Goal: Information Seeking & Learning: Compare options

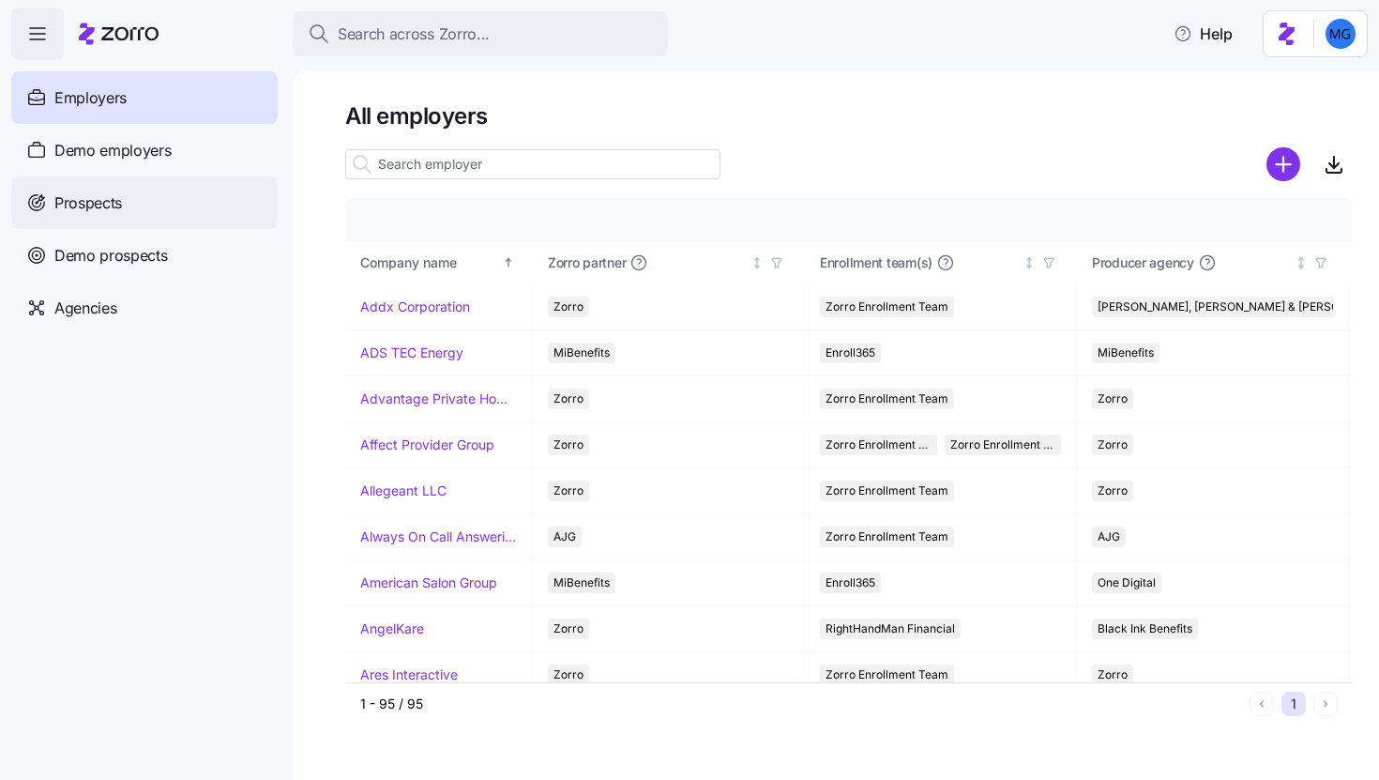
click at [137, 202] on div "Prospects" at bounding box center [144, 202] width 266 height 53
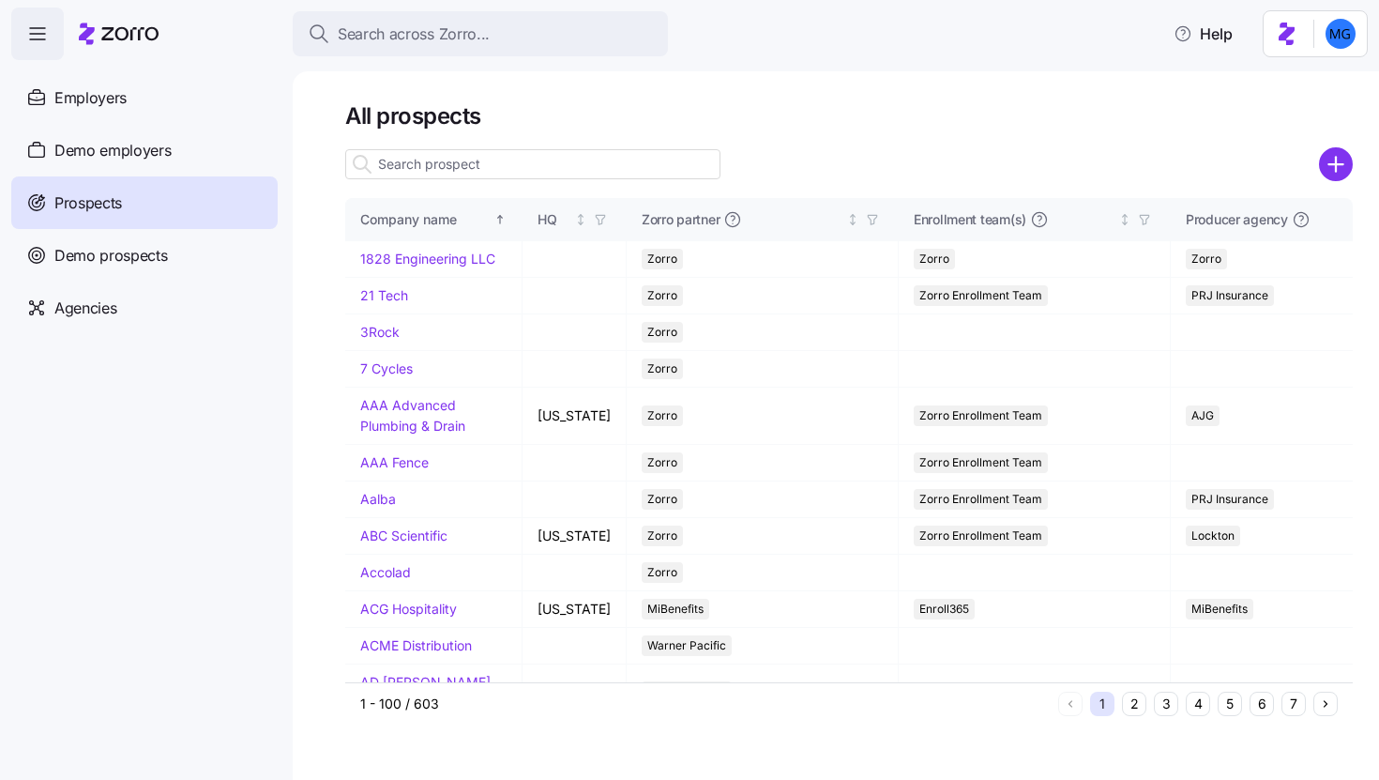
click at [552, 161] on input at bounding box center [532, 164] width 375 height 30
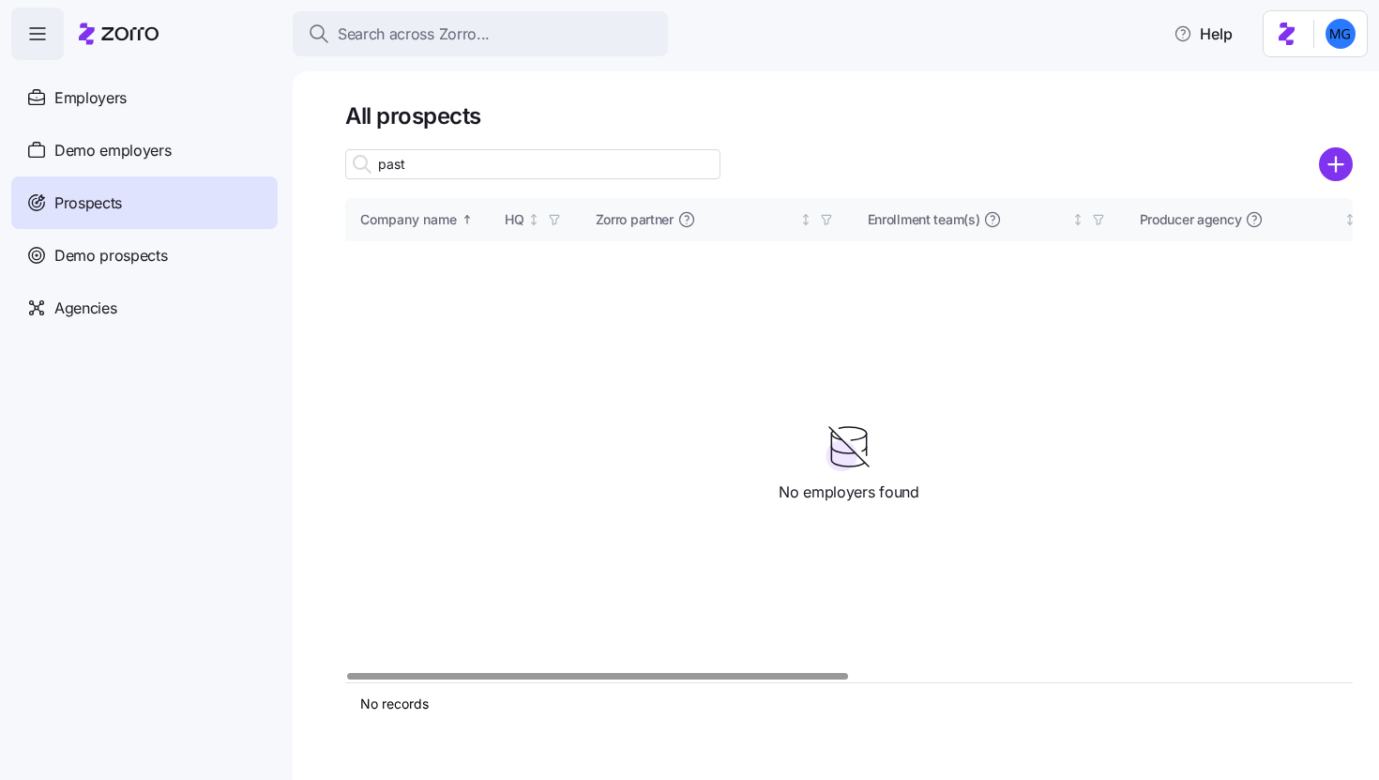
click at [385, 162] on input "past" at bounding box center [532, 164] width 375 height 30
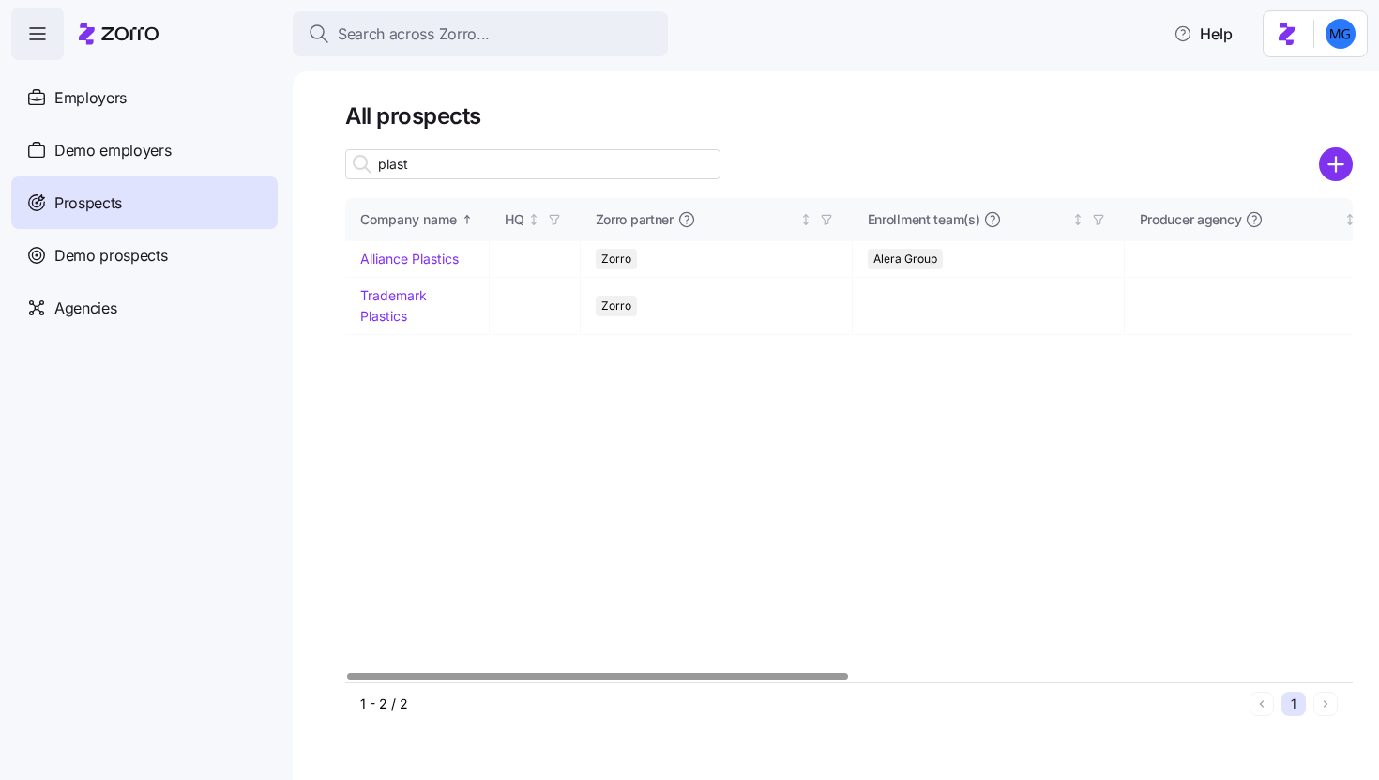
click at [428, 167] on input "plast" at bounding box center [532, 164] width 375 height 30
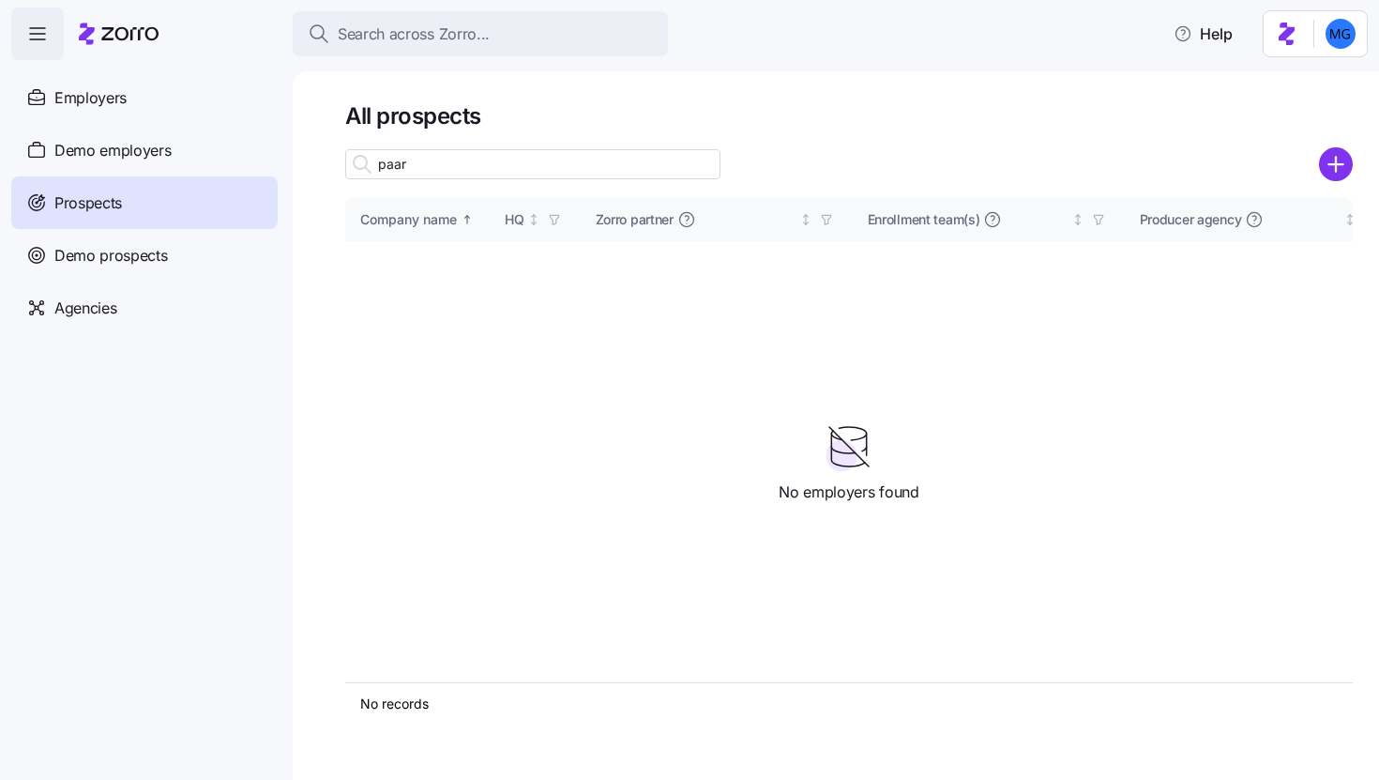
type input "paarx"
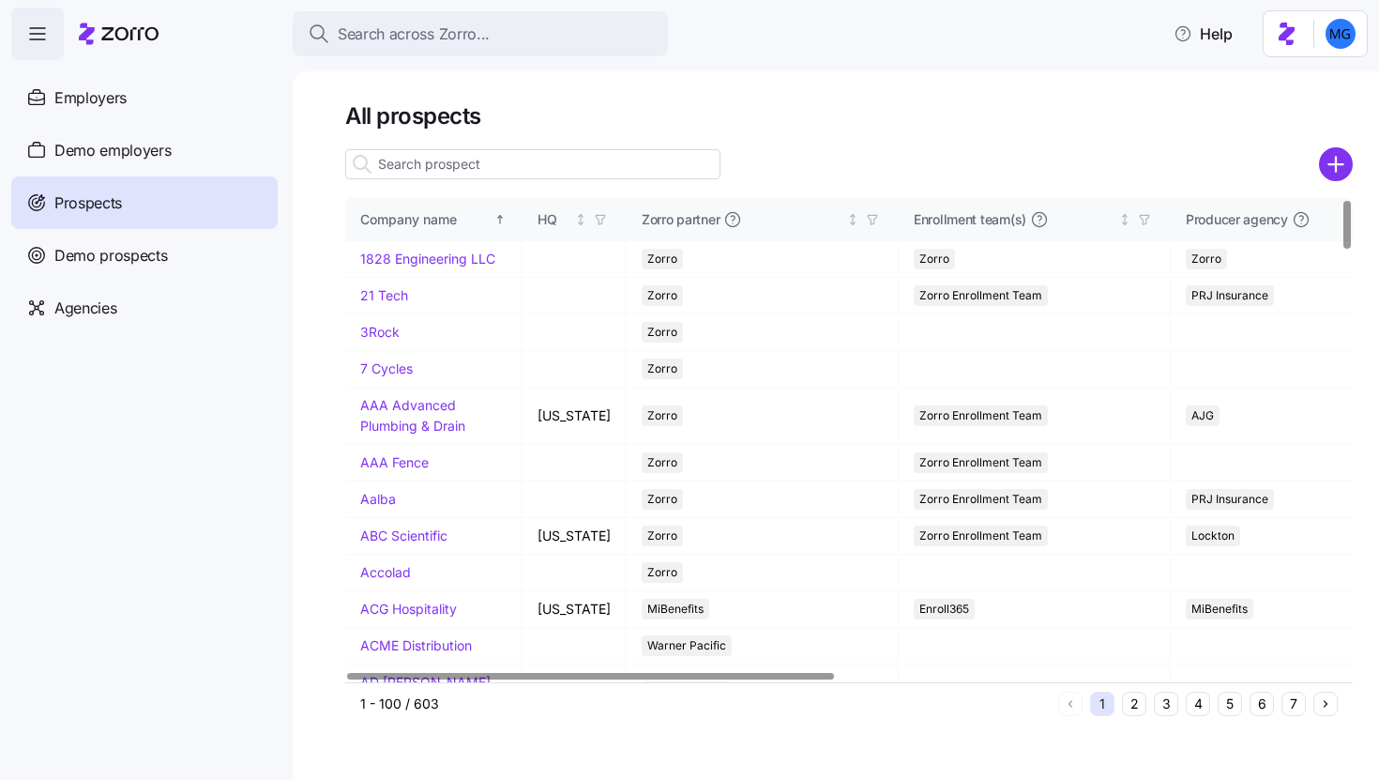
click at [444, 171] on input at bounding box center [532, 164] width 375 height 30
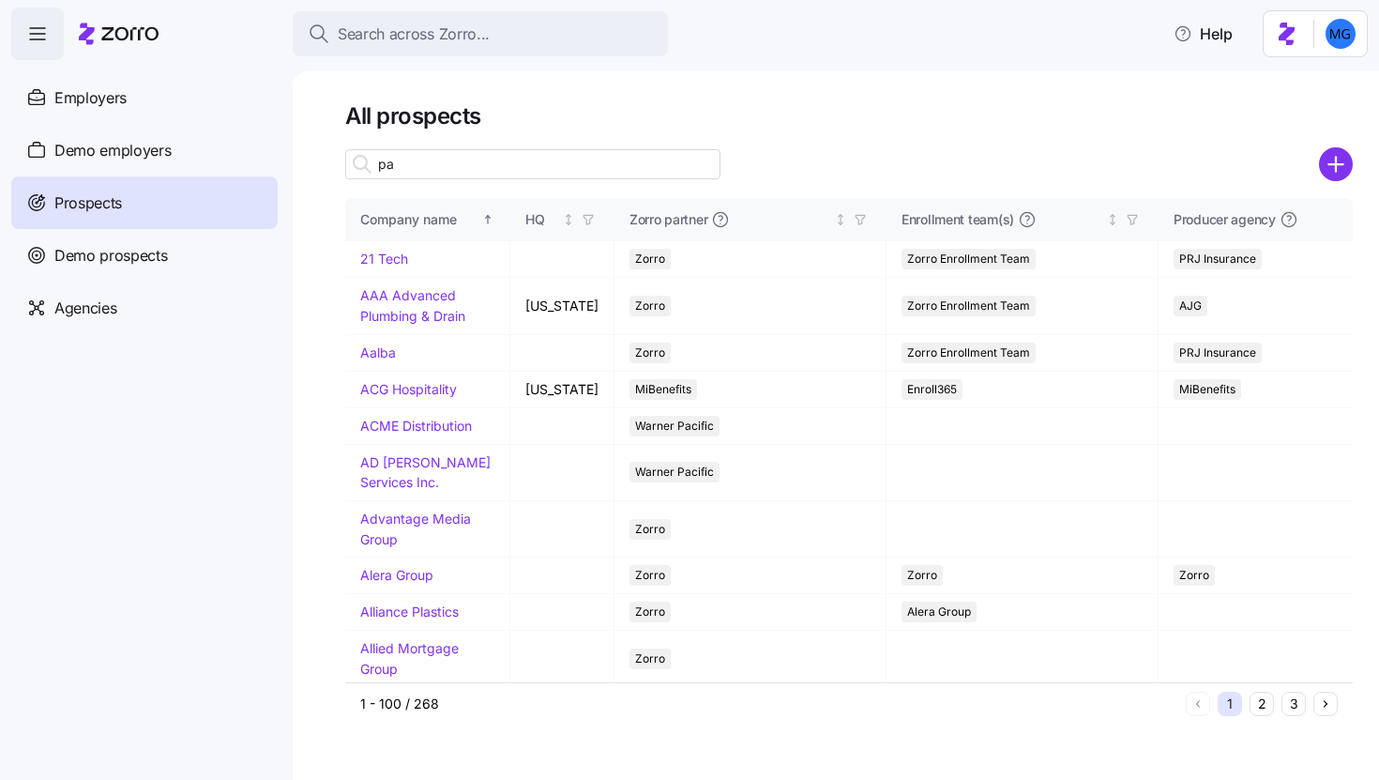
type input "paa"
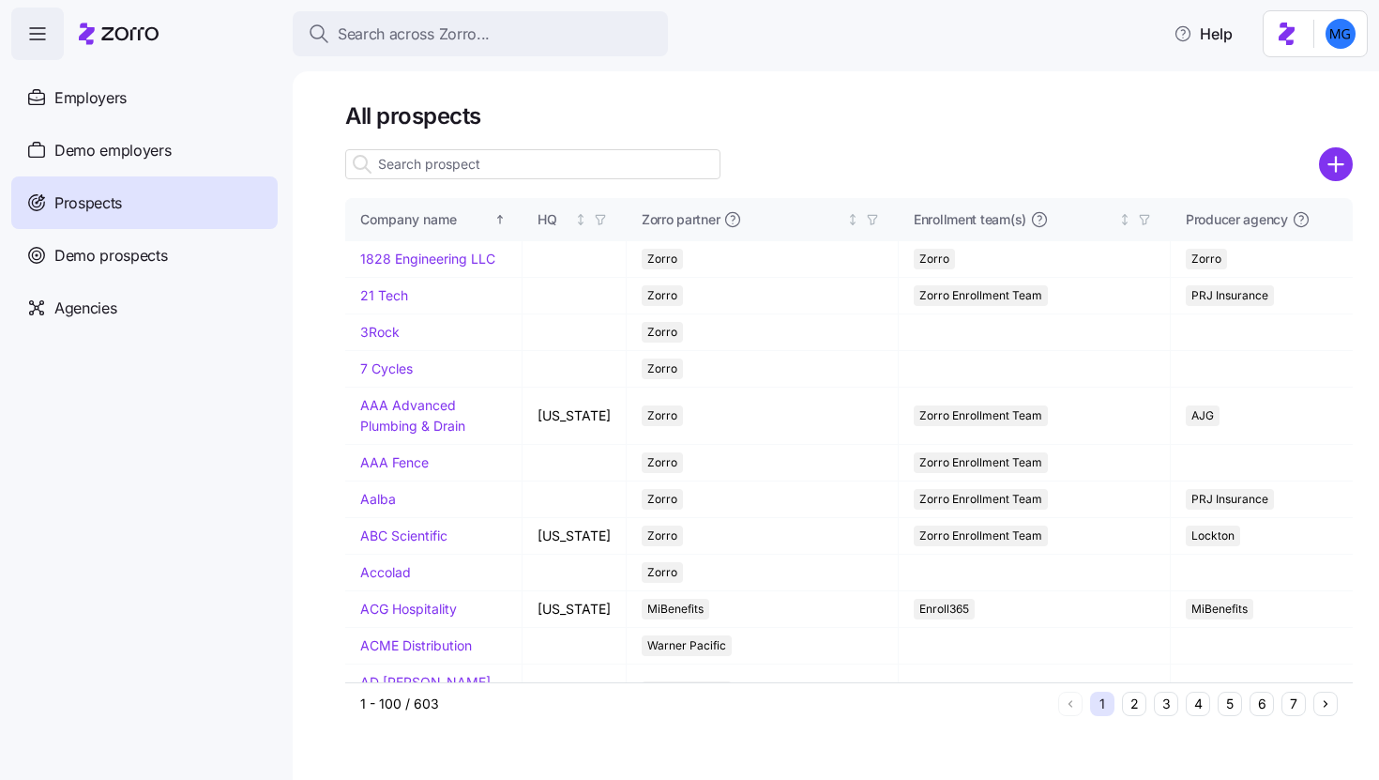
type input "i"
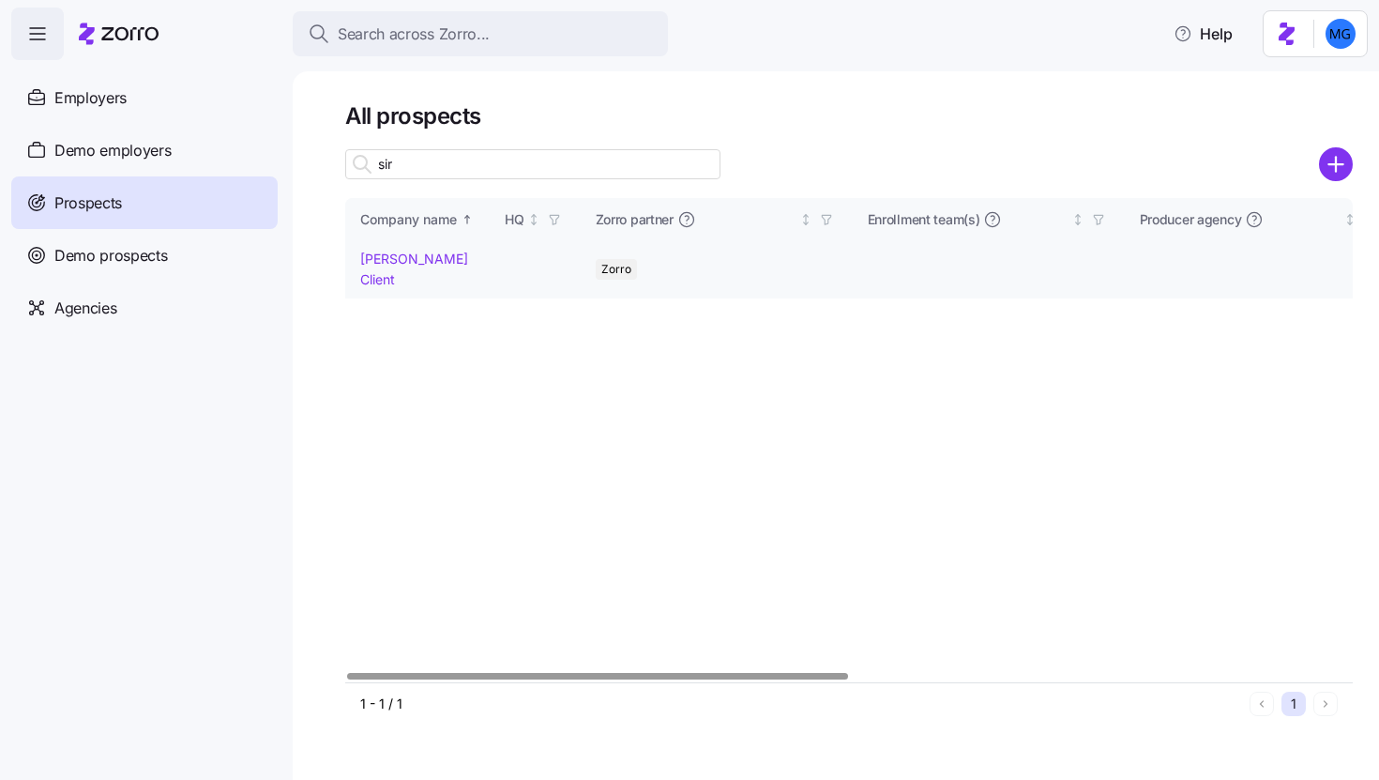
type input "sir"
click at [403, 252] on link "Sirak Client" at bounding box center [414, 268] width 108 height 37
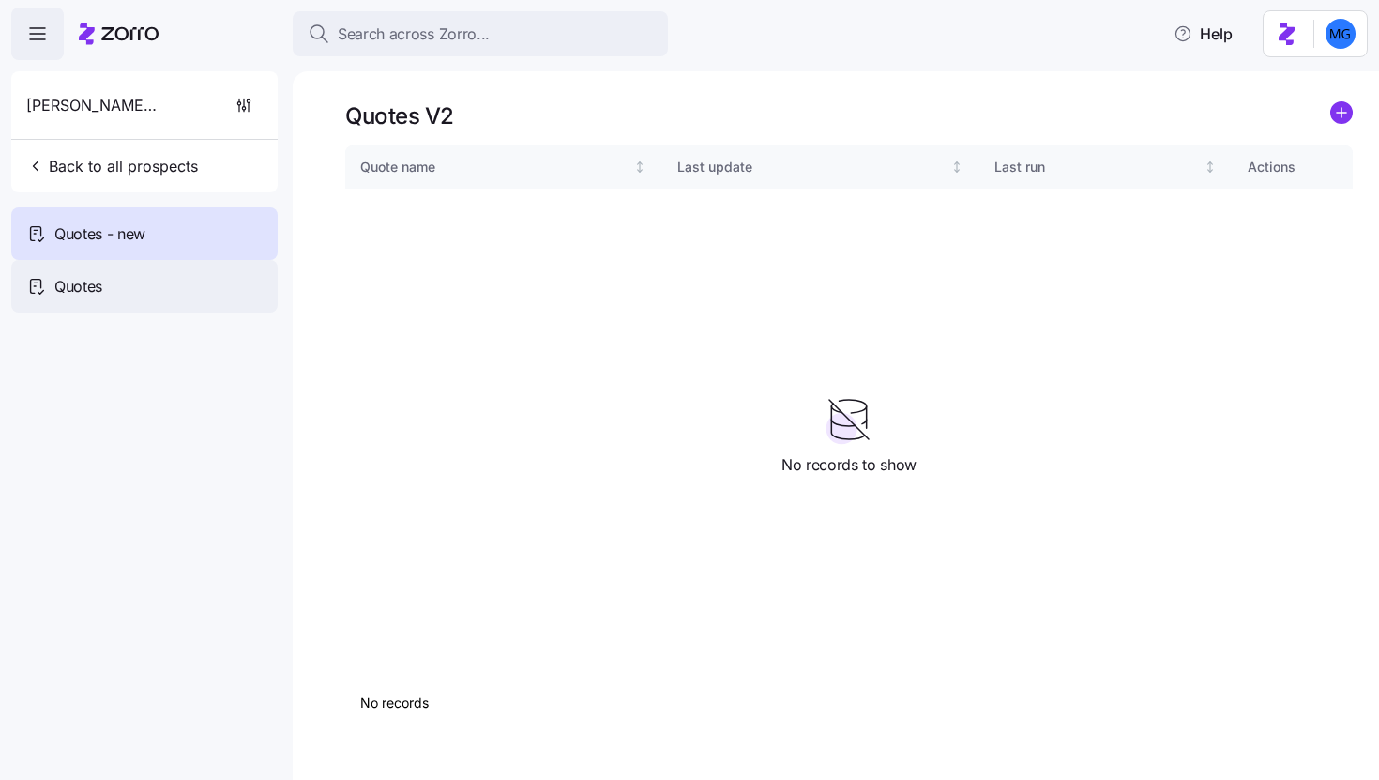
click at [195, 283] on div "Quotes" at bounding box center [144, 286] width 266 height 53
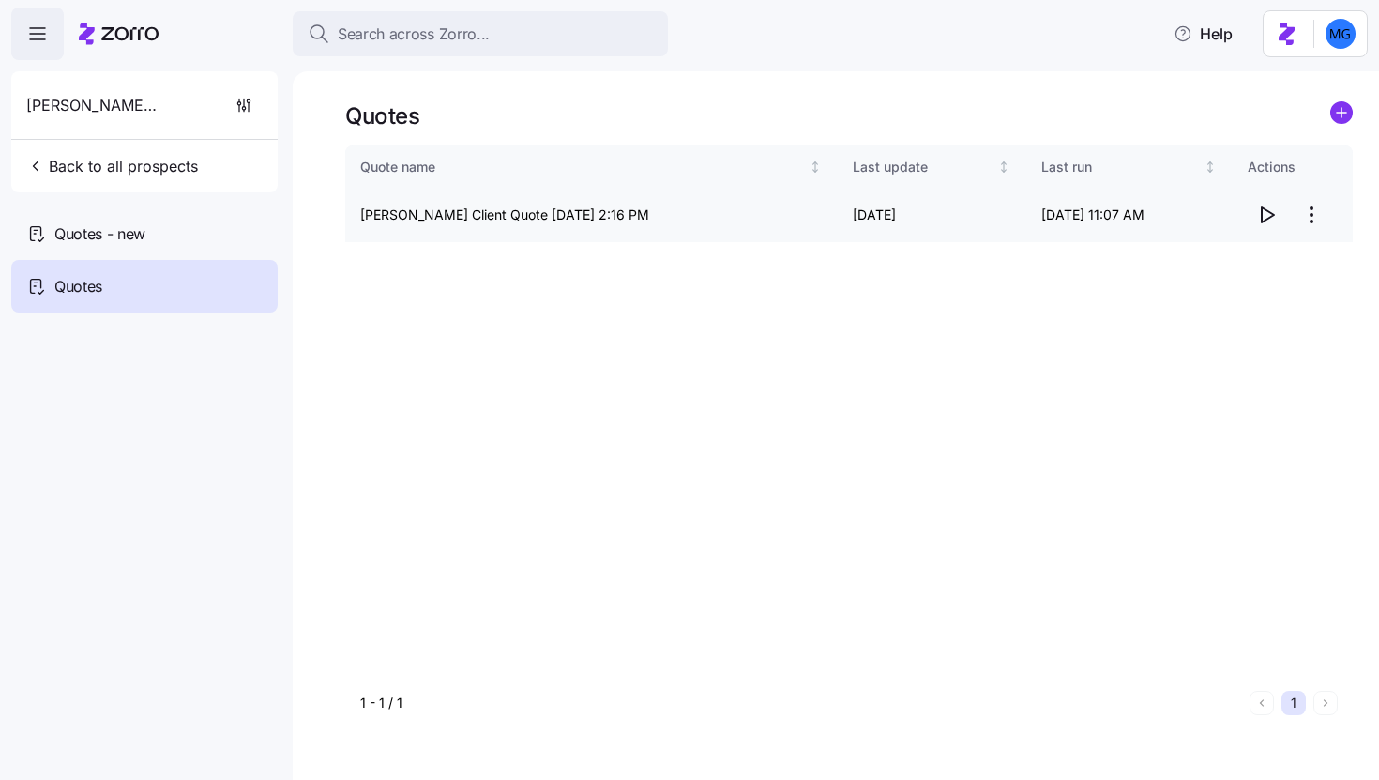
click at [1257, 216] on icon "button" at bounding box center [1266, 215] width 23 height 23
click at [83, 159] on span "Back to all prospects" at bounding box center [112, 166] width 172 height 23
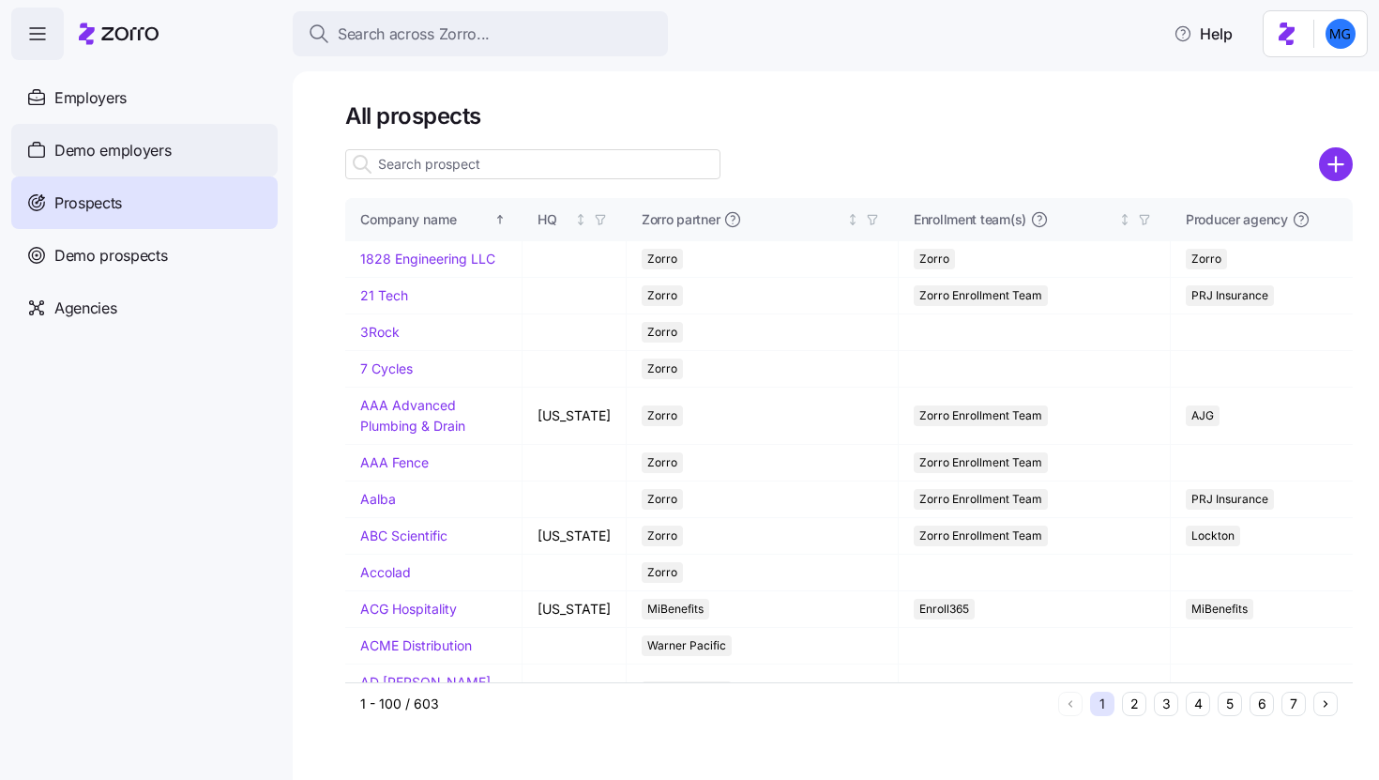
click at [122, 150] on span "Demo employers" at bounding box center [112, 150] width 117 height 23
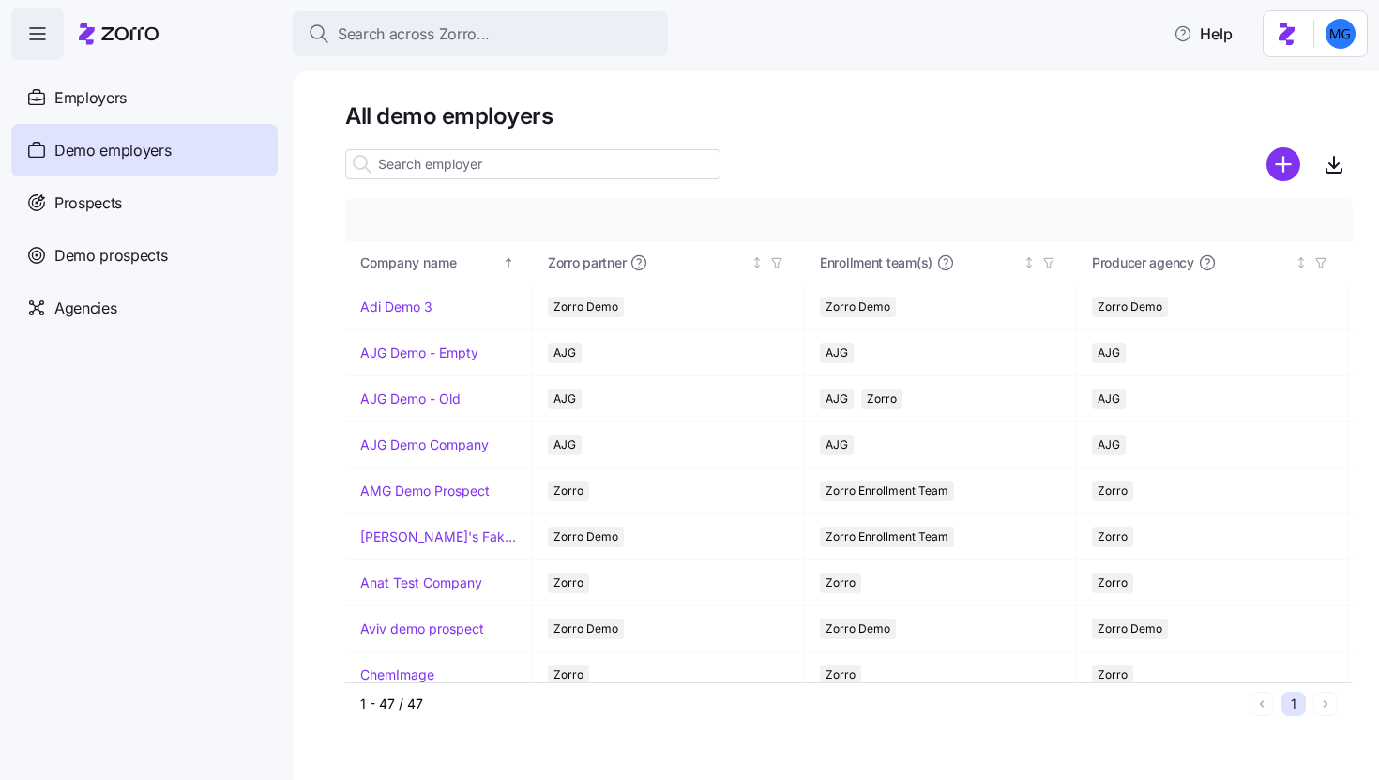
click at [377, 165] on div at bounding box center [362, 164] width 32 height 28
click at [403, 171] on input at bounding box center [532, 164] width 375 height 30
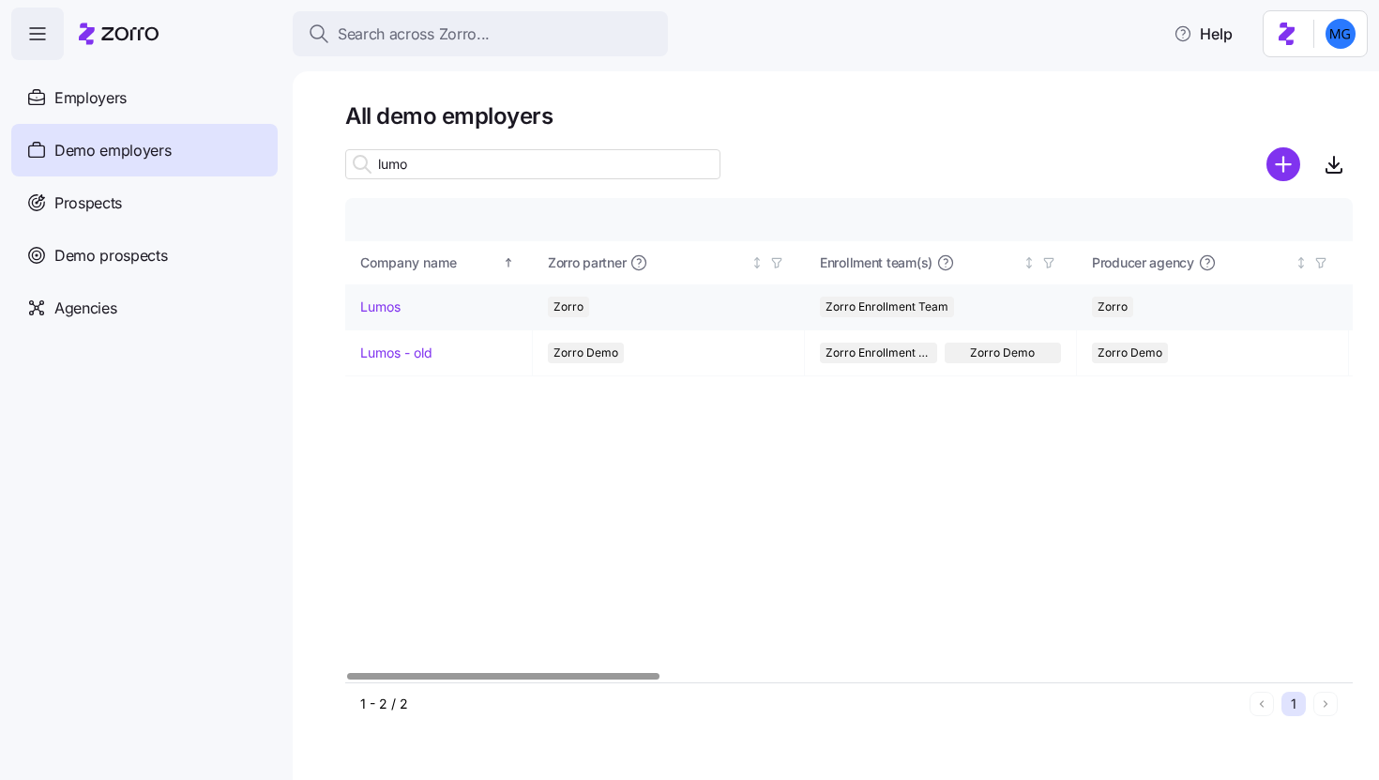
type input "lumo"
click at [372, 299] on link "Lumos" at bounding box center [380, 306] width 40 height 19
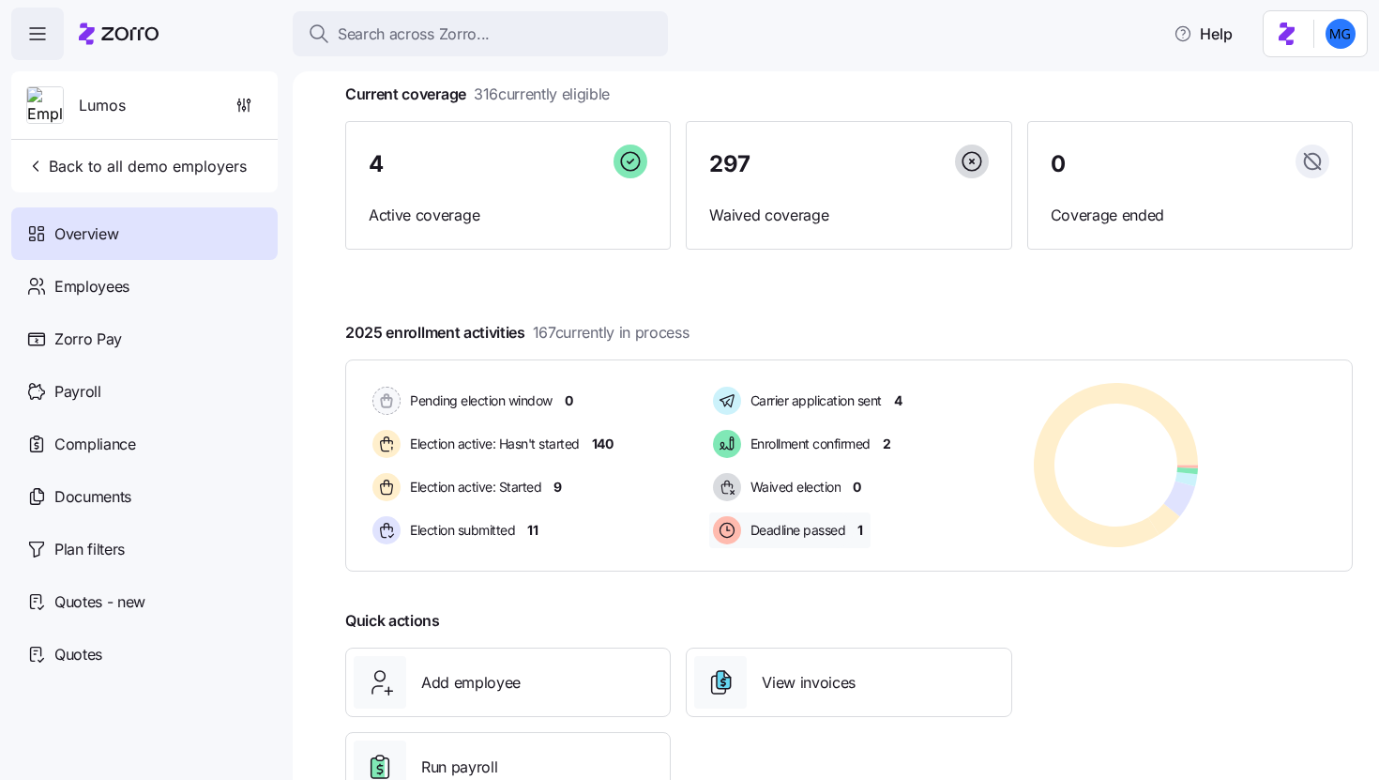
scroll to position [179, 0]
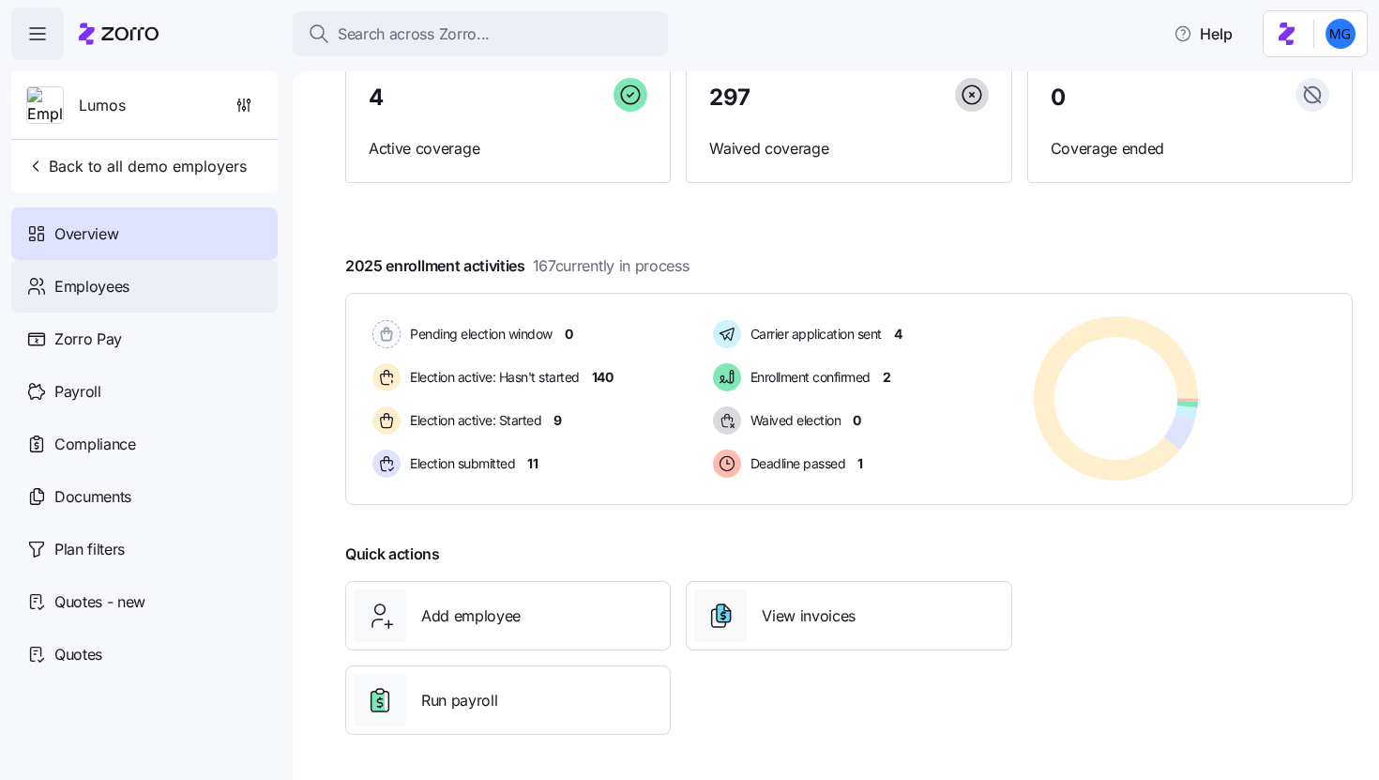
click at [137, 298] on div "Employees" at bounding box center [144, 286] width 266 height 53
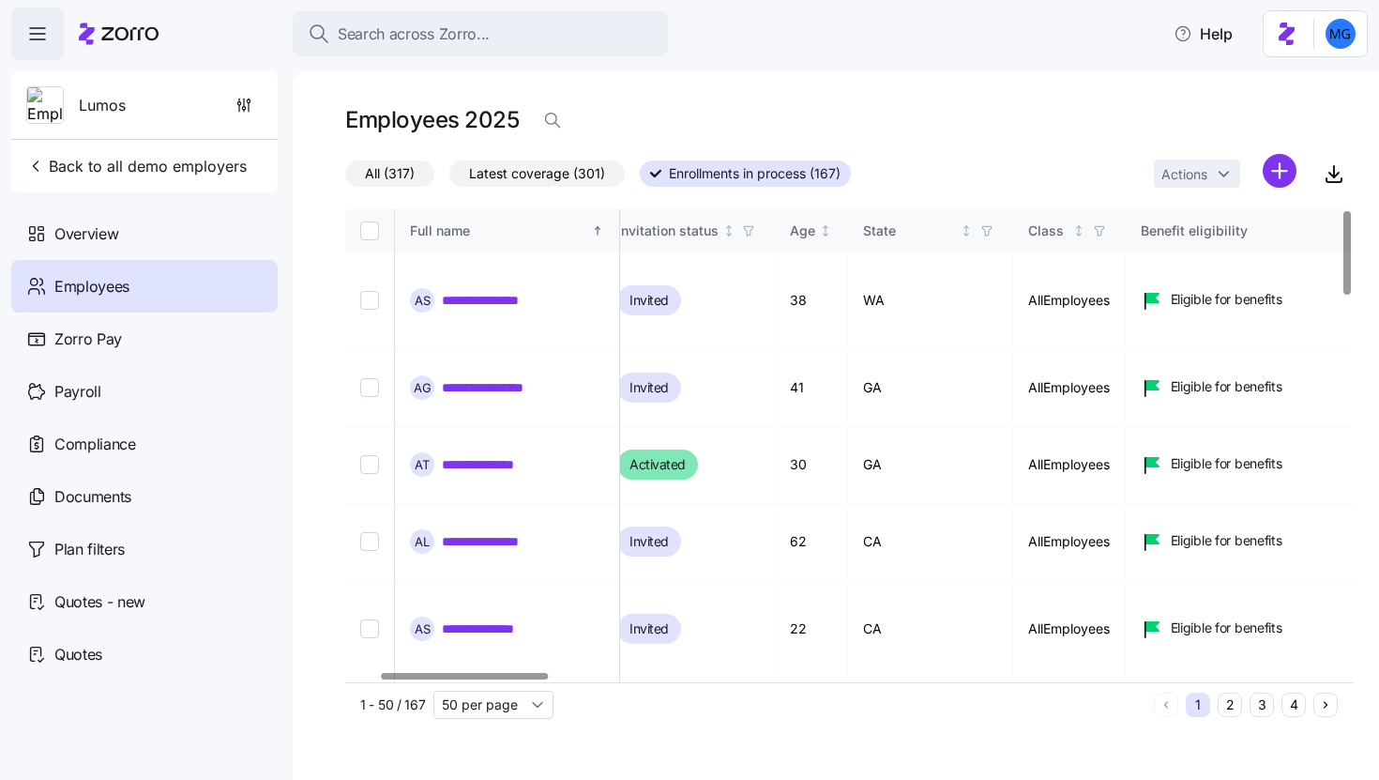
scroll to position [0, 208]
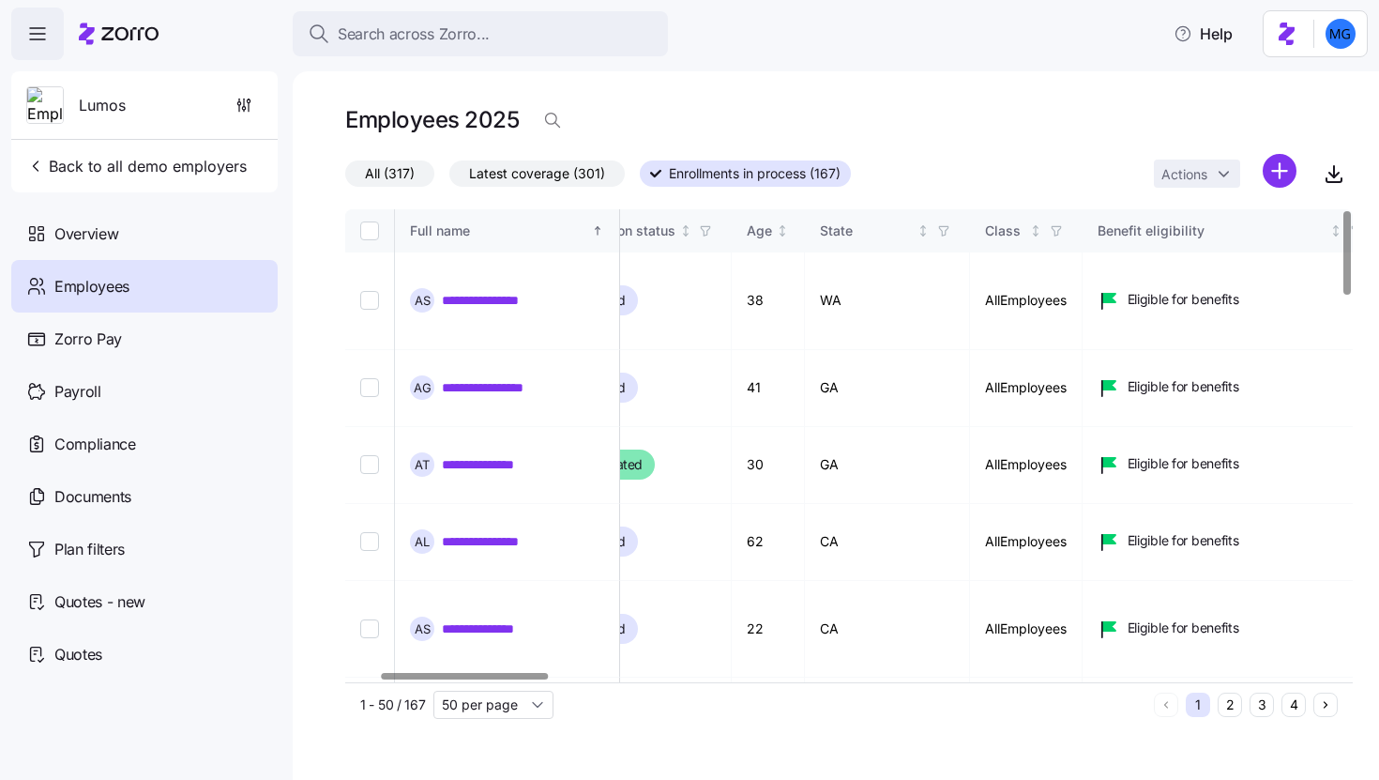
click at [482, 679] on div at bounding box center [465, 676] width 166 height 7
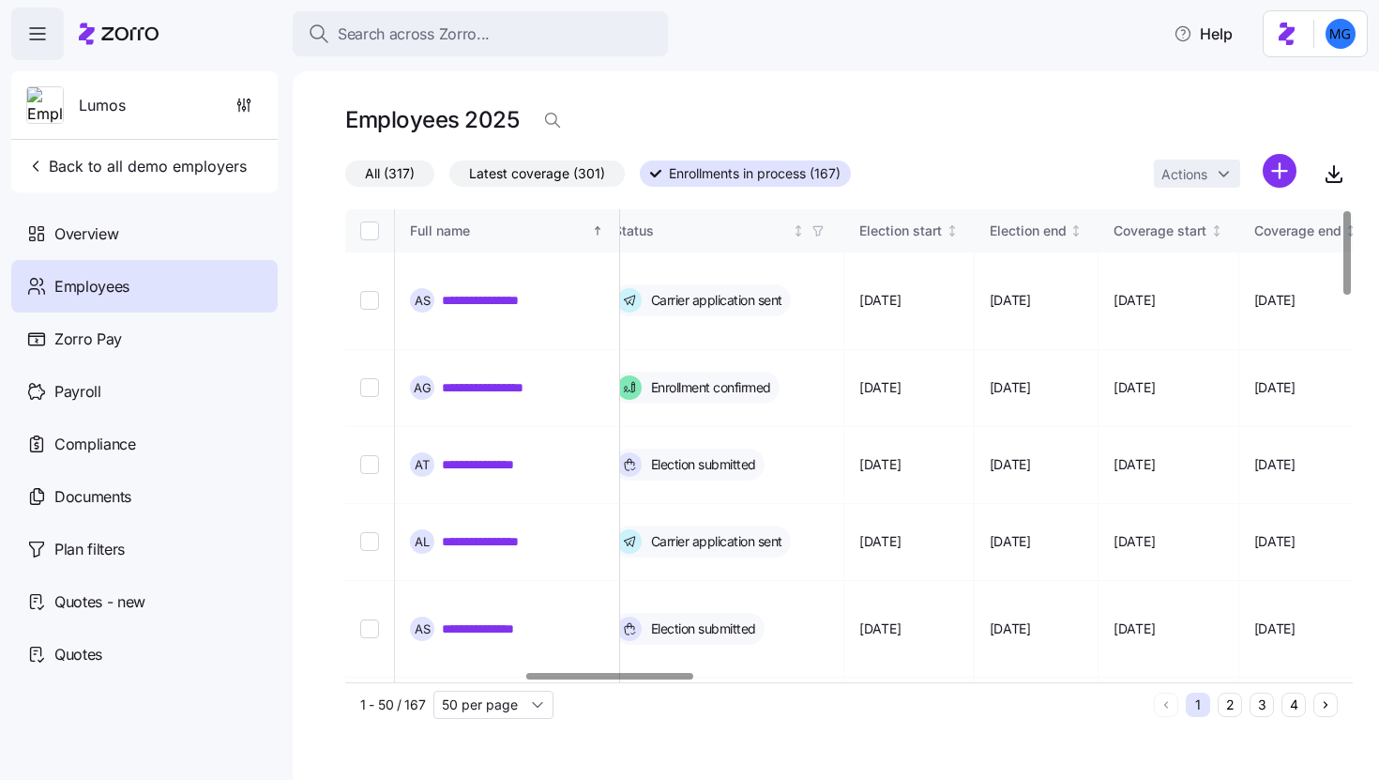
scroll to position [0, 1099]
click at [686, 676] on div at bounding box center [612, 676] width 166 height 7
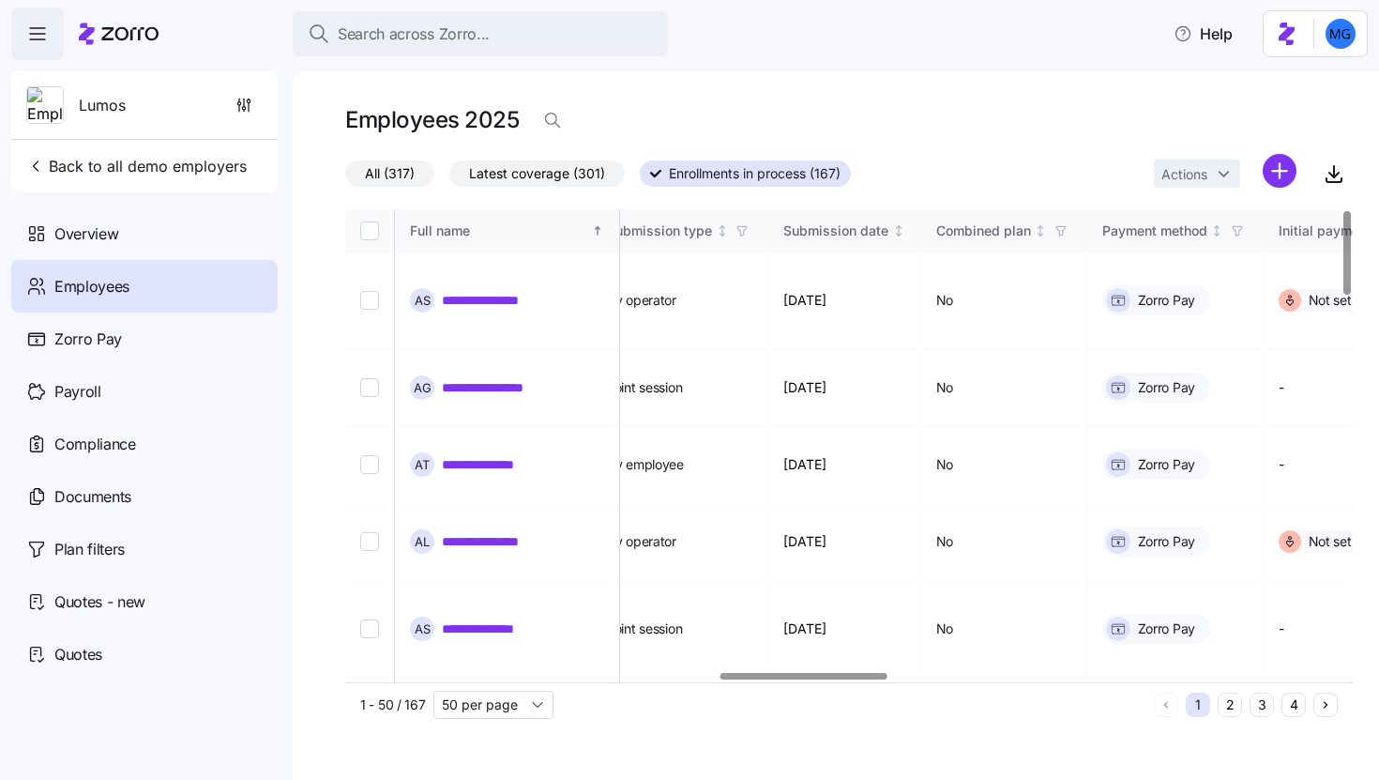
scroll to position [0, 2258]
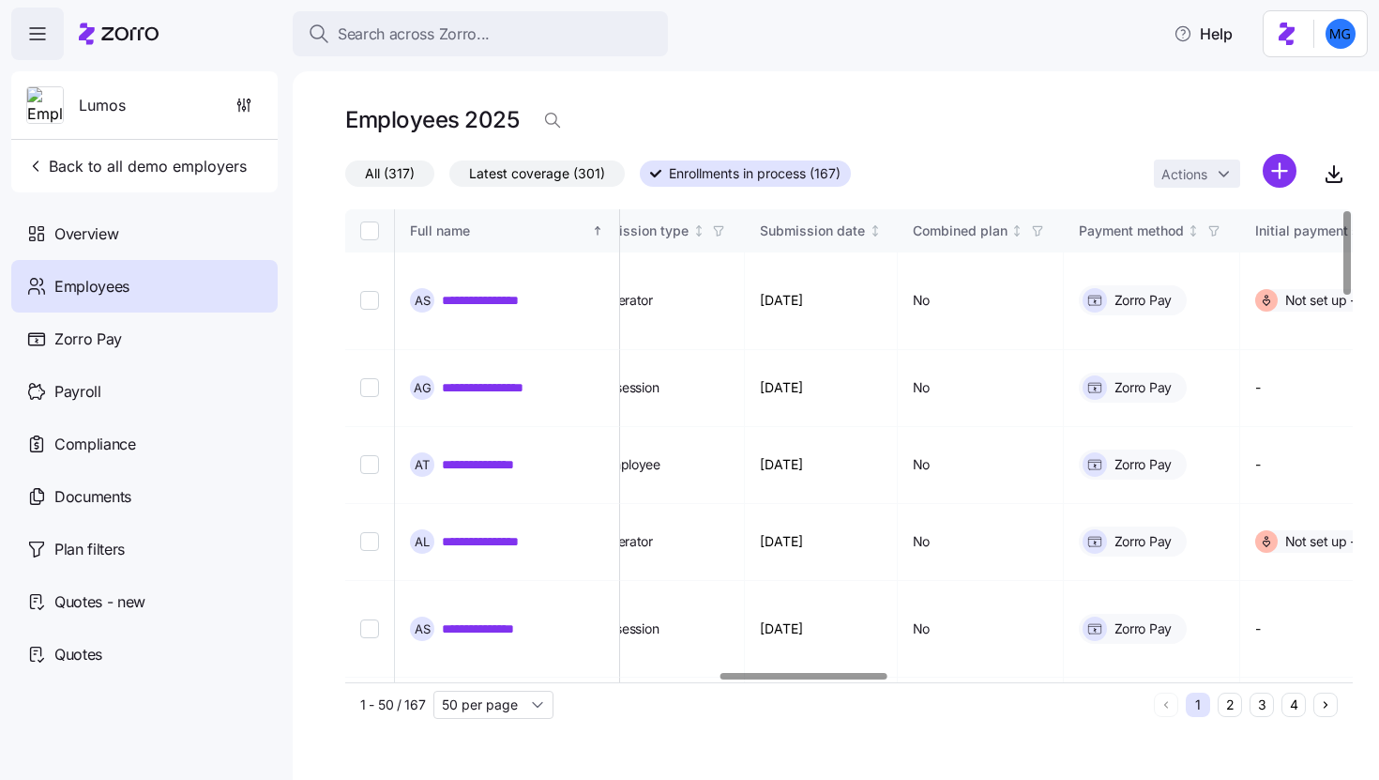
click at [870, 673] on div at bounding box center [803, 676] width 166 height 7
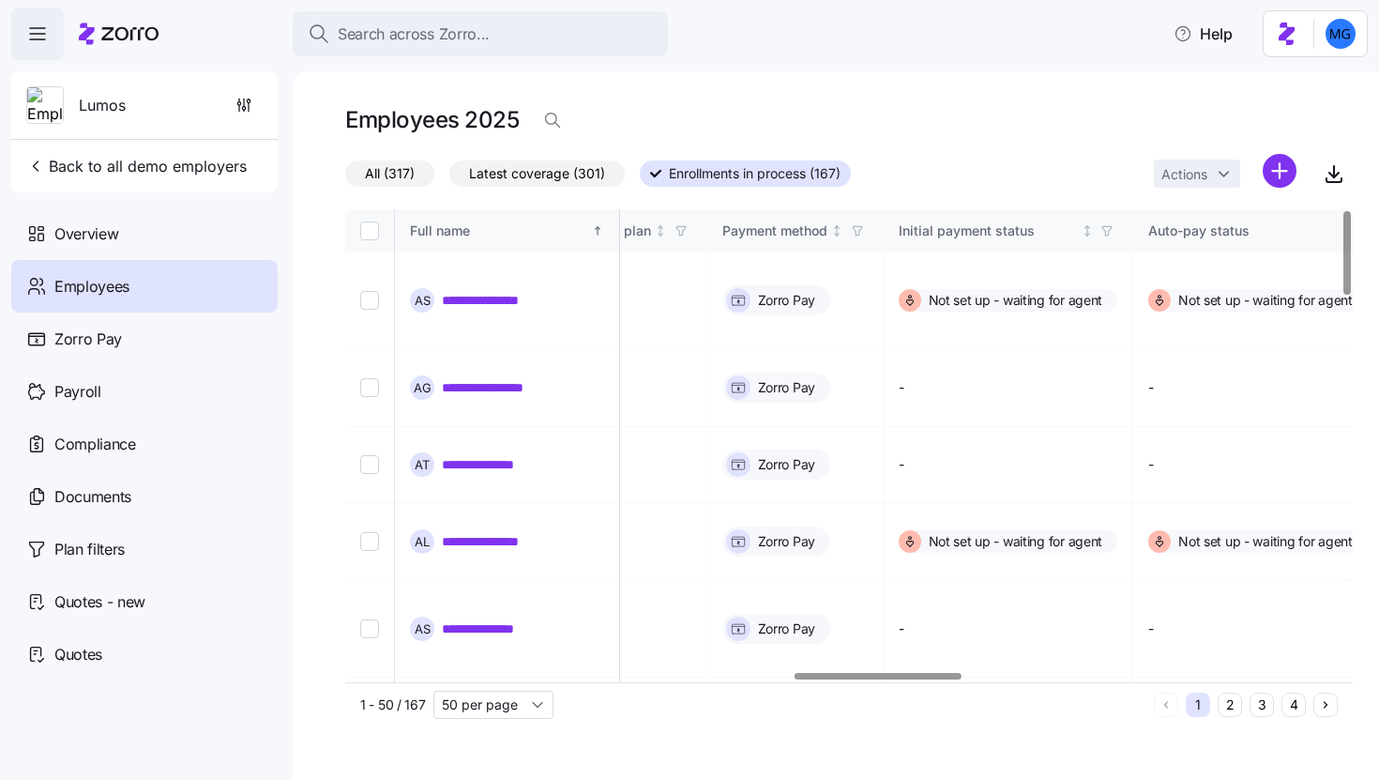
scroll to position [0, 2752]
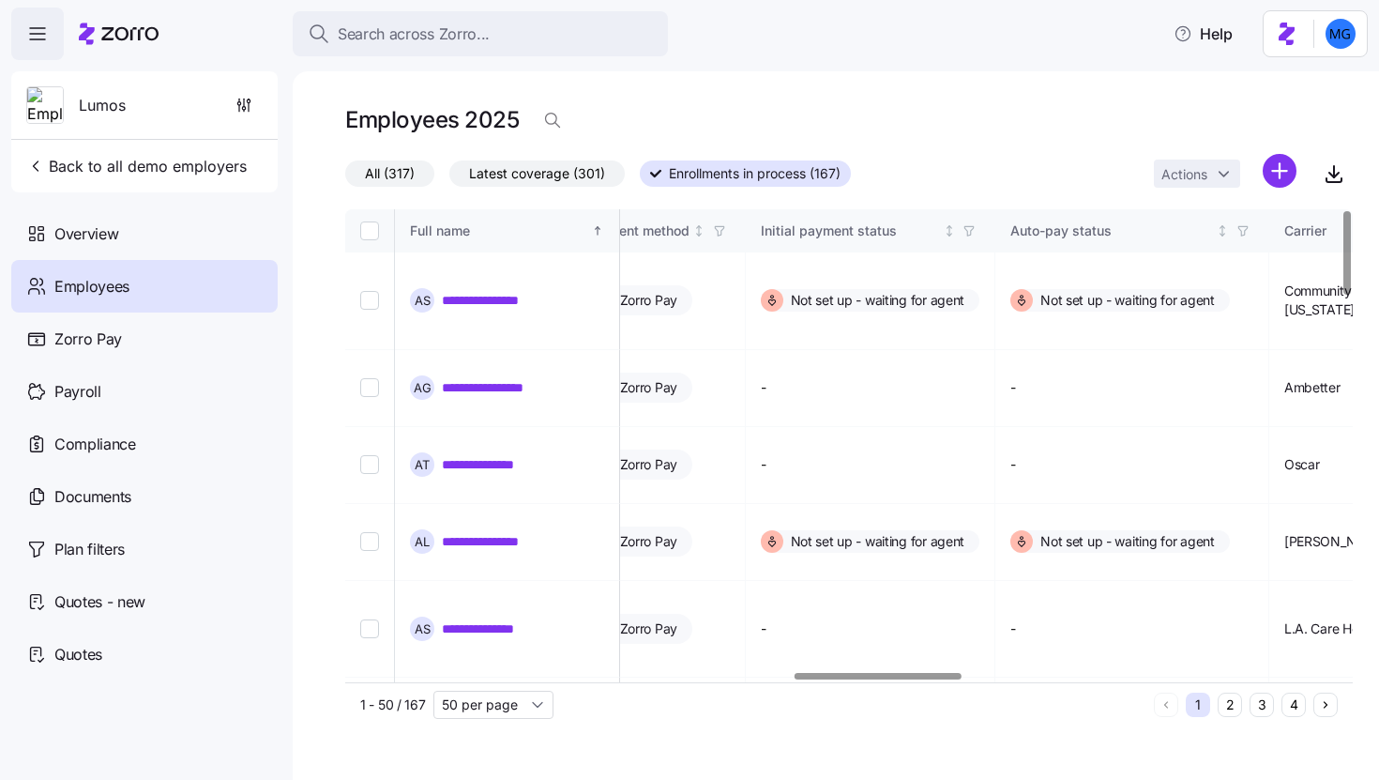
click at [923, 677] on div at bounding box center [878, 676] width 166 height 7
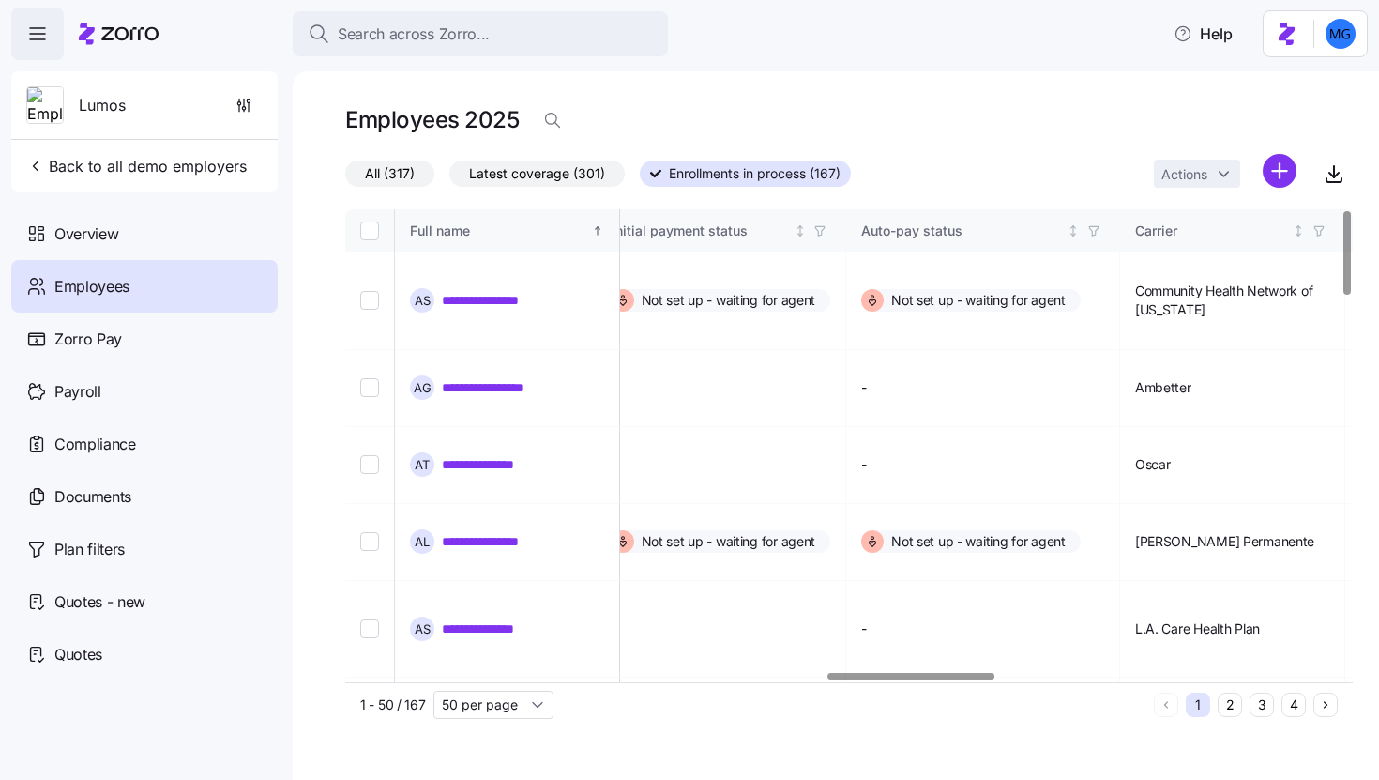
scroll to position [0, 2908]
click at [938, 678] on div at bounding box center [910, 676] width 166 height 7
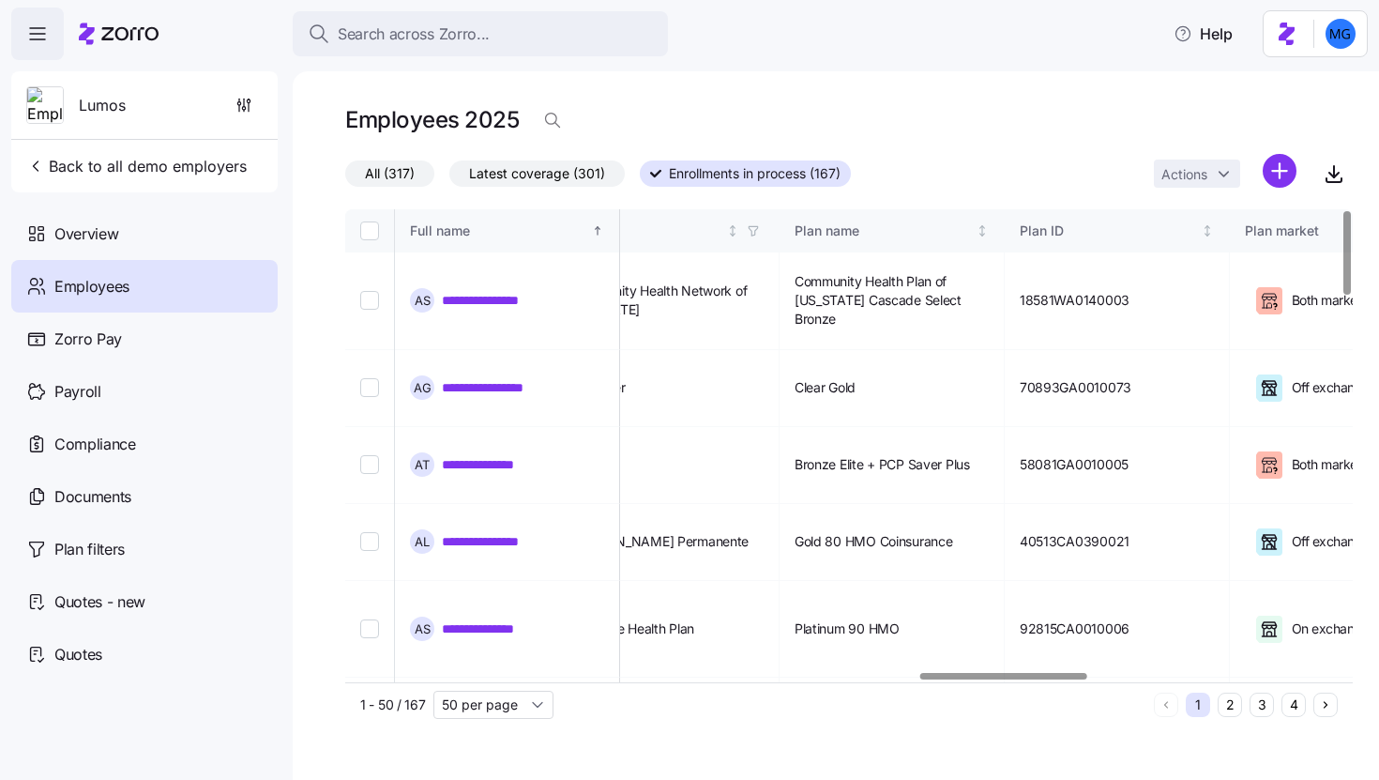
scroll to position [0, 3468]
click at [1029, 679] on div at bounding box center [1003, 676] width 166 height 7
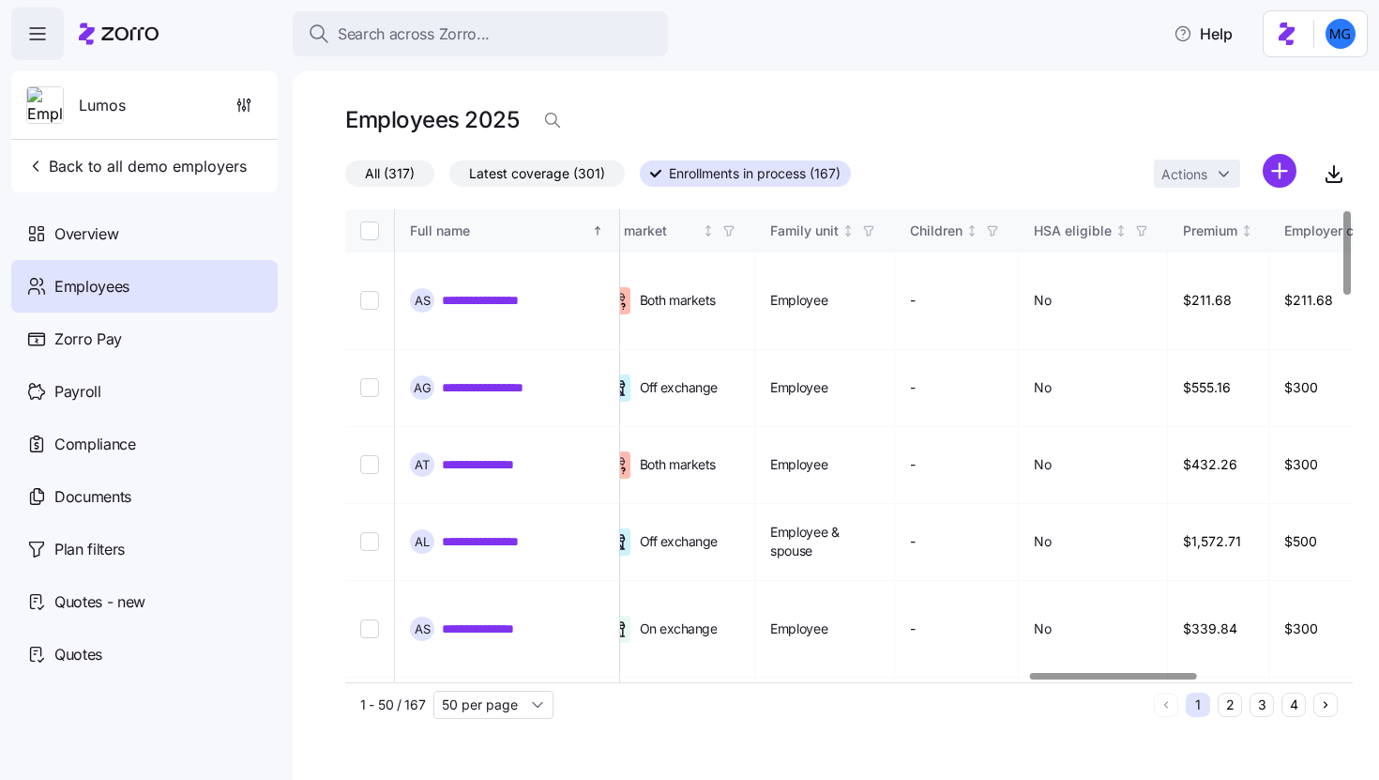
scroll to position [0, 4144]
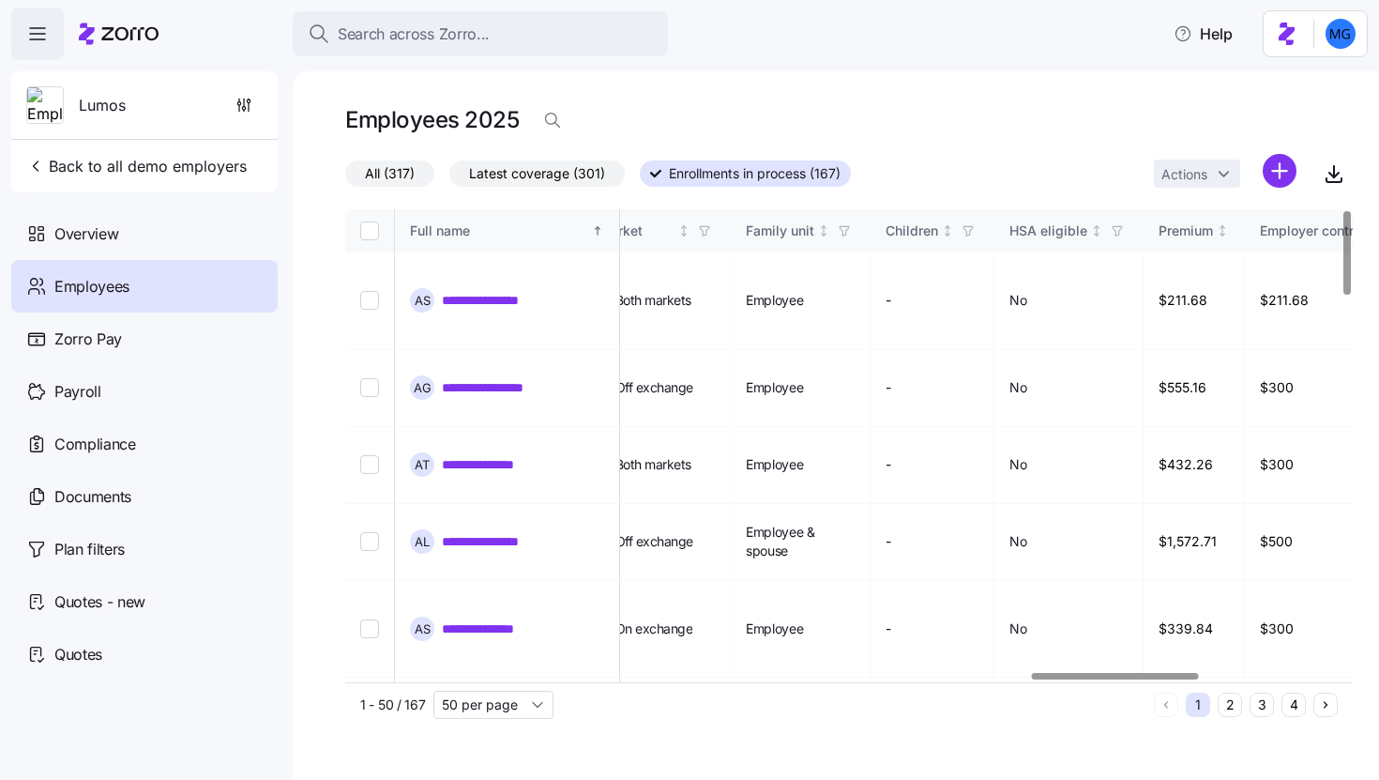
click at [1165, 673] on div at bounding box center [1115, 676] width 166 height 7
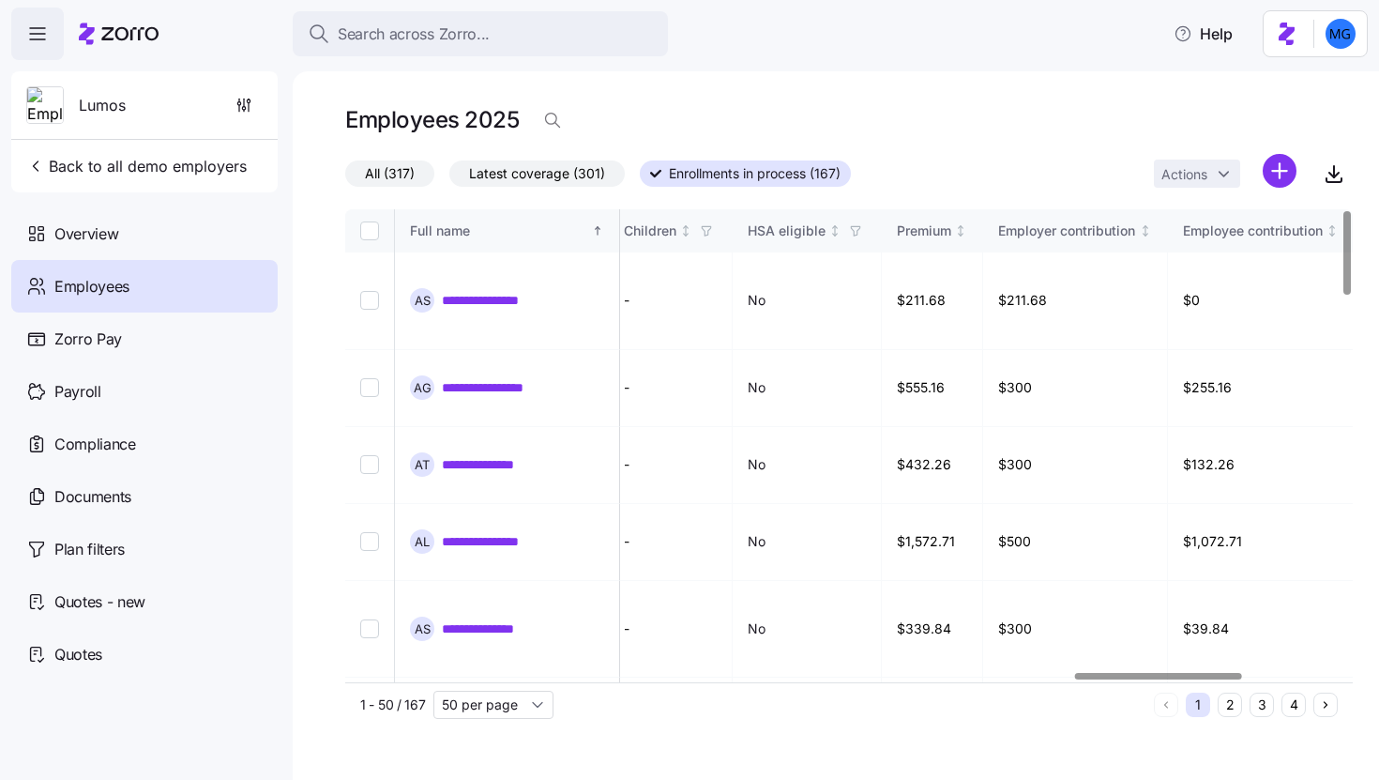
scroll to position [0, 4639]
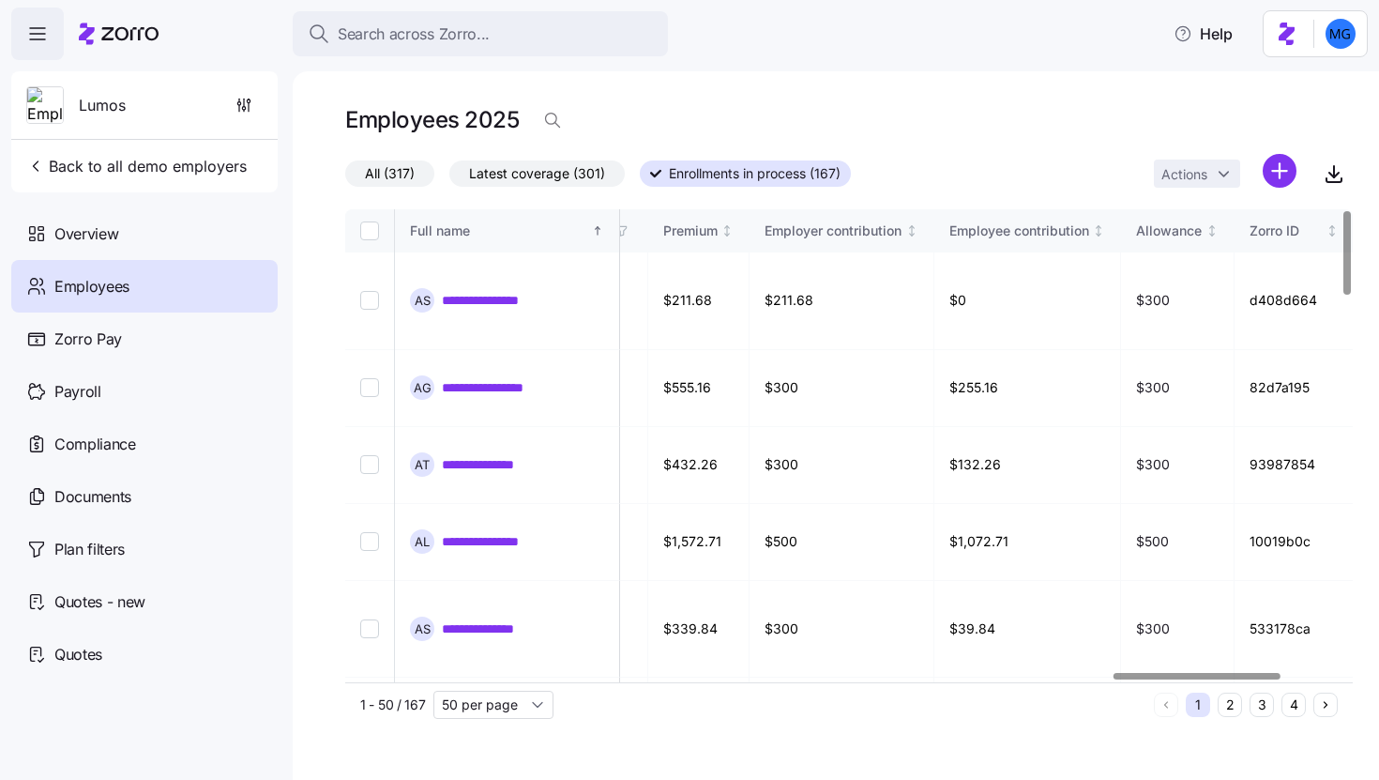
click at [1230, 674] on div at bounding box center [1197, 676] width 166 height 7
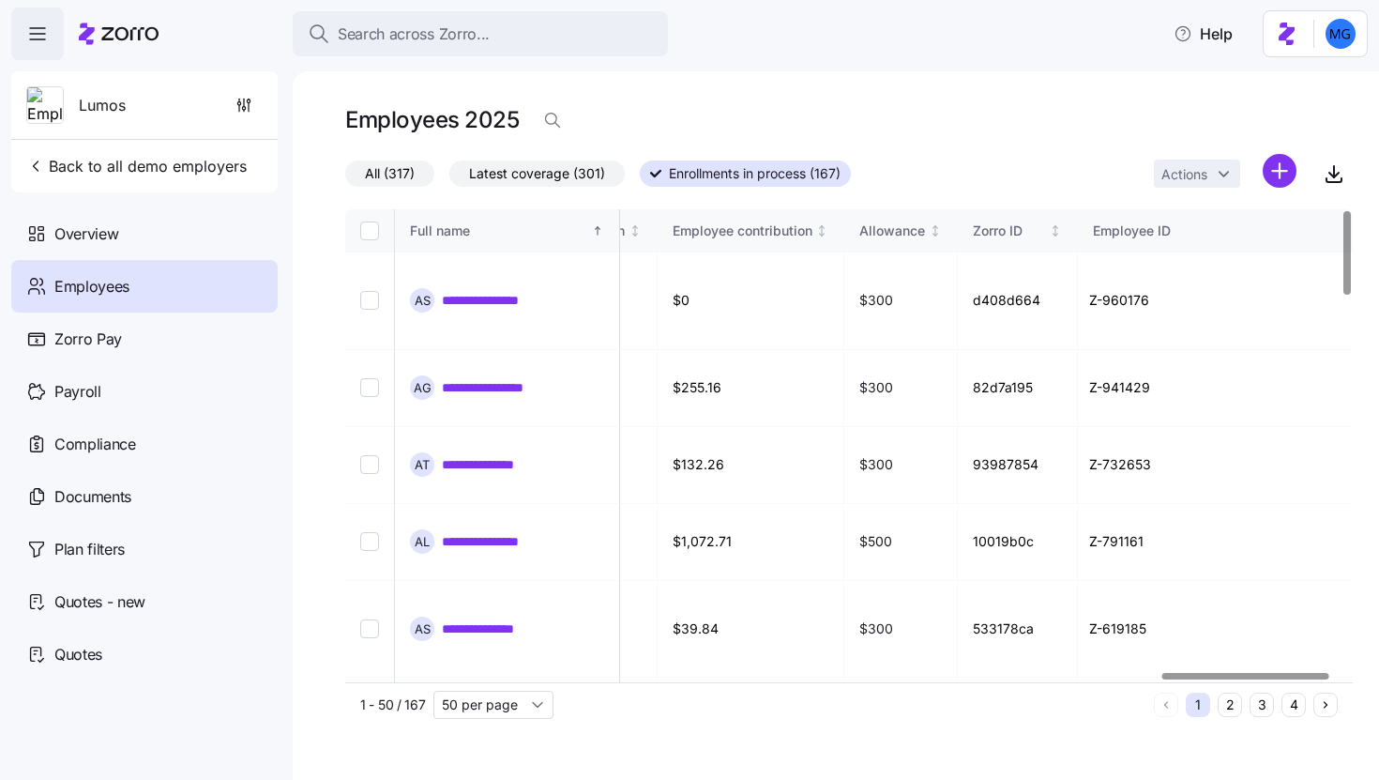
scroll to position [0, 5001]
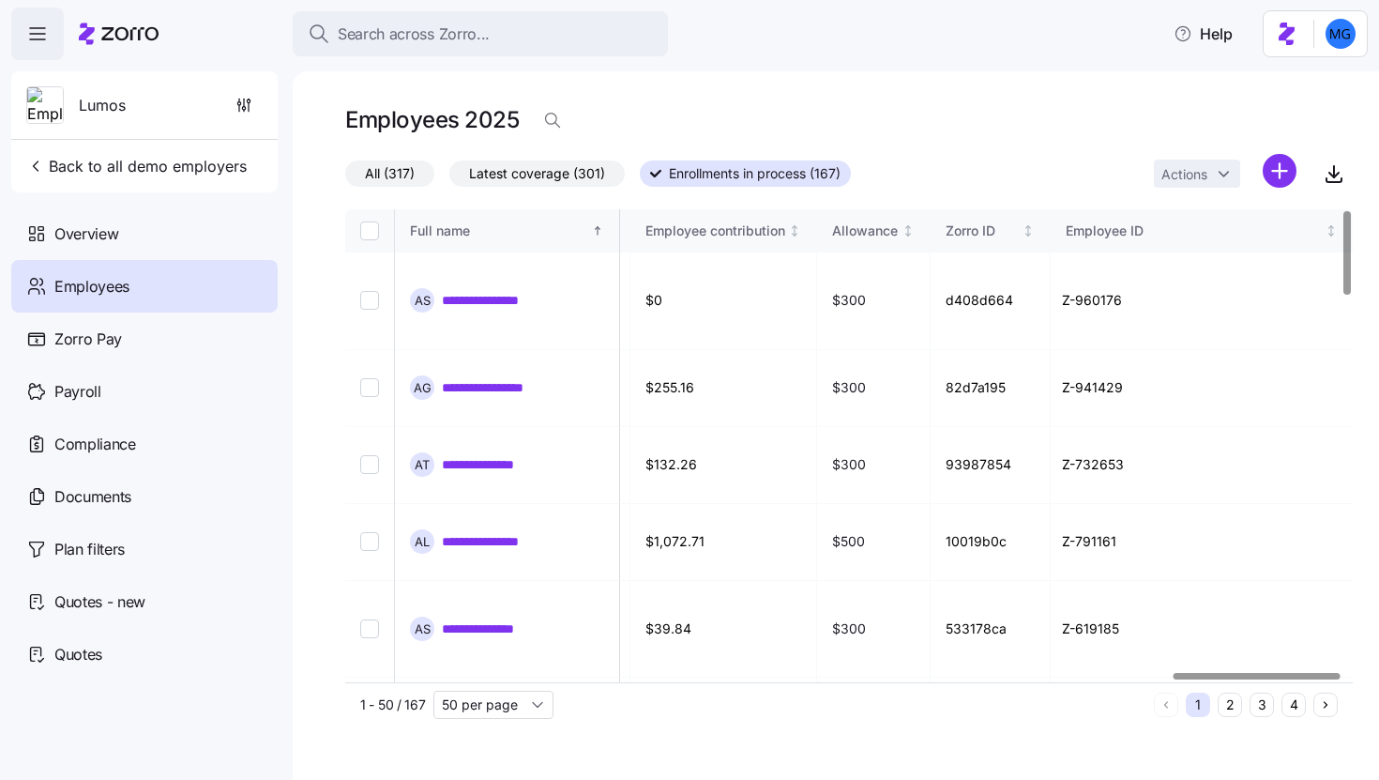
click at [1311, 677] on div at bounding box center [1257, 676] width 166 height 7
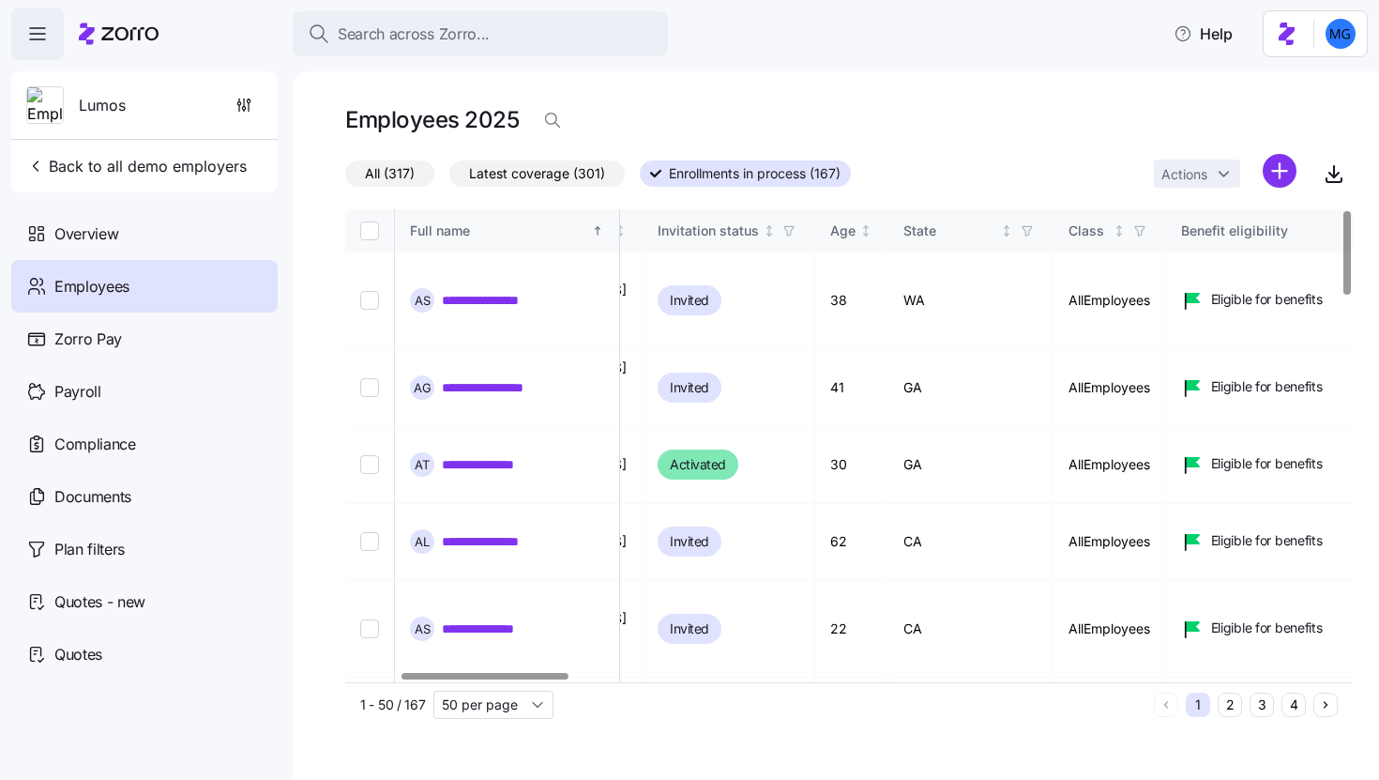
scroll to position [0, 0]
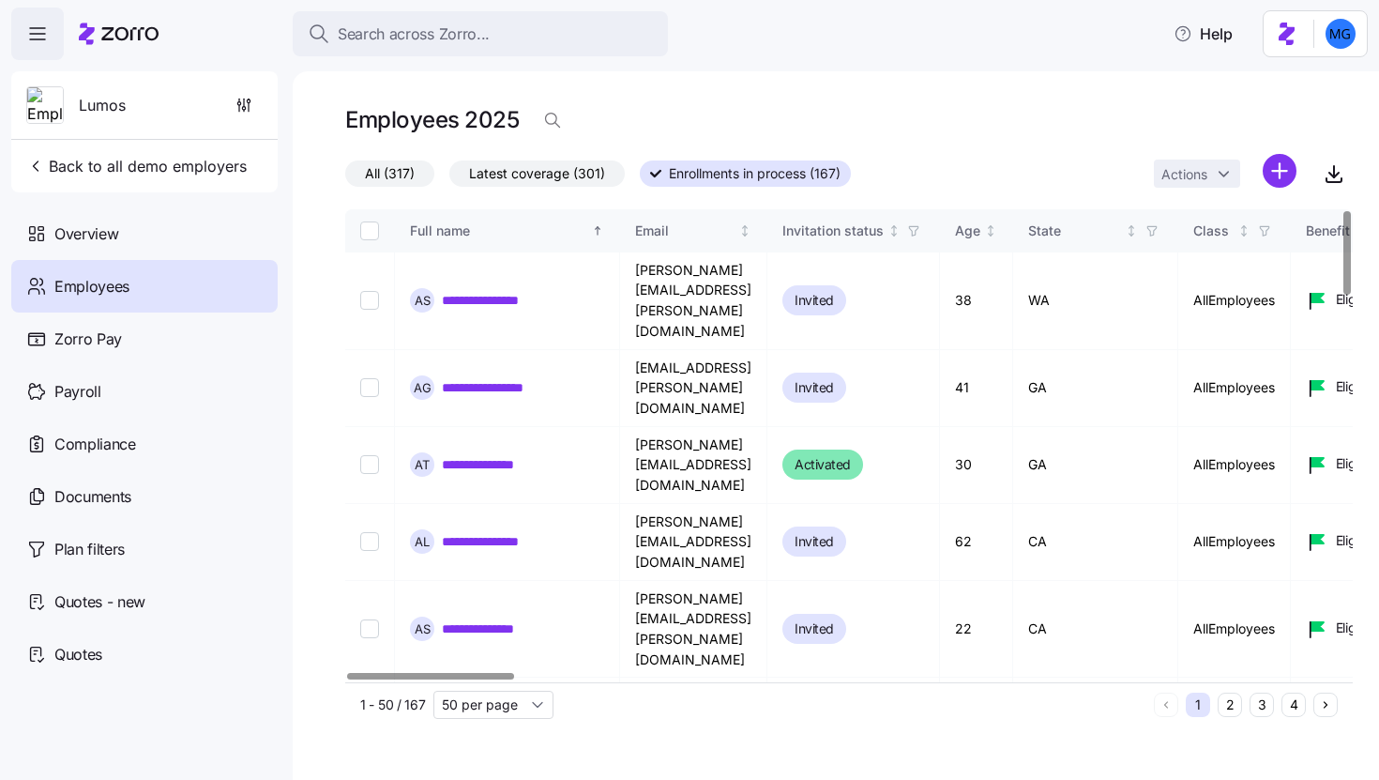
click at [372, 679] on div at bounding box center [430, 676] width 166 height 7
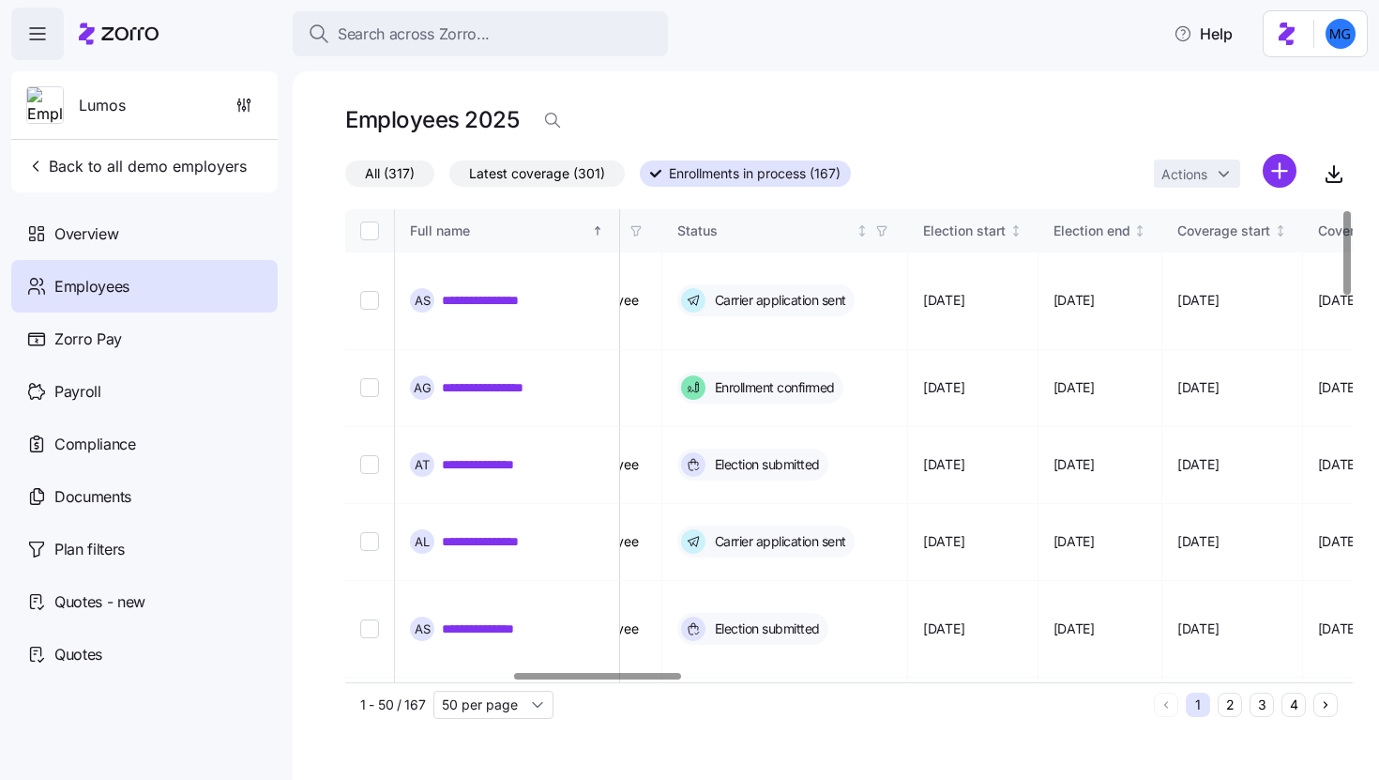
scroll to position [0, 1031]
click at [633, 673] on div at bounding box center [601, 676] width 166 height 7
click at [888, 229] on span "button" at bounding box center [878, 230] width 21 height 21
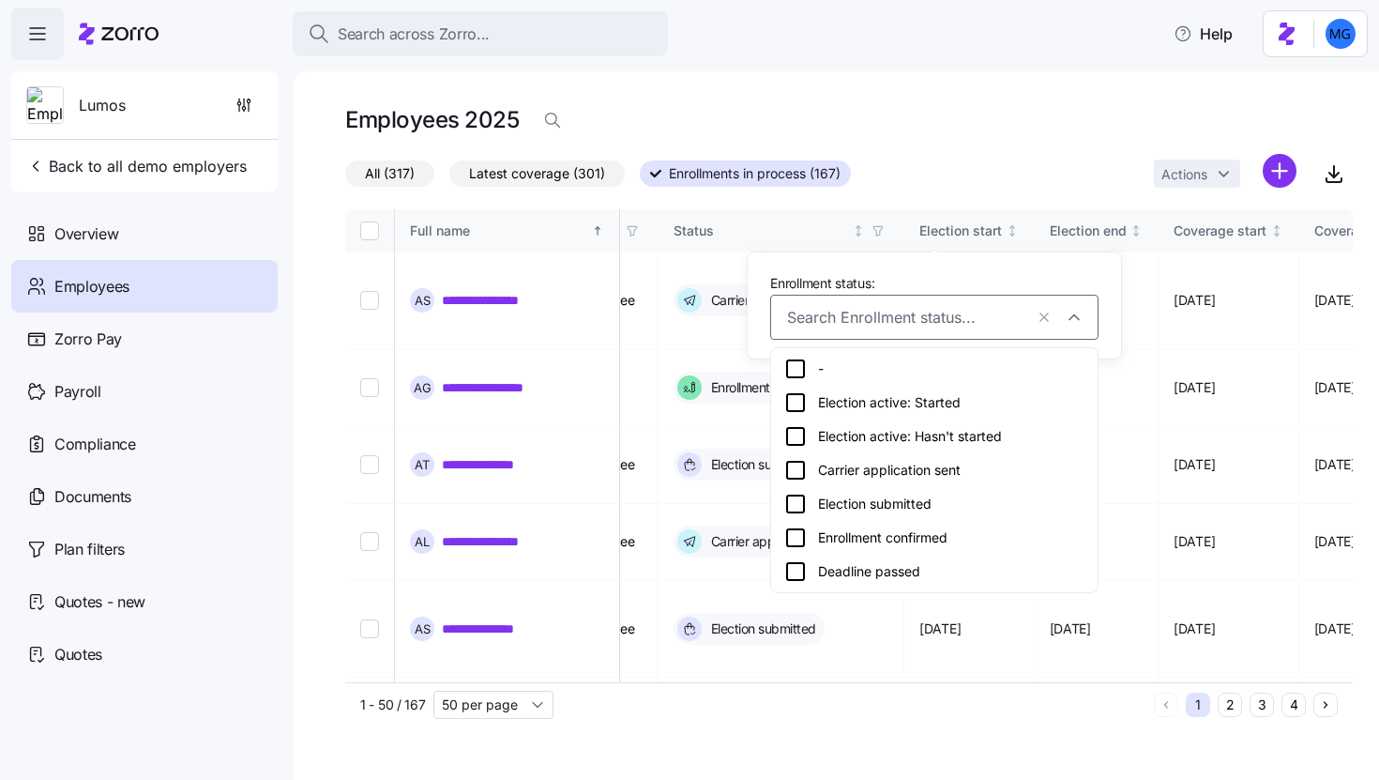
click at [977, 433] on div "Election active: Hasn't started" at bounding box center [934, 436] width 300 height 23
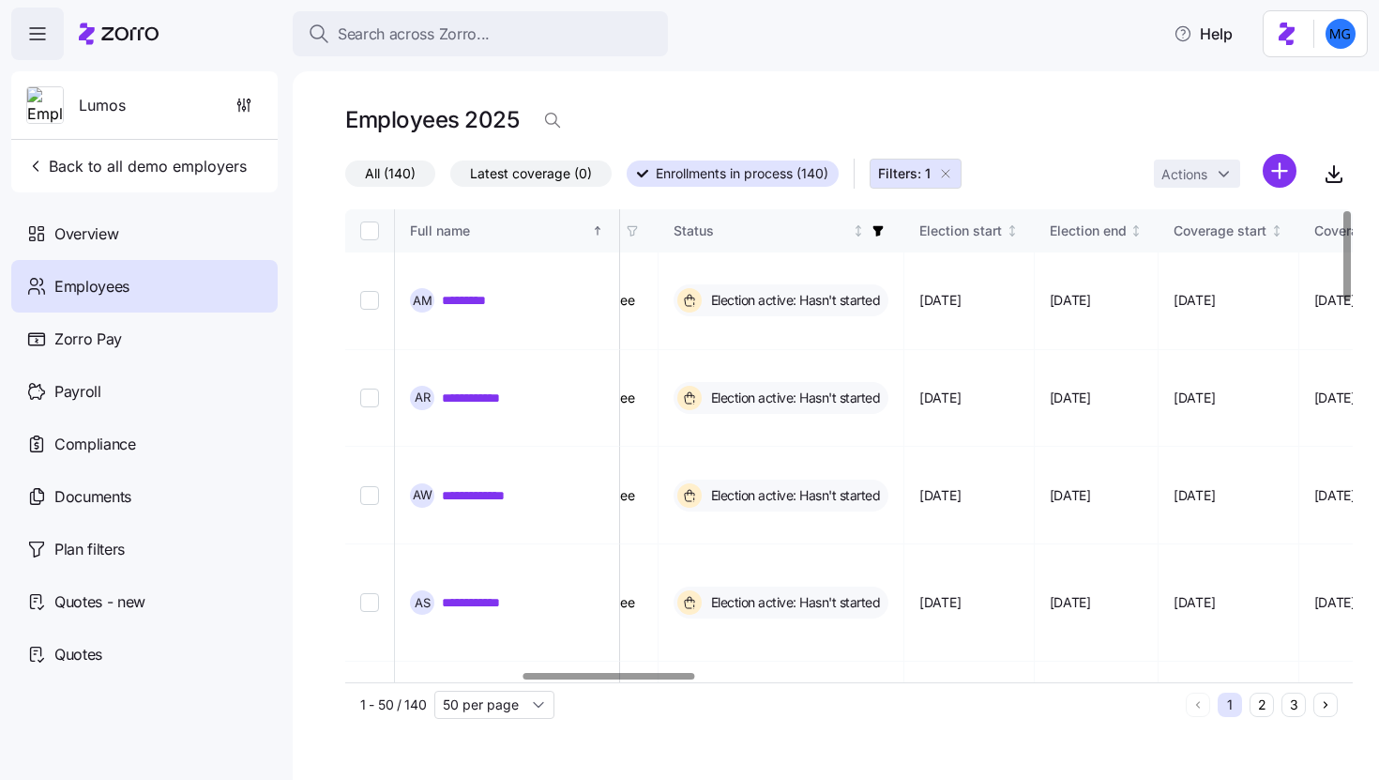
click at [375, 232] on input "Select all records" at bounding box center [369, 230] width 19 height 19
checkbox input "true"
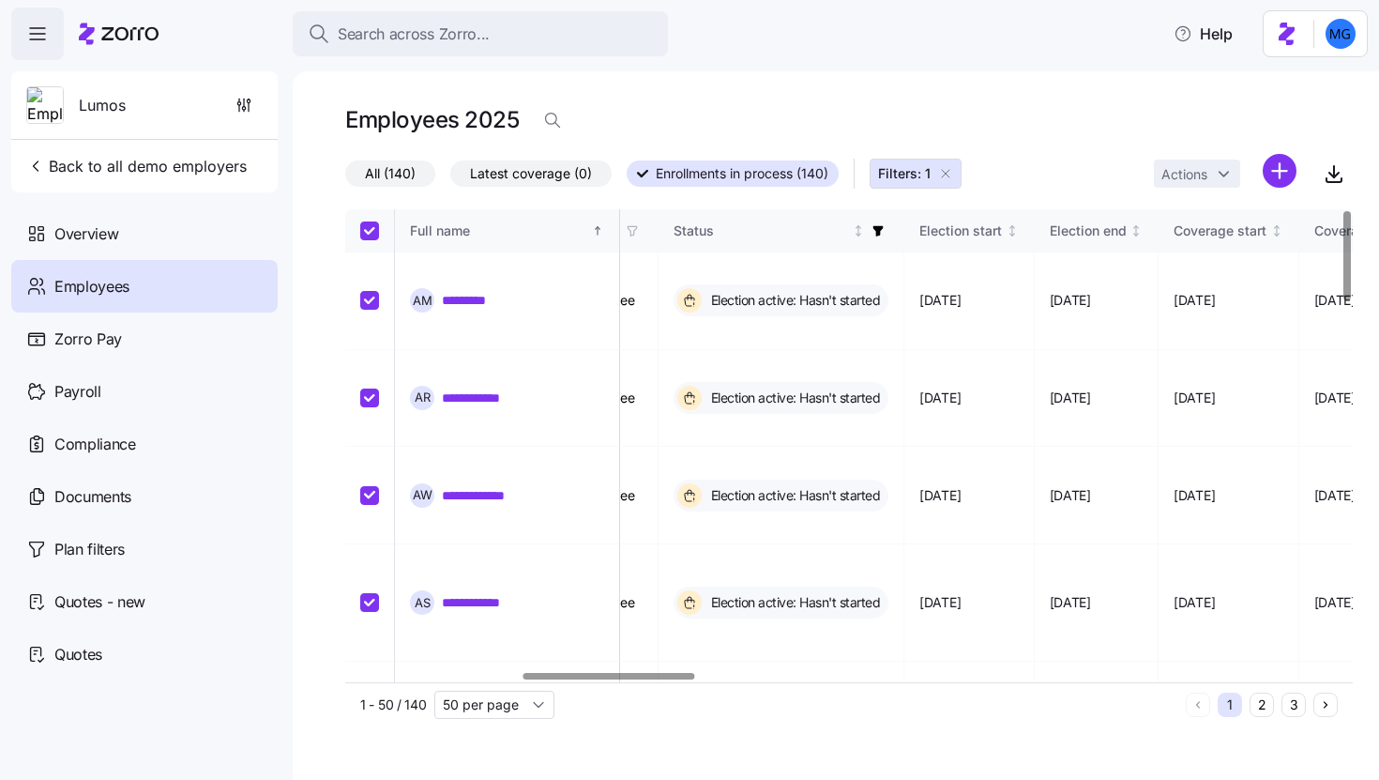
checkbox input "true"
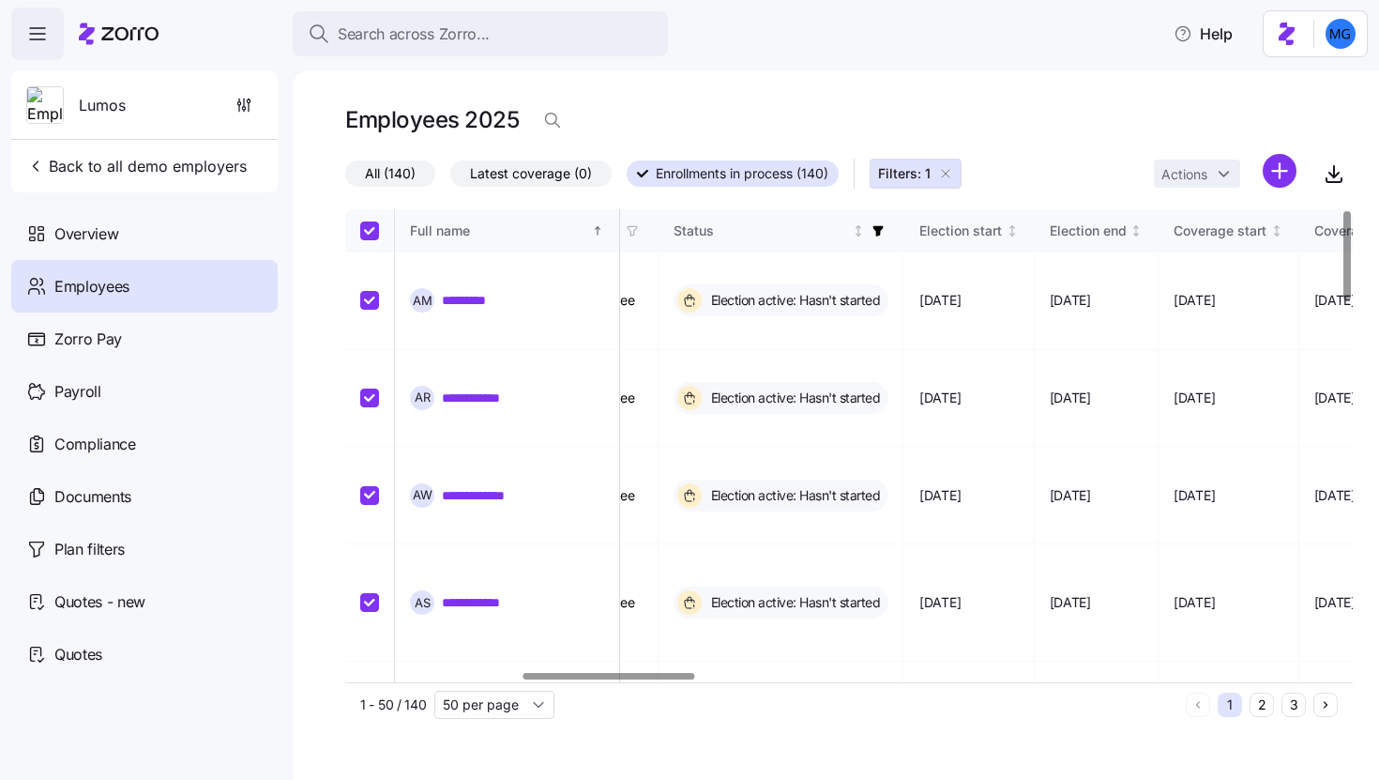
checkbox input "true"
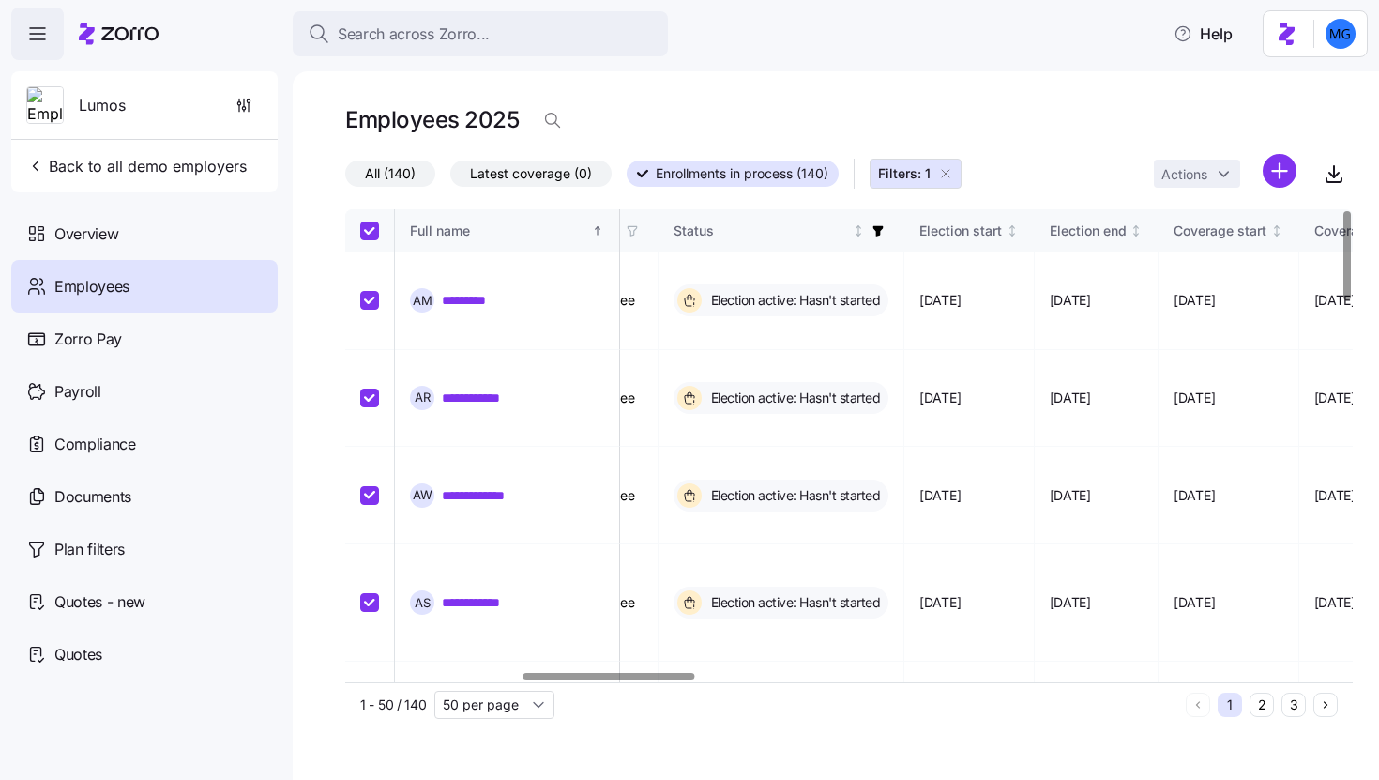
checkbox input "true"
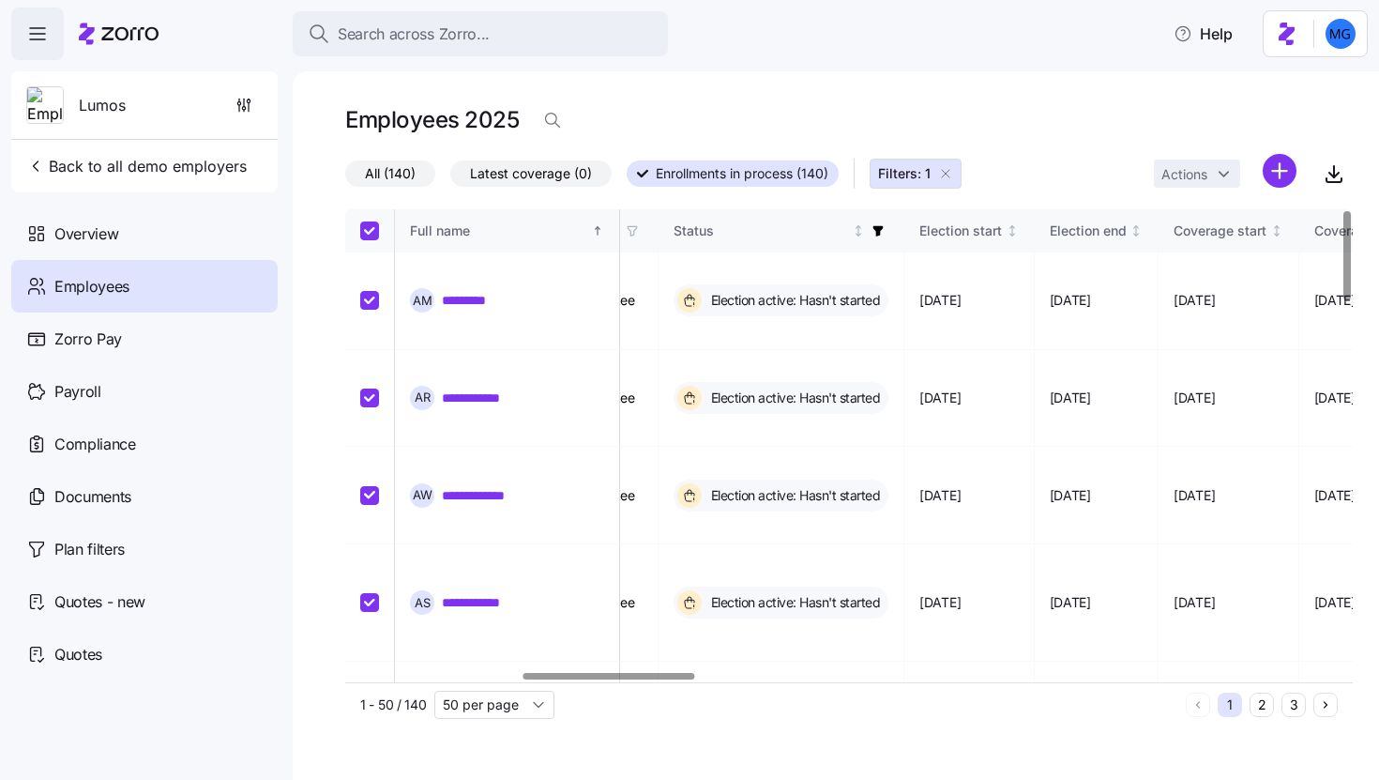
checkbox input "true"
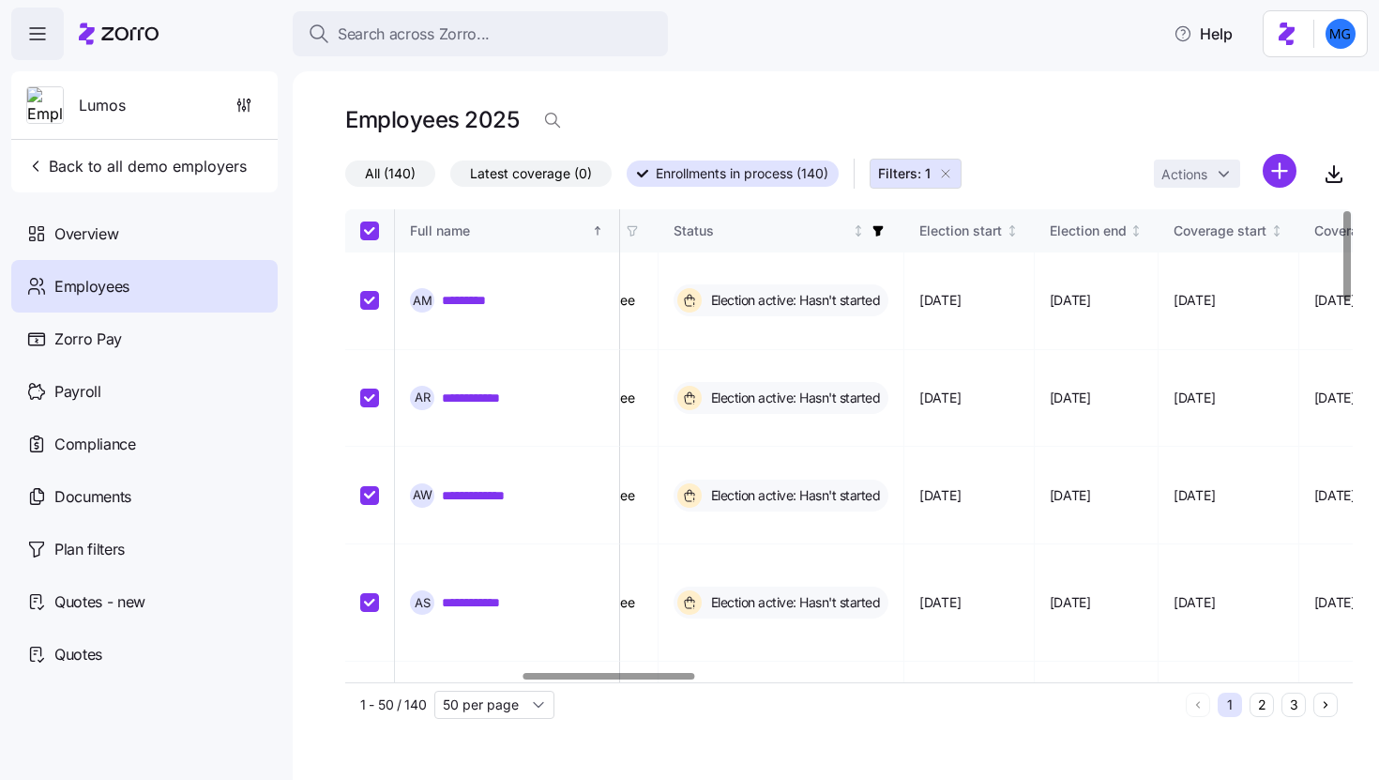
checkbox input "true"
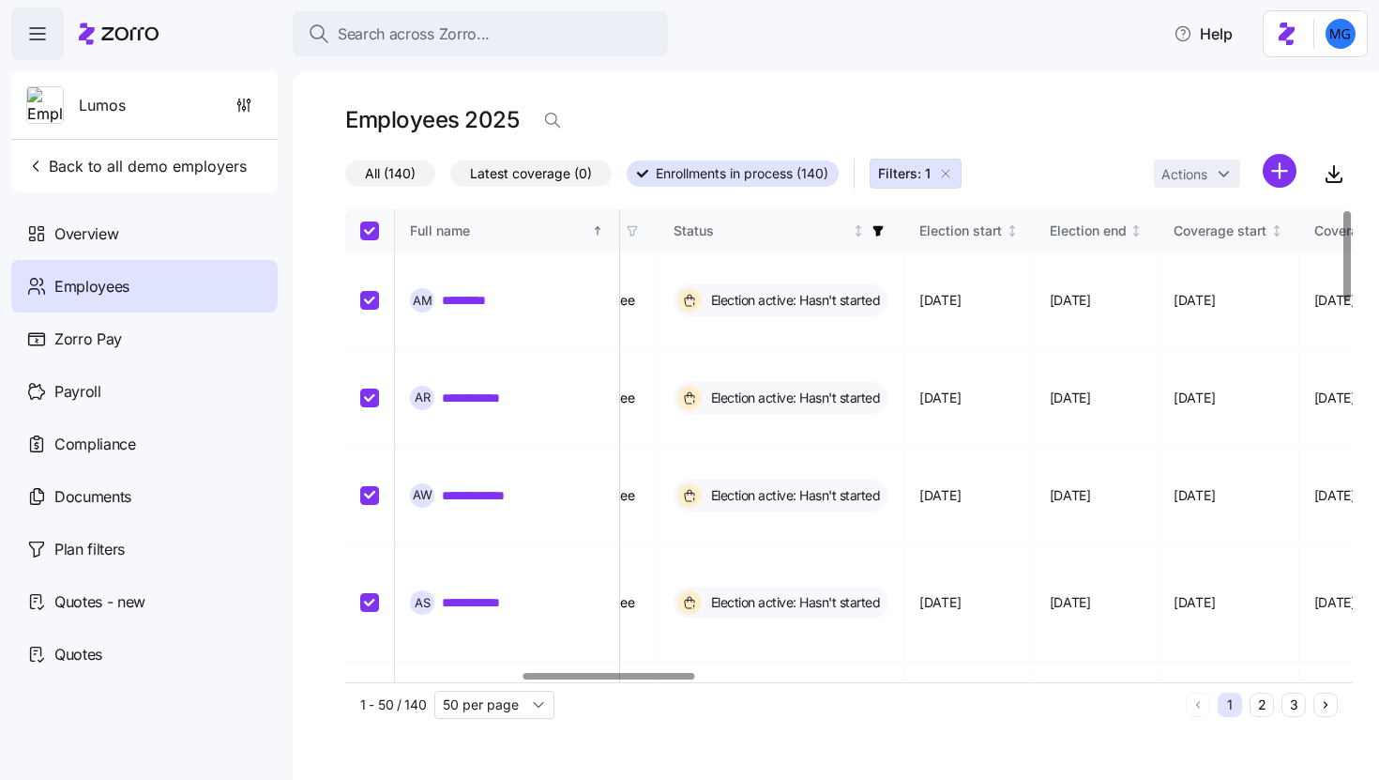
checkbox input "true"
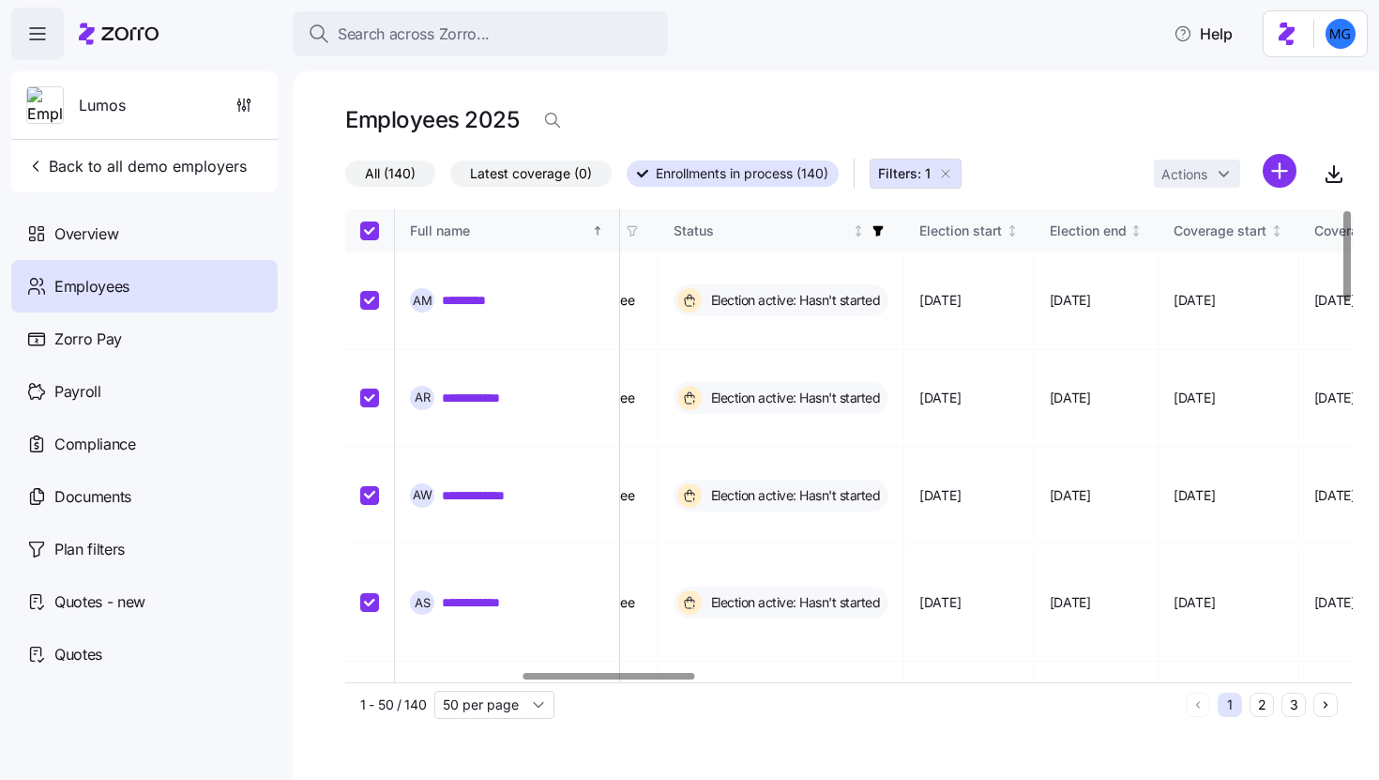
checkbox input "true"
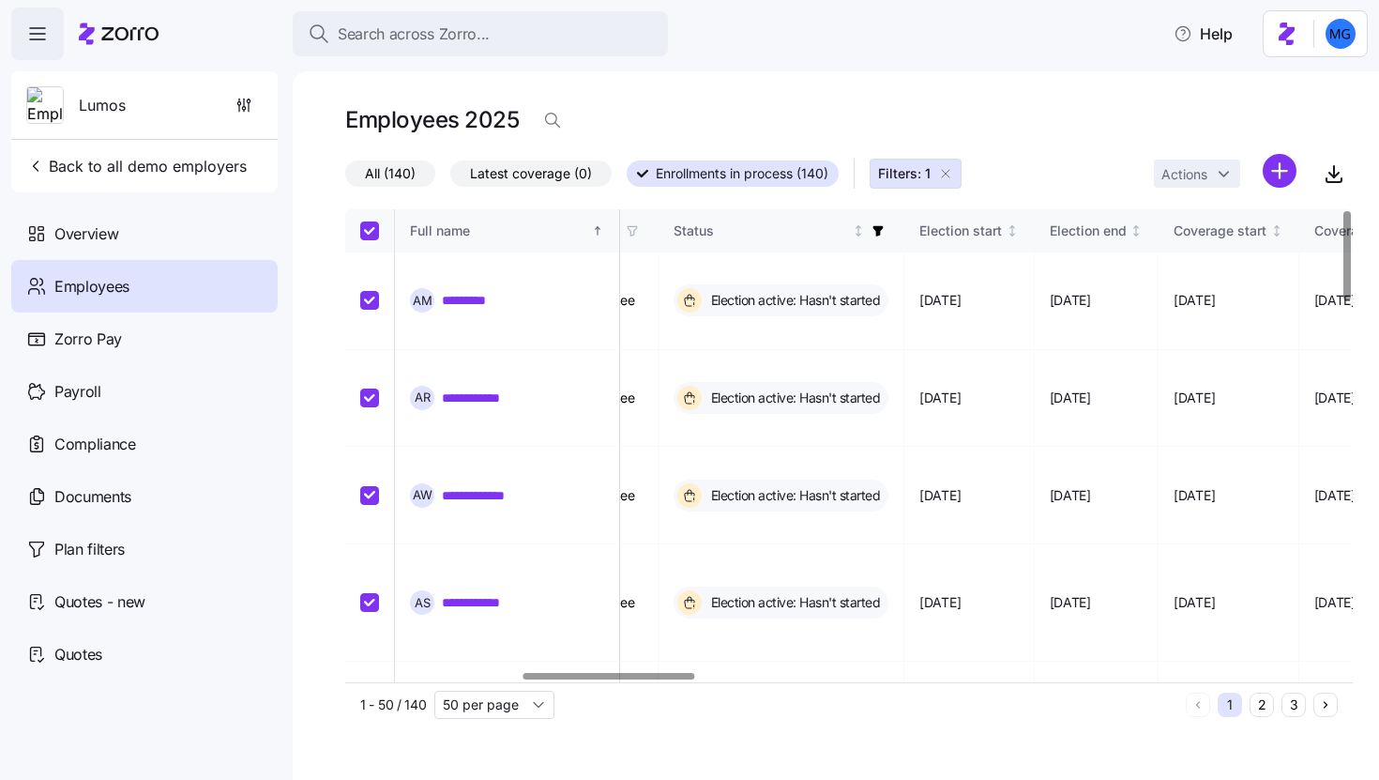
checkbox input "true"
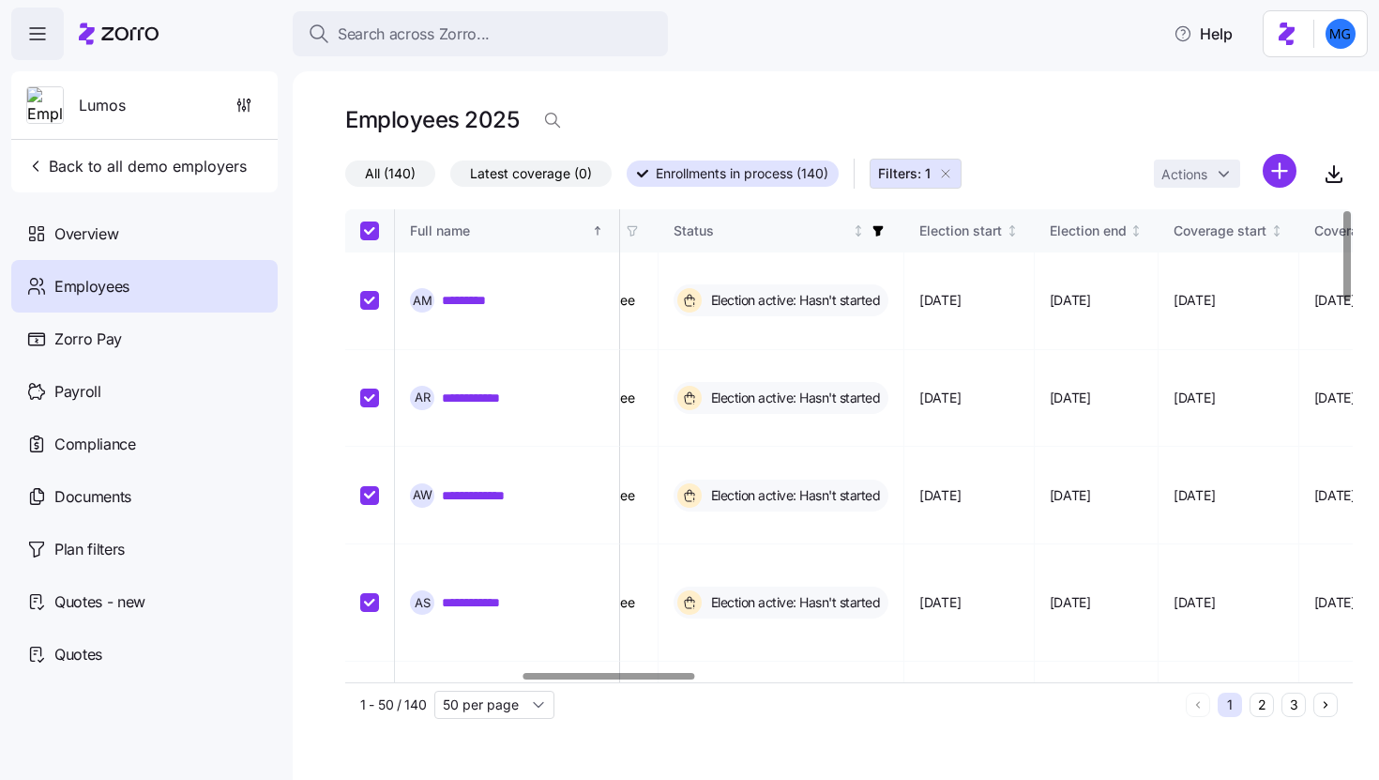
checkbox input "true"
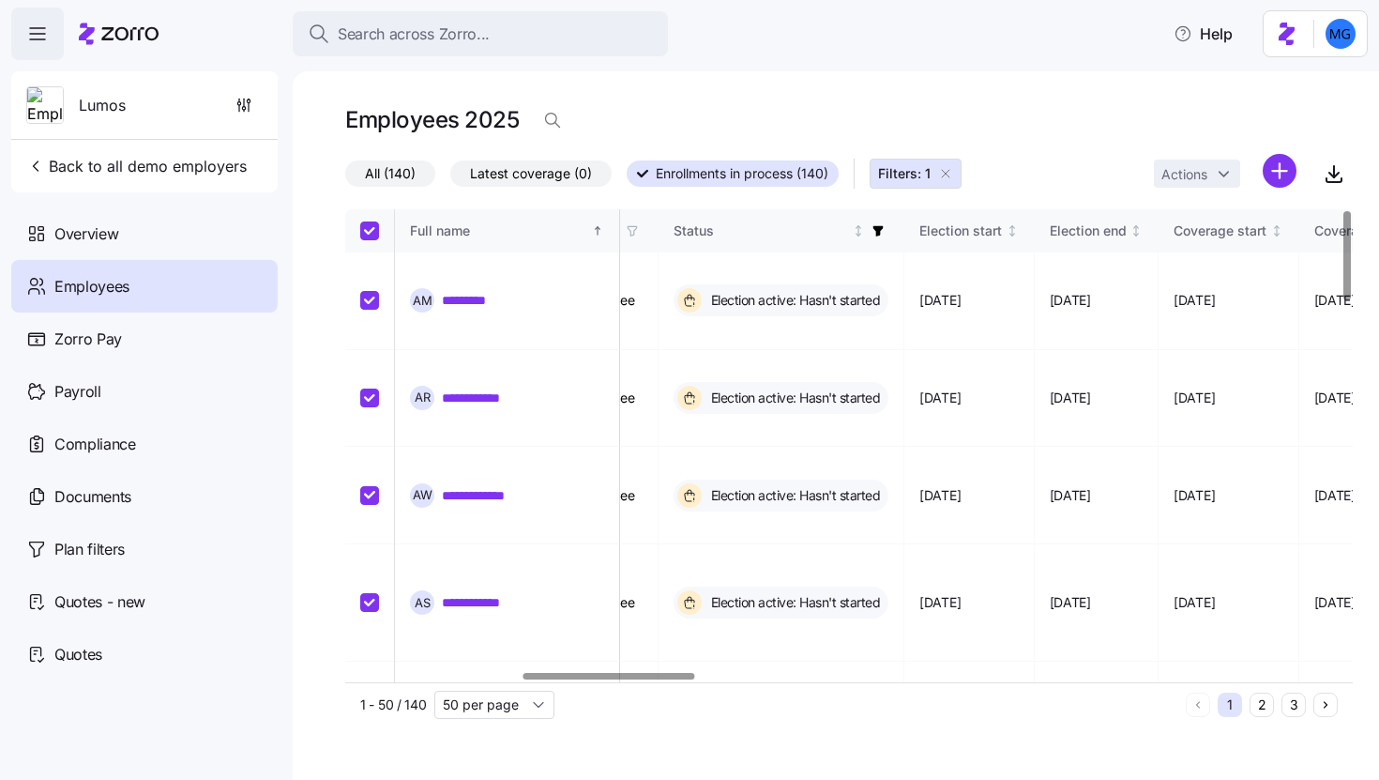
checkbox input "true"
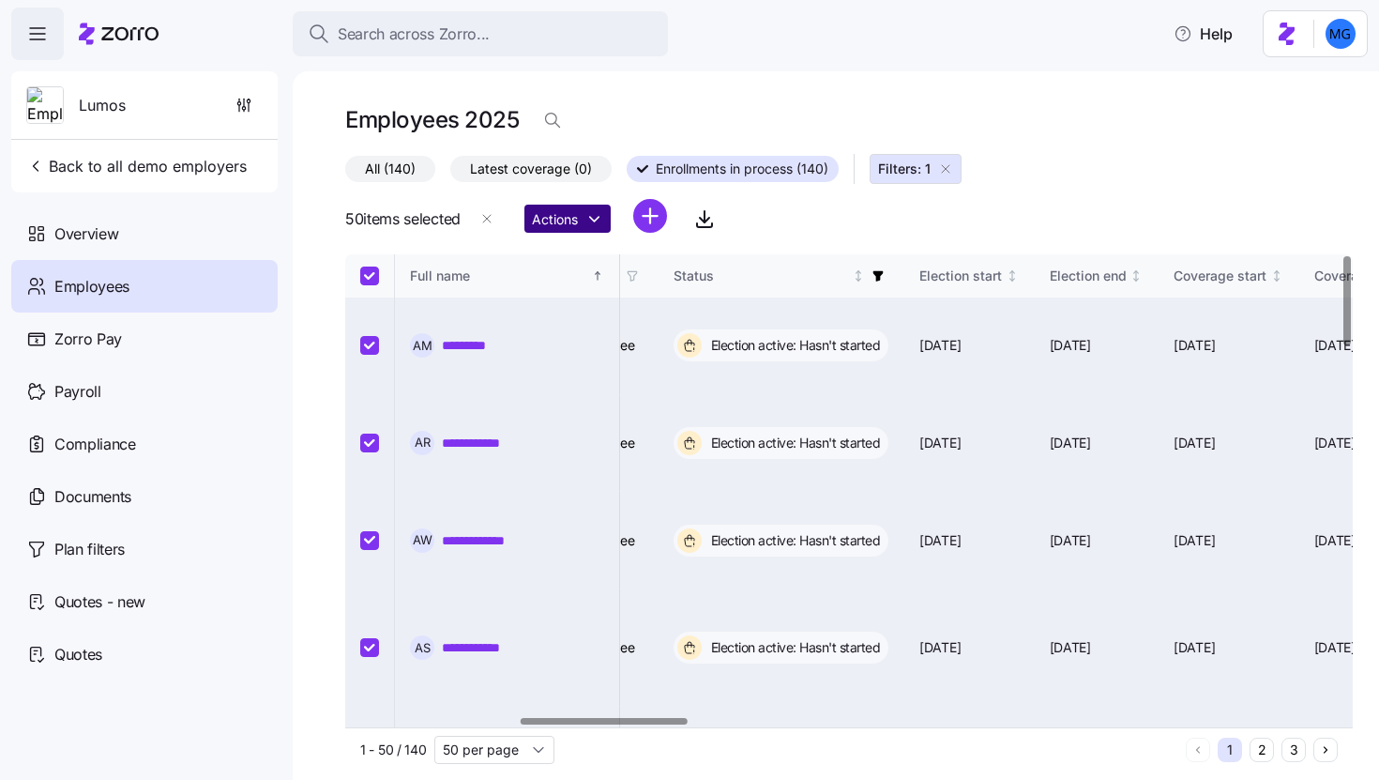
click at [604, 222] on html "**********" at bounding box center [689, 384] width 1379 height 768
click at [794, 235] on html "**********" at bounding box center [689, 384] width 1379 height 768
click at [369, 279] on input "Select all records" at bounding box center [369, 275] width 19 height 19
checkbox input "false"
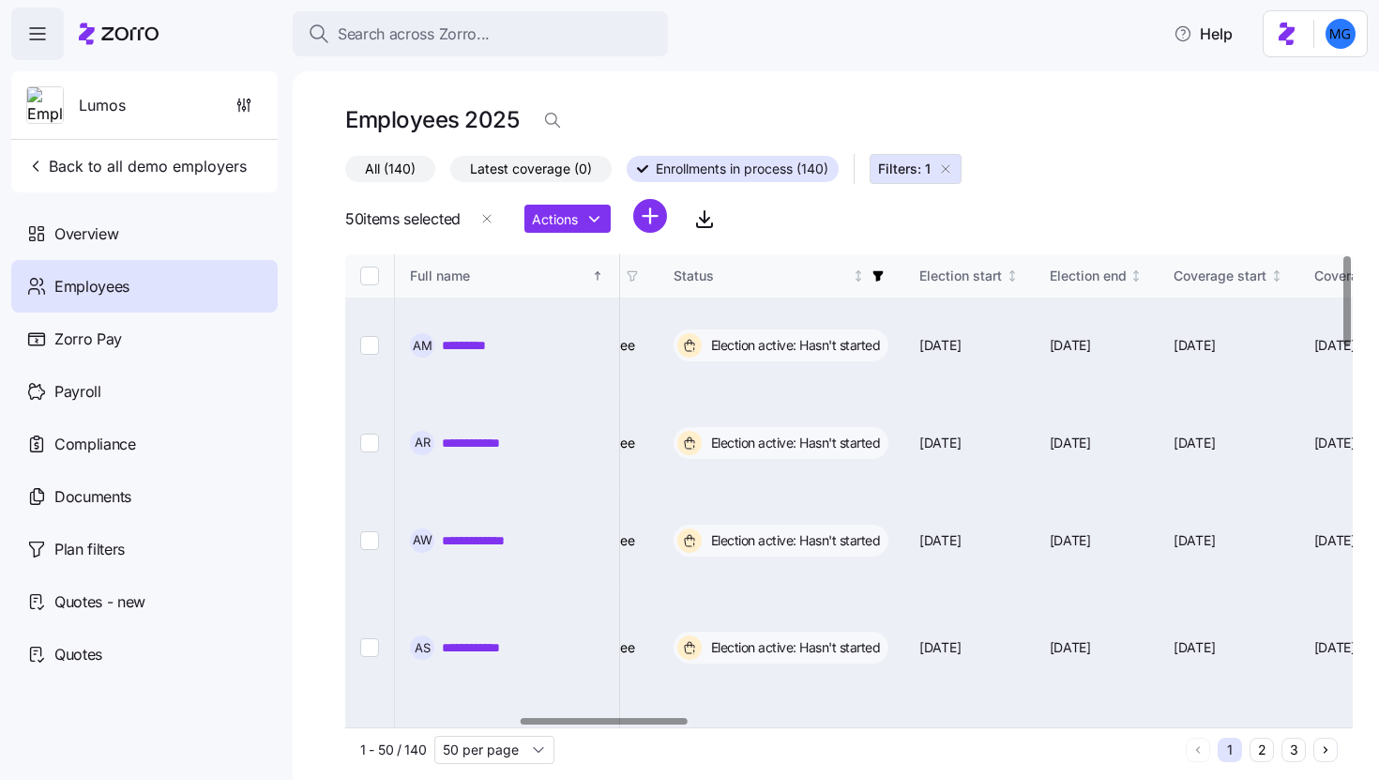
checkbox input "false"
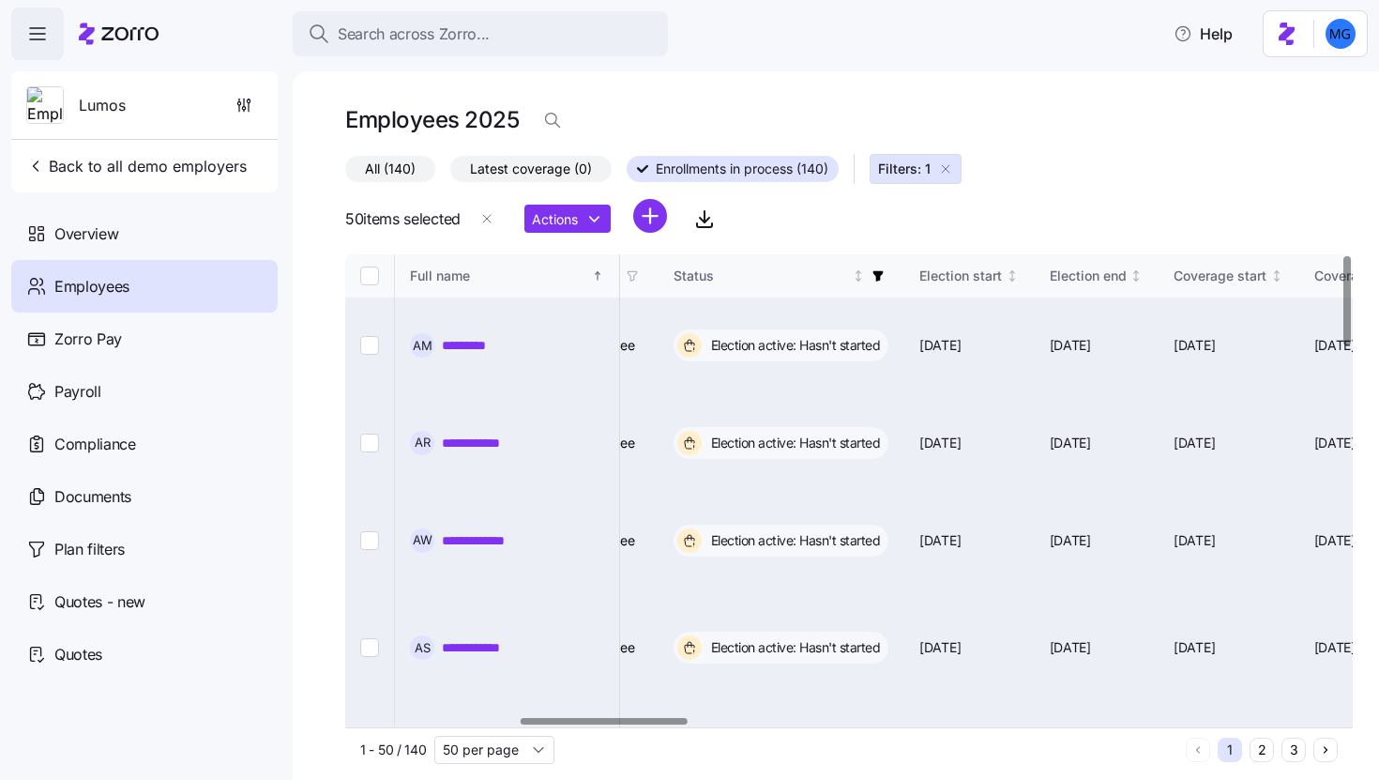
checkbox input "false"
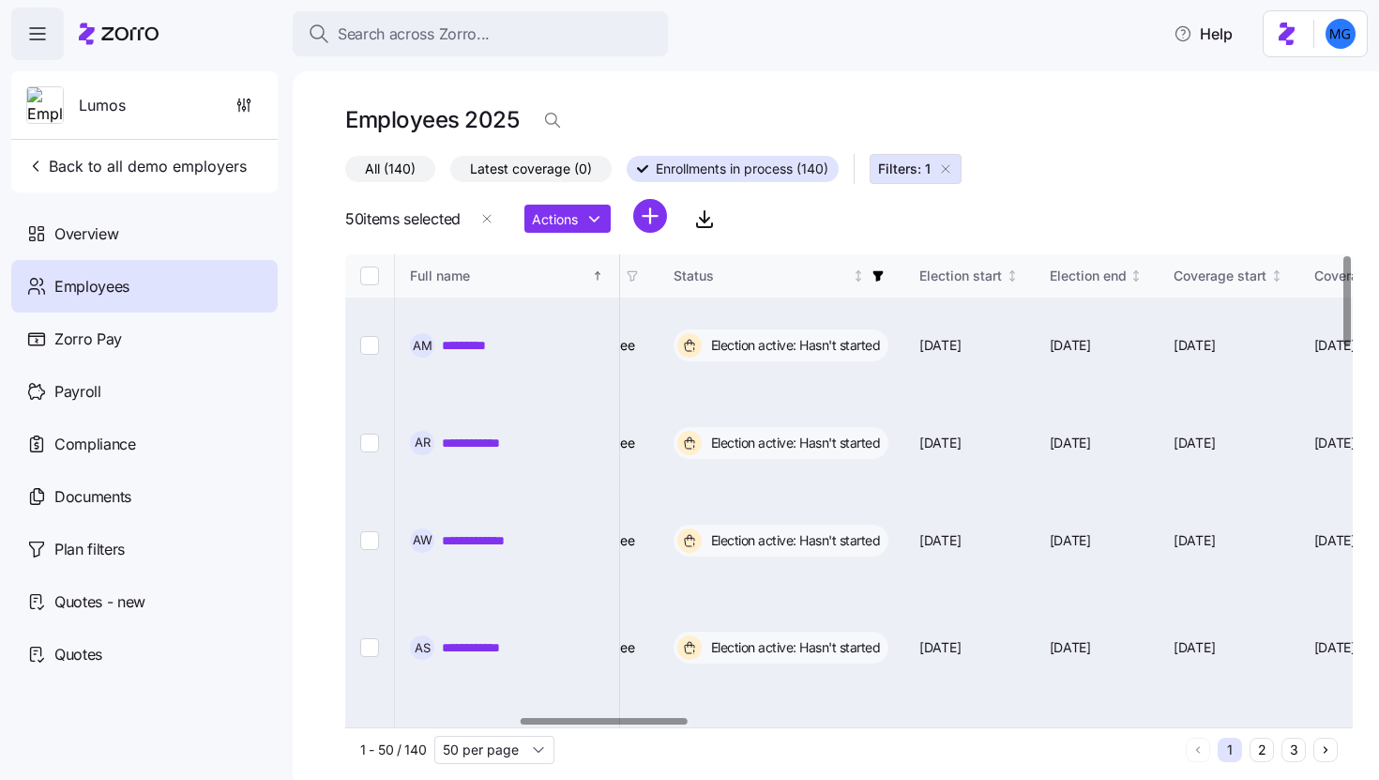
checkbox input "false"
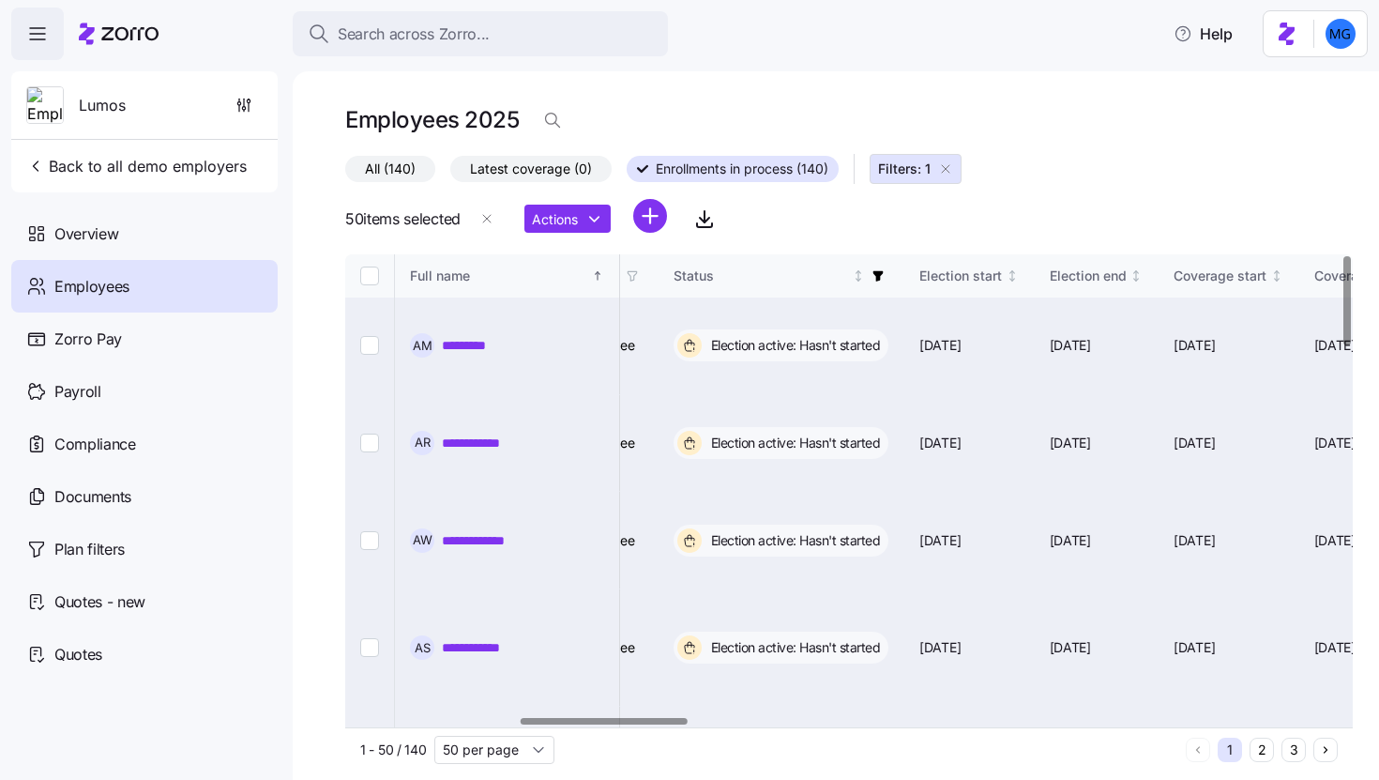
checkbox input "false"
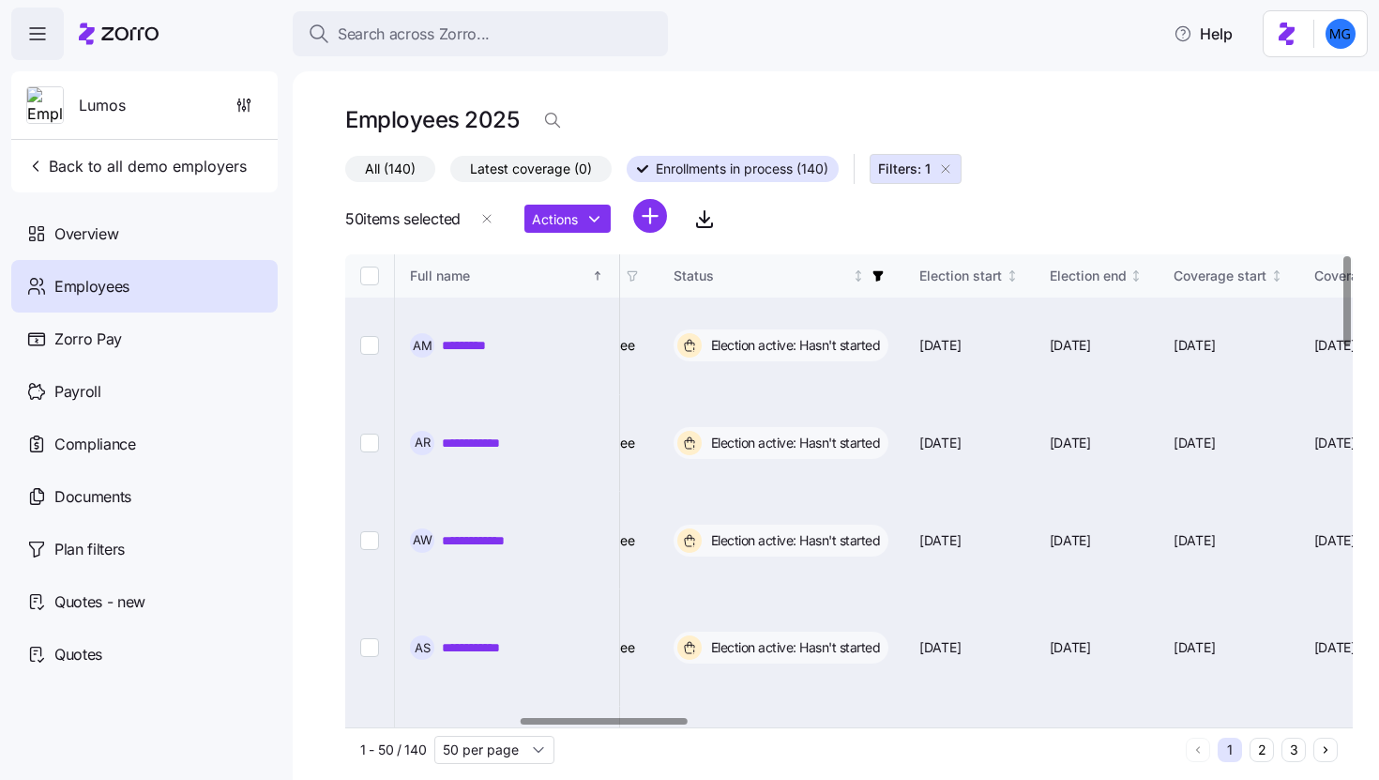
checkbox input "false"
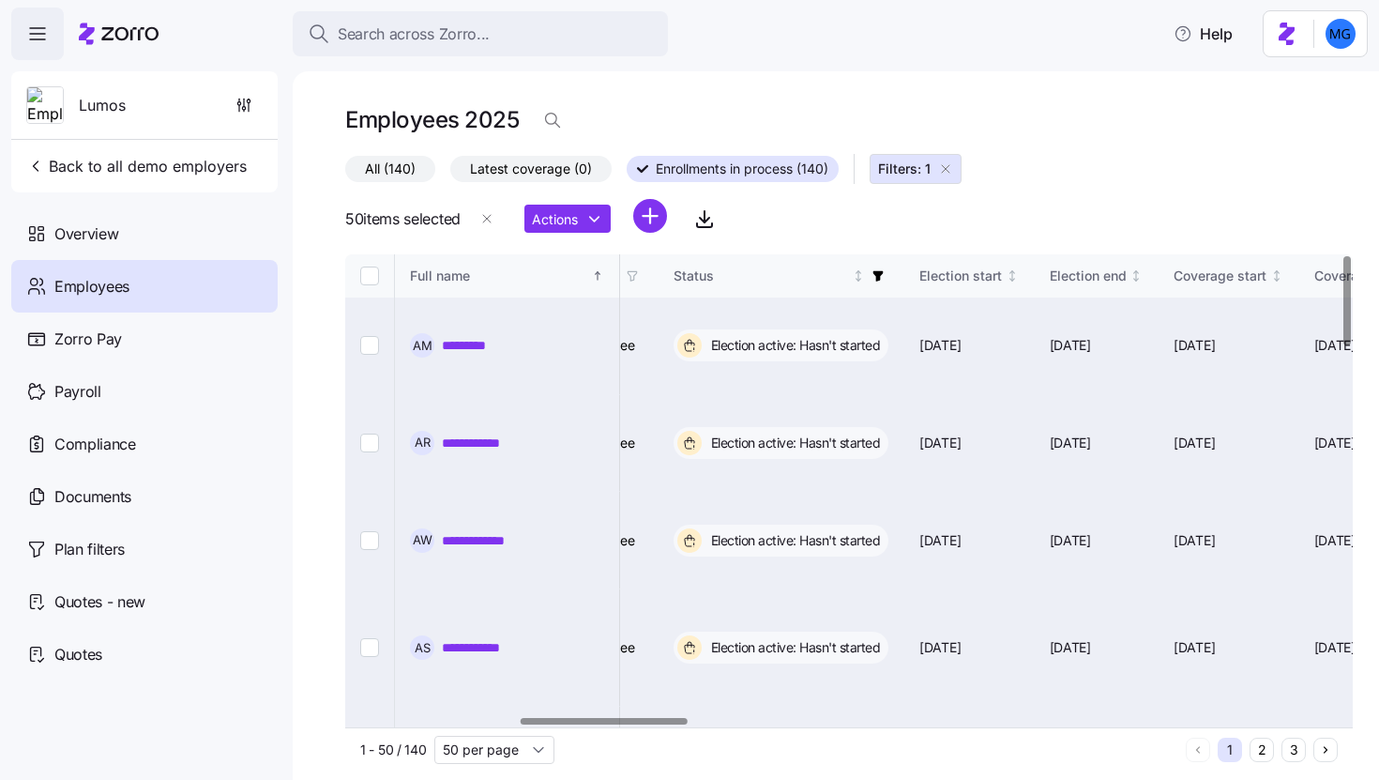
checkbox input "false"
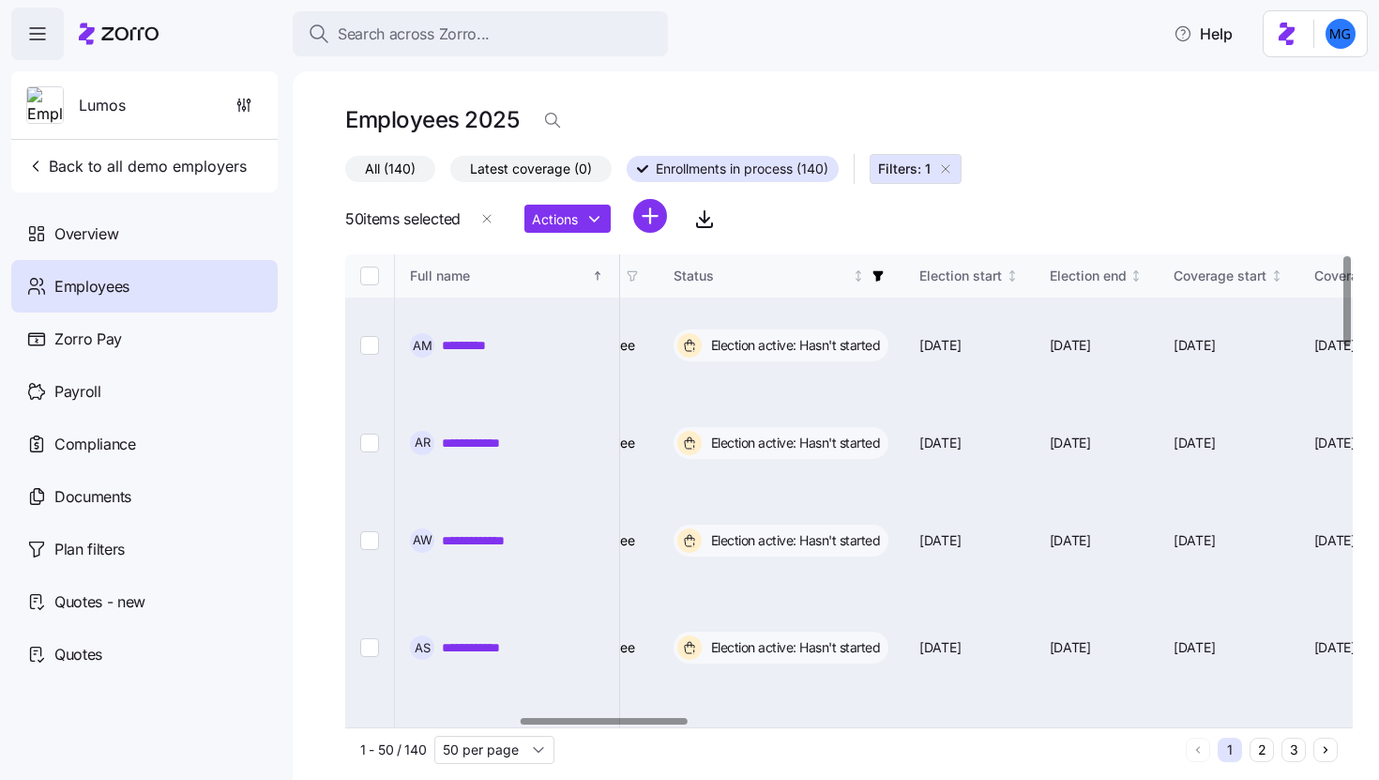
checkbox input "false"
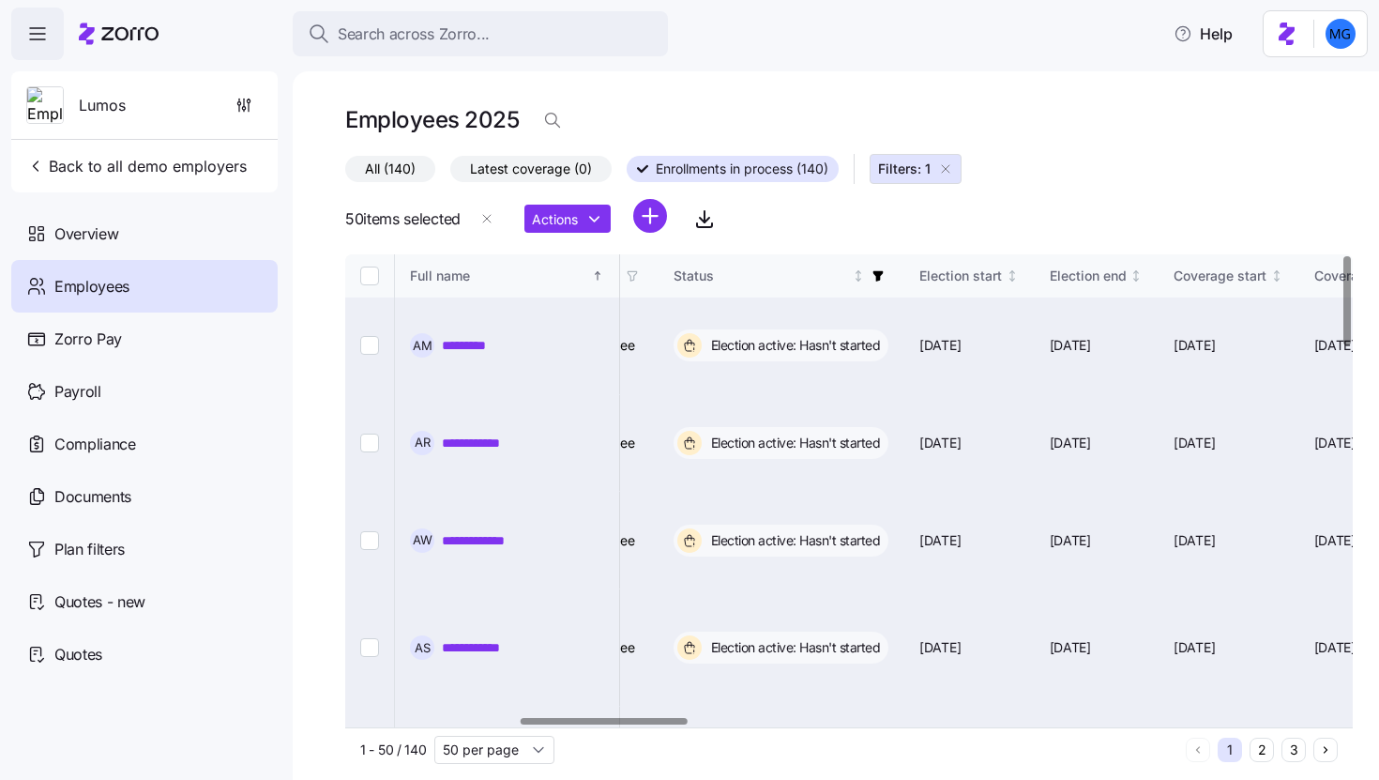
checkbox input "false"
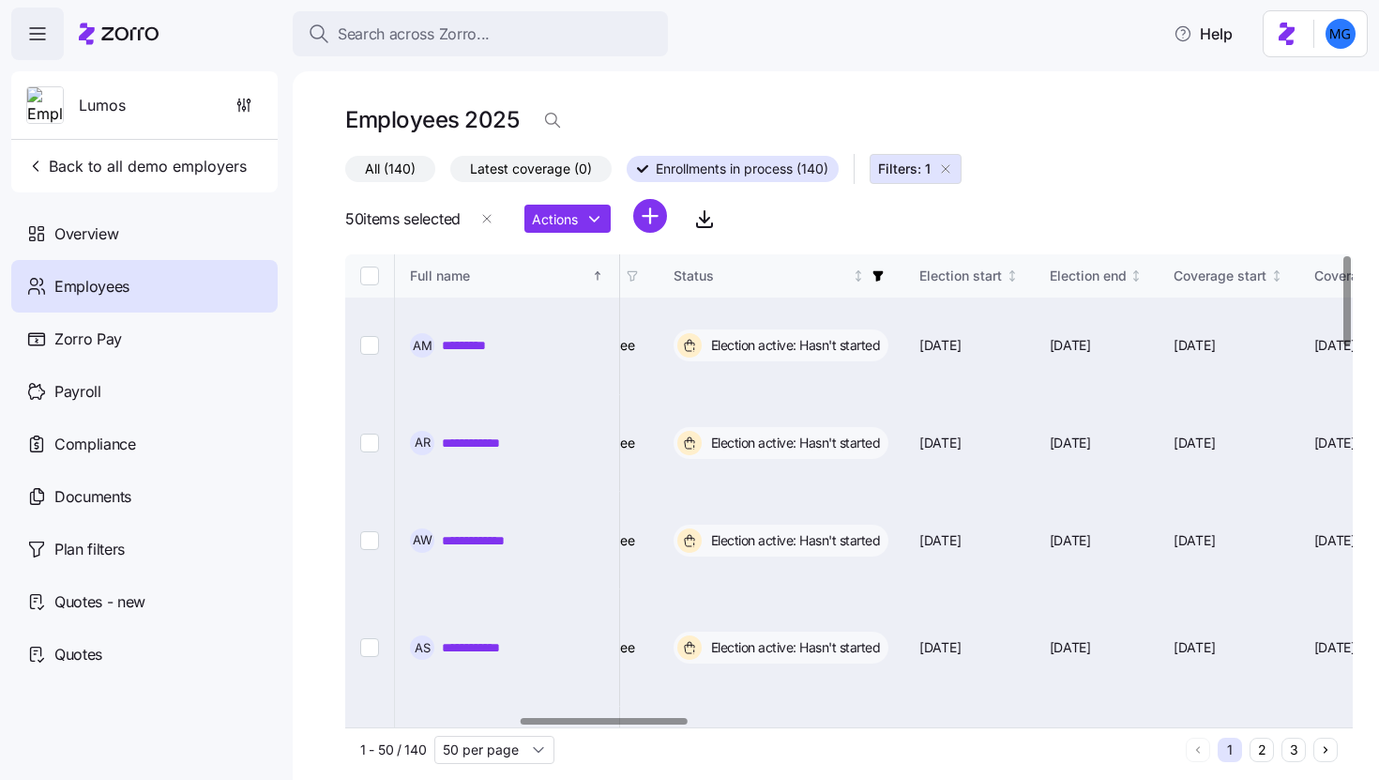
checkbox input "false"
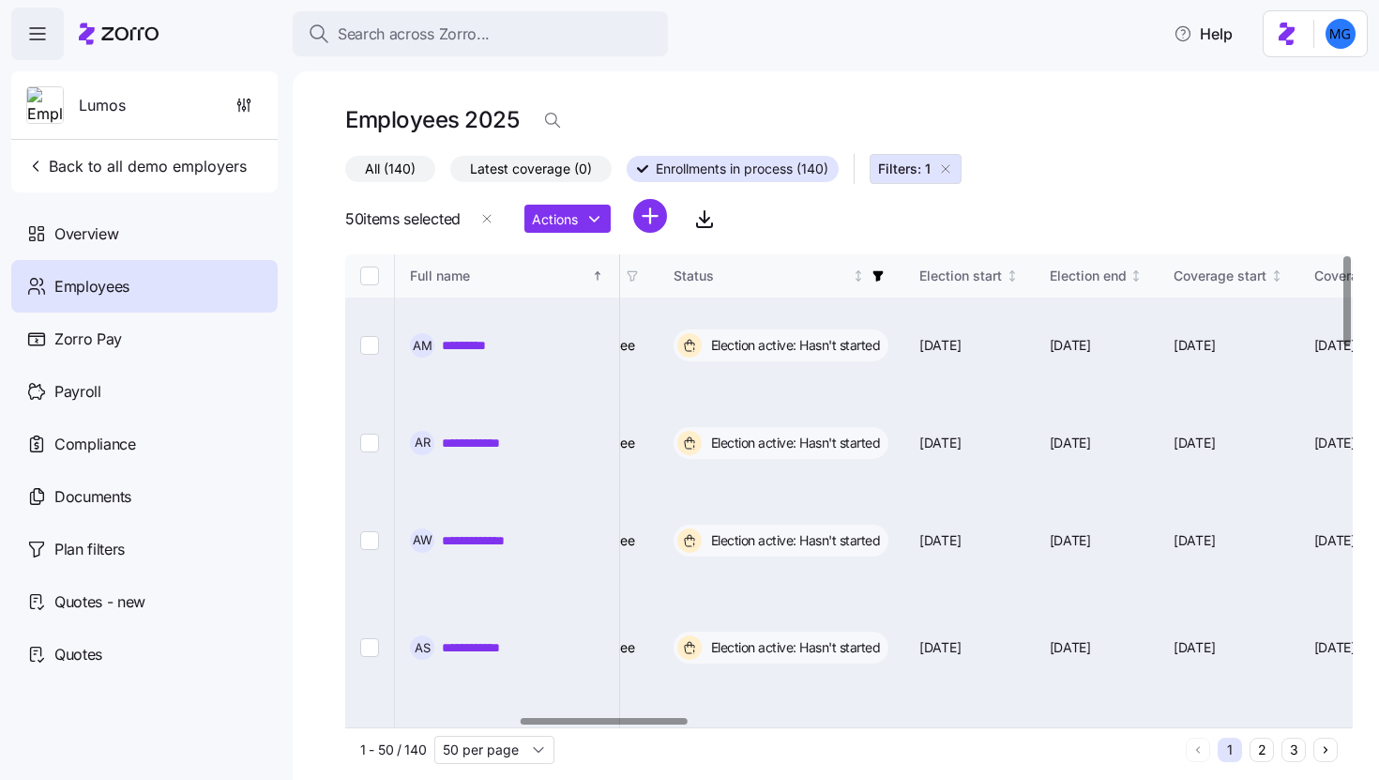
checkbox input "false"
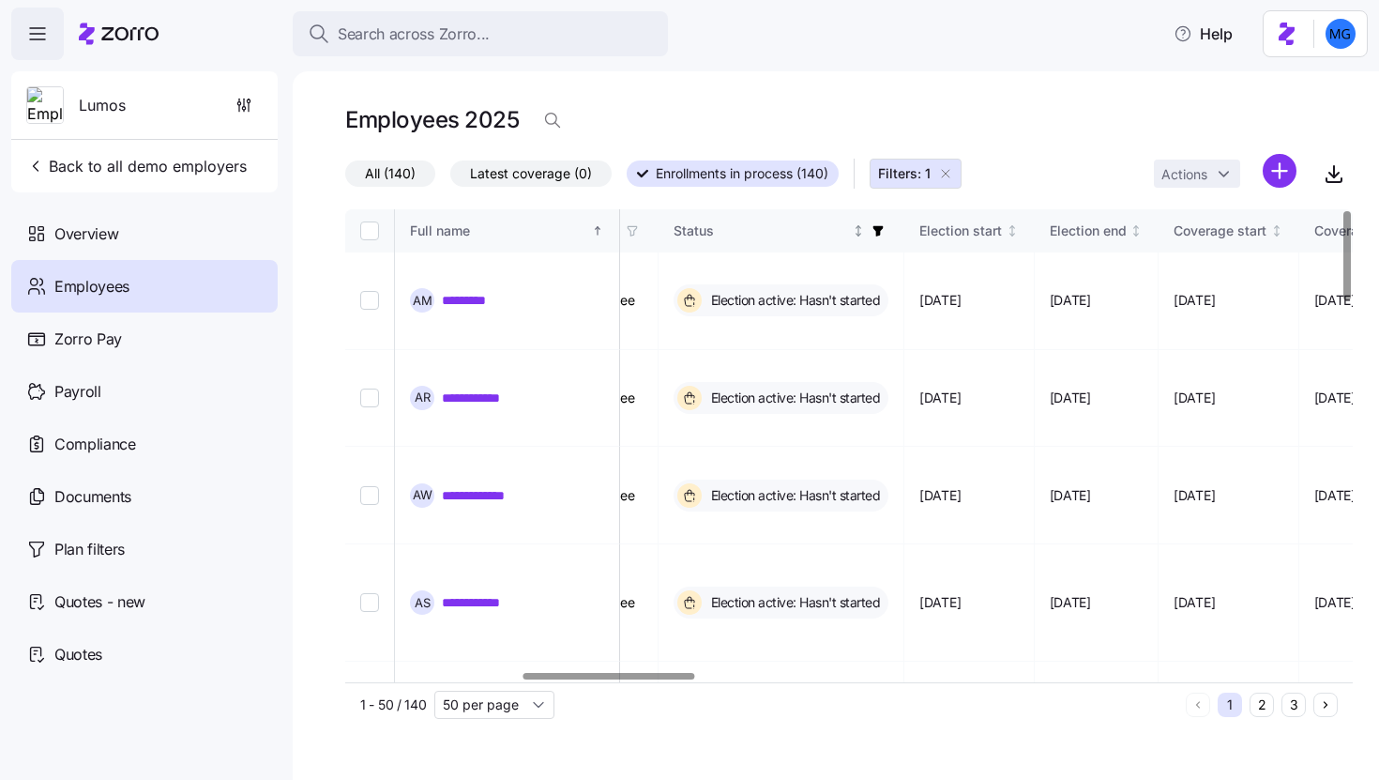
click at [885, 235] on icon "button" at bounding box center [877, 230] width 13 height 13
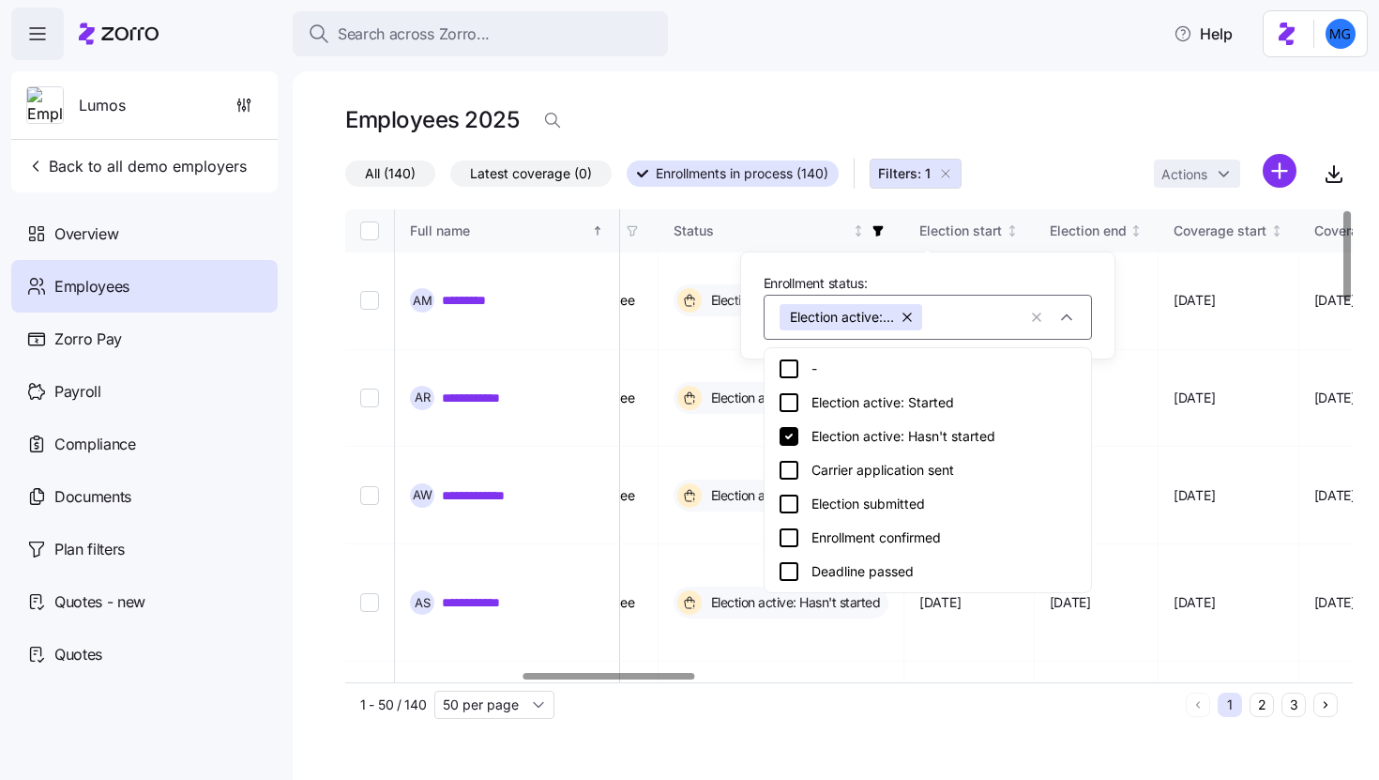
click at [909, 319] on button "button" at bounding box center [909, 317] width 26 height 26
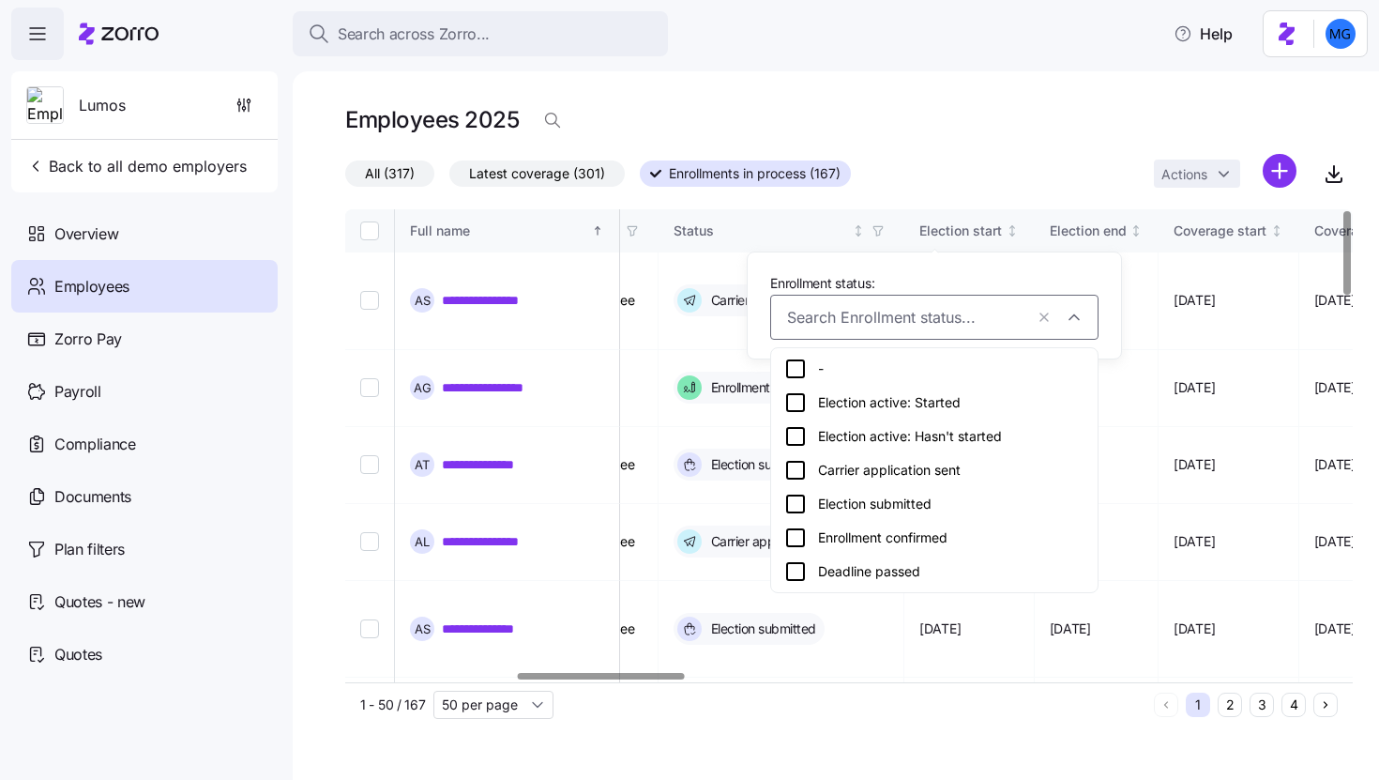
click at [915, 743] on div "**********" at bounding box center [836, 425] width 1086 height 708
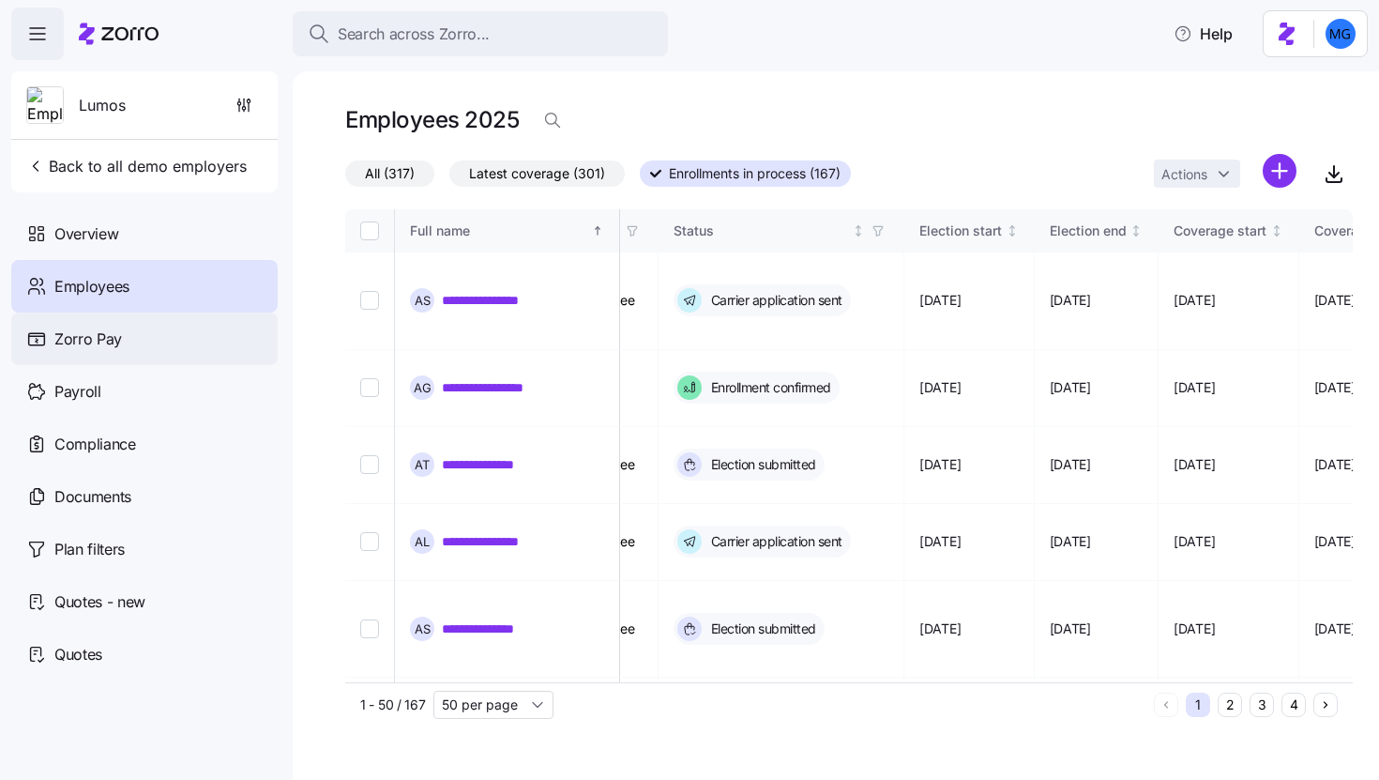
click at [140, 323] on div "Zorro Pay" at bounding box center [144, 338] width 266 height 53
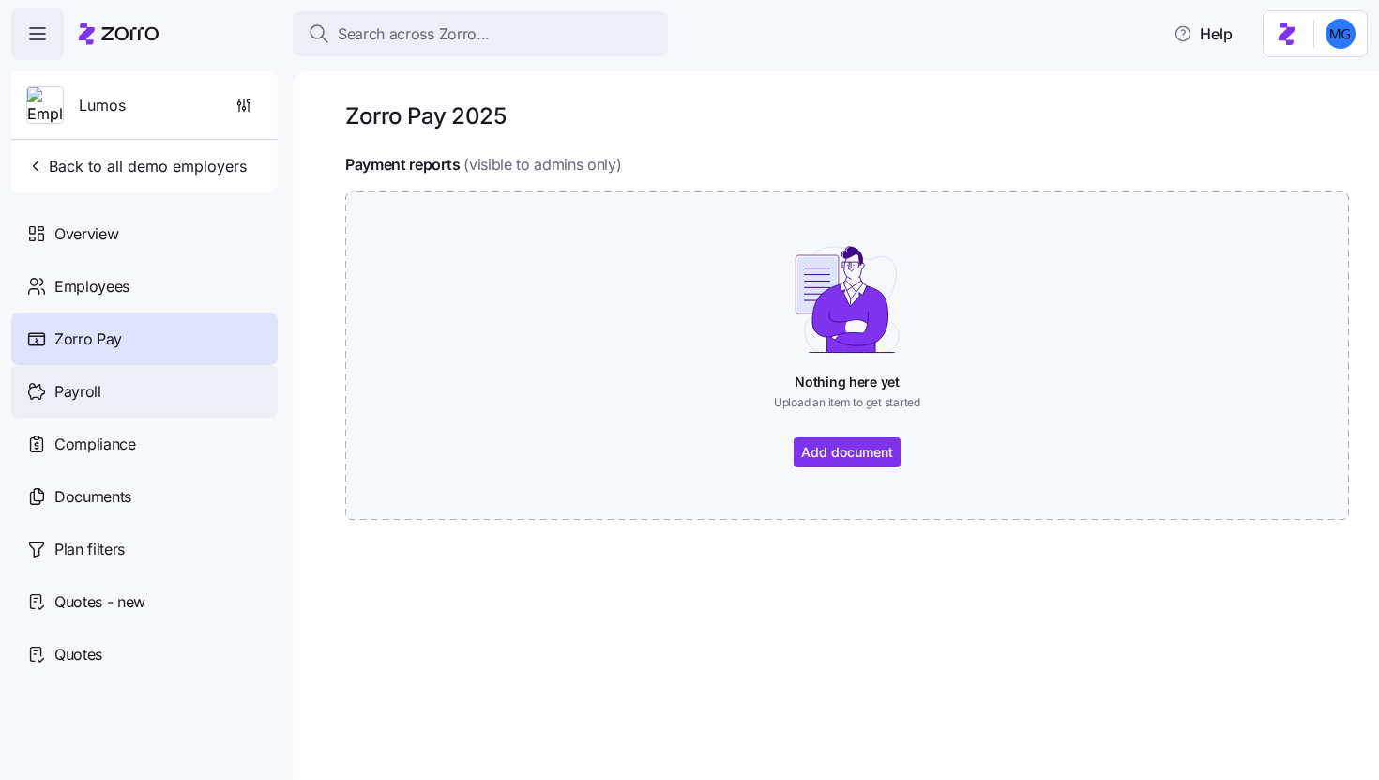
click at [215, 395] on div "Payroll" at bounding box center [144, 391] width 266 height 53
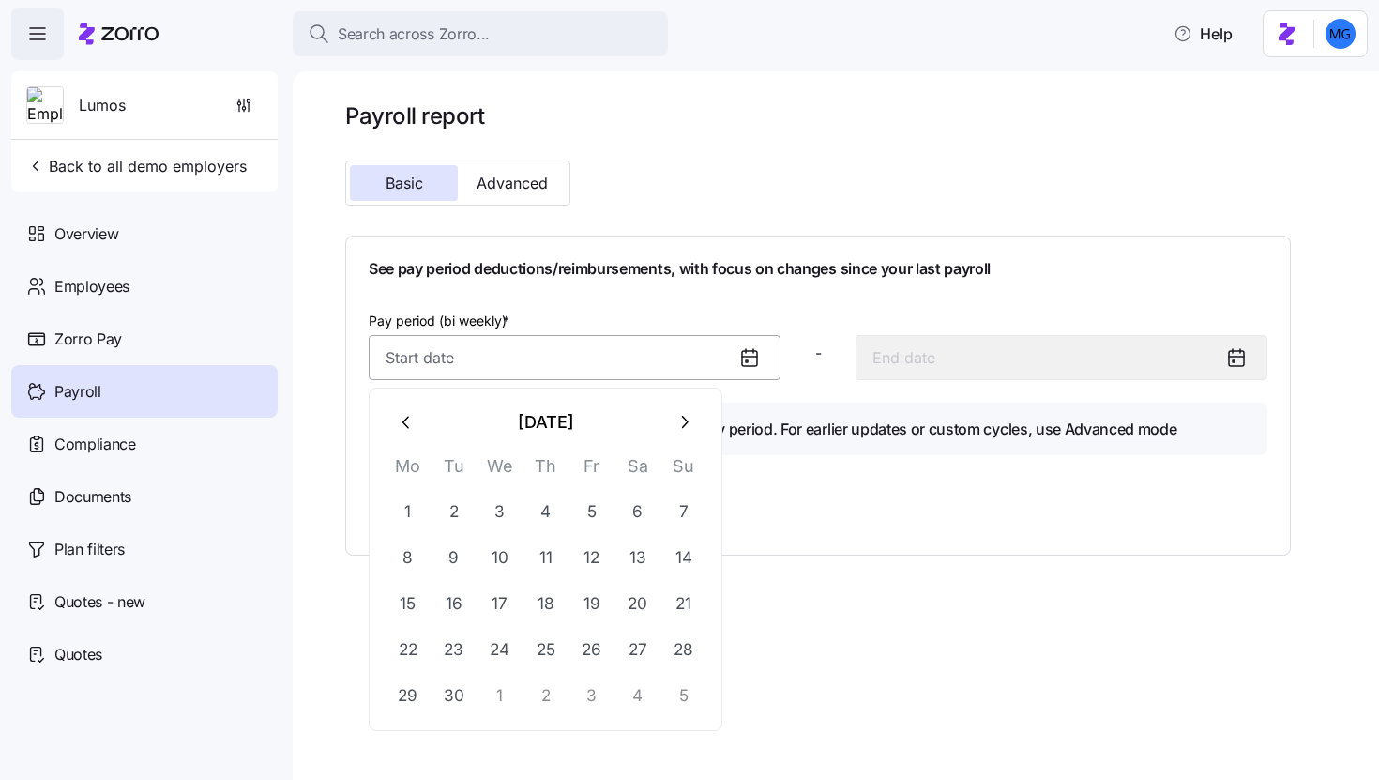
click at [524, 371] on input "Pay period (bi weekly) *" at bounding box center [575, 357] width 412 height 45
click at [756, 540] on div "See pay period deductions/reimbursements, with focus on changes since your last…" at bounding box center [818, 395] width 946 height 320
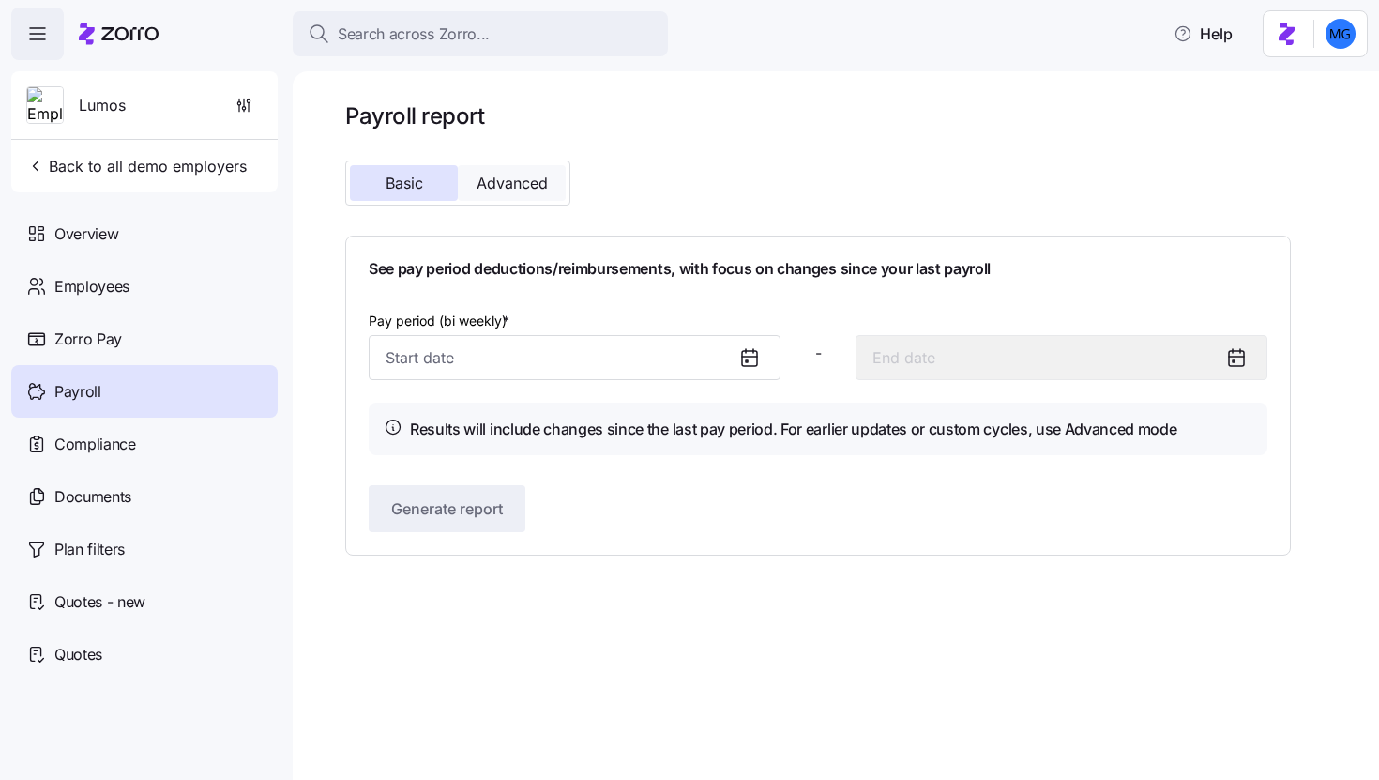
click at [506, 175] on span "Advanced" at bounding box center [512, 182] width 71 height 15
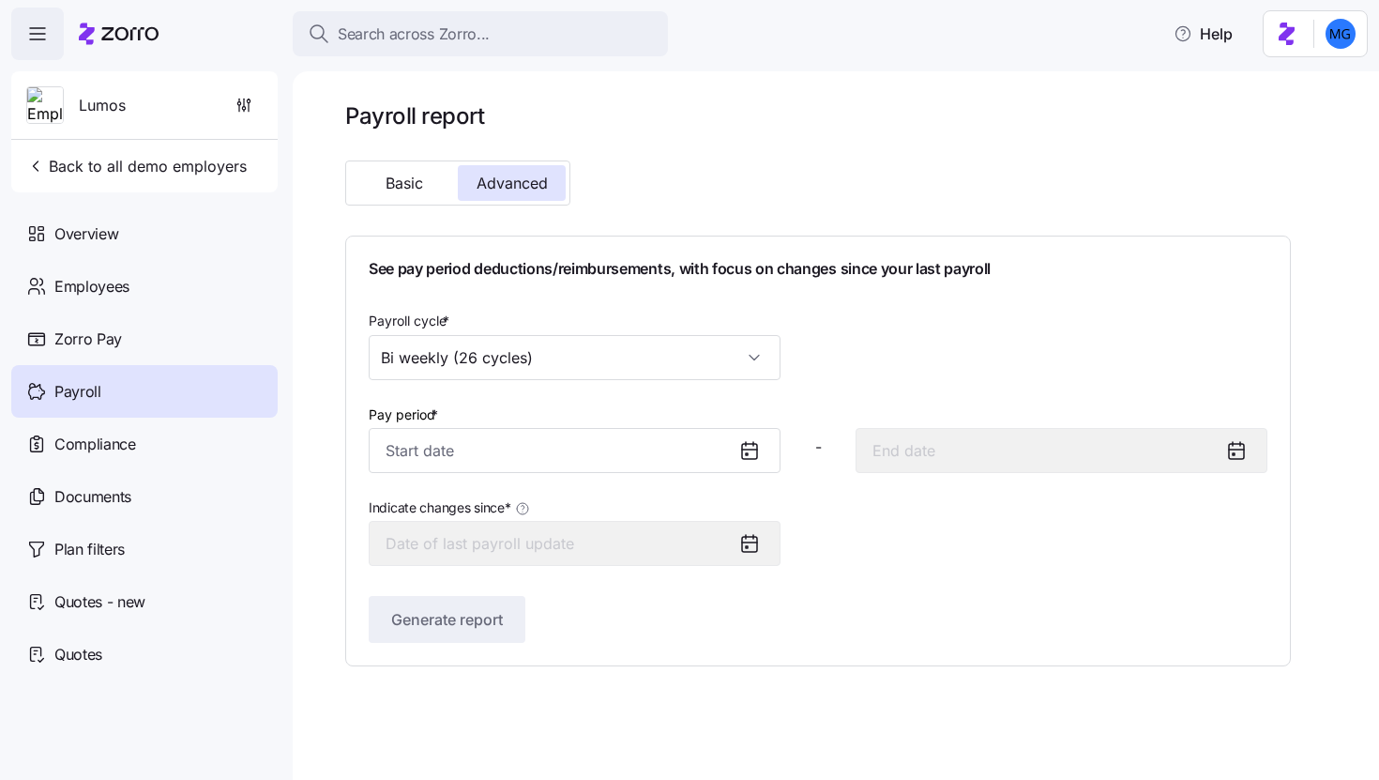
click at [586, 408] on div "Pay period *" at bounding box center [575, 437] width 412 height 71
click at [144, 435] on div "Compliance" at bounding box center [144, 443] width 266 height 53
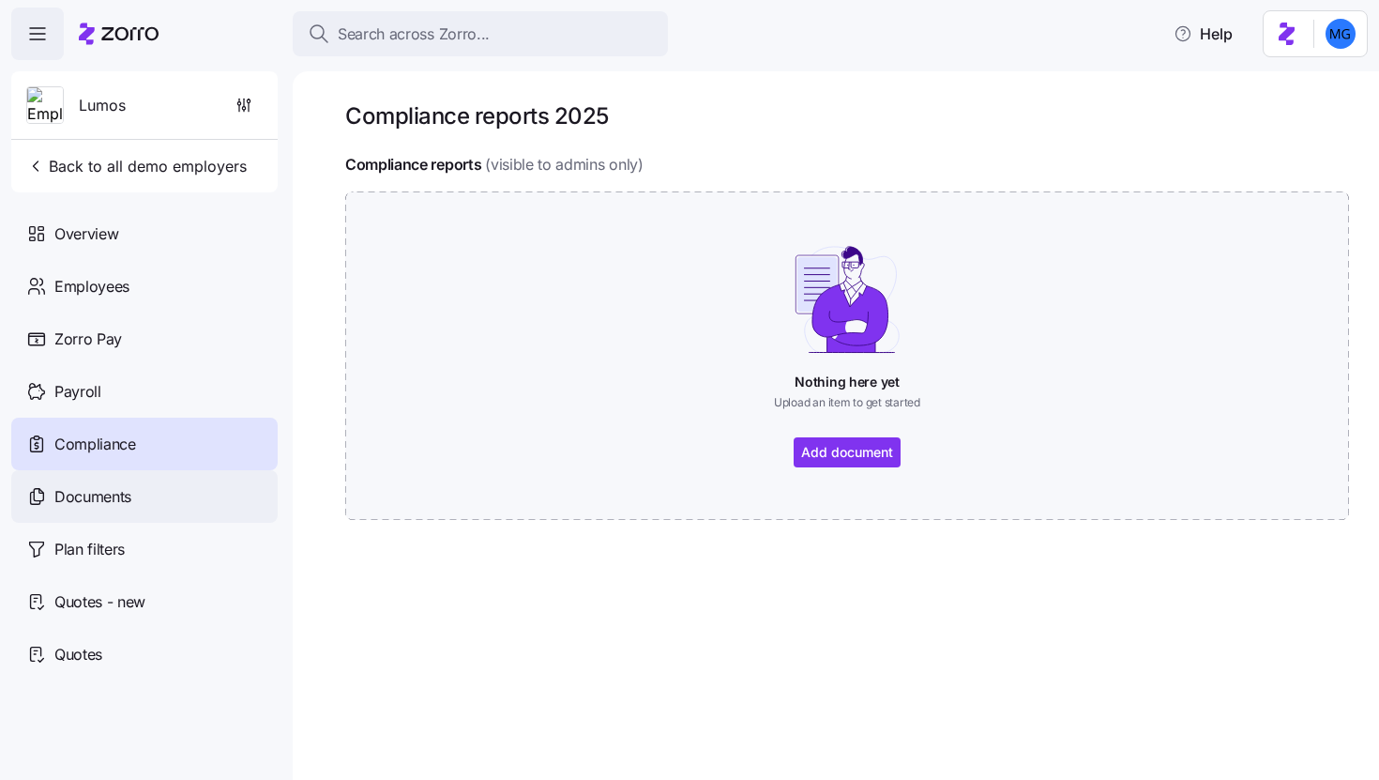
click at [170, 493] on div "Documents" at bounding box center [144, 496] width 266 height 53
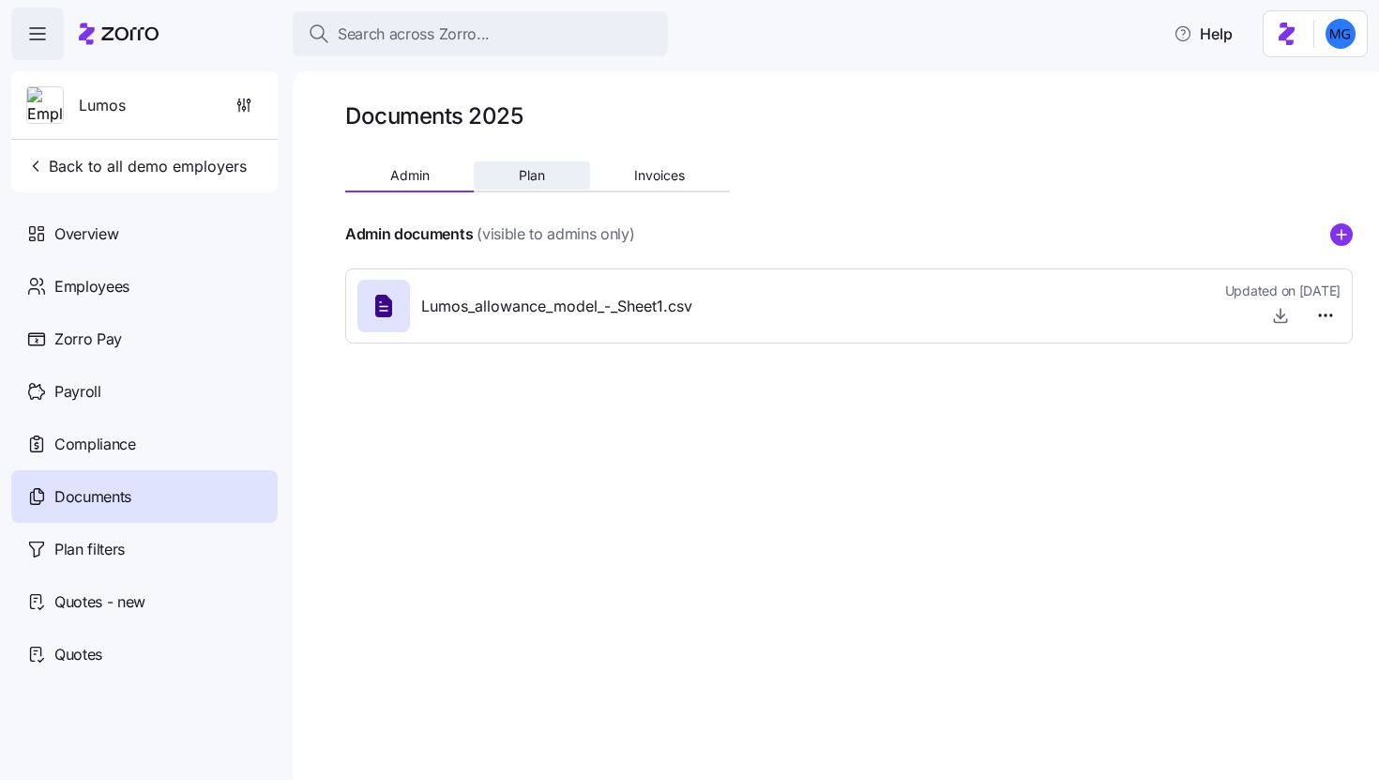
click at [534, 171] on span "Plan" at bounding box center [532, 175] width 26 height 13
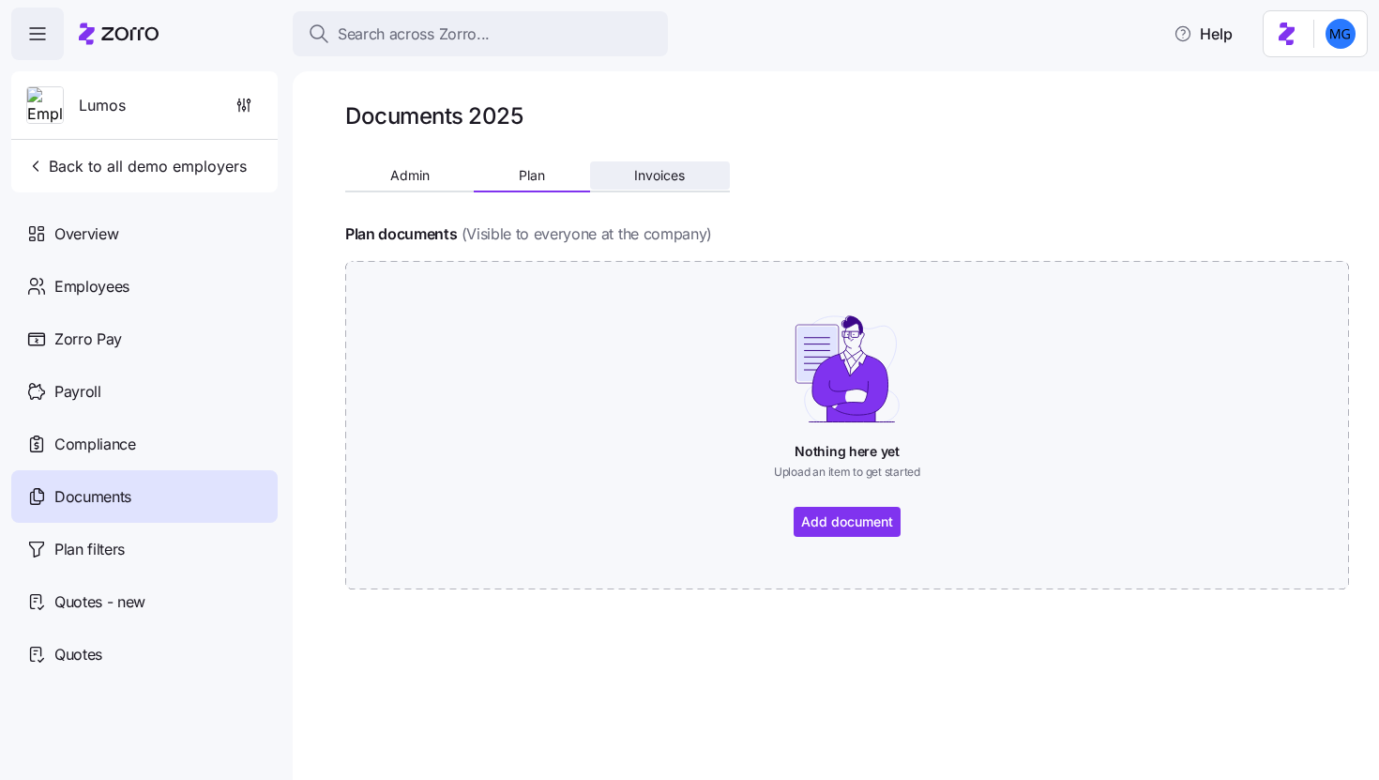
click at [663, 188] on button "Invoices" at bounding box center [660, 175] width 140 height 28
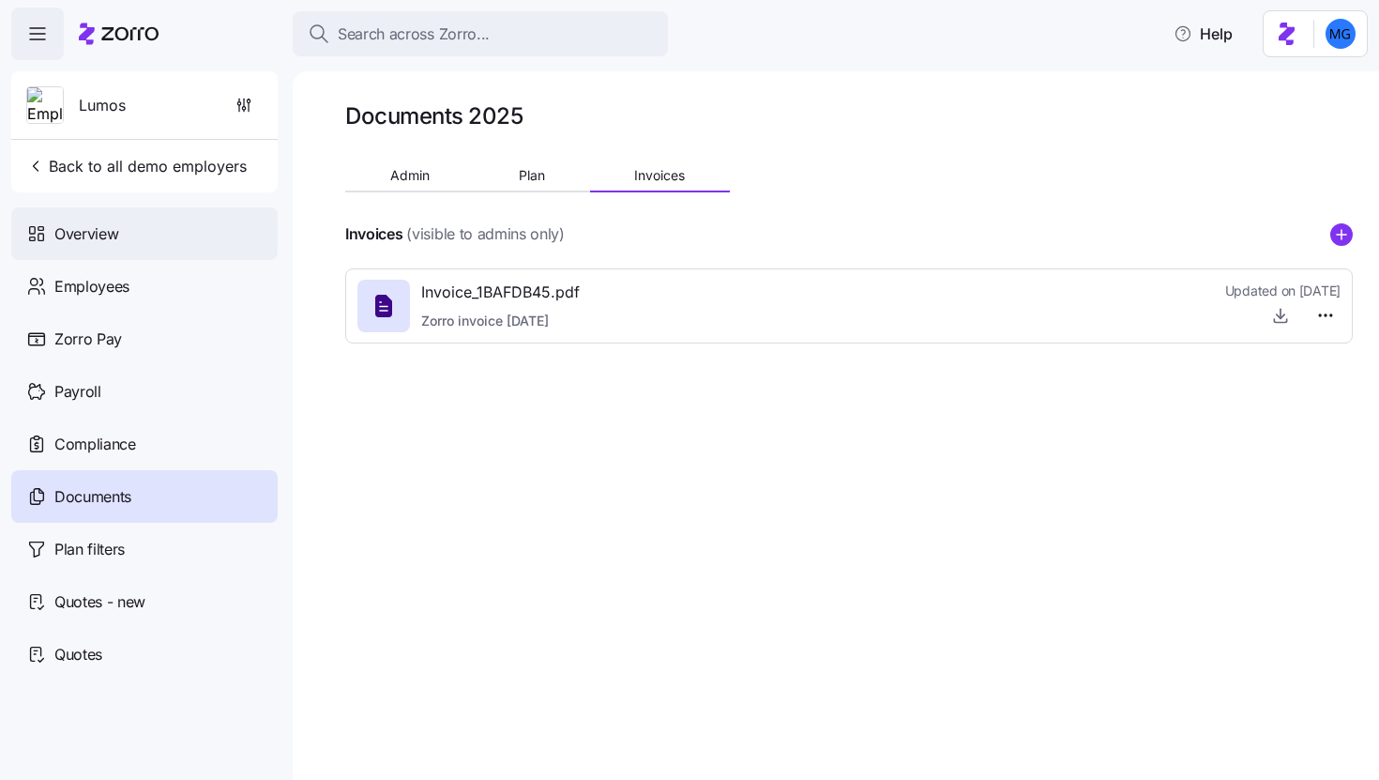
click at [176, 238] on div "Overview" at bounding box center [144, 233] width 266 height 53
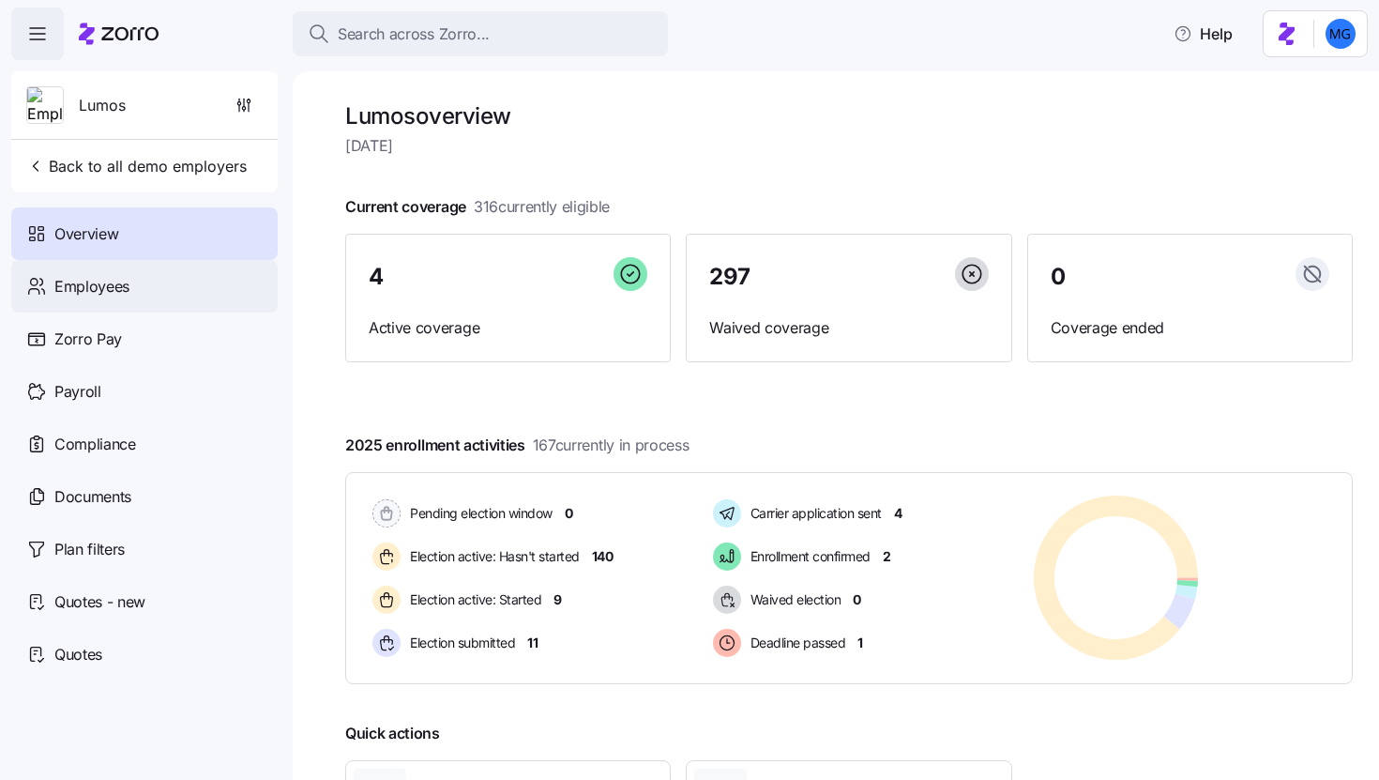
click at [177, 303] on div "Employees" at bounding box center [144, 286] width 266 height 53
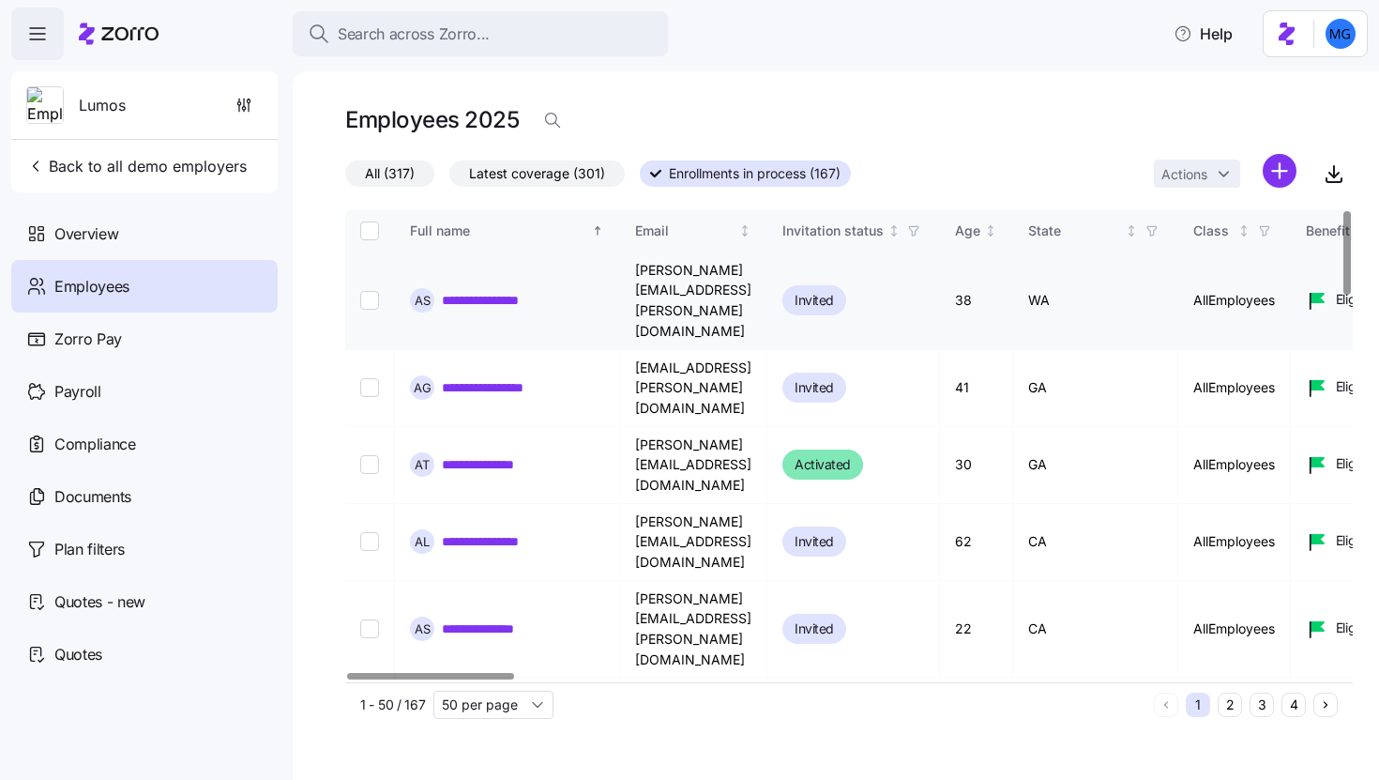
click at [488, 291] on link "**********" at bounding box center [497, 300] width 111 height 19
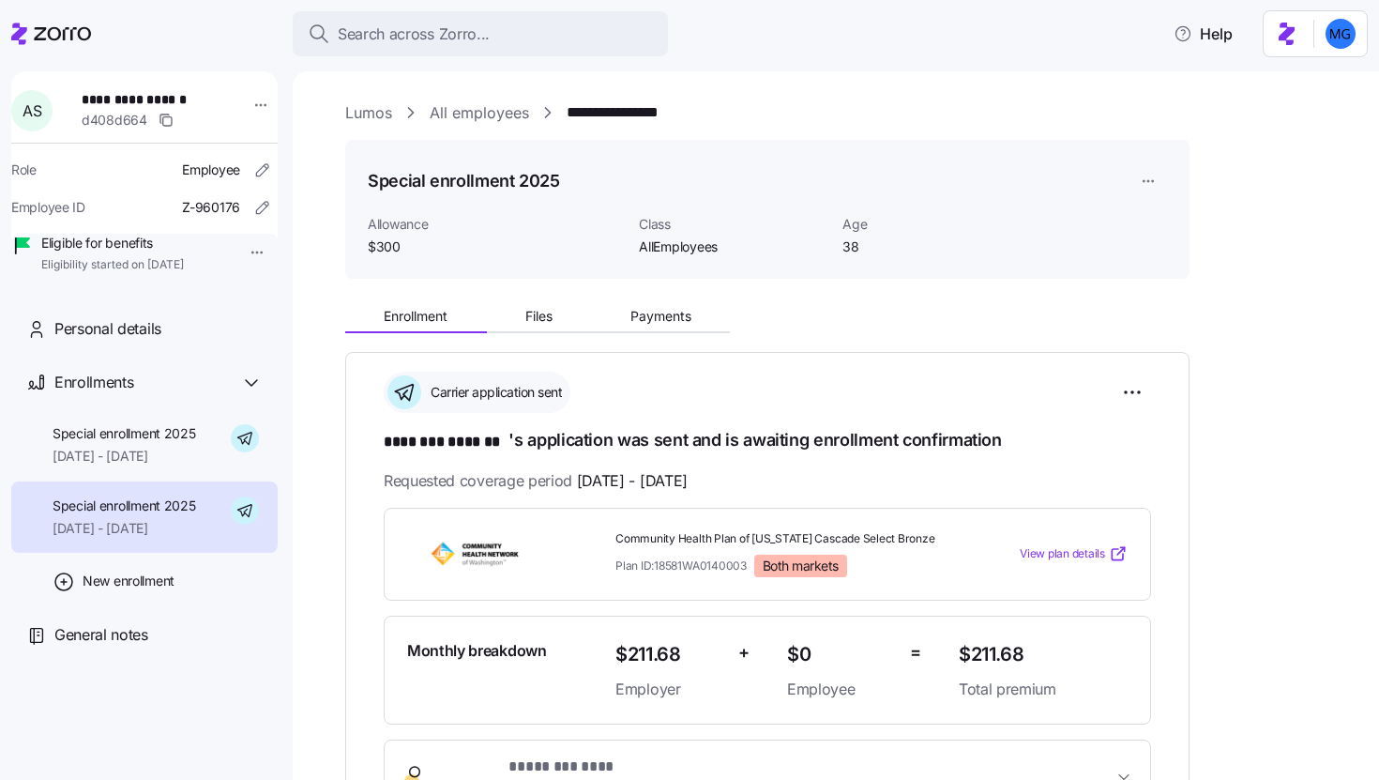
click at [504, 120] on link "All employees" at bounding box center [479, 112] width 99 height 23
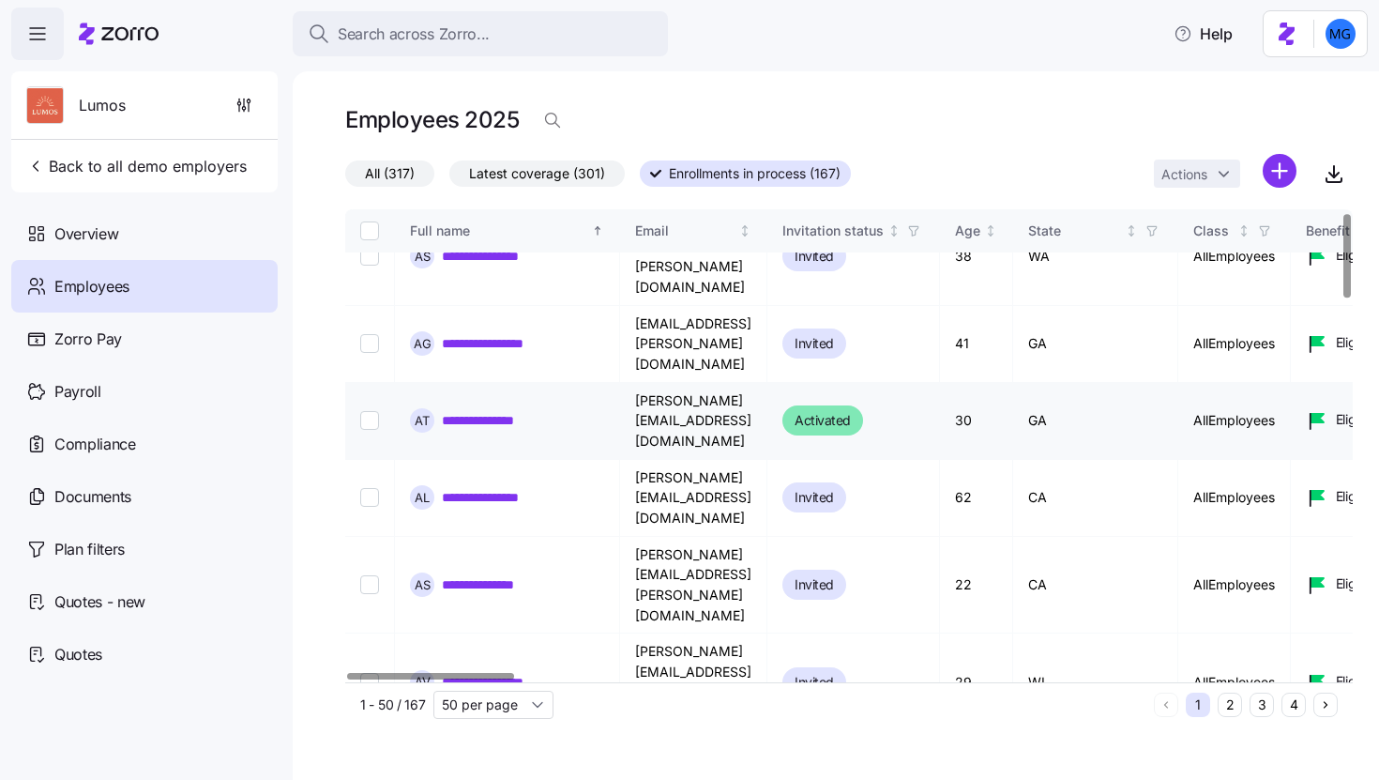
scroll to position [66, 0]
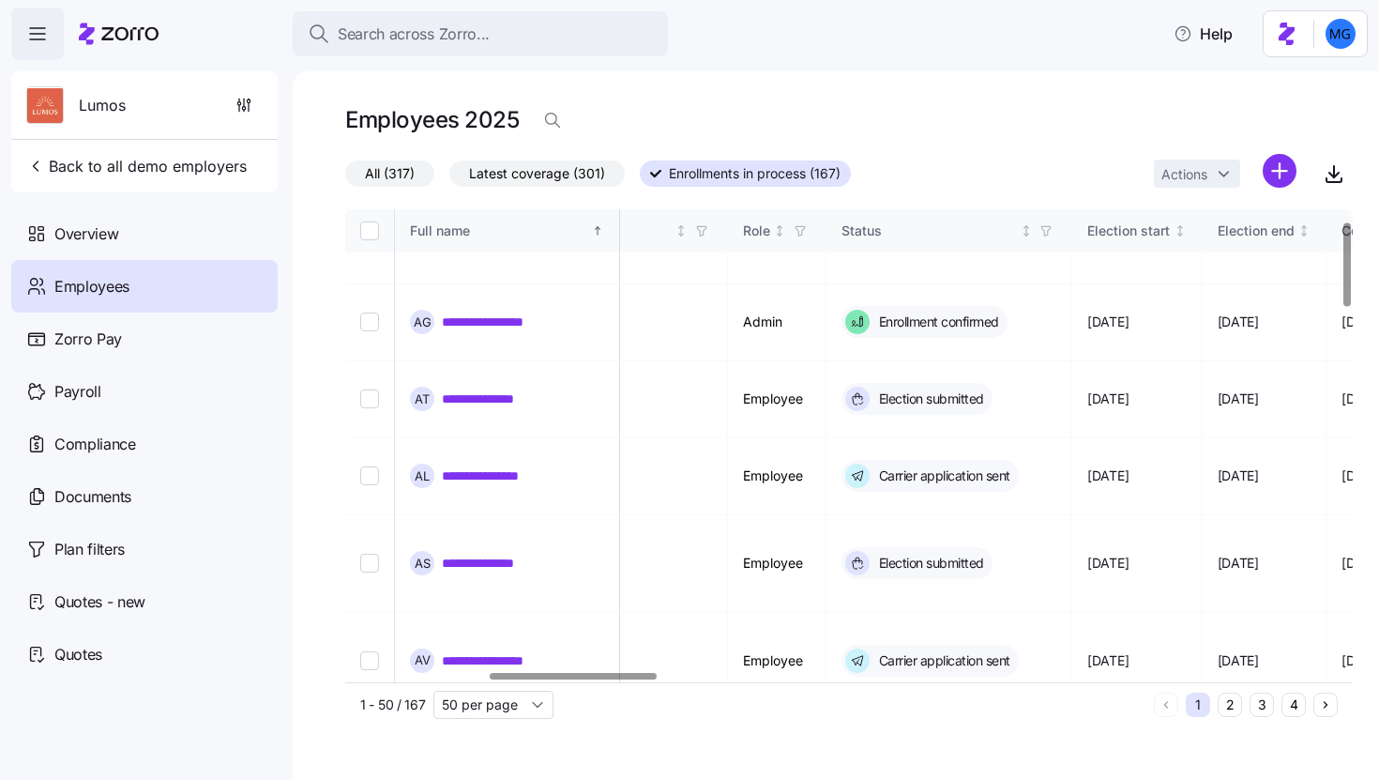
click at [646, 679] on div at bounding box center [573, 676] width 166 height 7
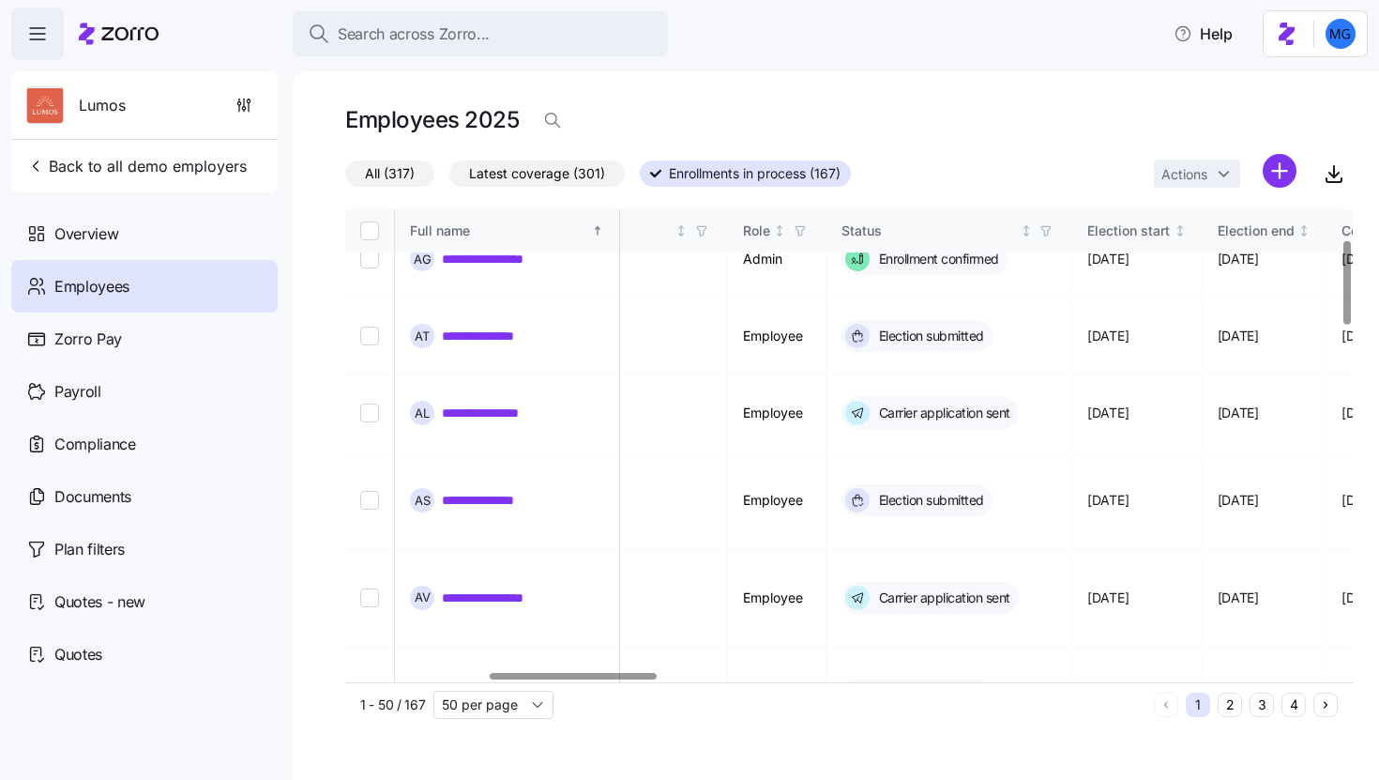
scroll to position [168, 863]
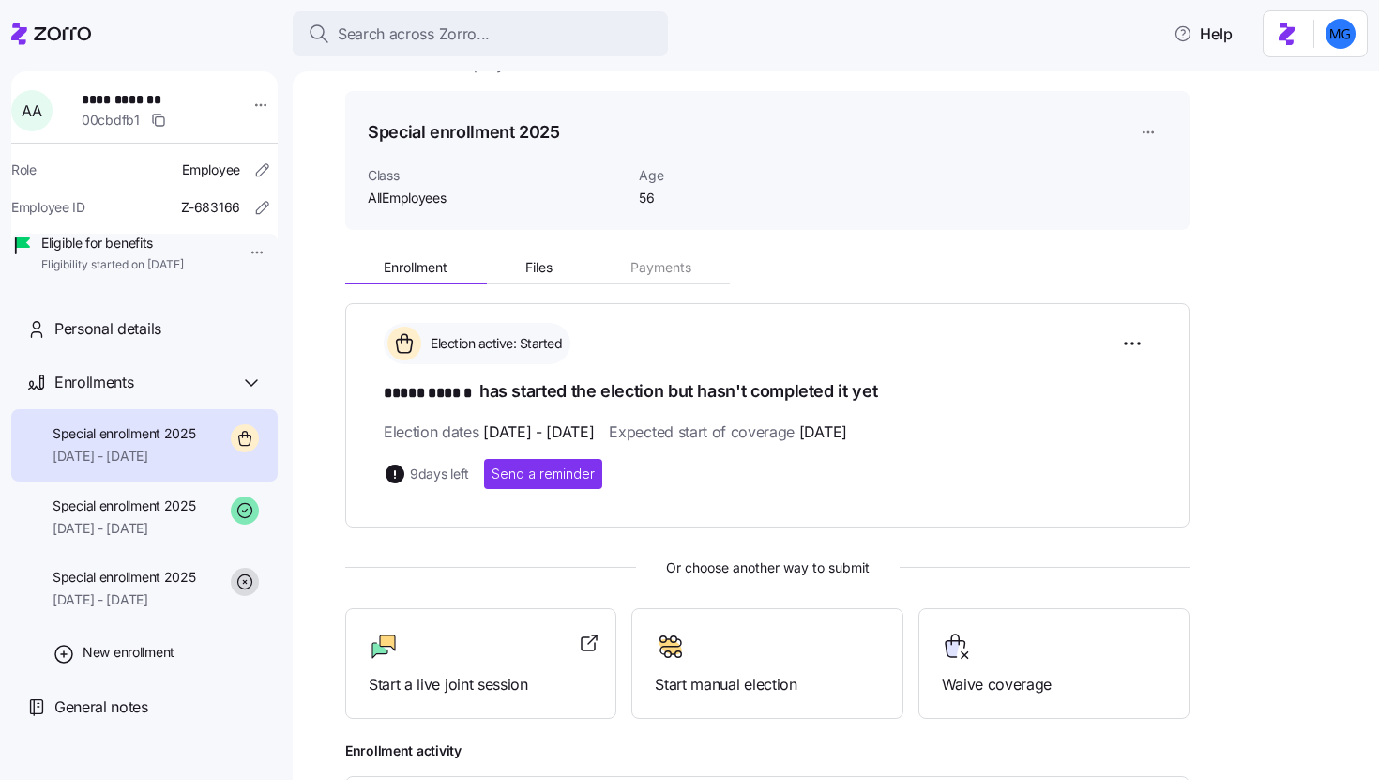
scroll to position [80, 0]
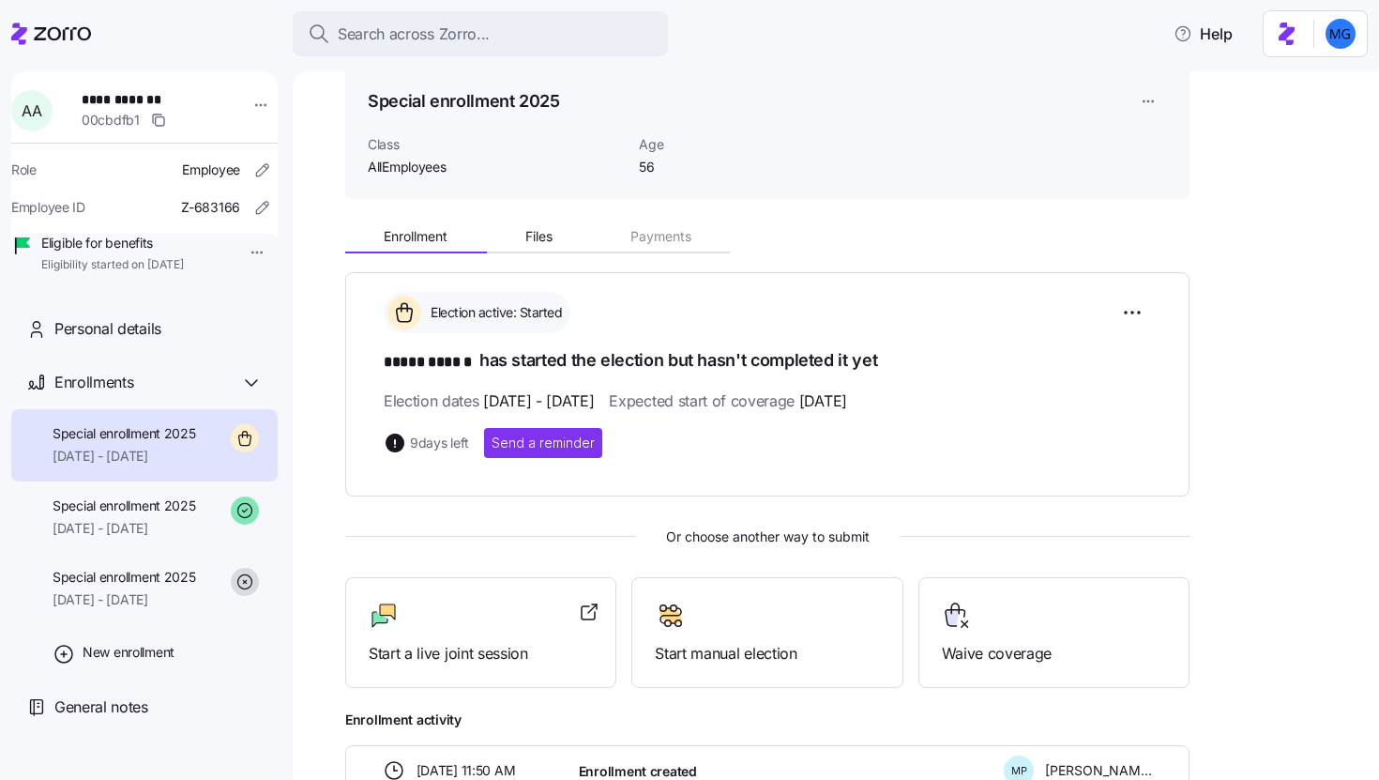
click at [491, 399] on span "08/19/2025 - 09/13/2025" at bounding box center [538, 400] width 111 height 23
drag, startPoint x: 505, startPoint y: 398, endPoint x: 532, endPoint y: 401, distance: 27.4
click at [532, 401] on span "08/19/2025 - 09/13/2025" at bounding box center [538, 400] width 111 height 23
click at [594, 399] on span "08/19/2025 - 09/13/2025" at bounding box center [538, 400] width 111 height 23
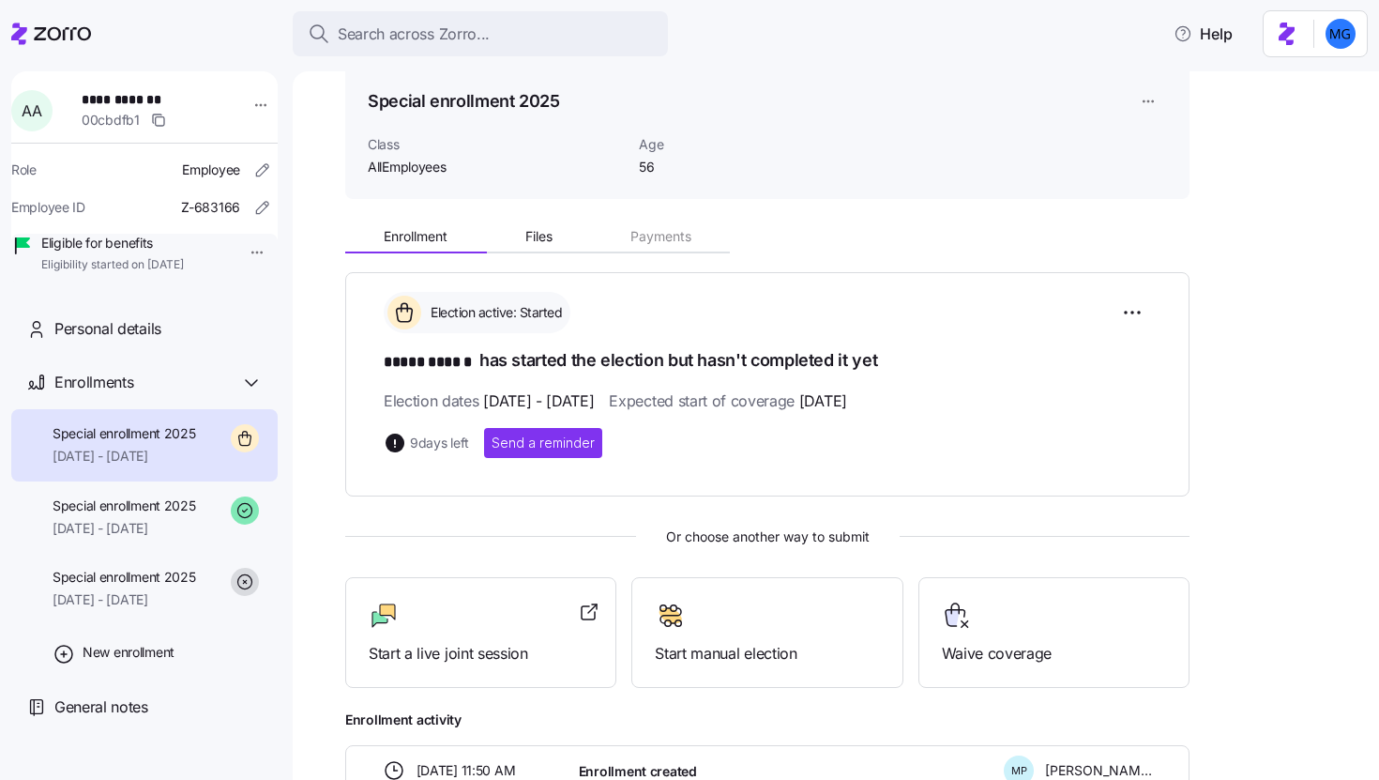
drag, startPoint x: 860, startPoint y: 400, endPoint x: 943, endPoint y: 400, distance: 82.6
click at [943, 400] on div "Election dates 08/19/2025 - 09/13/2025 Expected start of coverage 10/01/2025" at bounding box center [767, 400] width 767 height 23
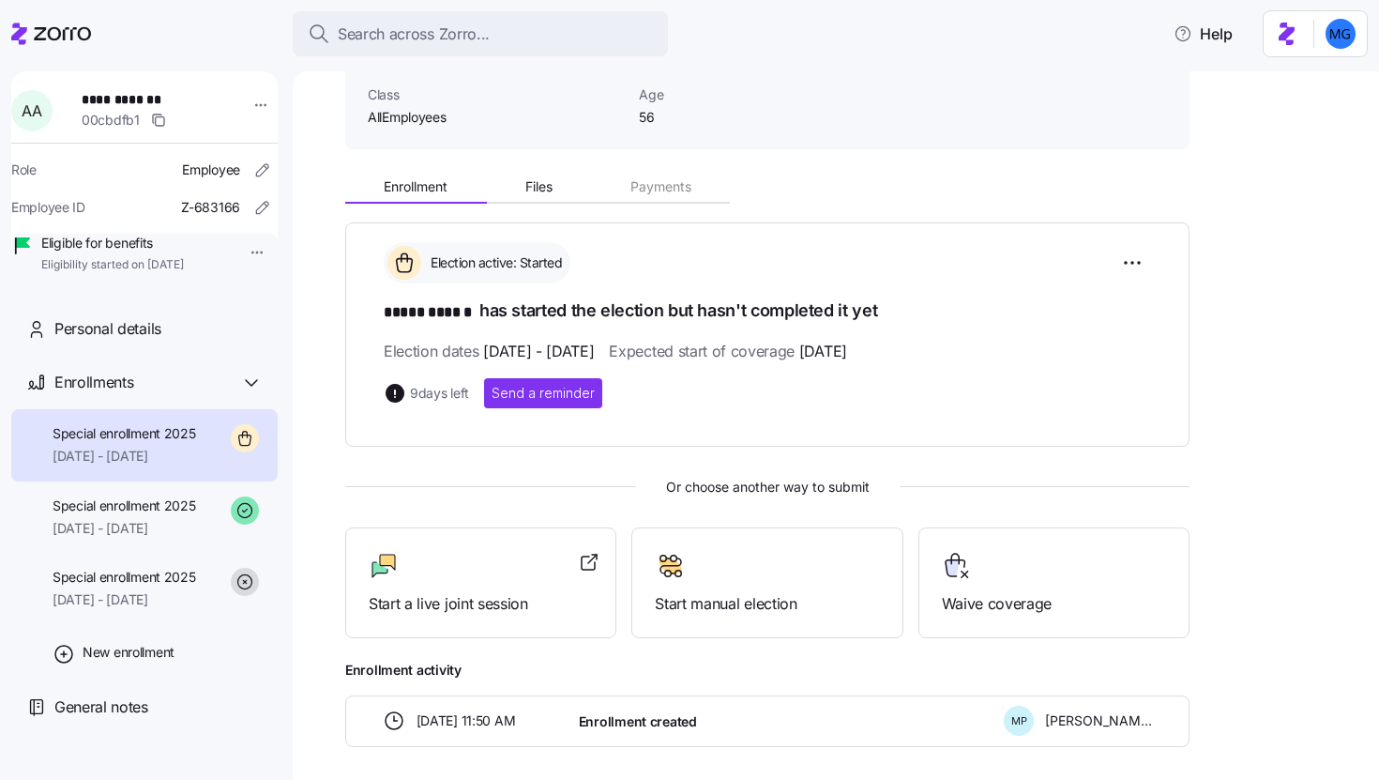
scroll to position [207, 0]
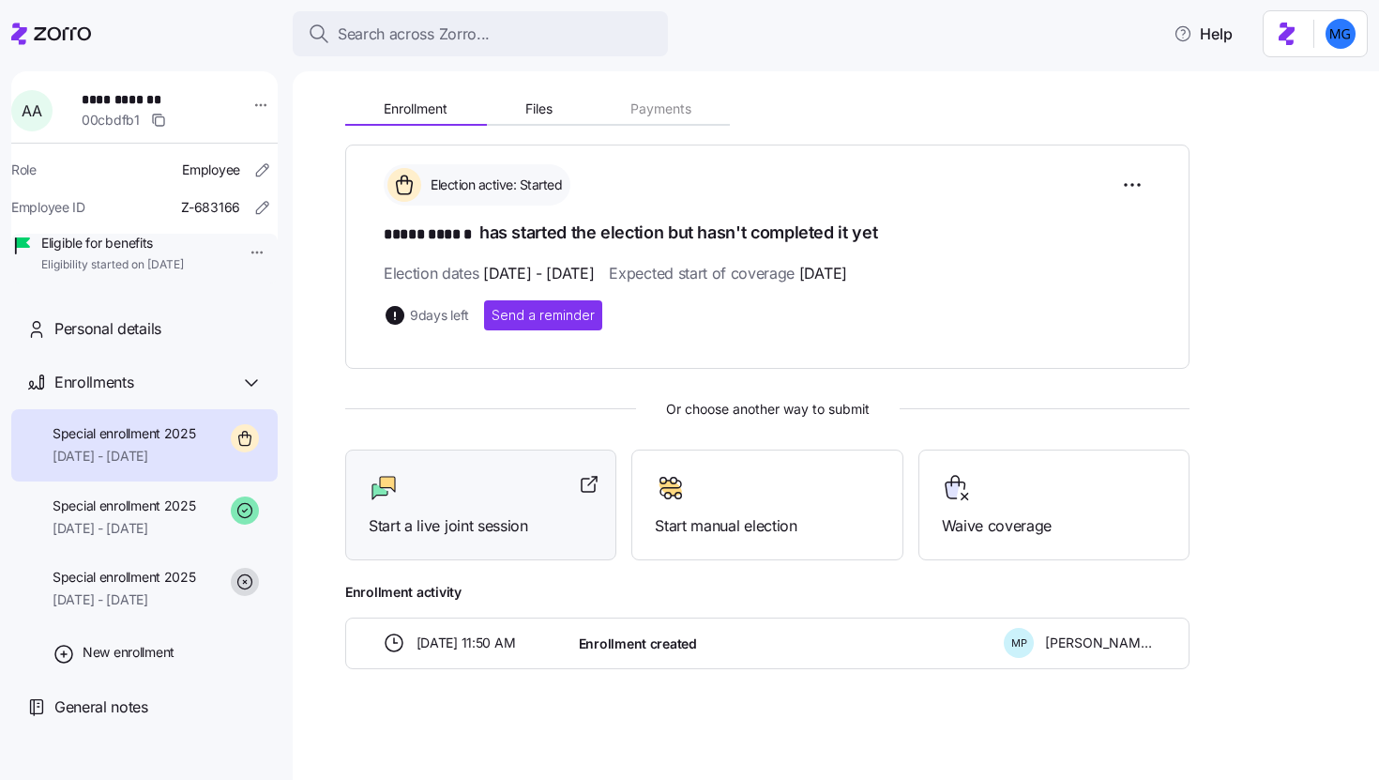
click at [516, 509] on div "Start a live joint session" at bounding box center [481, 505] width 224 height 65
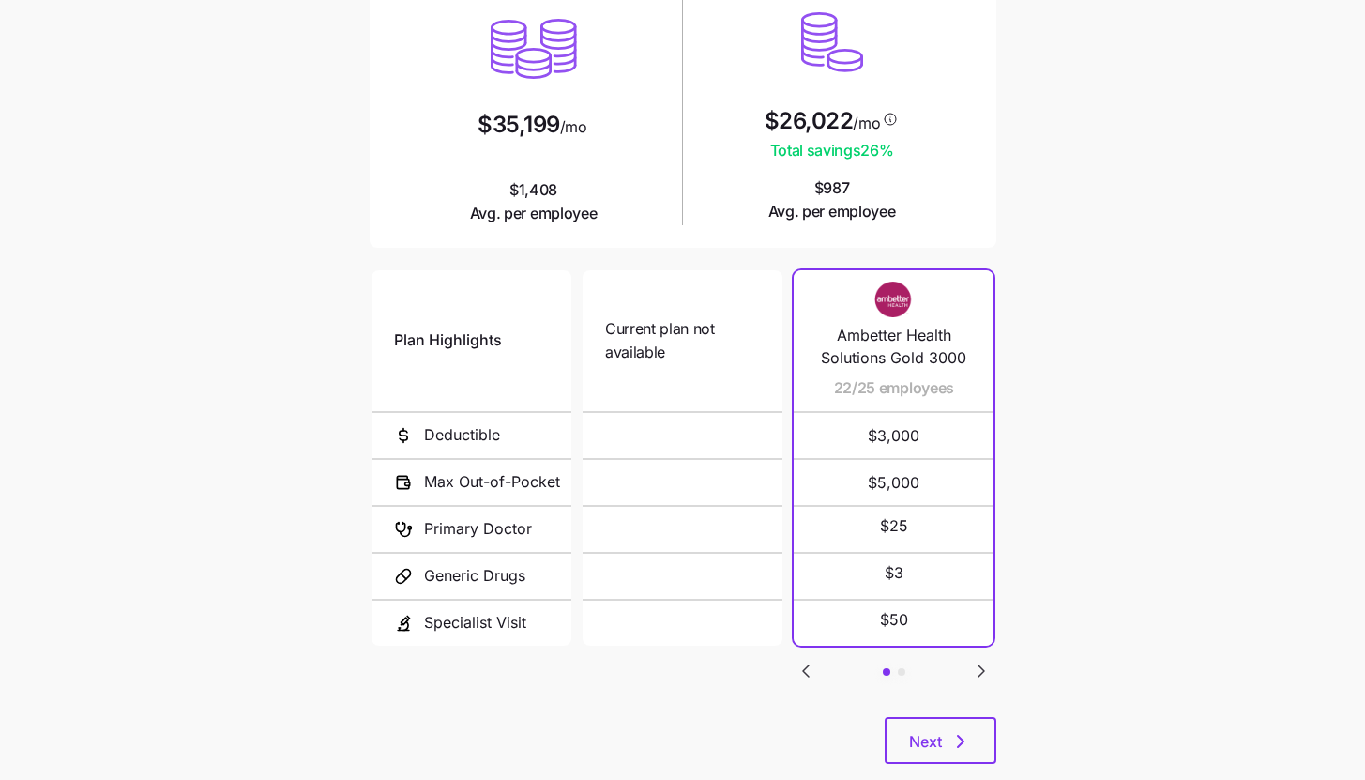
scroll to position [244, 0]
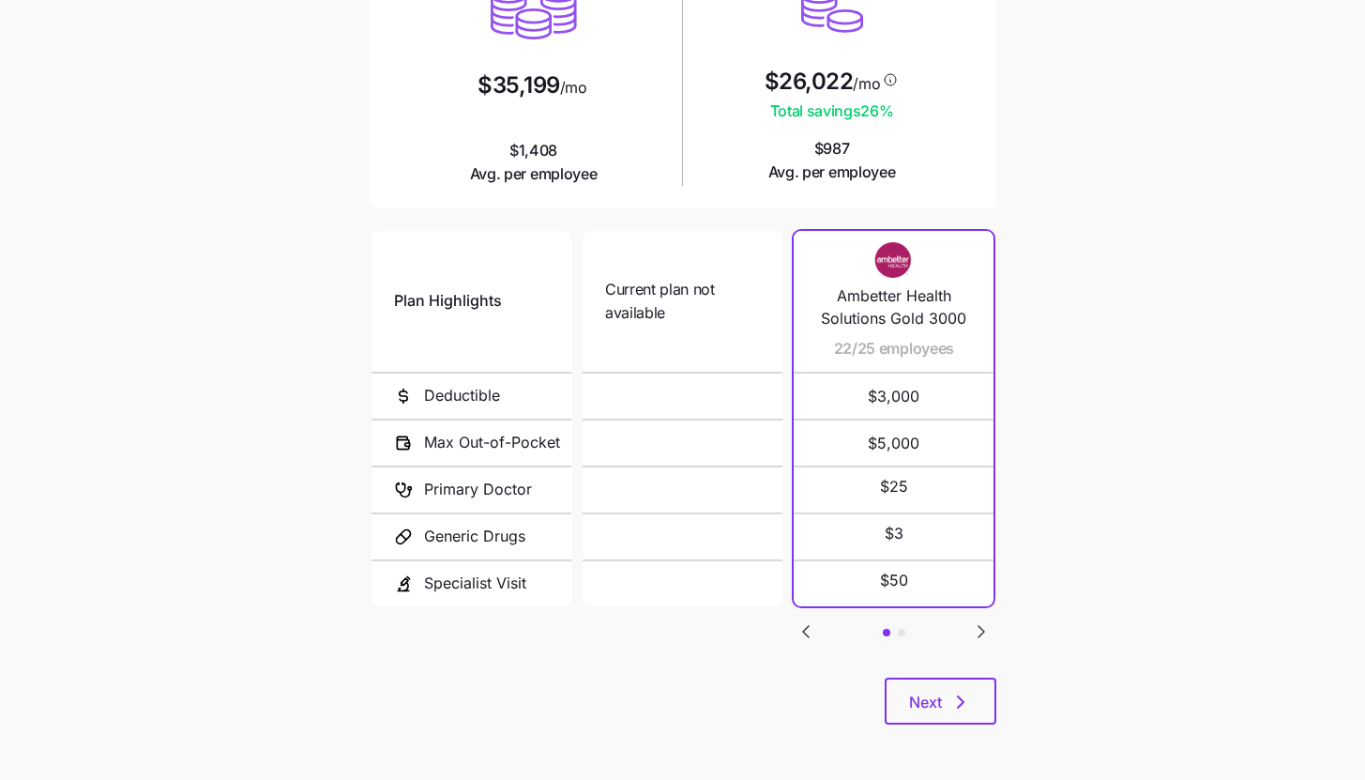
click at [978, 727] on div "Current plan vs. [PERSON_NAME]’s ICHRA recommendation See how your current plan…" at bounding box center [683, 256] width 657 height 979
click at [978, 721] on button "Next" at bounding box center [941, 700] width 112 height 47
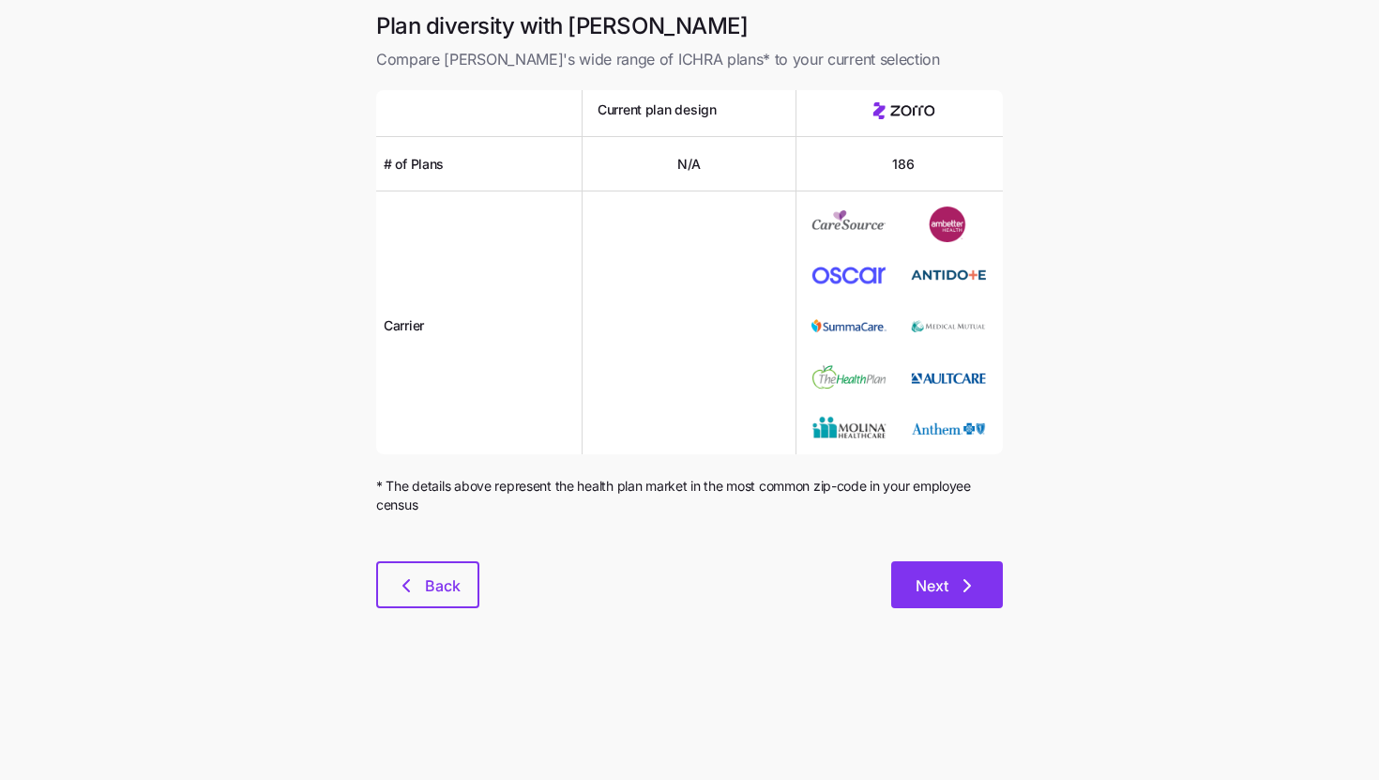
click at [965, 592] on icon "button" at bounding box center [967, 585] width 23 height 23
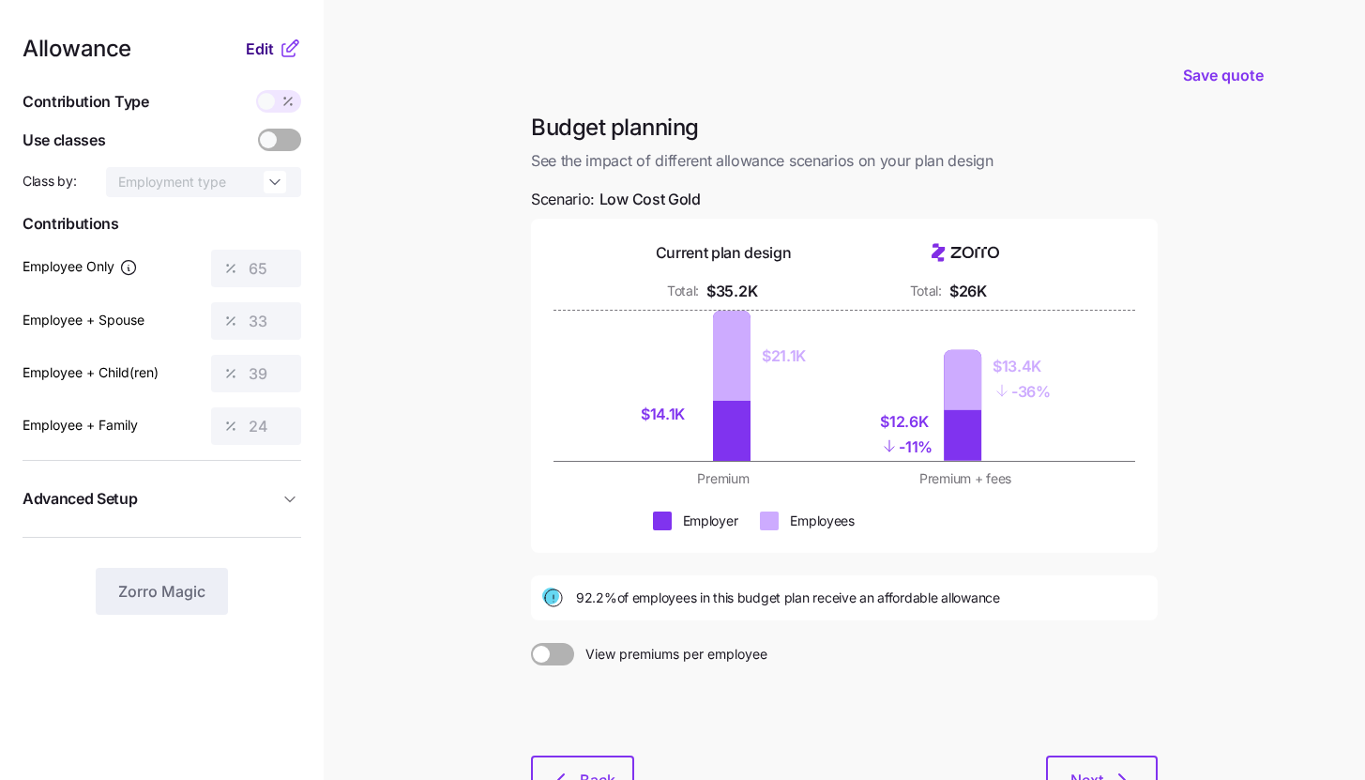
click at [268, 48] on span "Edit" at bounding box center [260, 49] width 28 height 23
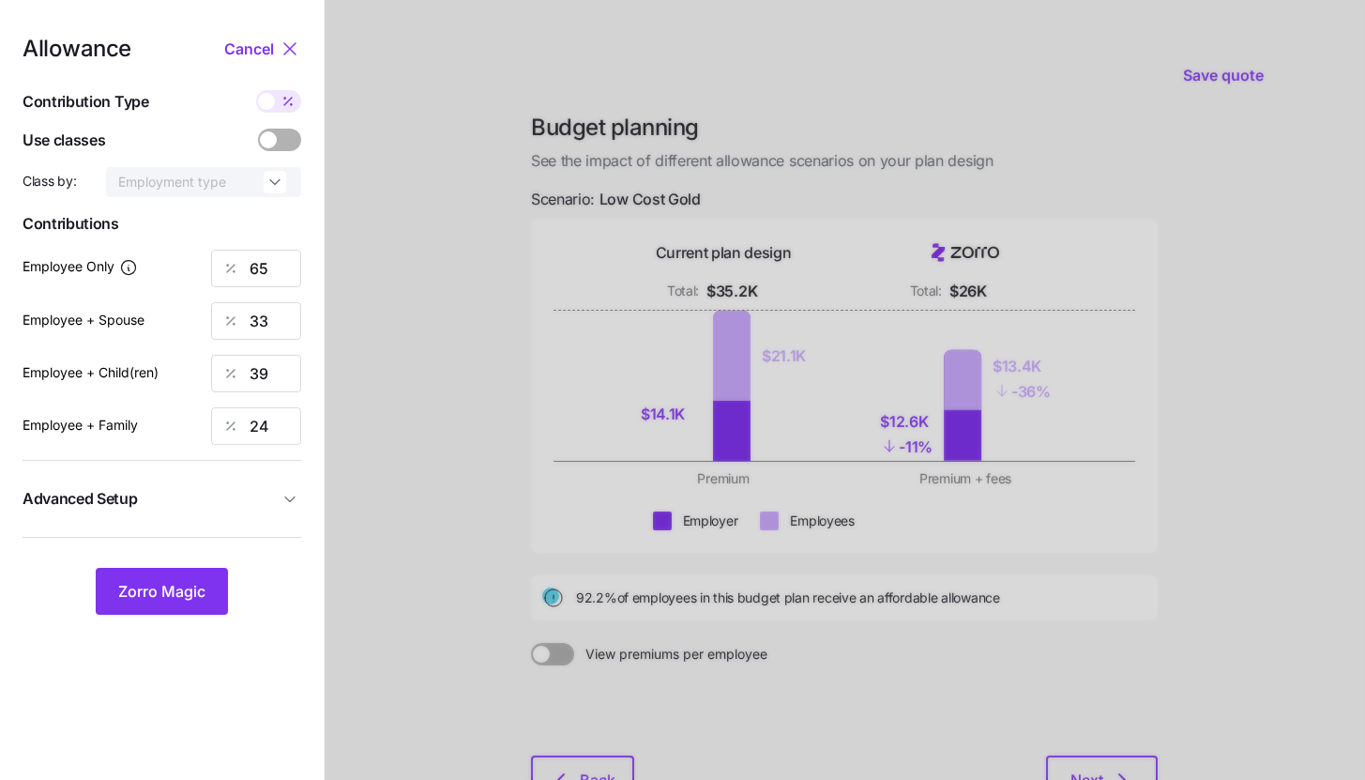
click at [269, 511] on button "Advanced Setup" at bounding box center [162, 499] width 279 height 46
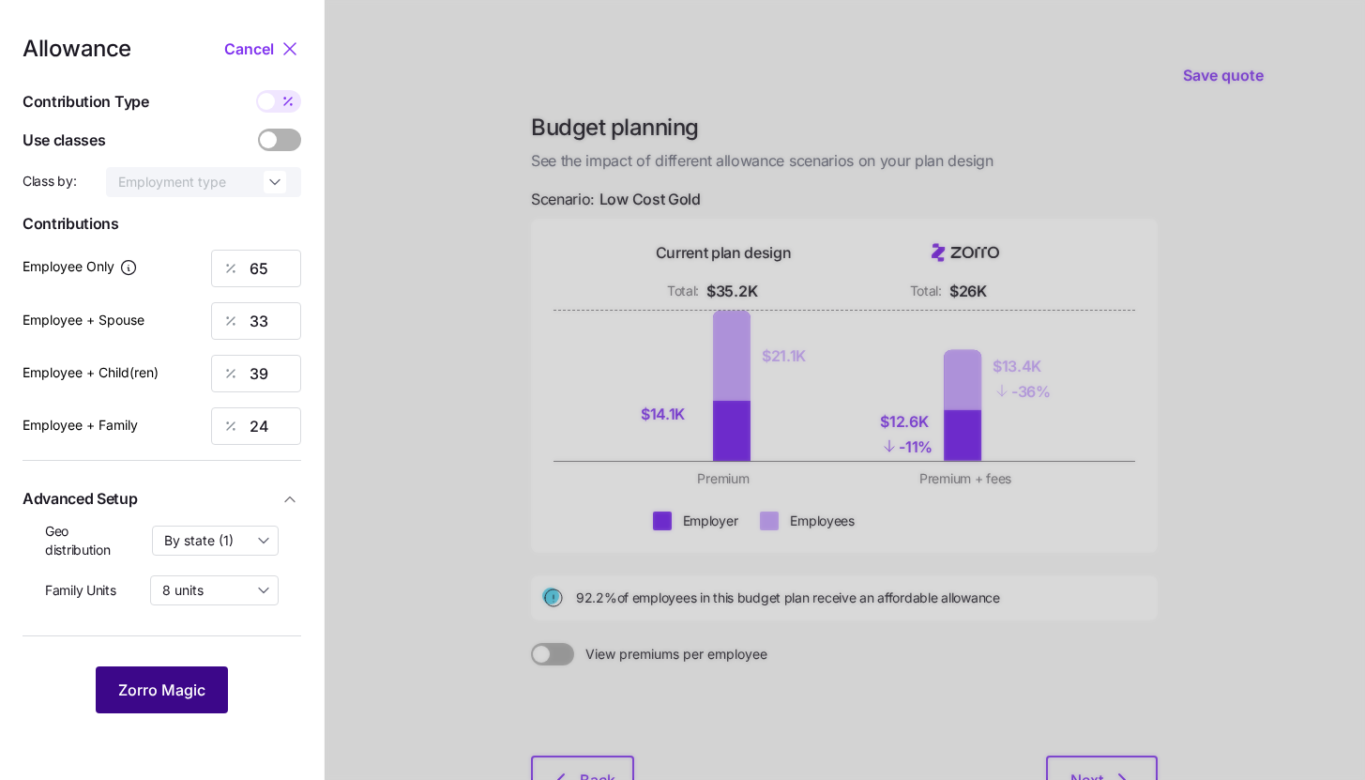
click at [197, 692] on span "Zorro Magic" at bounding box center [161, 689] width 87 height 23
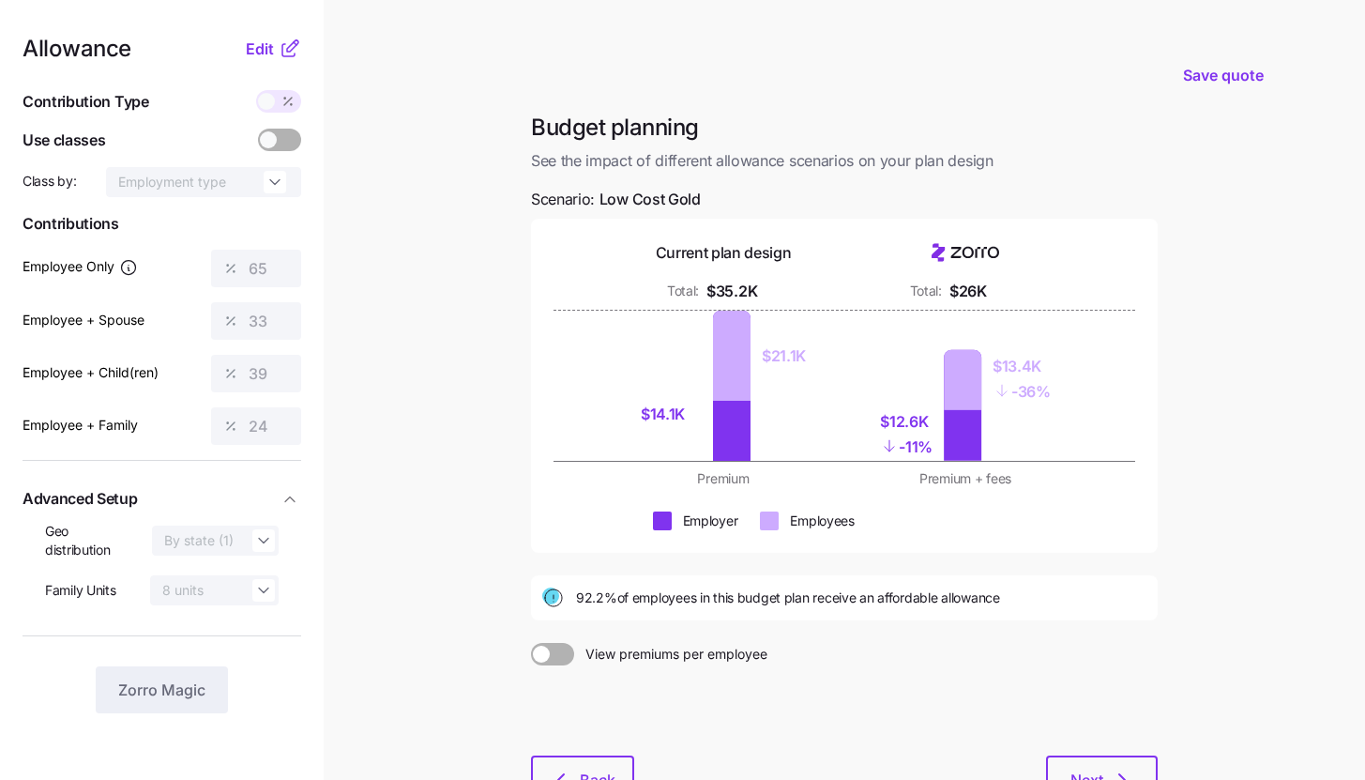
click at [418, 493] on main "Save quote Budget planning See the impact of different allowance scenarios on y…" at bounding box center [682, 461] width 1365 height 922
click at [608, 763] on button "Back" at bounding box center [582, 778] width 103 height 47
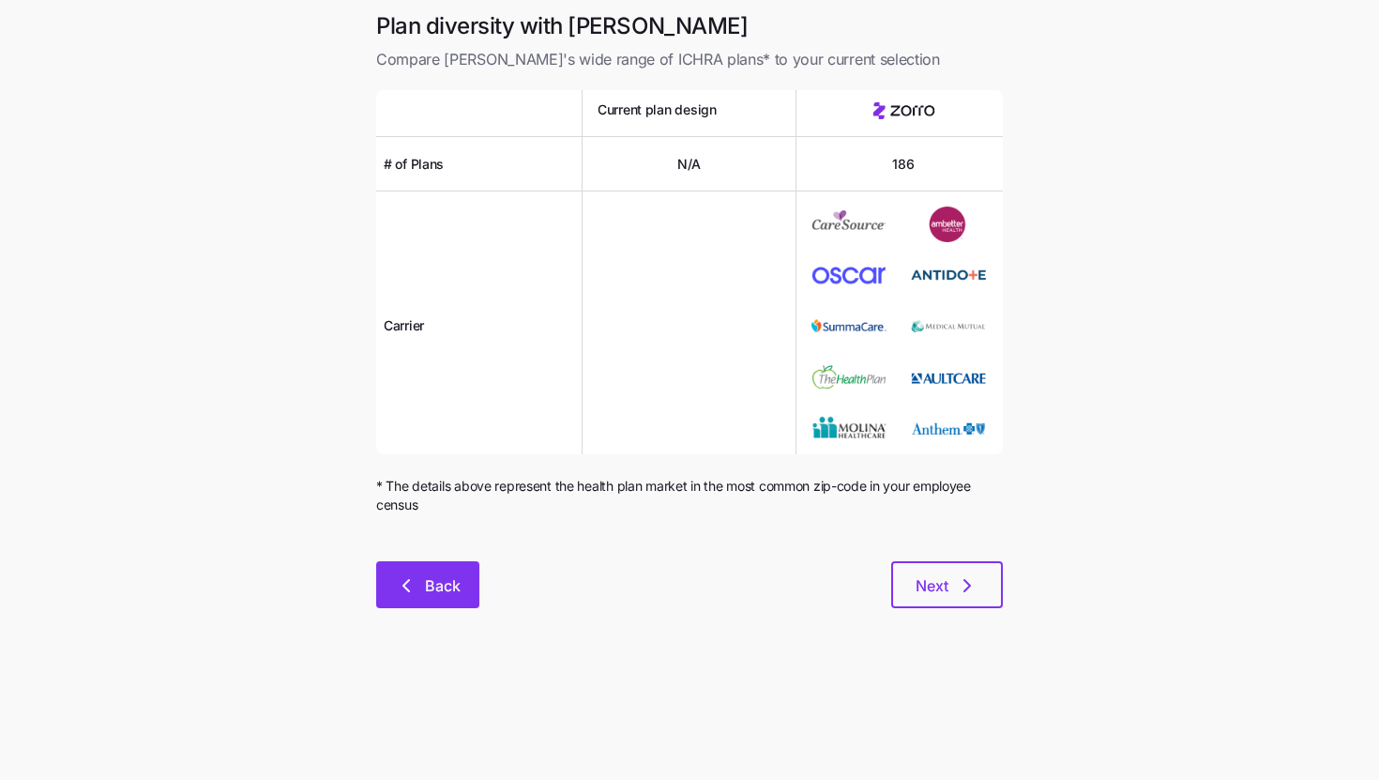
click at [478, 601] on button "Back" at bounding box center [427, 584] width 103 height 47
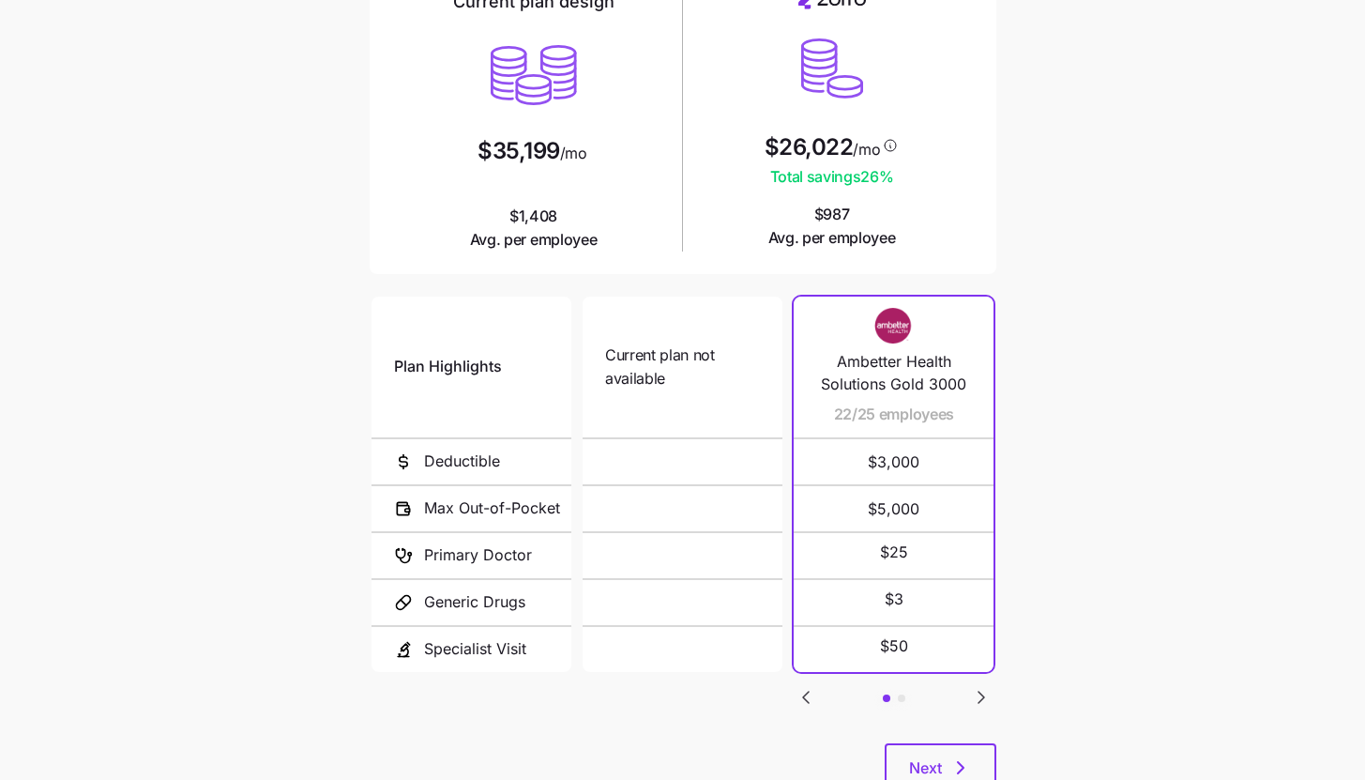
scroll to position [244, 0]
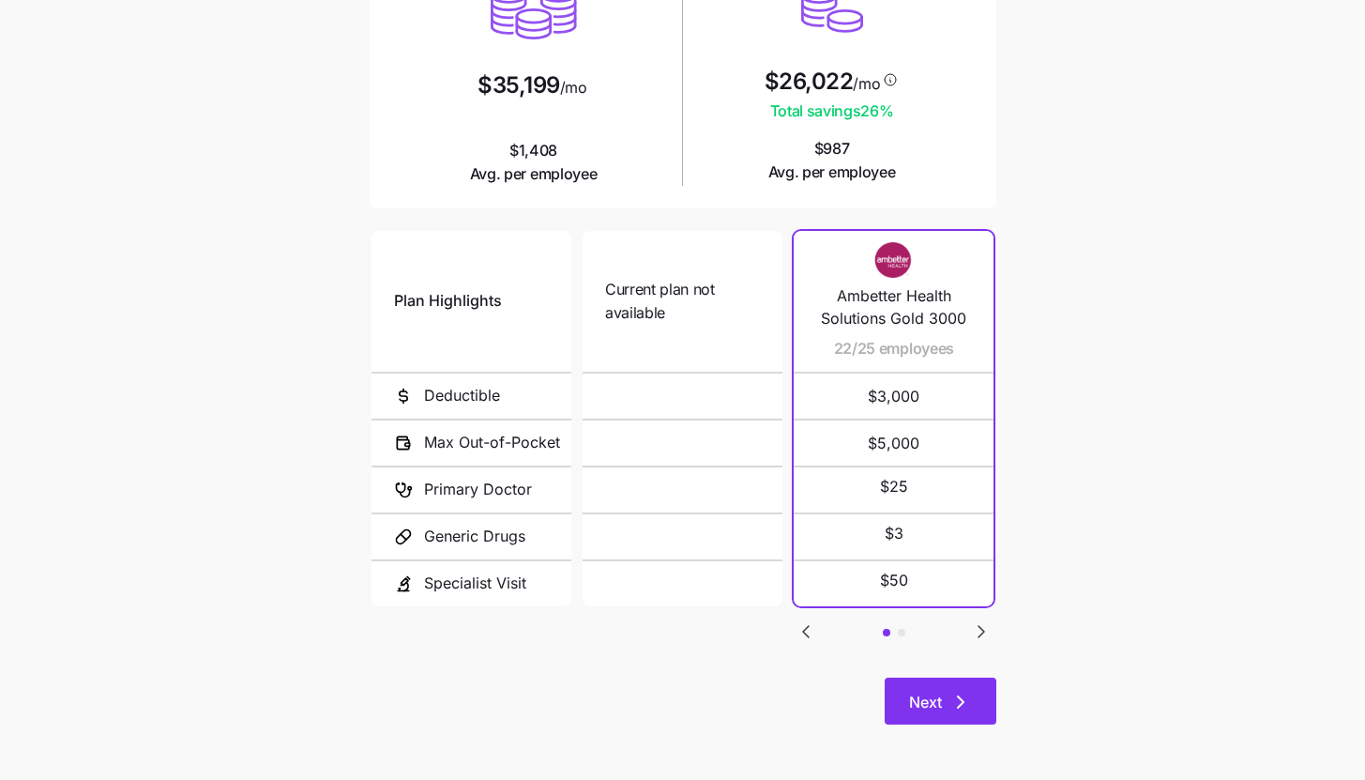
click at [978, 703] on button "Next" at bounding box center [941, 700] width 112 height 47
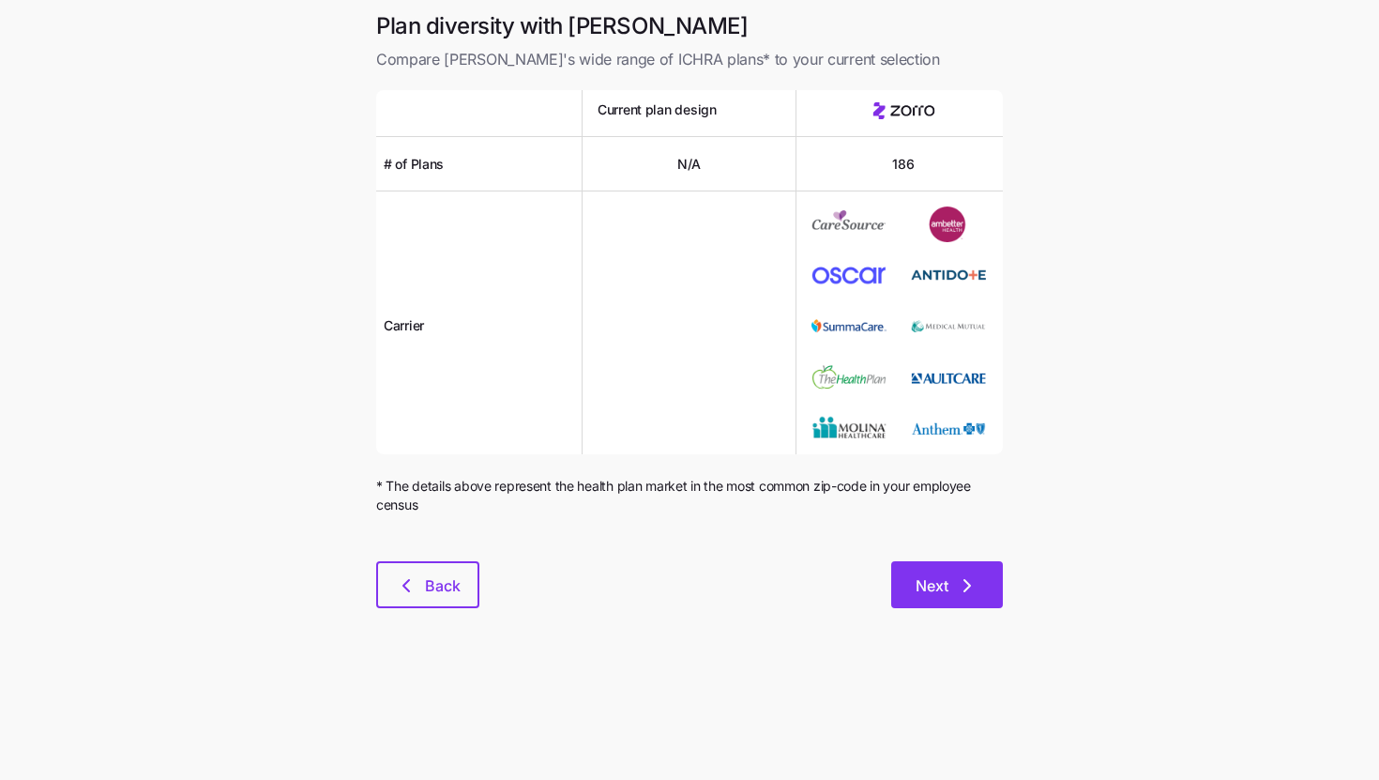
click at [981, 584] on button "Next" at bounding box center [947, 584] width 112 height 47
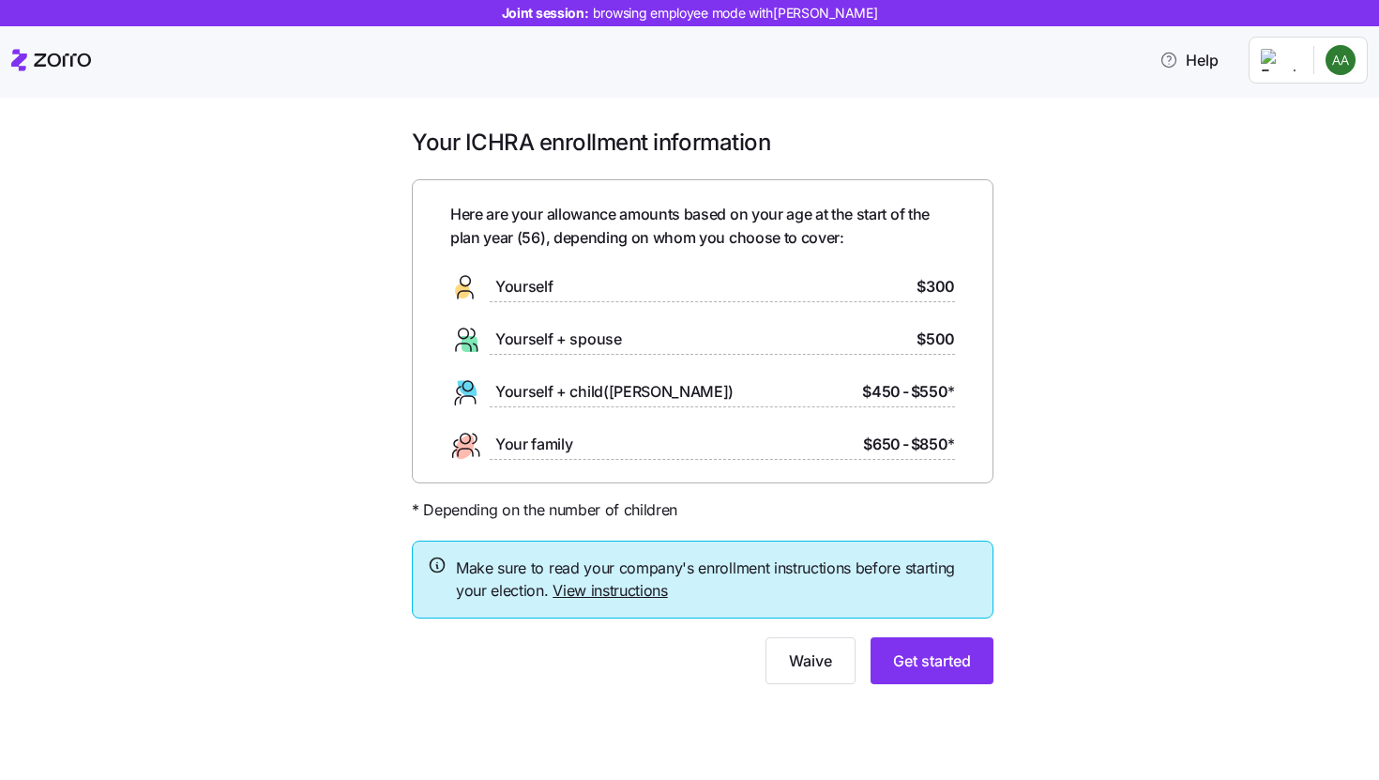
click at [625, 596] on link "View instructions" at bounding box center [610, 590] width 115 height 19
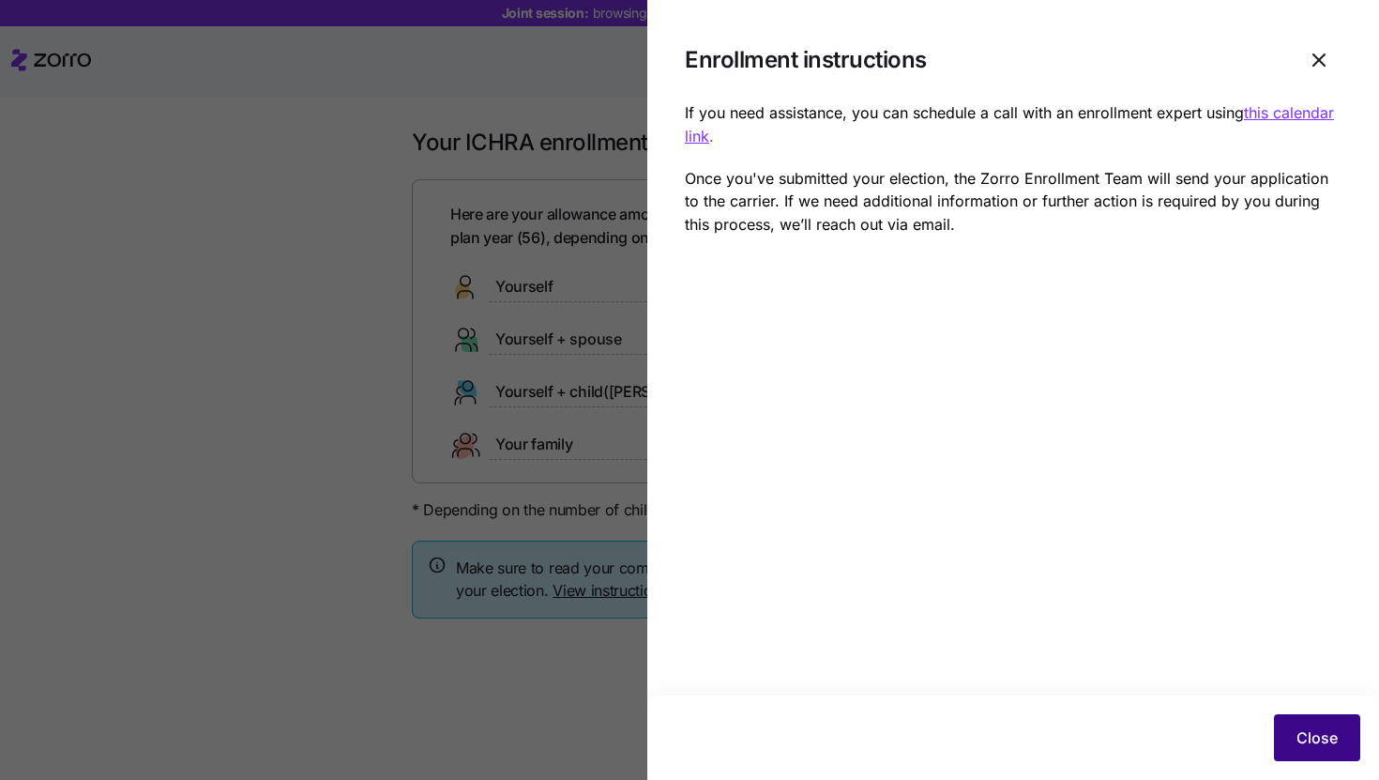
click at [1306, 733] on span "Close" at bounding box center [1316, 737] width 41 height 23
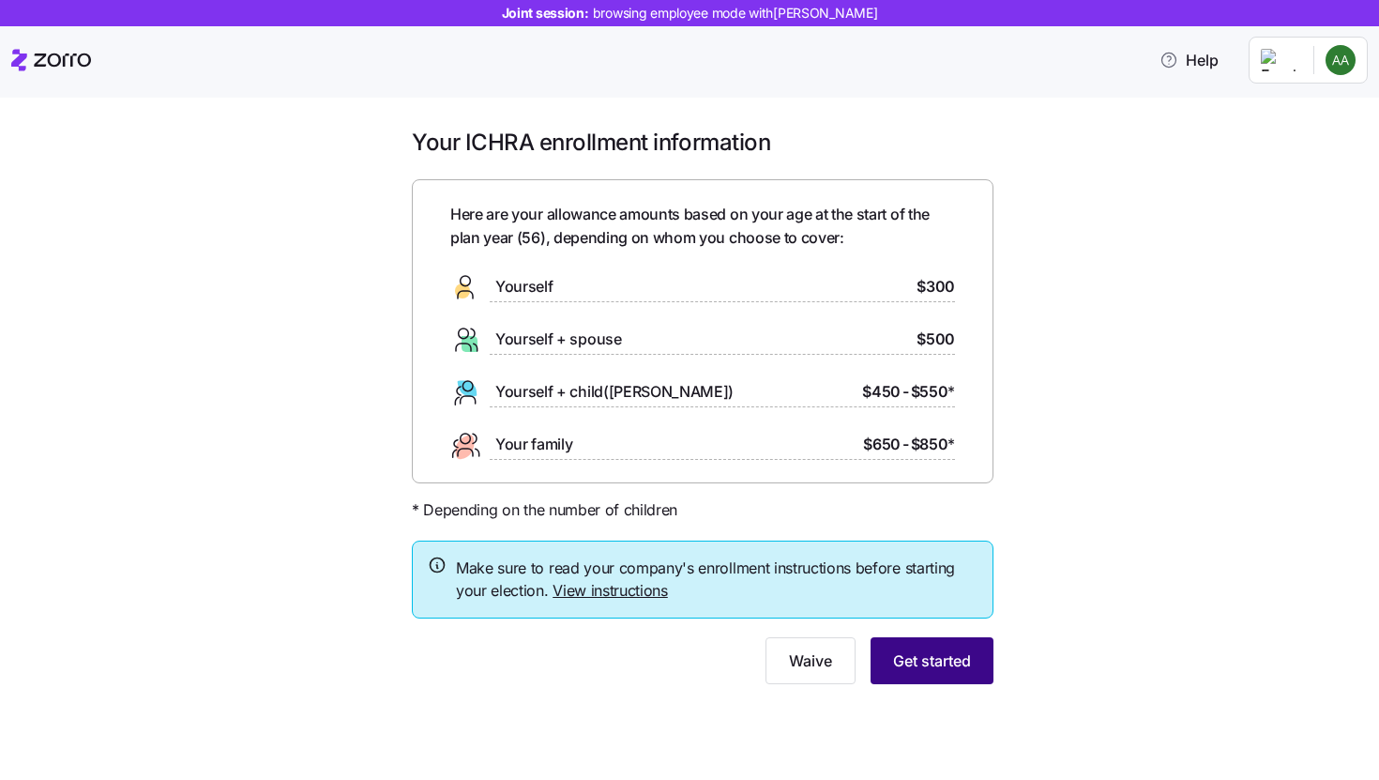
click at [947, 657] on span "Get started" at bounding box center [932, 660] width 78 height 23
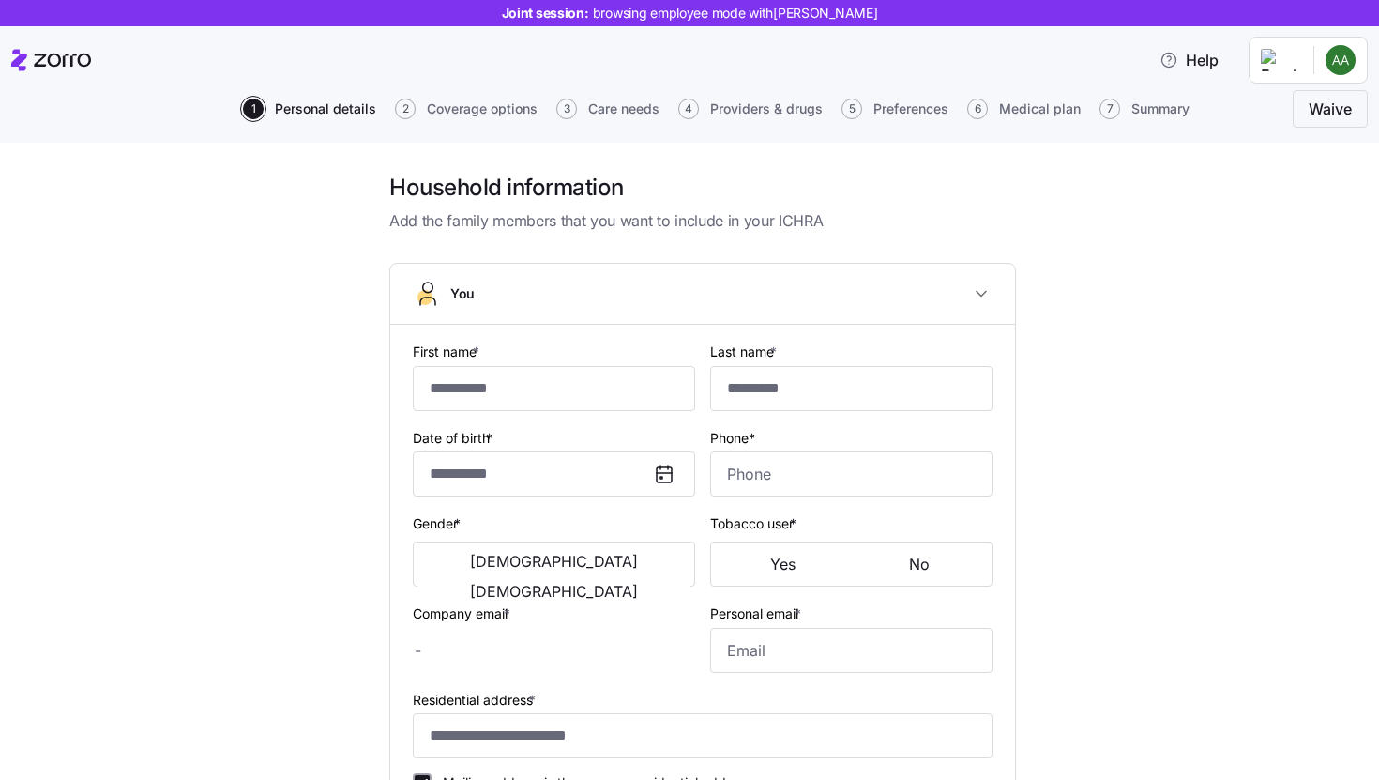
type input "*****"
type input "******"
type input "amber.austin@email.com"
type input "moe@fake.com"
type input "**********"
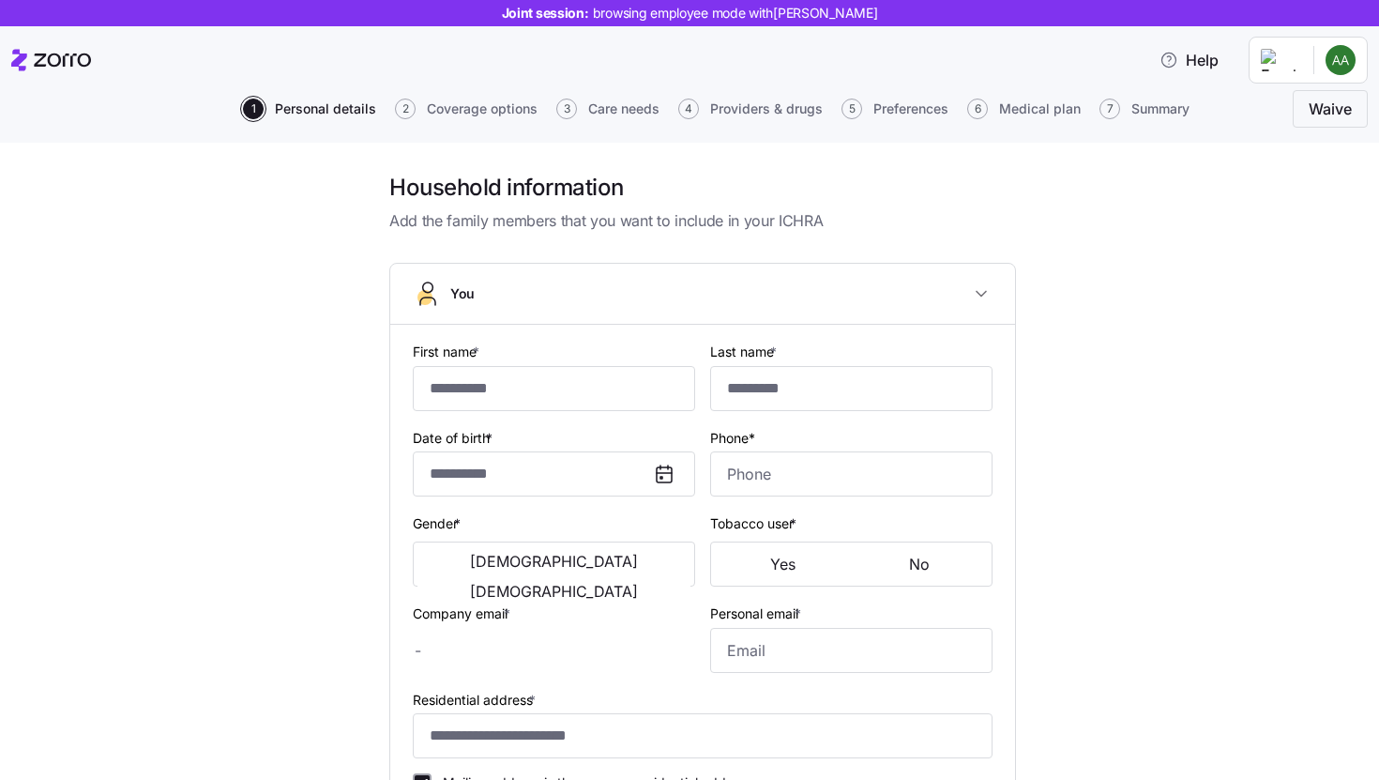
checkbox input "true"
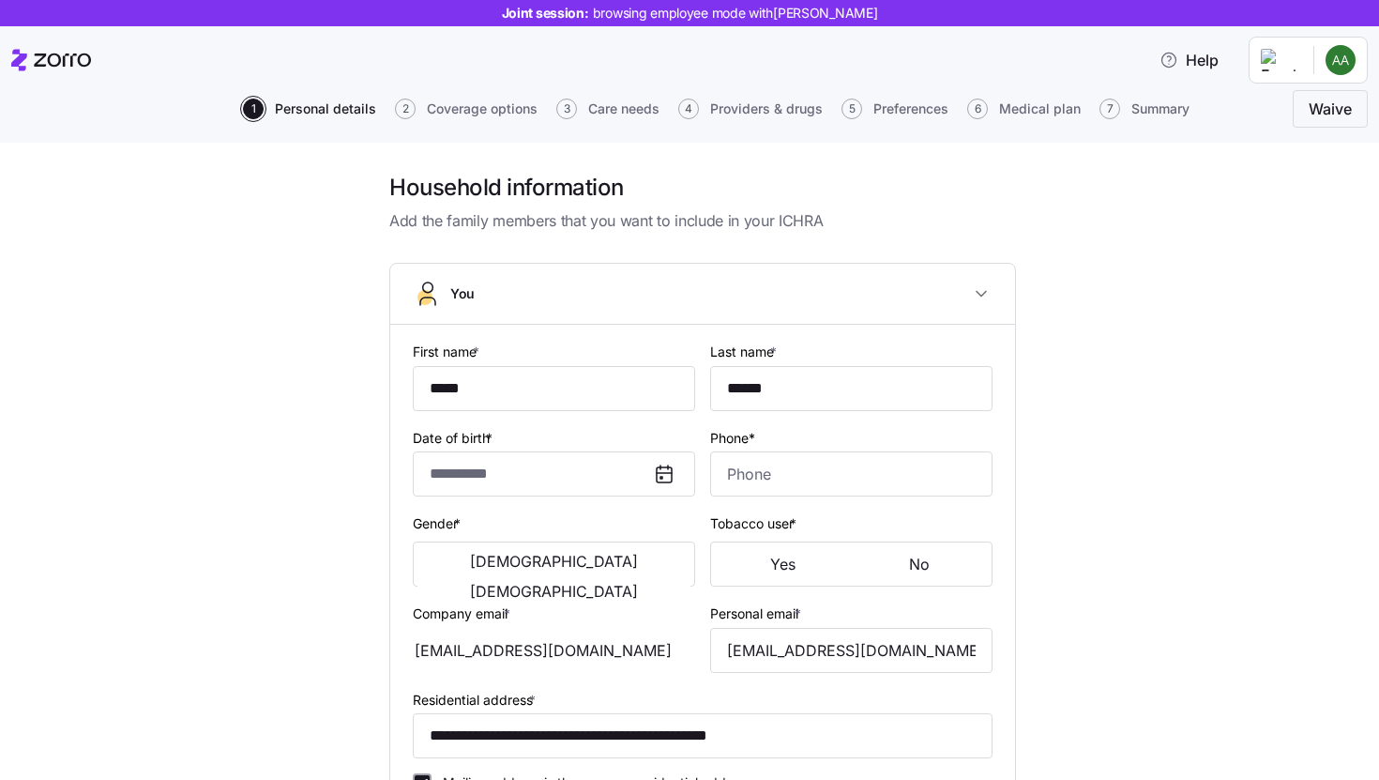
type input "**********"
type input "(909) 499-6873"
type input "US citizen"
type input "Single"
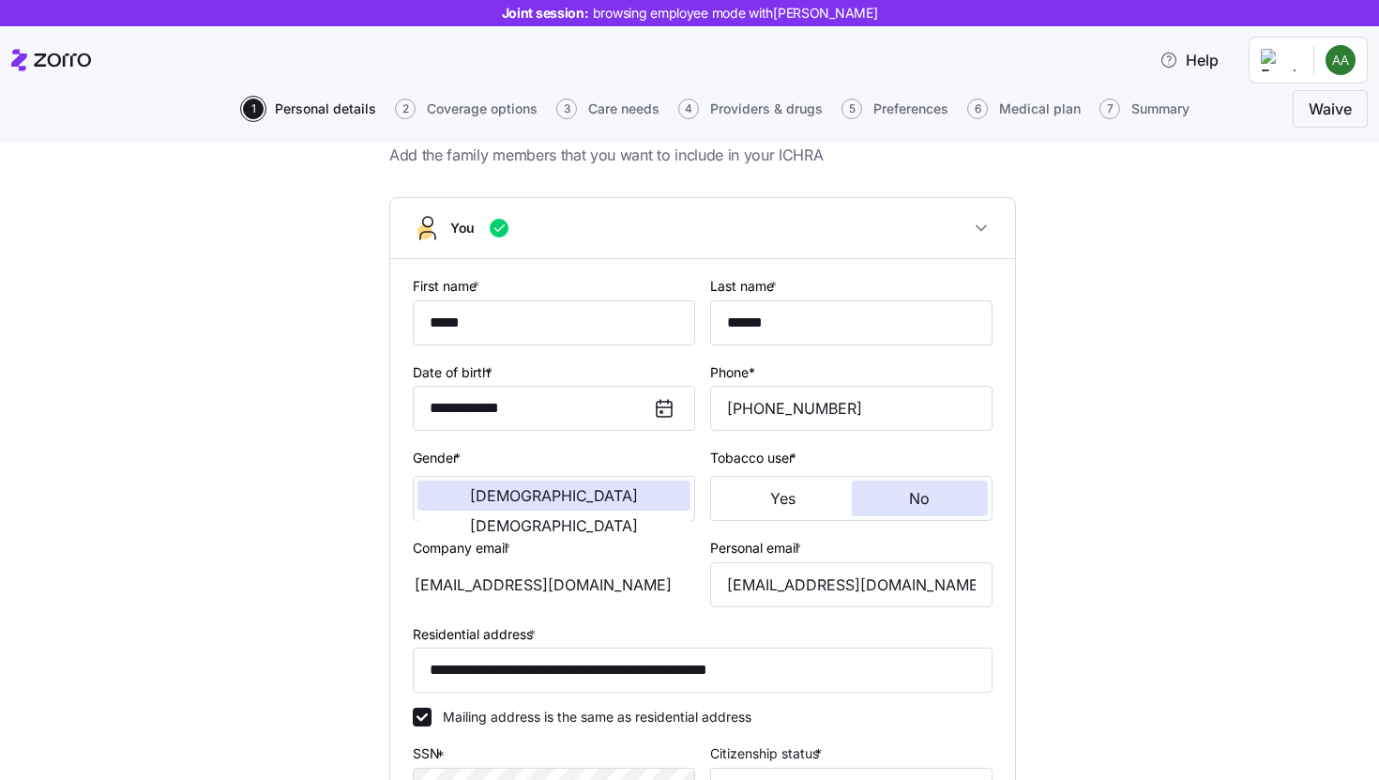
scroll to position [457, 0]
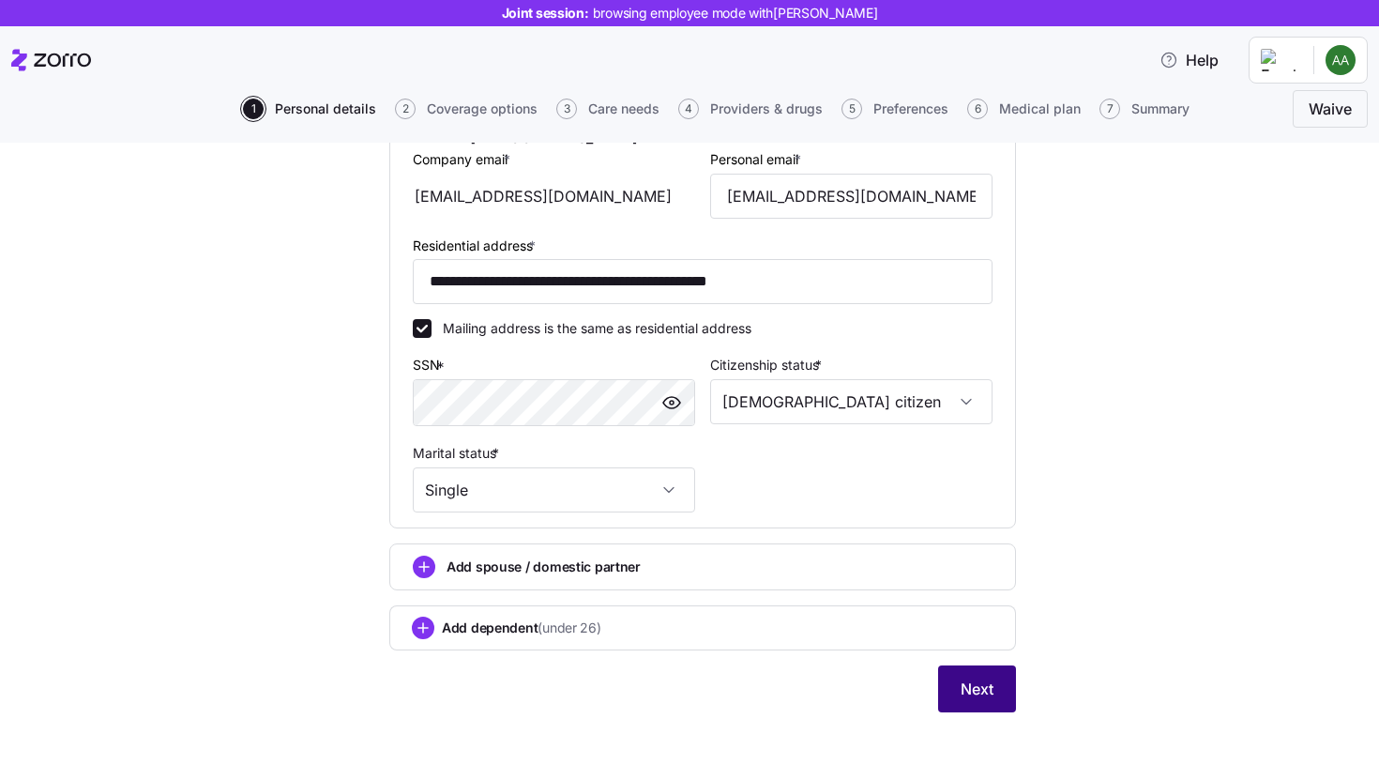
click at [947, 695] on button "Next" at bounding box center [977, 688] width 78 height 47
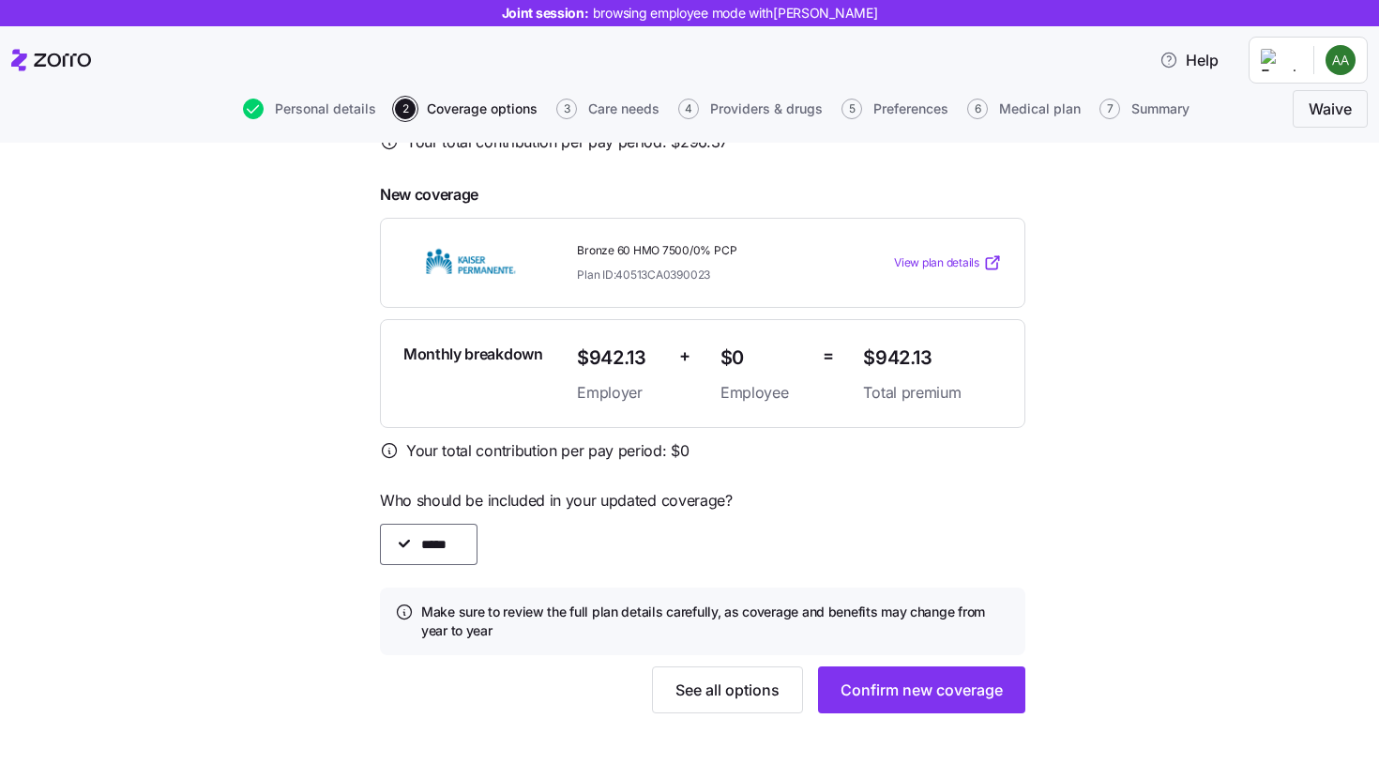
scroll to position [455, 0]
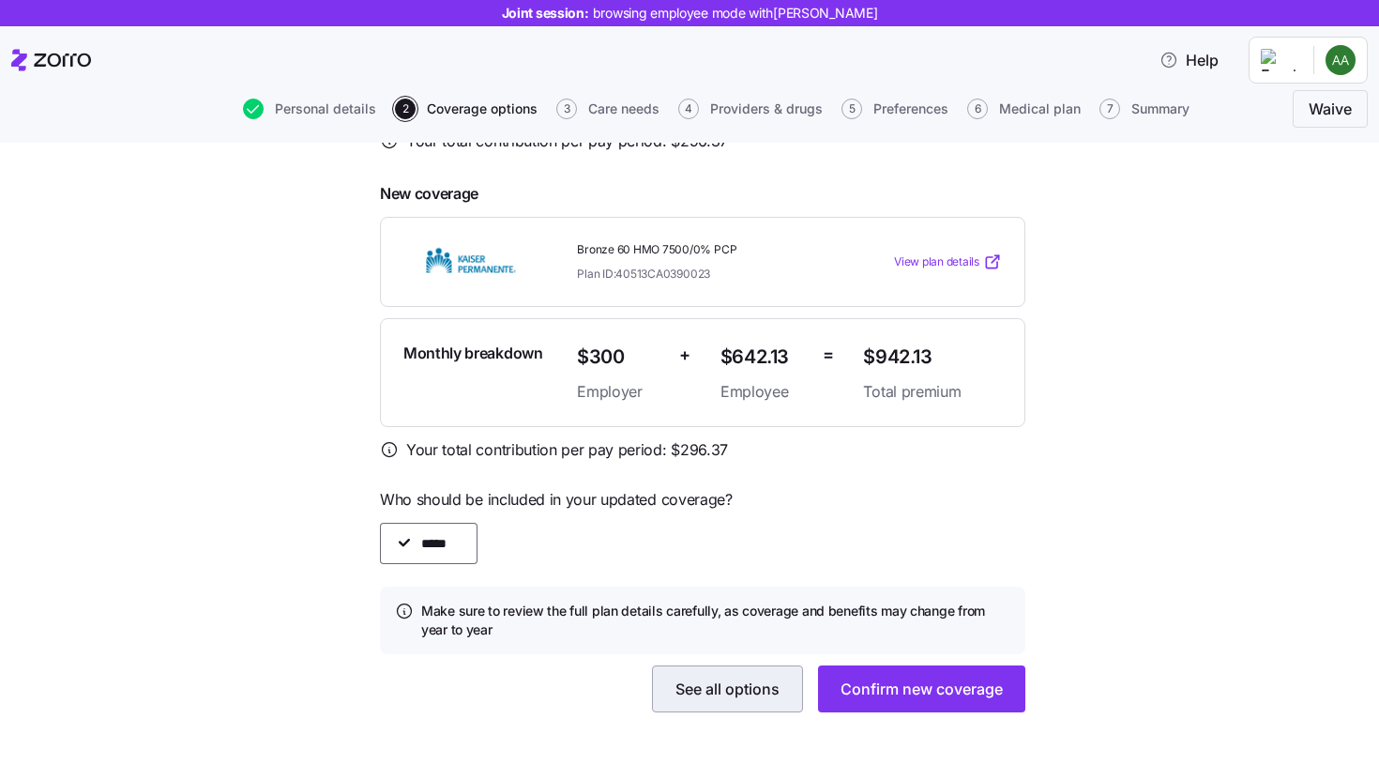
click at [720, 688] on span "See all options" at bounding box center [727, 688] width 104 height 23
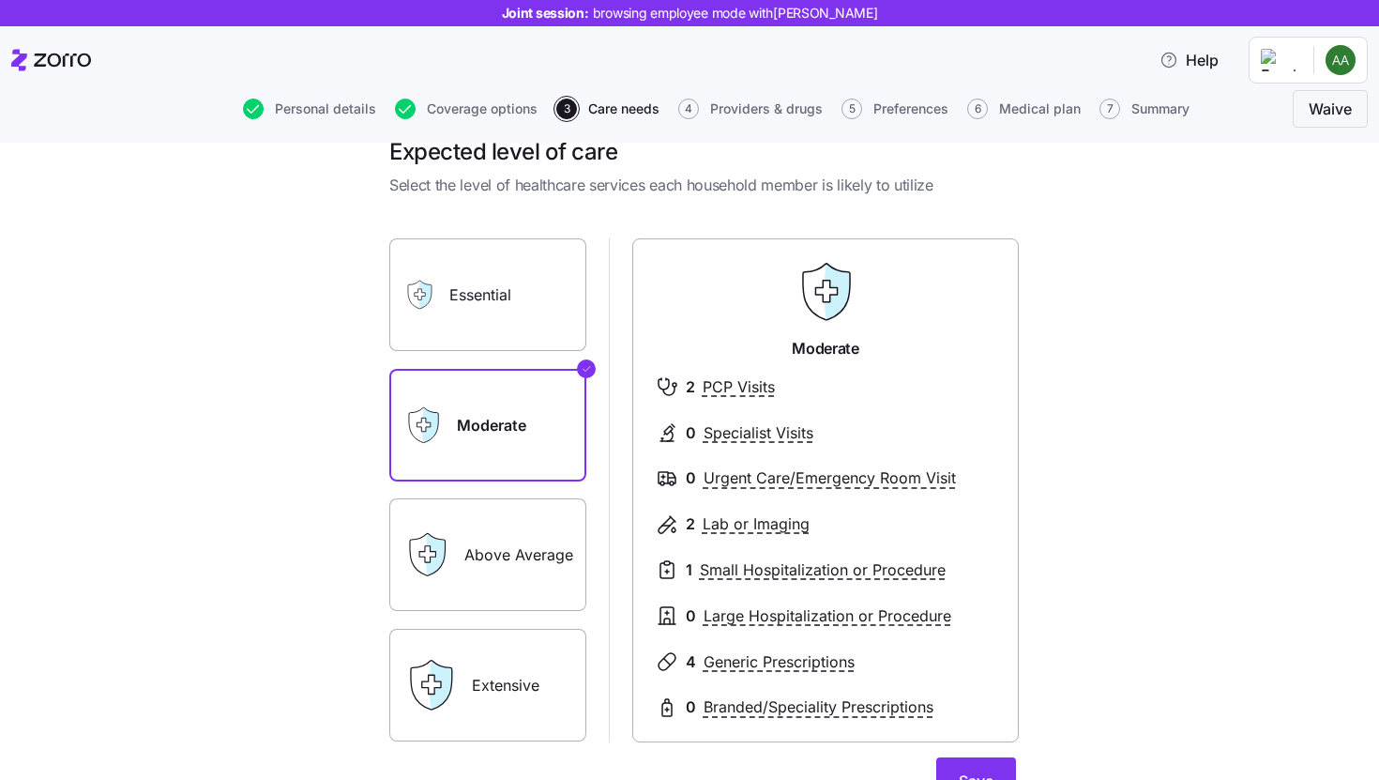
scroll to position [50, 0]
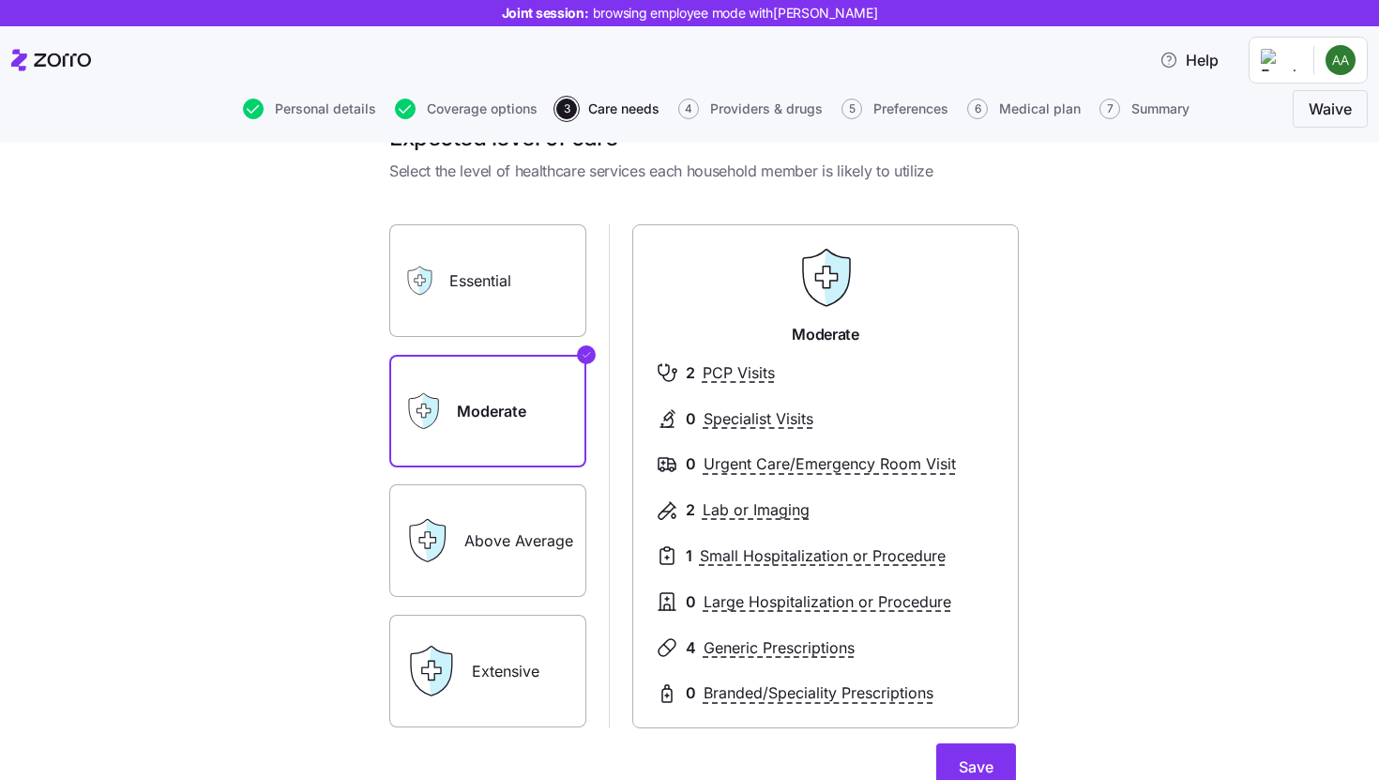
click at [550, 649] on label "Extensive" at bounding box center [487, 670] width 197 height 113
click at [0, 0] on input "Extensive" at bounding box center [0, 0] width 0 height 0
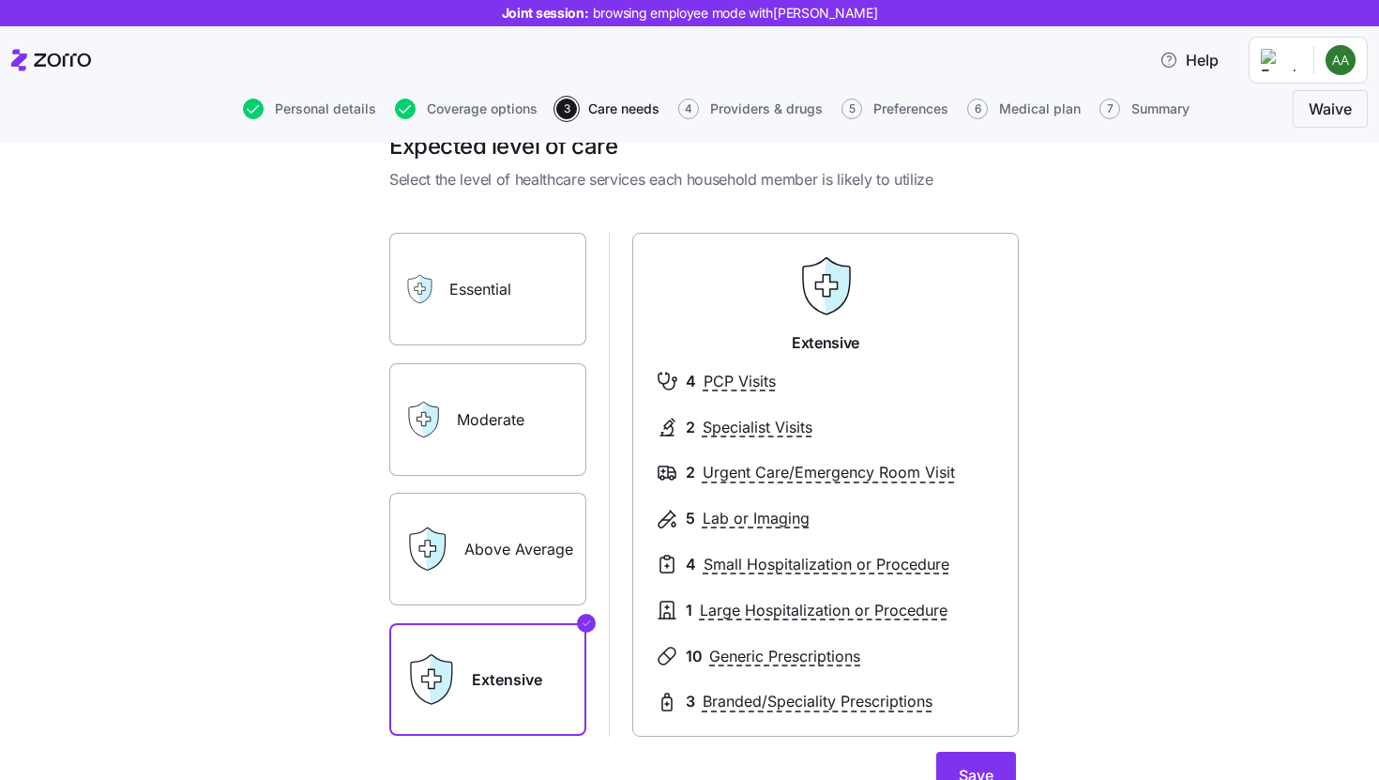
scroll to position [19, 0]
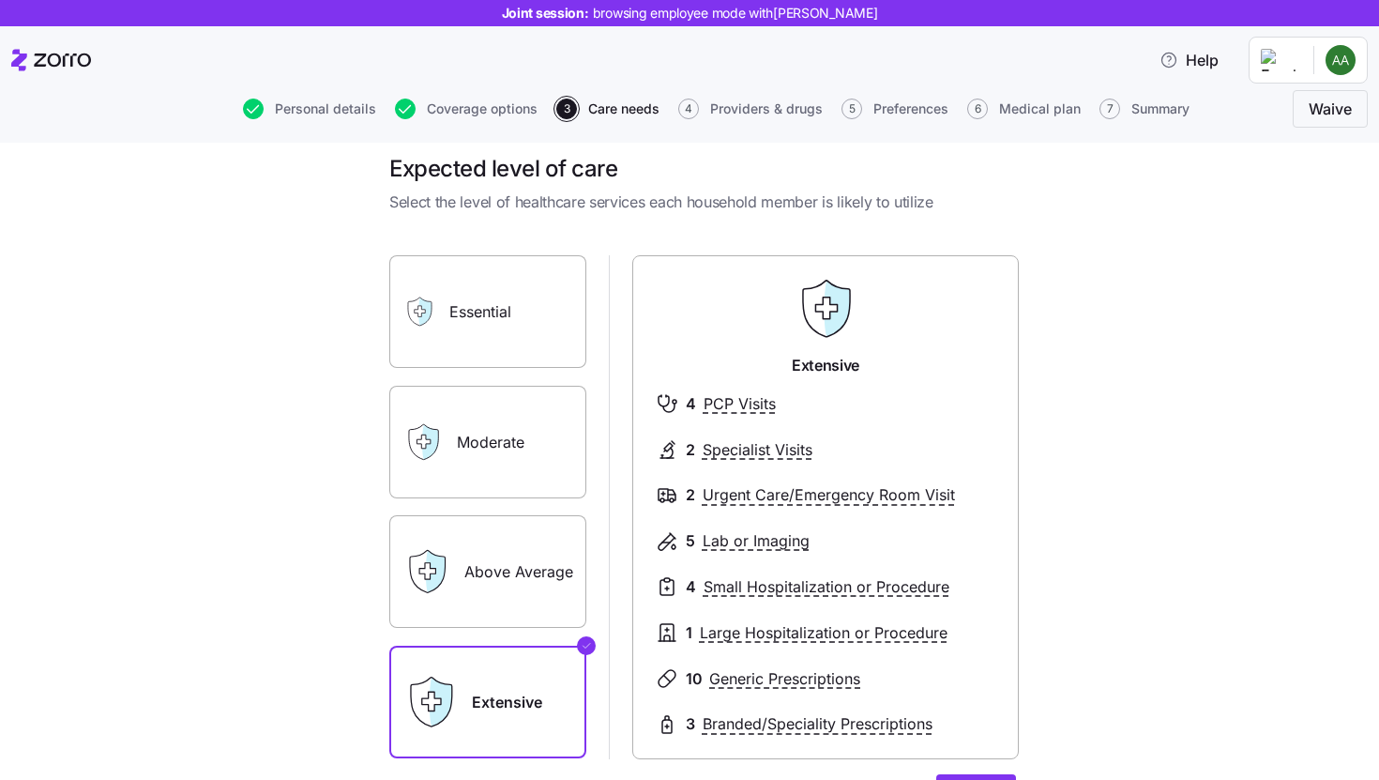
click at [525, 362] on label "Essential" at bounding box center [487, 311] width 197 height 113
click at [0, 0] on input "Essential" at bounding box center [0, 0] width 0 height 0
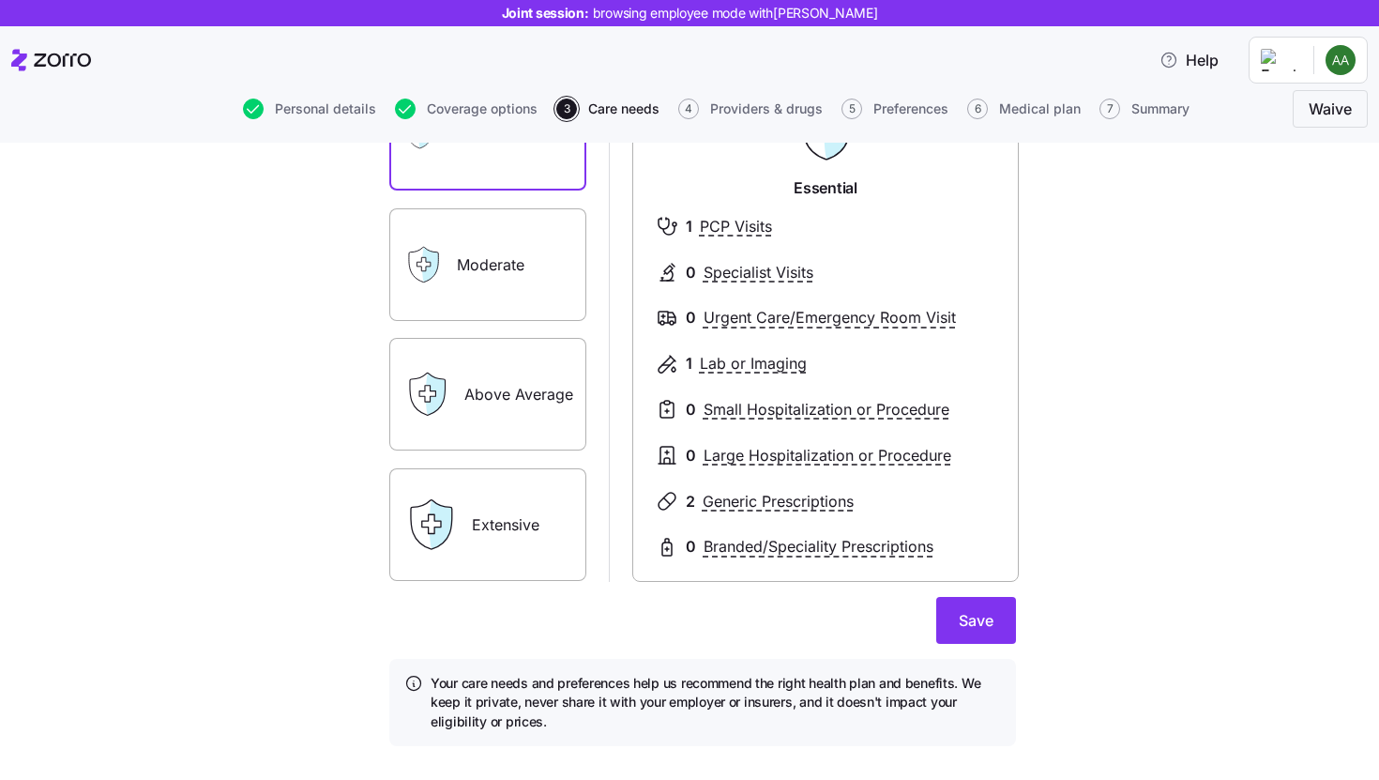
scroll to position [191, 0]
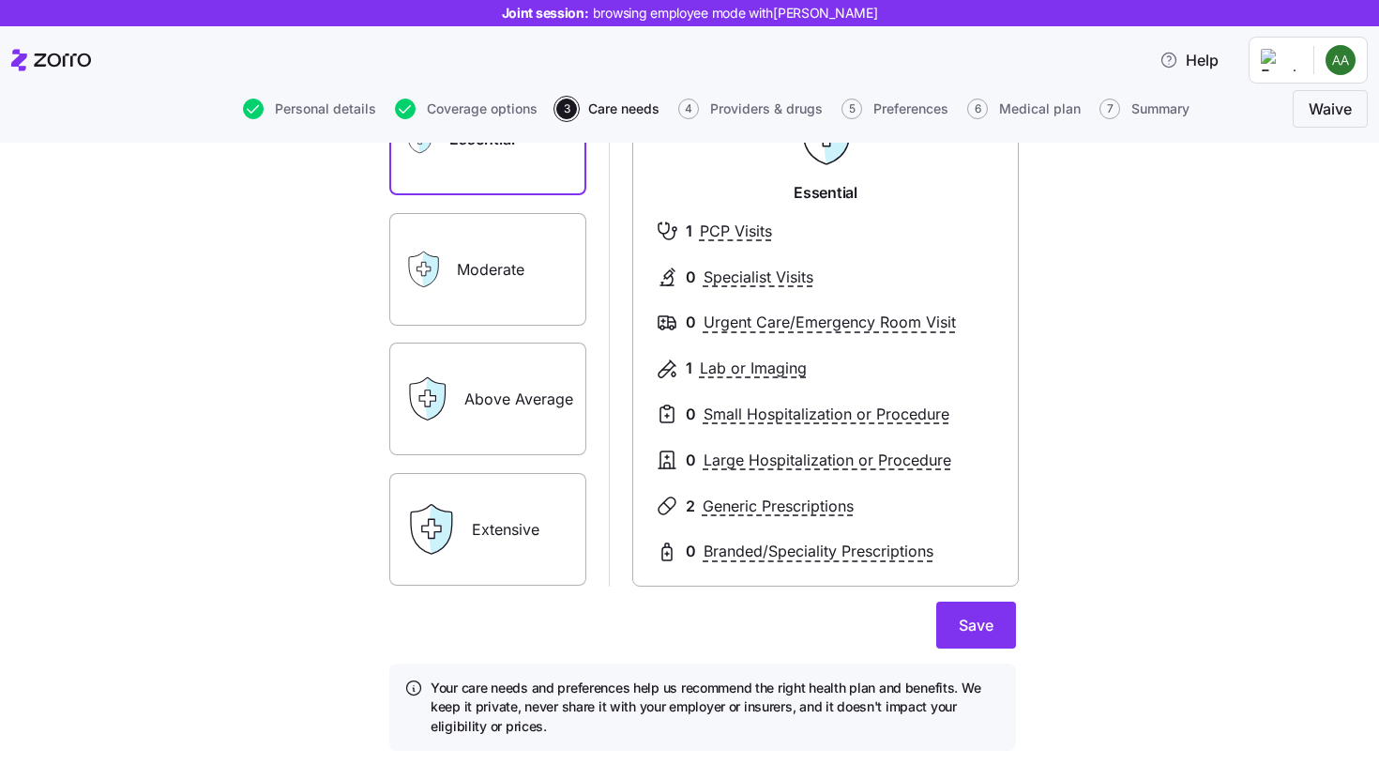
click at [523, 439] on label "Above Average" at bounding box center [487, 398] width 197 height 113
click at [0, 0] on input "Above Average" at bounding box center [0, 0] width 0 height 0
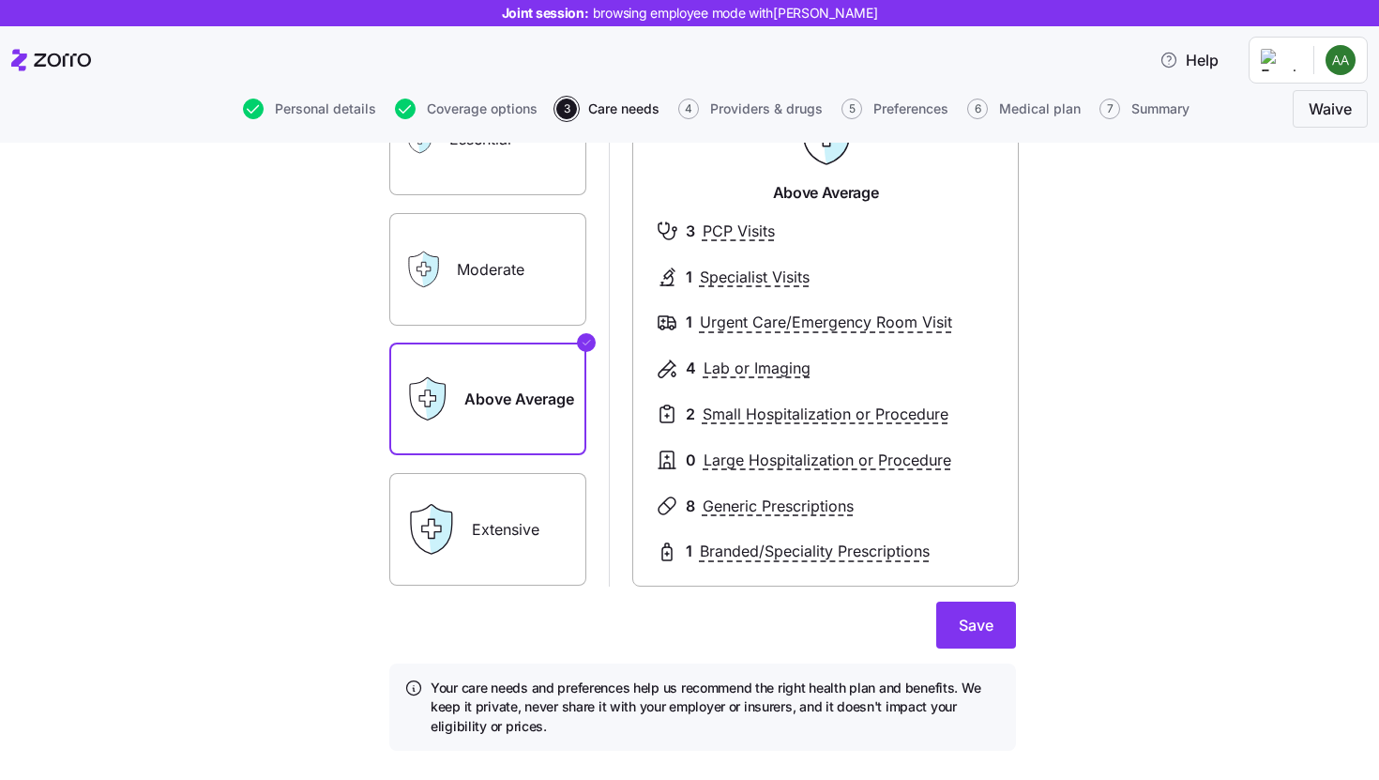
click at [526, 259] on label "Moderate" at bounding box center [487, 269] width 197 height 113
click at [0, 0] on input "Moderate" at bounding box center [0, 0] width 0 height 0
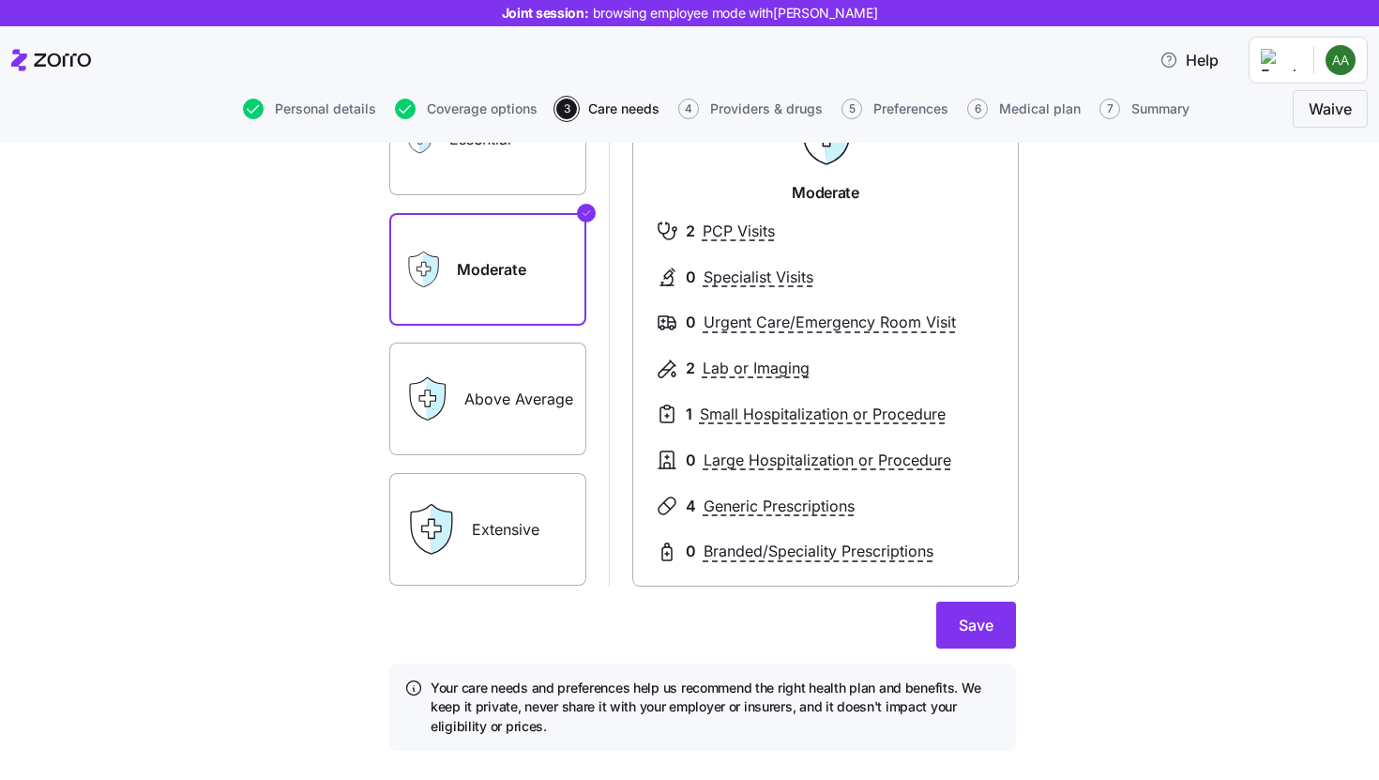
click at [524, 479] on label "Extensive" at bounding box center [487, 529] width 197 height 113
click at [0, 0] on input "Extensive" at bounding box center [0, 0] width 0 height 0
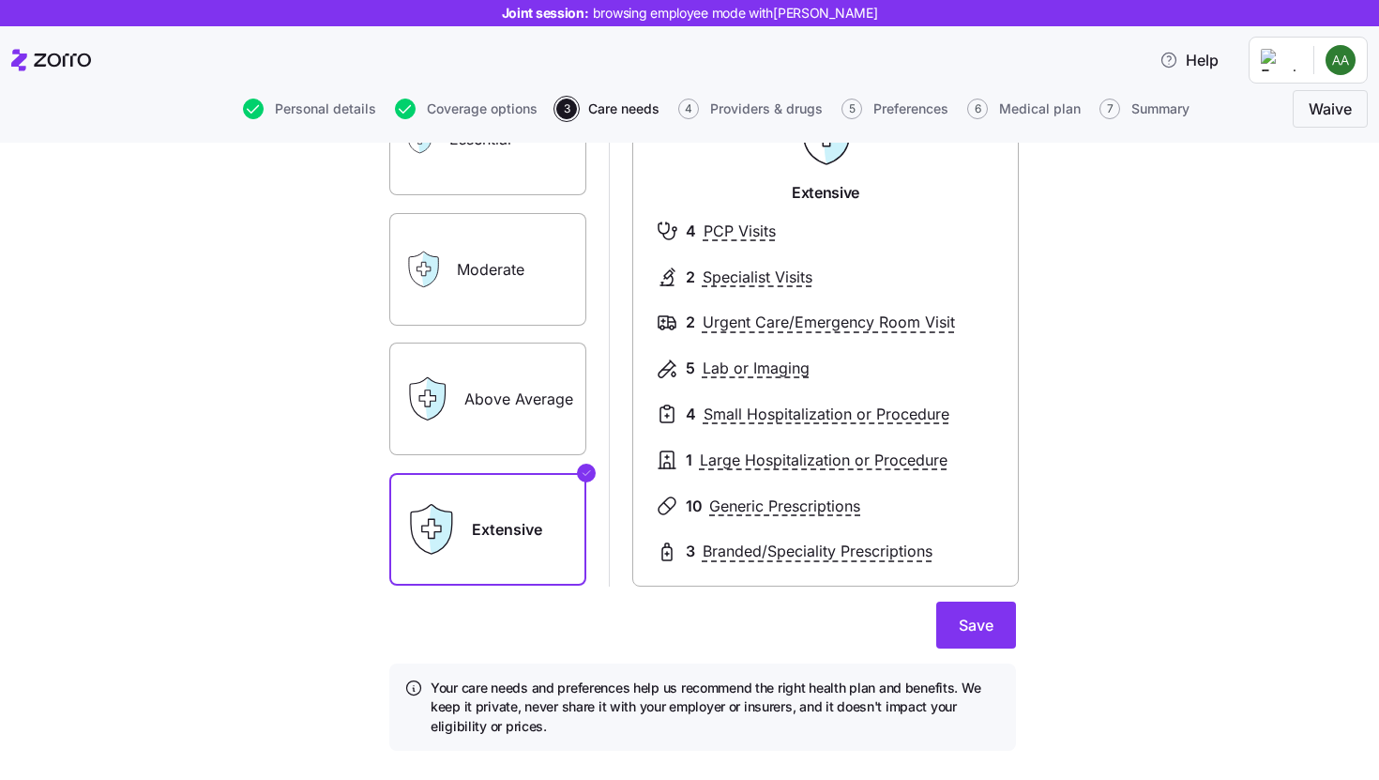
click at [516, 407] on label "Above Average" at bounding box center [487, 398] width 197 height 113
click at [0, 0] on input "Above Average" at bounding box center [0, 0] width 0 height 0
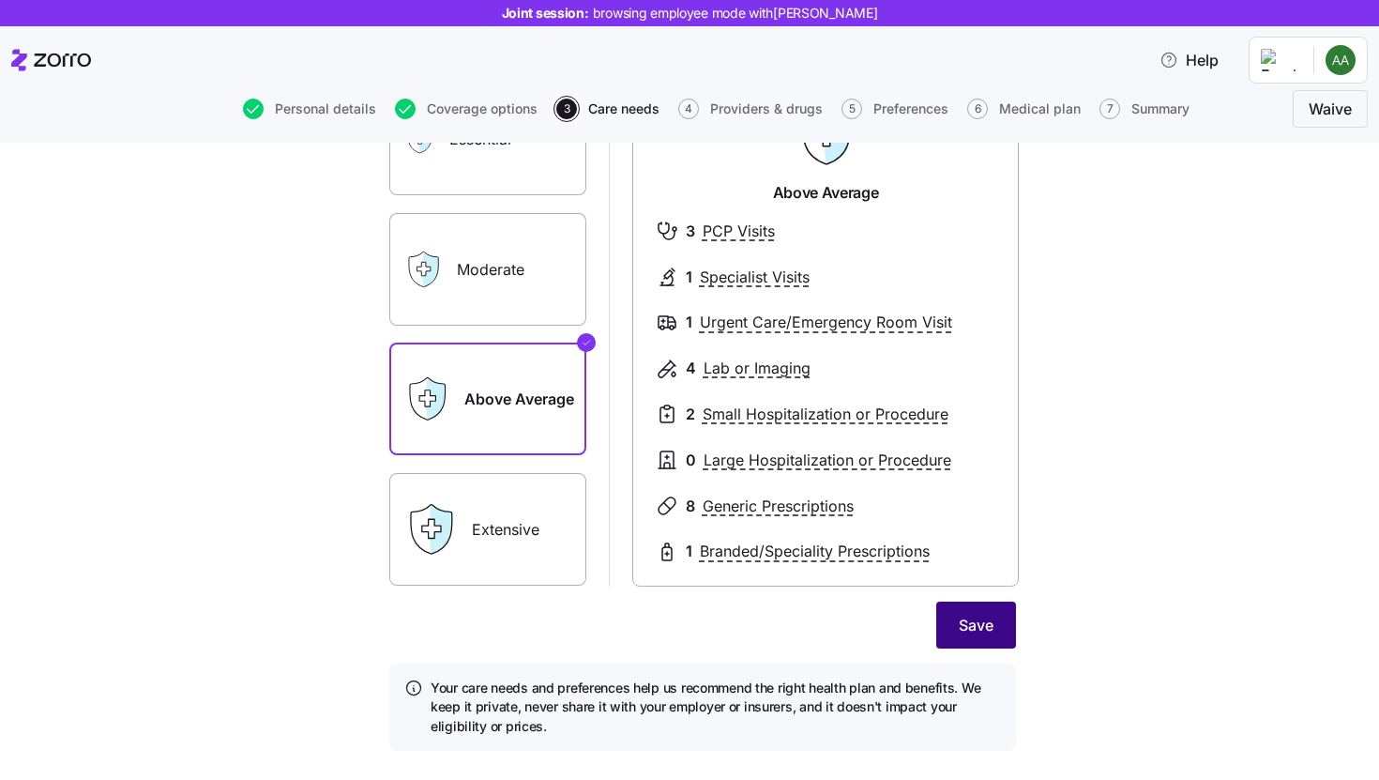
click at [972, 643] on button "Save" at bounding box center [976, 624] width 80 height 47
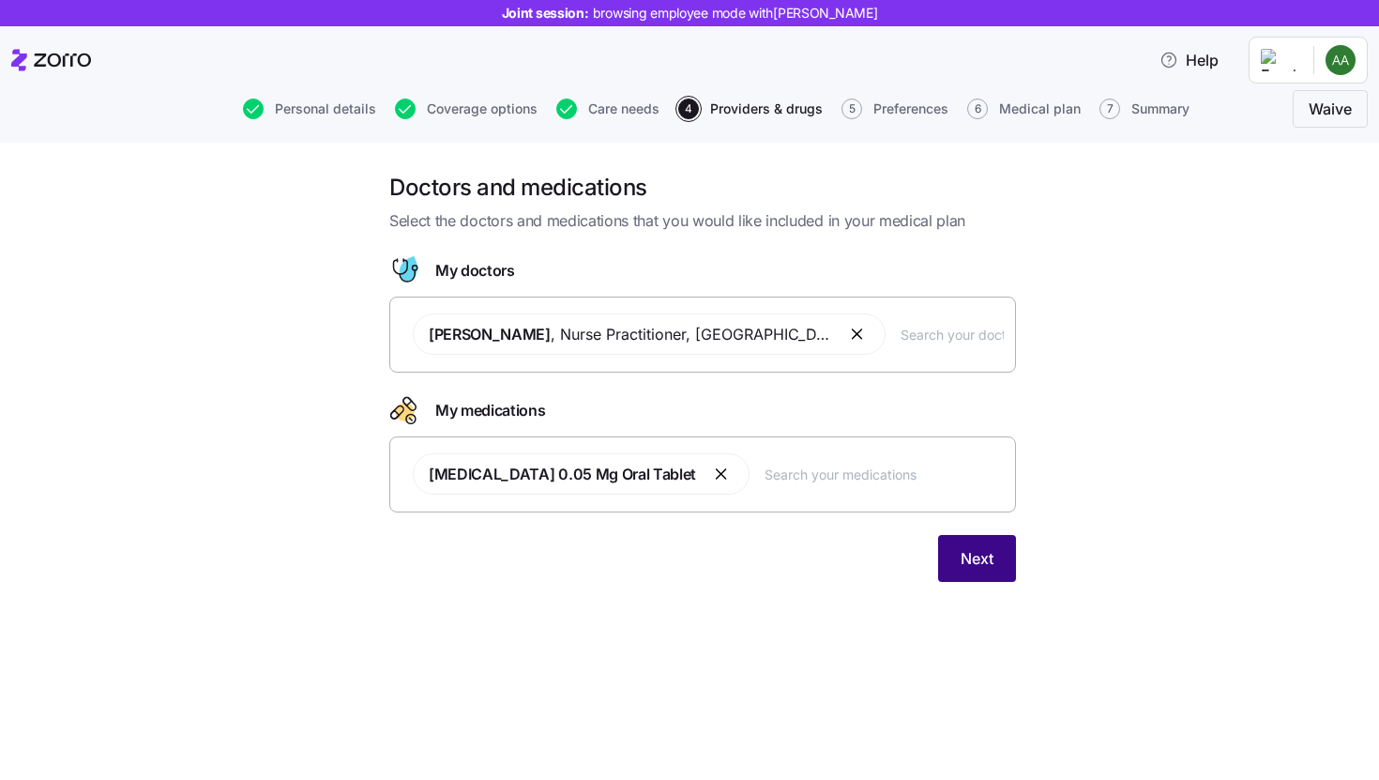
click at [983, 573] on button "Next" at bounding box center [977, 558] width 78 height 47
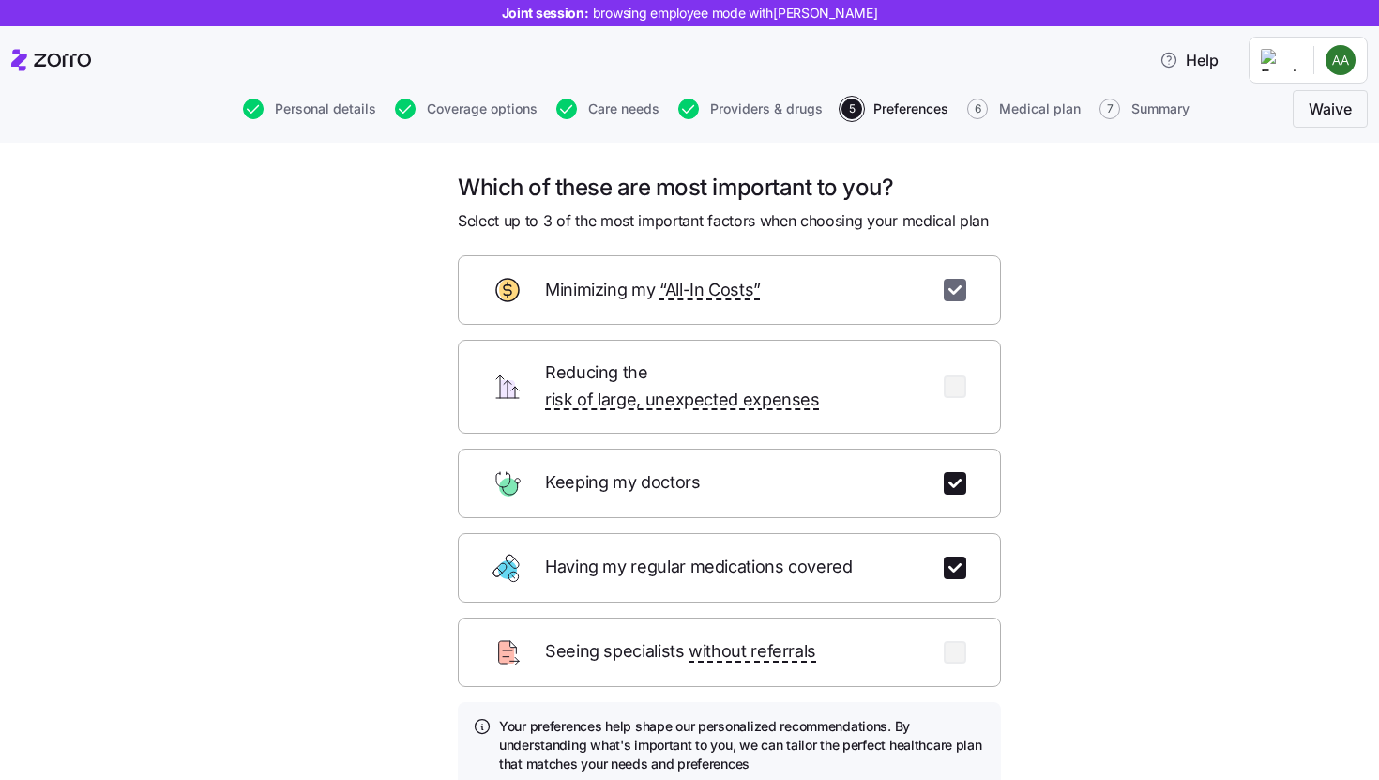
click at [946, 297] on input "checkbox" at bounding box center [955, 290] width 23 height 23
checkbox input "false"
click at [950, 641] on input "checkbox" at bounding box center [955, 652] width 23 height 23
checkbox input "true"
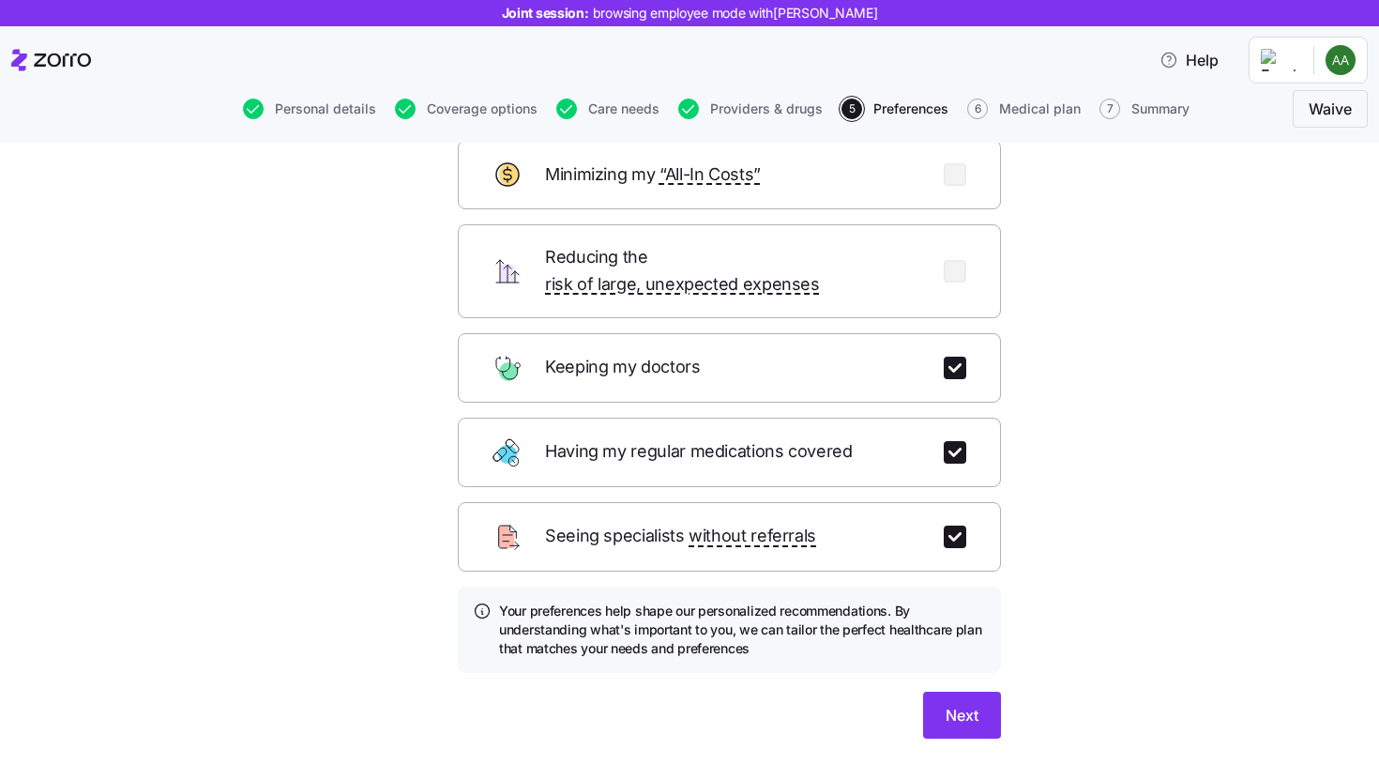
scroll to position [116, 0]
click at [964, 703] on button "Next" at bounding box center [962, 713] width 78 height 47
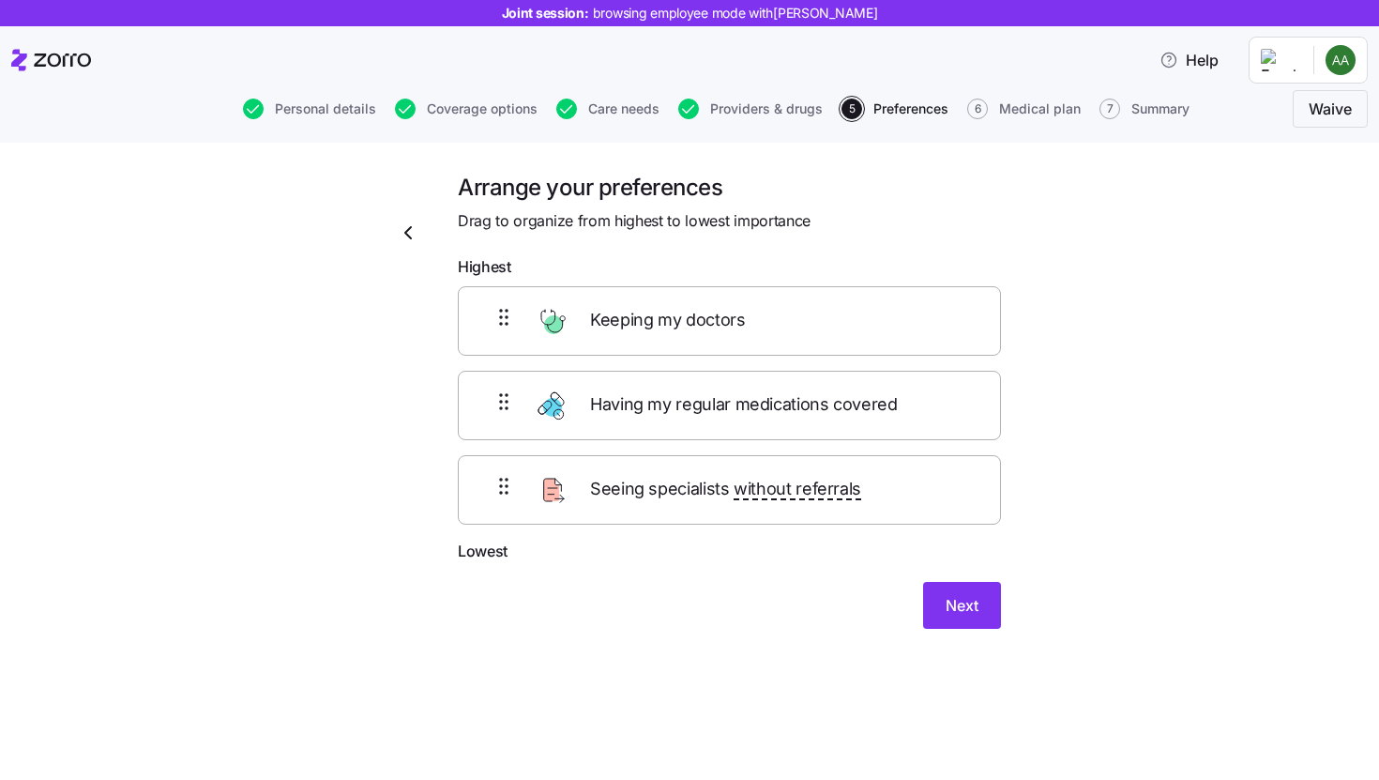
scroll to position [0, 0]
drag, startPoint x: 742, startPoint y: 422, endPoint x: 737, endPoint y: 318, distance: 104.2
click at [737, 319] on div "Keeping my doctors Having my regular medications covered Seeing specialists wit…" at bounding box center [729, 405] width 543 height 238
drag, startPoint x: 687, startPoint y: 487, endPoint x: 676, endPoint y: 399, distance: 88.8
click at [676, 399] on div "Having my regular medications covered Keeping my doctors Seeing specialists wit…" at bounding box center [729, 405] width 543 height 238
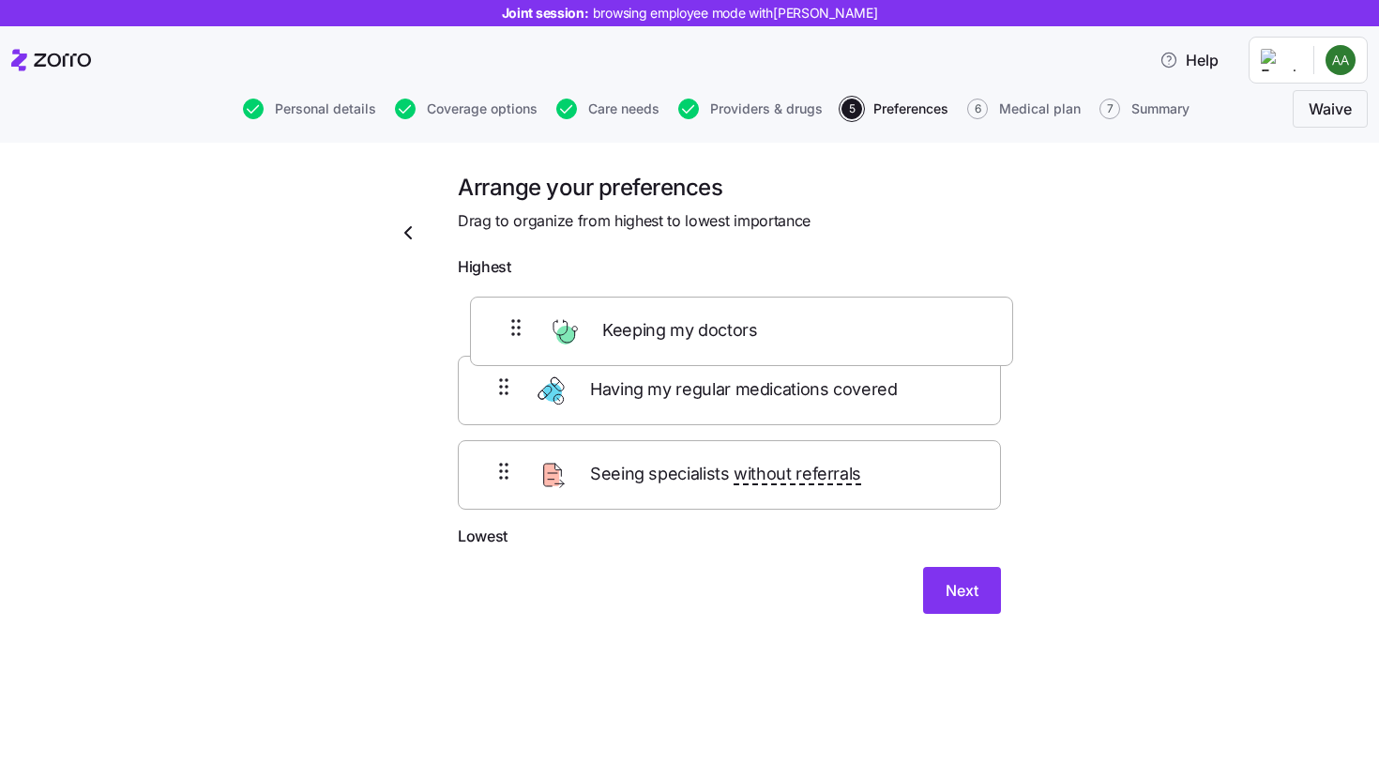
drag, startPoint x: 677, startPoint y: 470, endPoint x: 689, endPoint y: 299, distance: 171.1
click at [689, 299] on div "Having my regular medications covered Seeing specialists without referrals Keep…" at bounding box center [729, 405] width 543 height 238
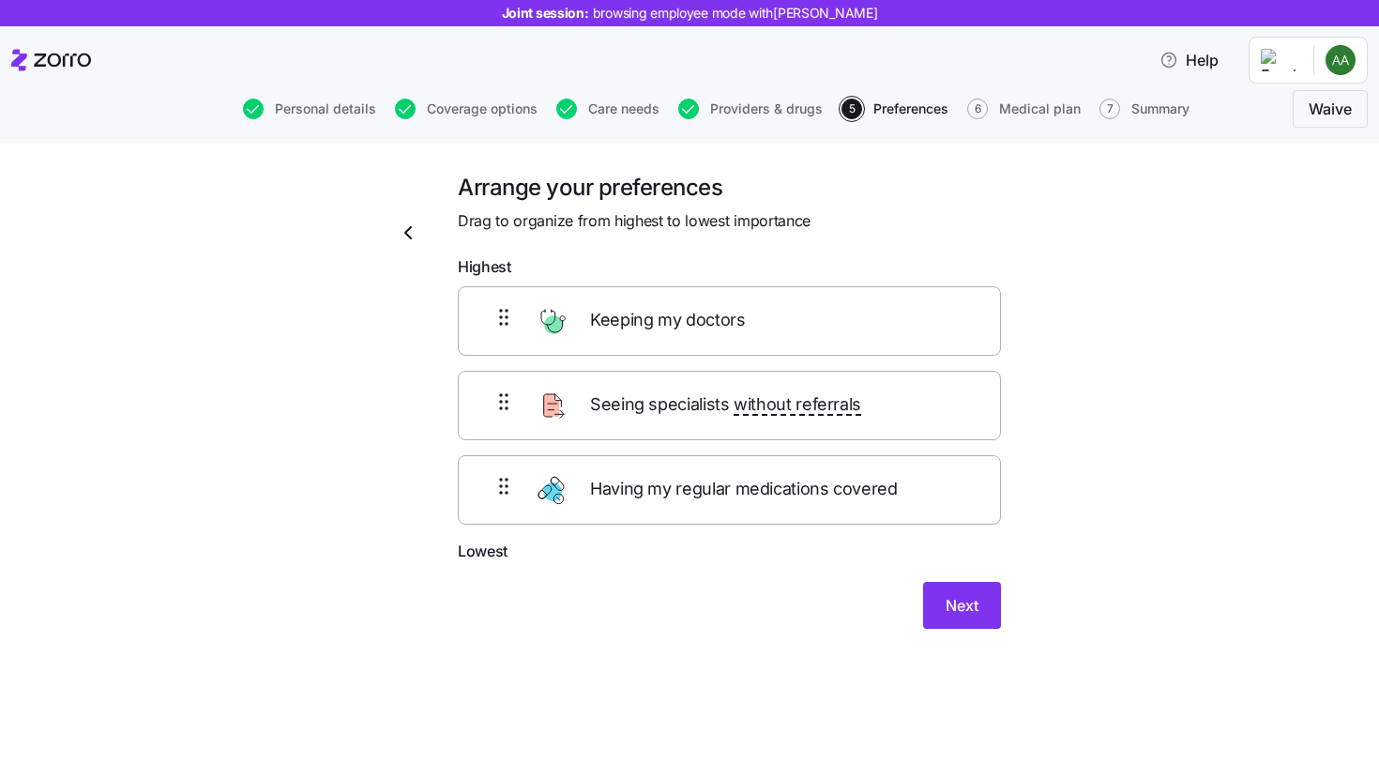
click at [666, 417] on div "Keeping my doctors Seeing specialists without referrals Having my regular medic…" at bounding box center [729, 405] width 543 height 238
drag, startPoint x: 684, startPoint y: 484, endPoint x: 683, endPoint y: 395, distance: 89.1
click at [684, 401] on div "Keeping my doctors Seeing specialists without referrals Having my regular medic…" at bounding box center [729, 405] width 543 height 238
click at [973, 611] on span "Next" at bounding box center [962, 605] width 33 height 23
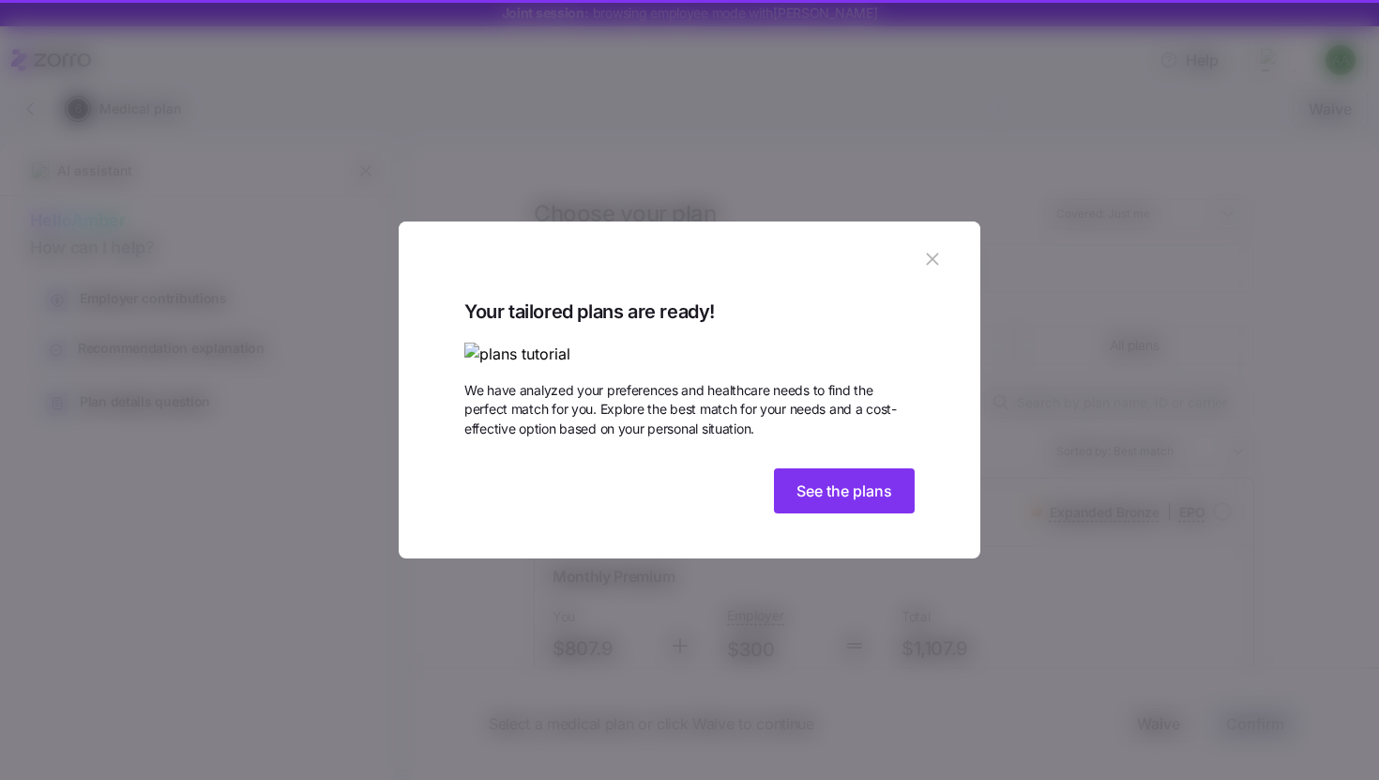
type textarea "x"
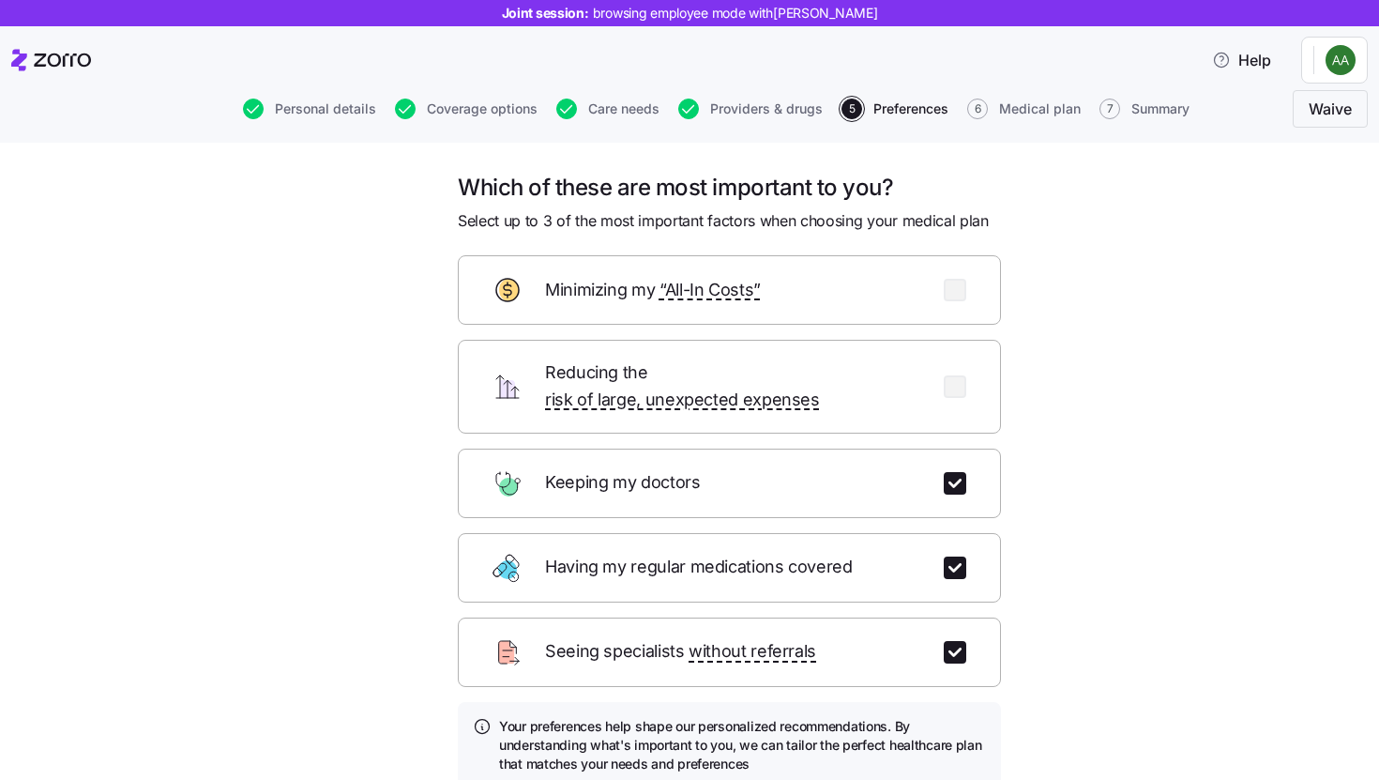
scroll to position [141, 0]
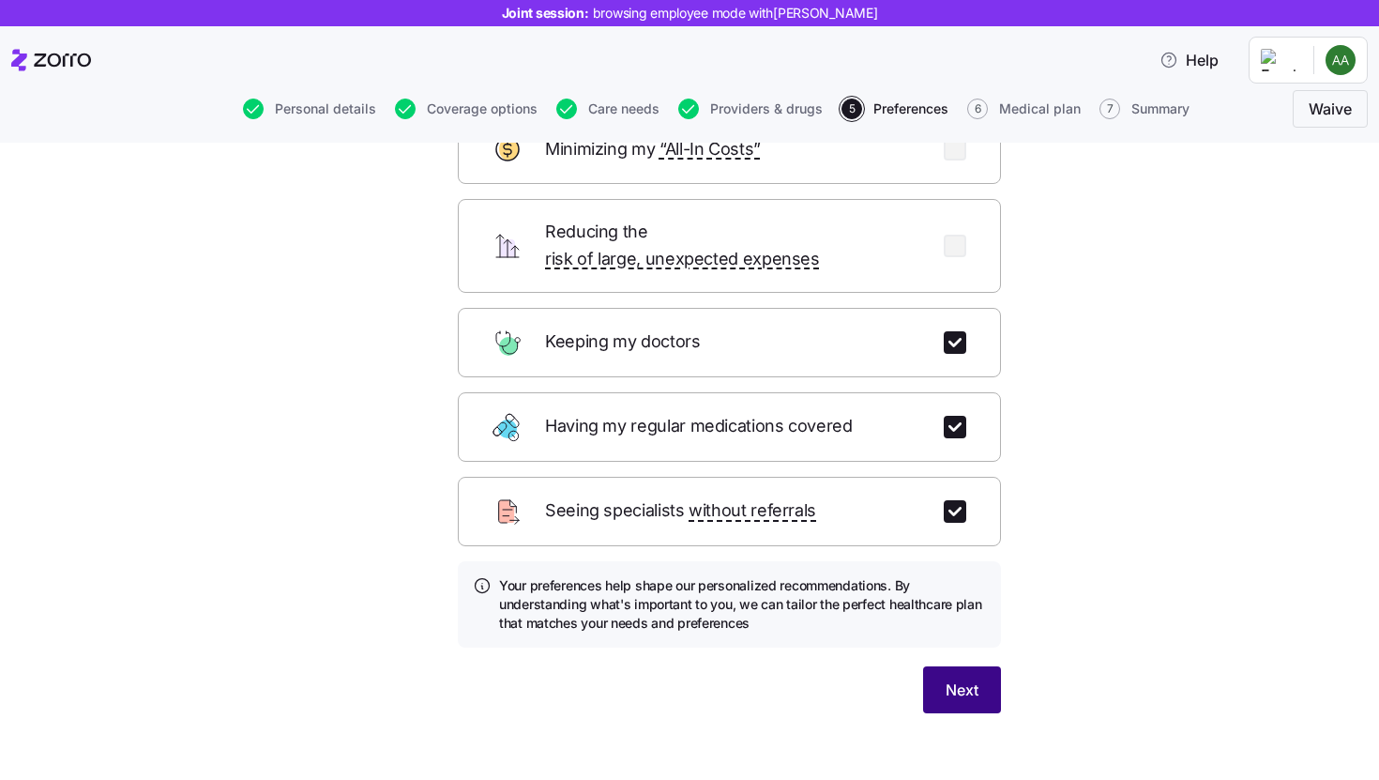
click at [978, 672] on button "Next" at bounding box center [962, 689] width 78 height 47
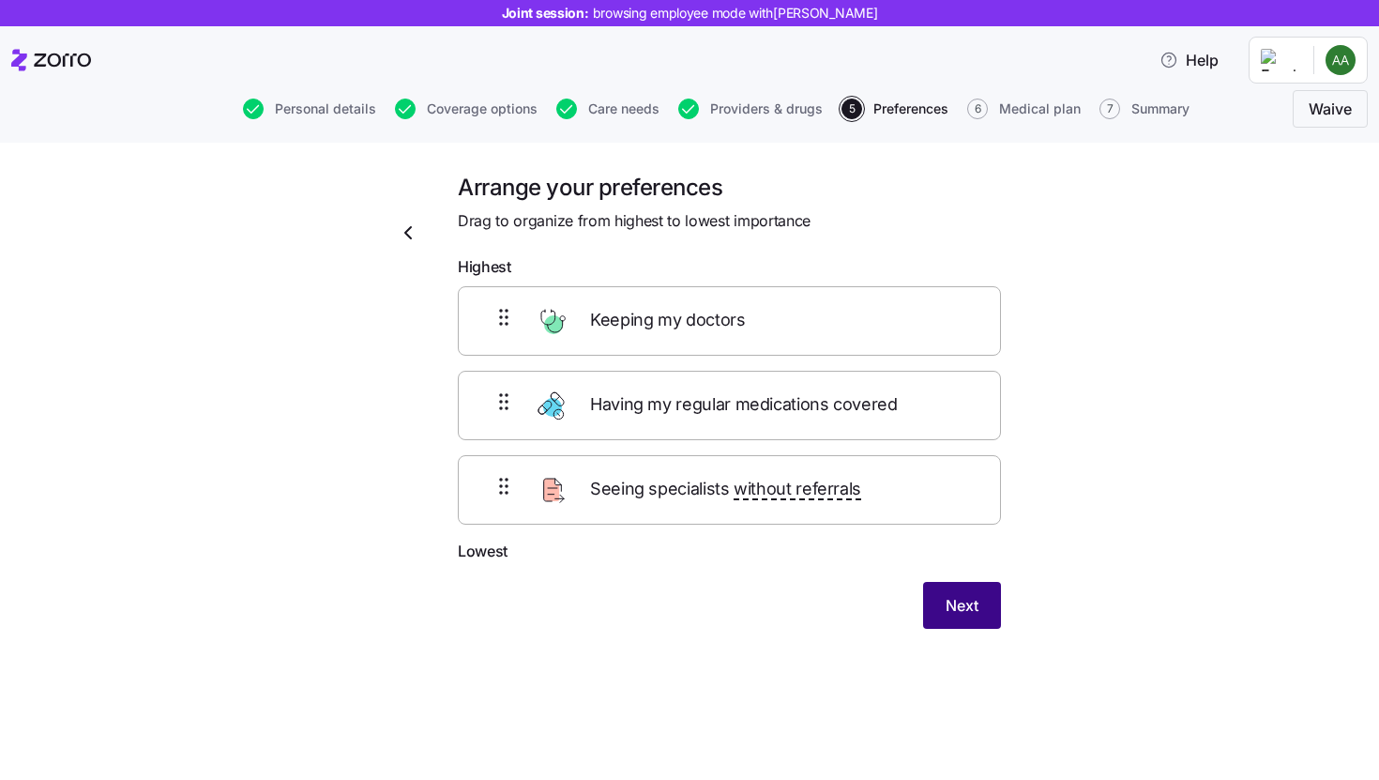
click at [971, 600] on span "Next" at bounding box center [962, 605] width 33 height 23
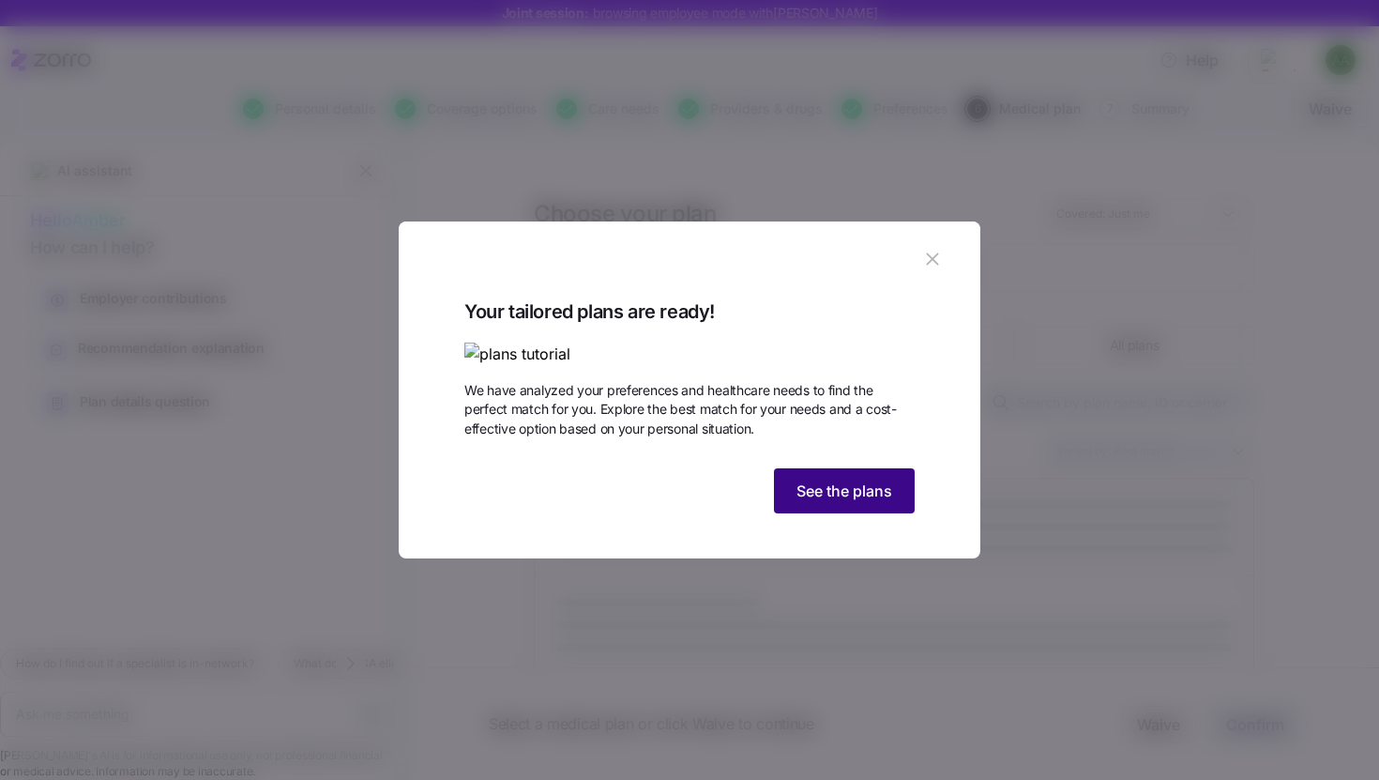
click at [839, 513] on button "See the plans" at bounding box center [844, 490] width 141 height 45
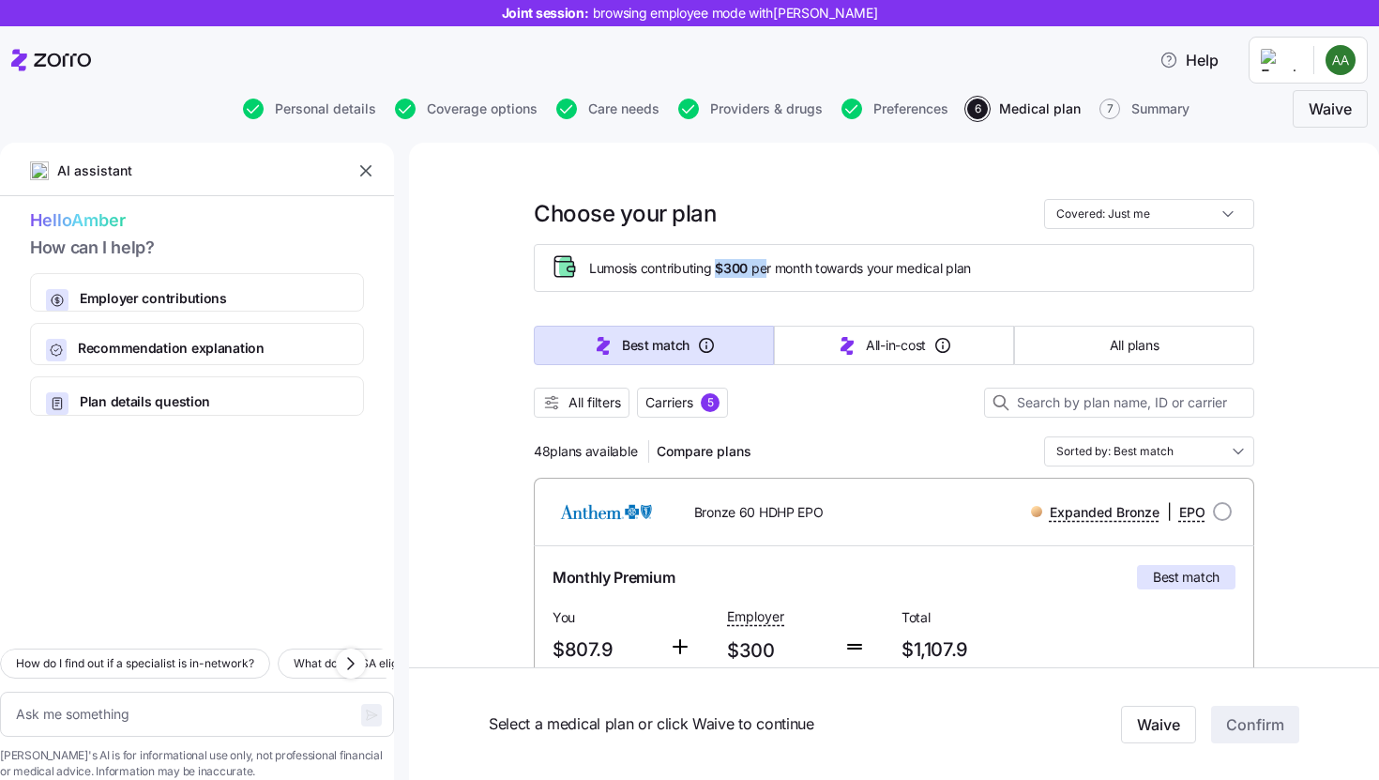
drag, startPoint x: 717, startPoint y: 265, endPoint x: 763, endPoint y: 267, distance: 46.0
click at [763, 267] on span "Lumos is contributing $300 per month towards your medical plan" at bounding box center [780, 268] width 382 height 19
click at [860, 432] on div at bounding box center [894, 426] width 720 height 19
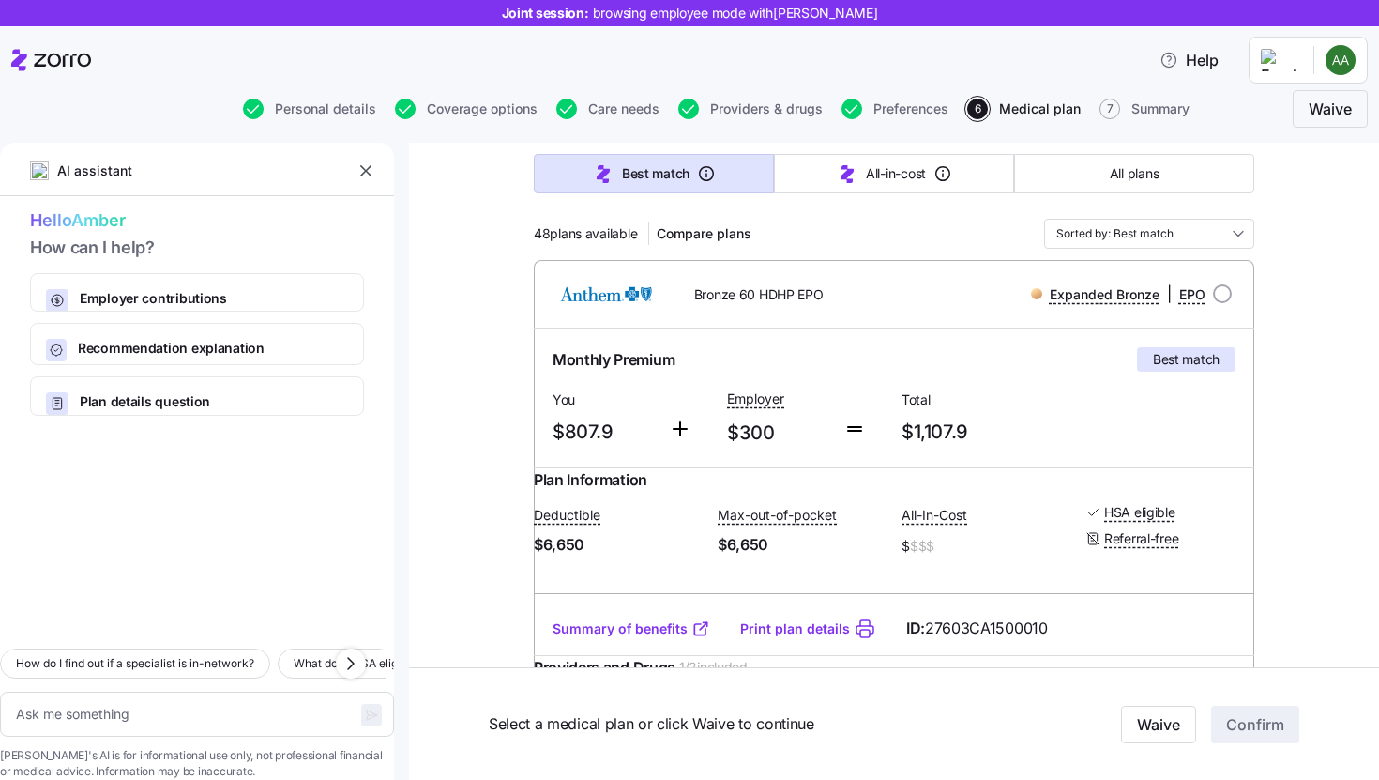
scroll to position [221, 0]
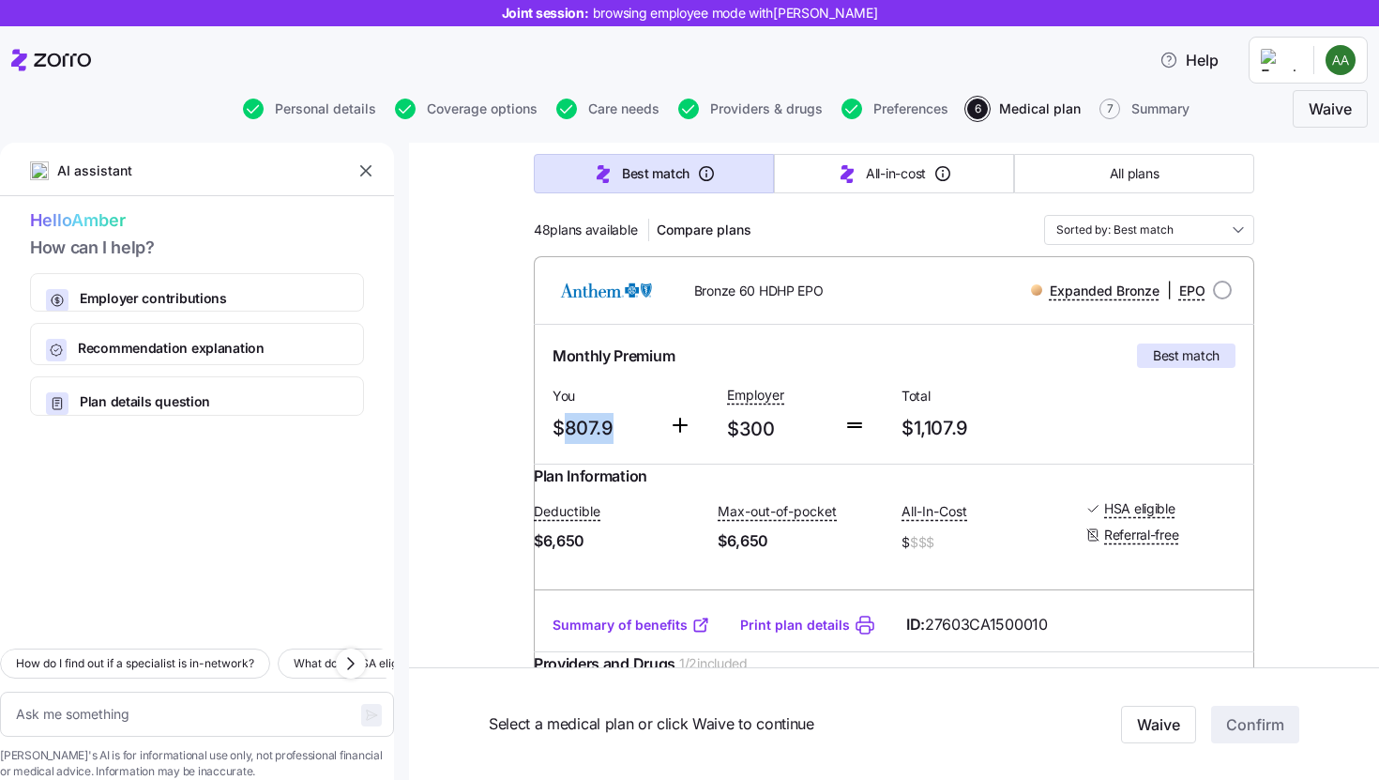
drag, startPoint x: 555, startPoint y: 432, endPoint x: 603, endPoint y: 431, distance: 47.9
click at [603, 431] on span "$807.9" at bounding box center [603, 428] width 101 height 31
drag, startPoint x: 730, startPoint y: 431, endPoint x: 776, endPoint y: 427, distance: 46.1
click at [776, 427] on span "$300" at bounding box center [777, 429] width 101 height 31
drag, startPoint x: 884, startPoint y: 427, endPoint x: 963, endPoint y: 427, distance: 79.7
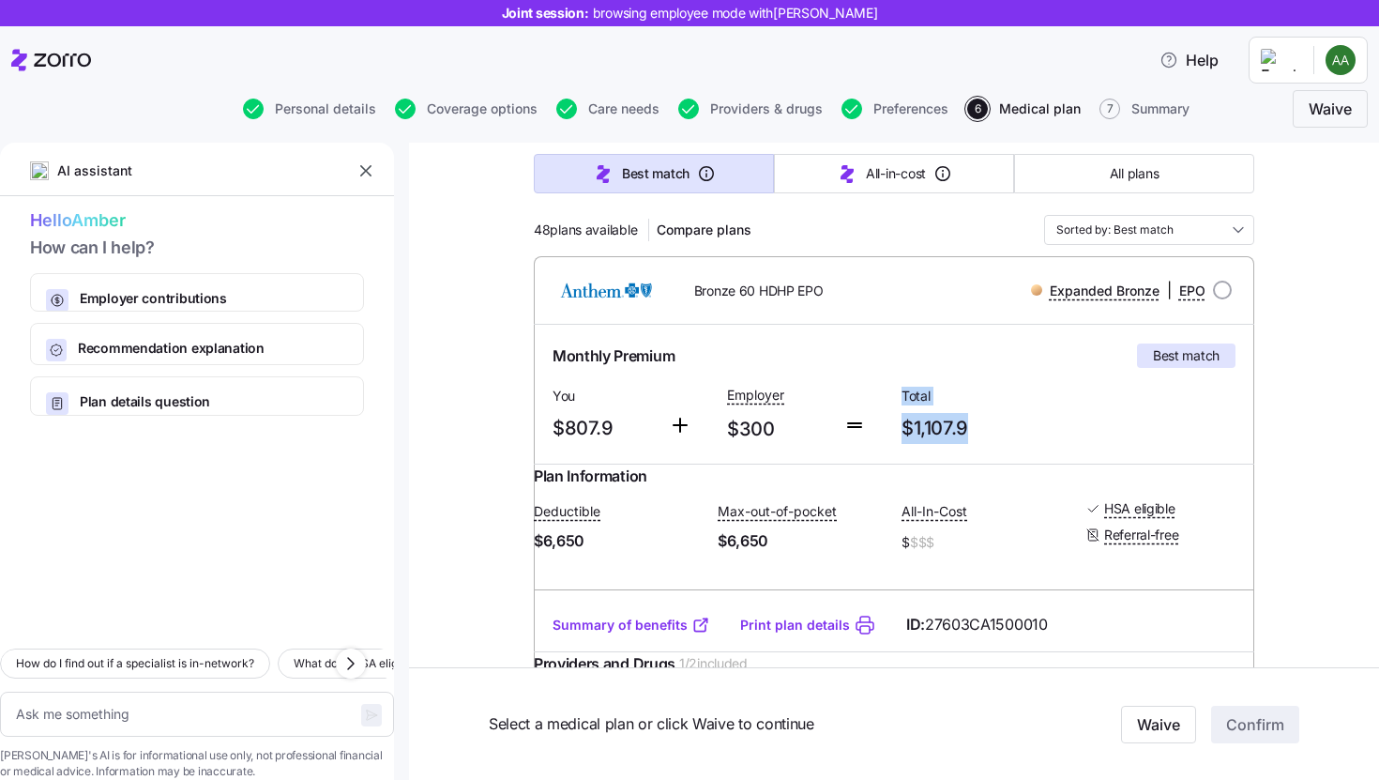
click at [963, 427] on div "Monthly Premium Best match You $807.9 Employer $300 Total $1,107.9" at bounding box center [894, 394] width 698 height 116
click at [976, 429] on span "$1,107.9" at bounding box center [981, 428] width 159 height 31
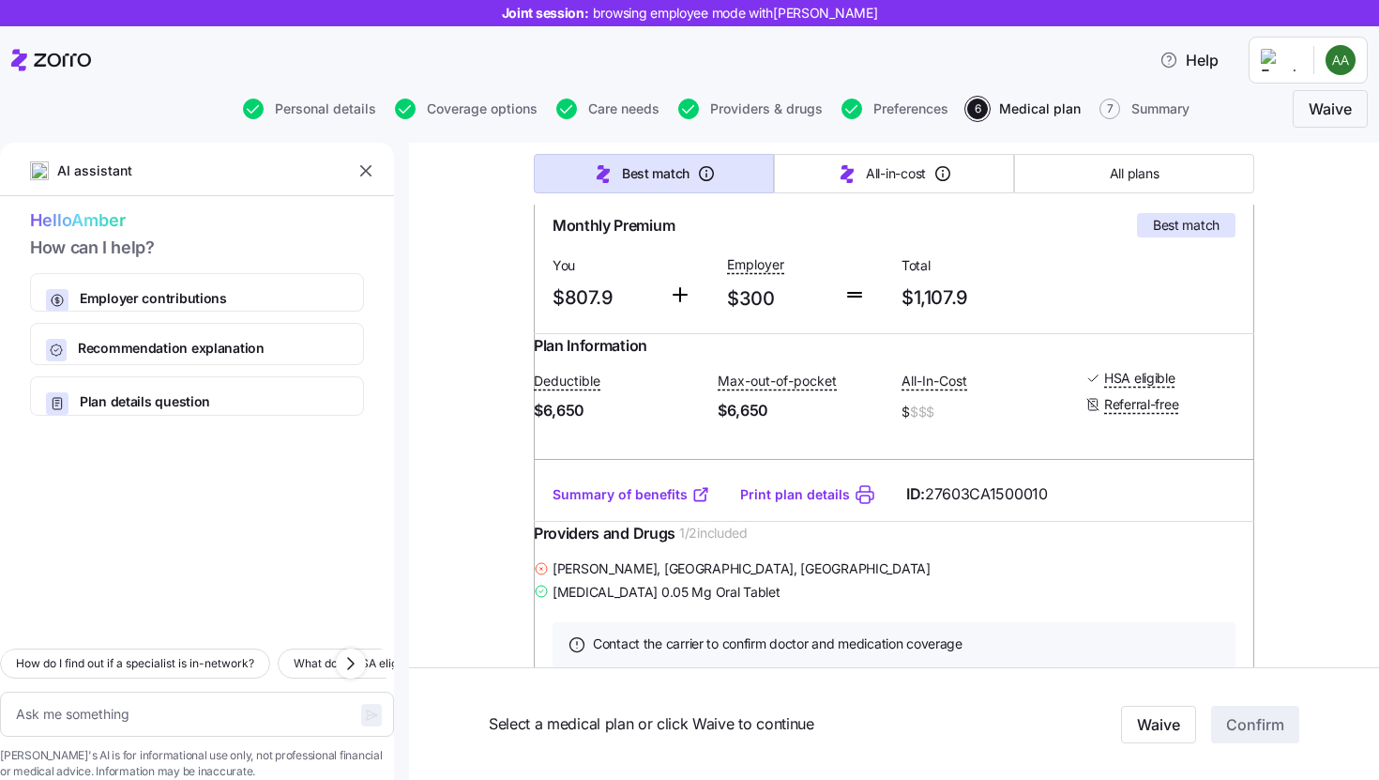
scroll to position [379, 0]
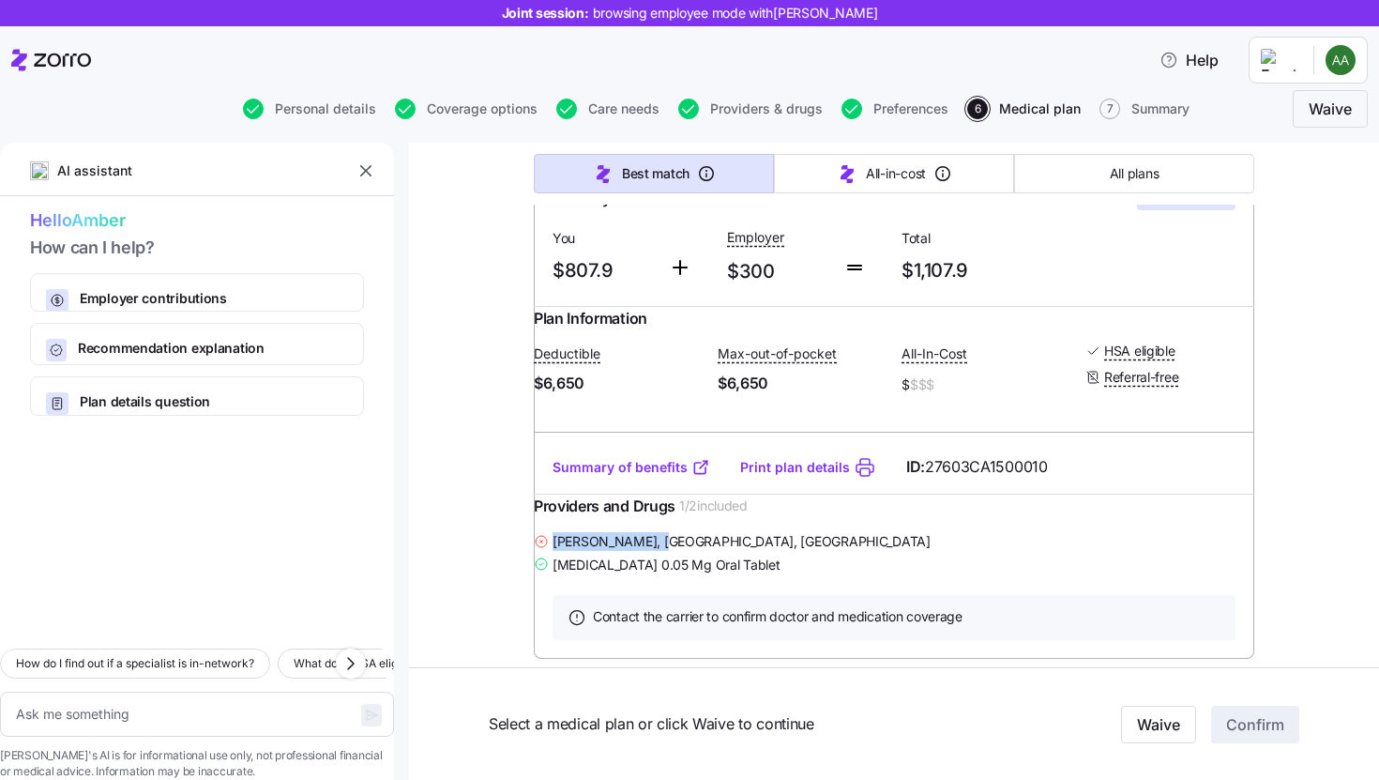
drag, startPoint x: 564, startPoint y: 575, endPoint x: 663, endPoint y: 574, distance: 99.4
click at [663, 551] on span "Shauna Smith , San Francisco, CA" at bounding box center [742, 541] width 378 height 19
drag, startPoint x: 570, startPoint y: 602, endPoint x: 675, endPoint y: 606, distance: 105.1
click at [675, 574] on span "Levo-t 0.05 Mg Oral Tablet" at bounding box center [666, 564] width 227 height 19
click at [814, 576] on div "Levo-t 0.05 Mg Oral Tablet" at bounding box center [894, 564] width 720 height 23
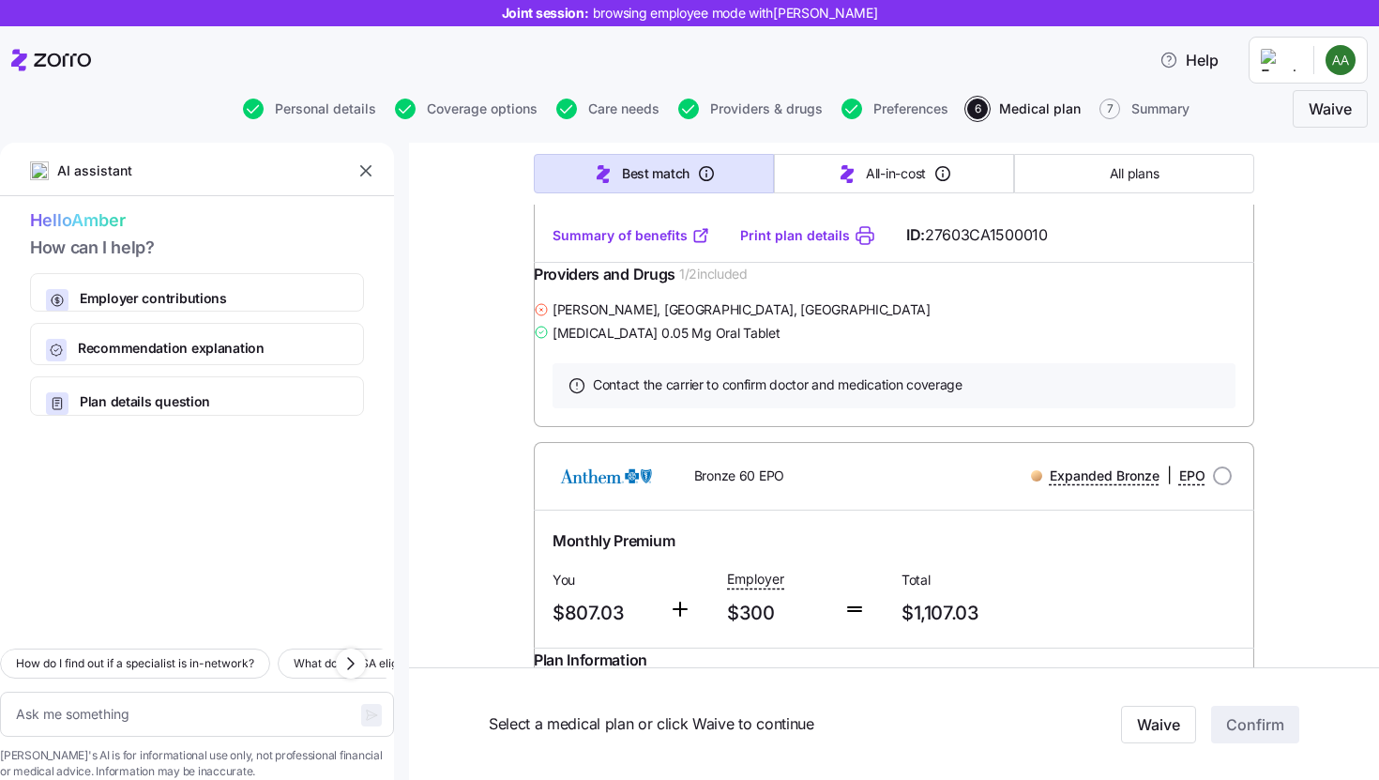
scroll to position [717, 0]
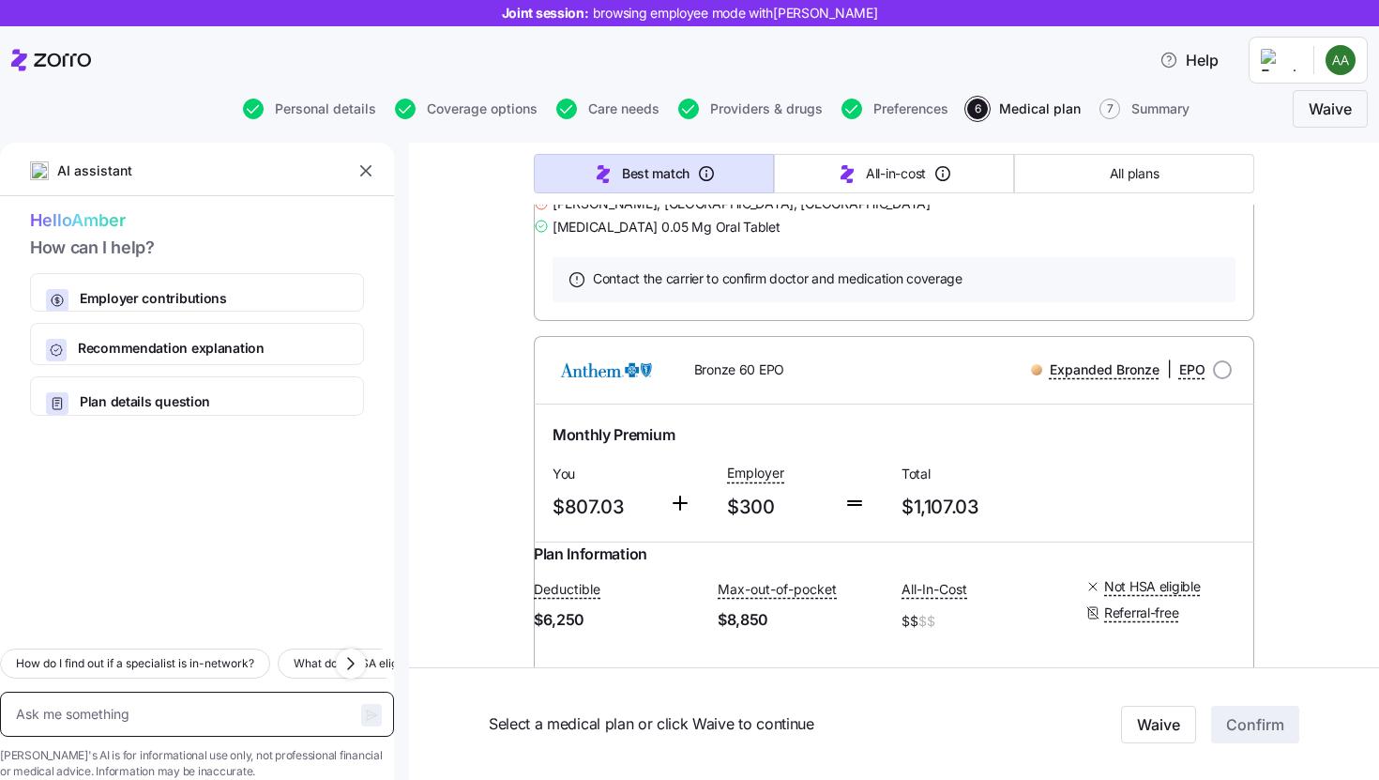
click at [239, 691] on textarea at bounding box center [197, 713] width 394 height 45
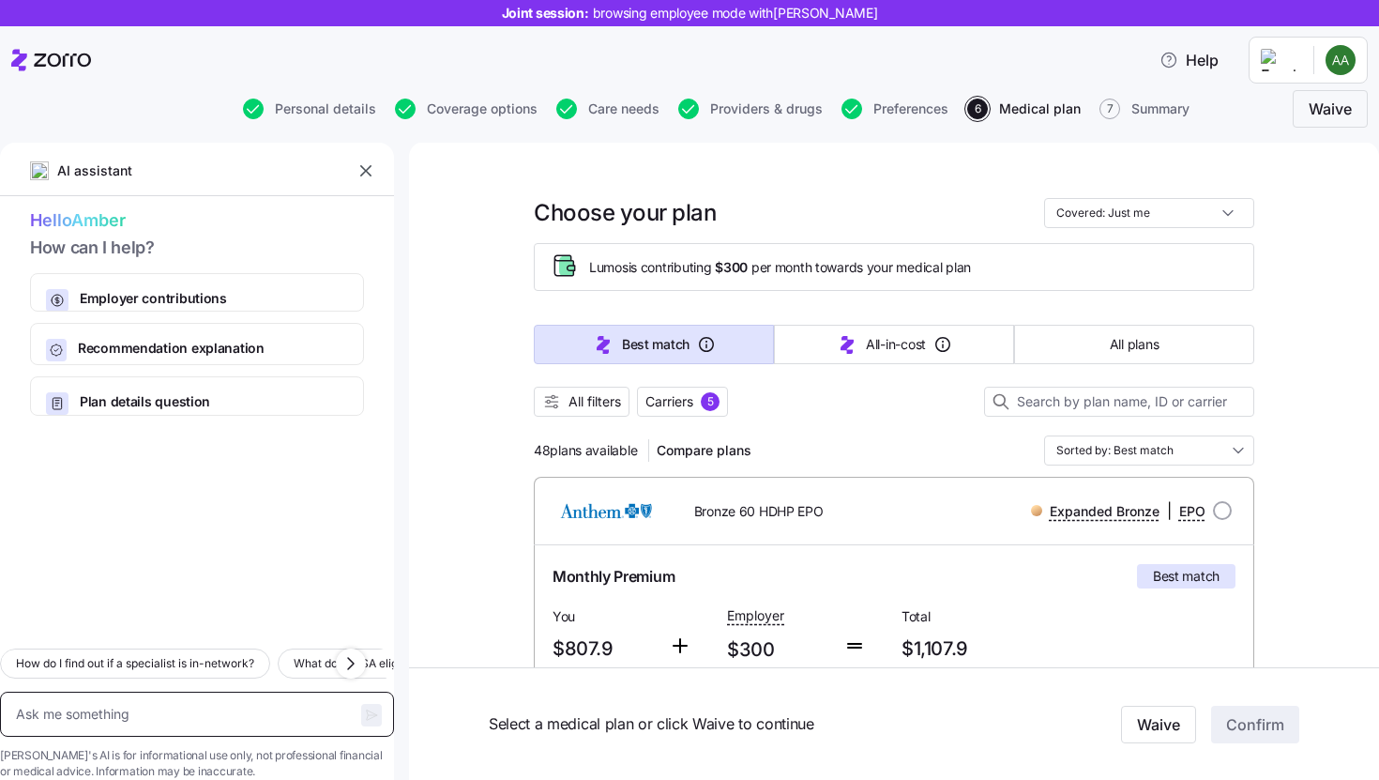
scroll to position [0, 0]
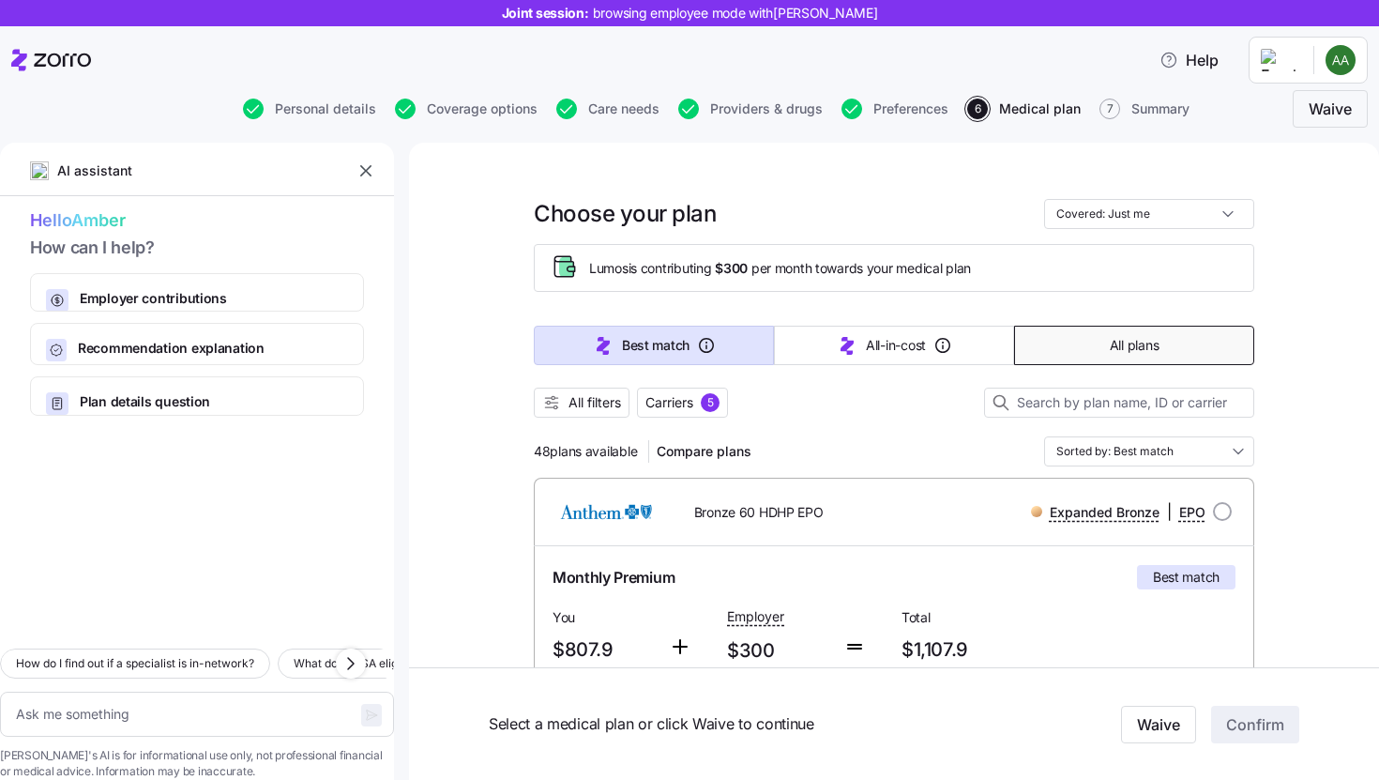
click at [1110, 348] on span "All plans" at bounding box center [1134, 345] width 49 height 19
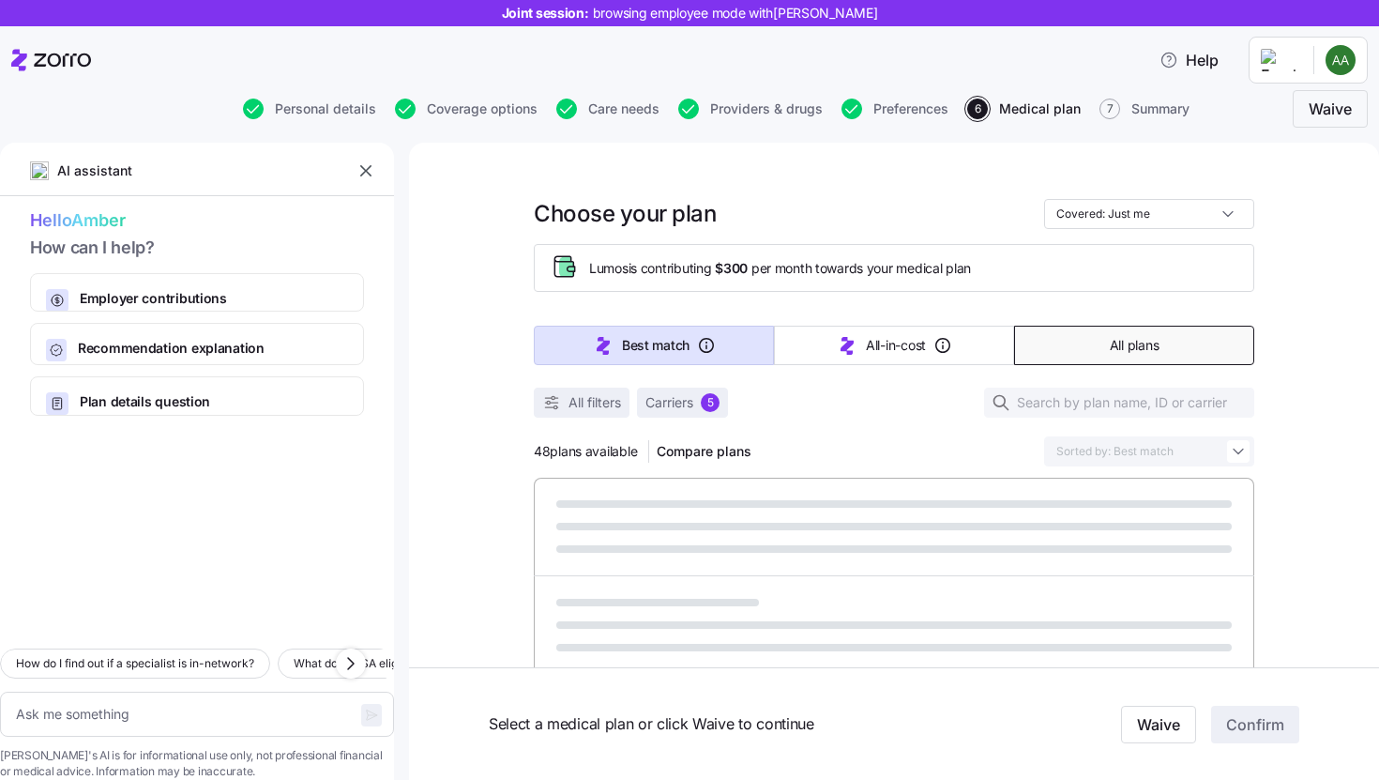
type textarea "x"
type input "Sorted by: Premium"
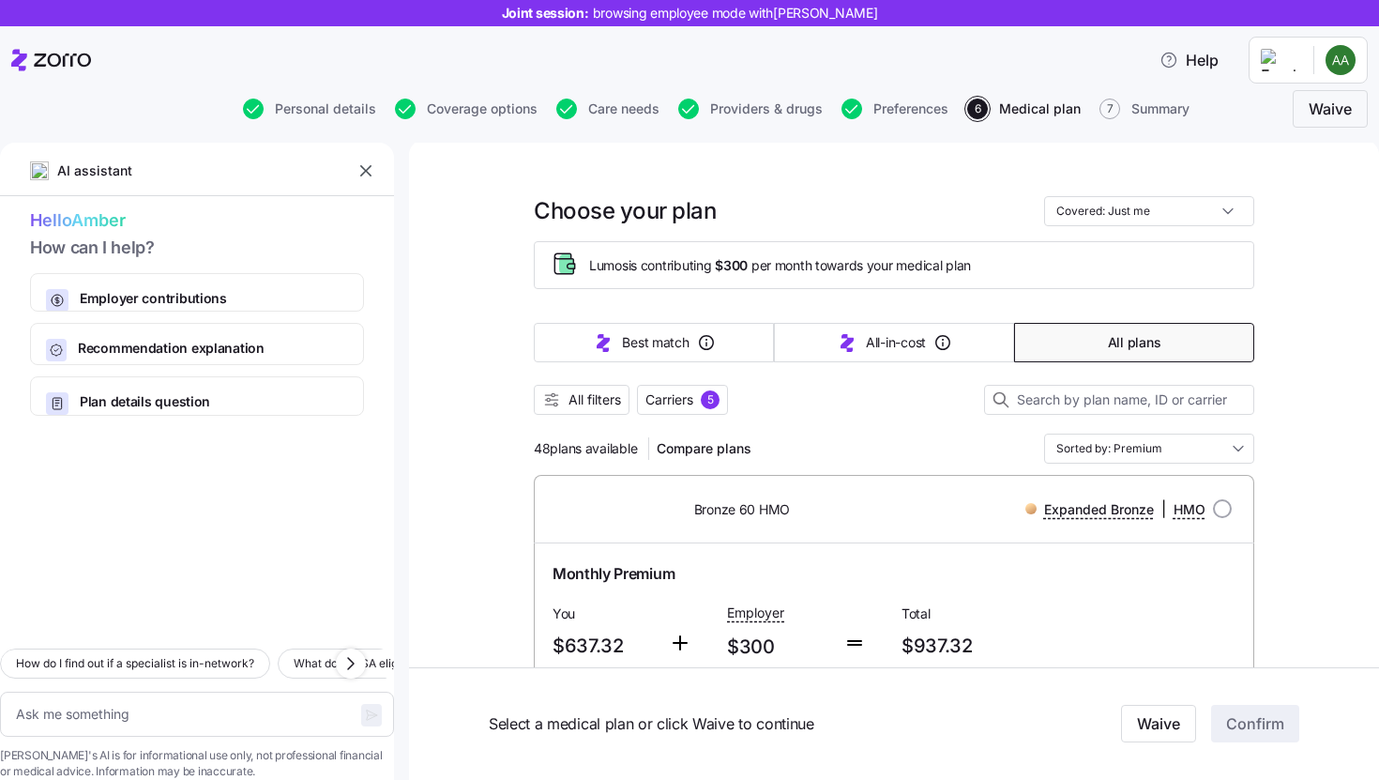
scroll to position [4, 0]
click at [611, 403] on span "All filters" at bounding box center [594, 398] width 53 height 19
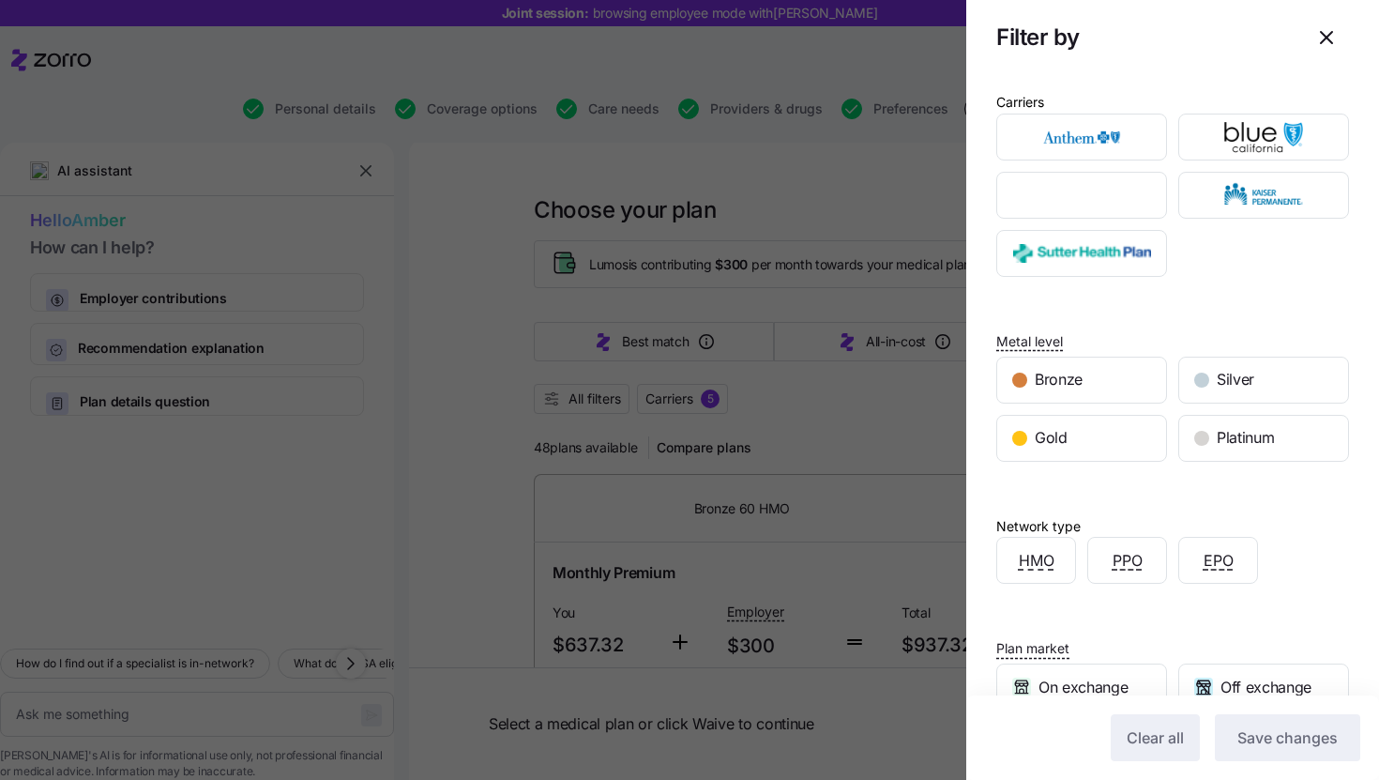
scroll to position [0, 0]
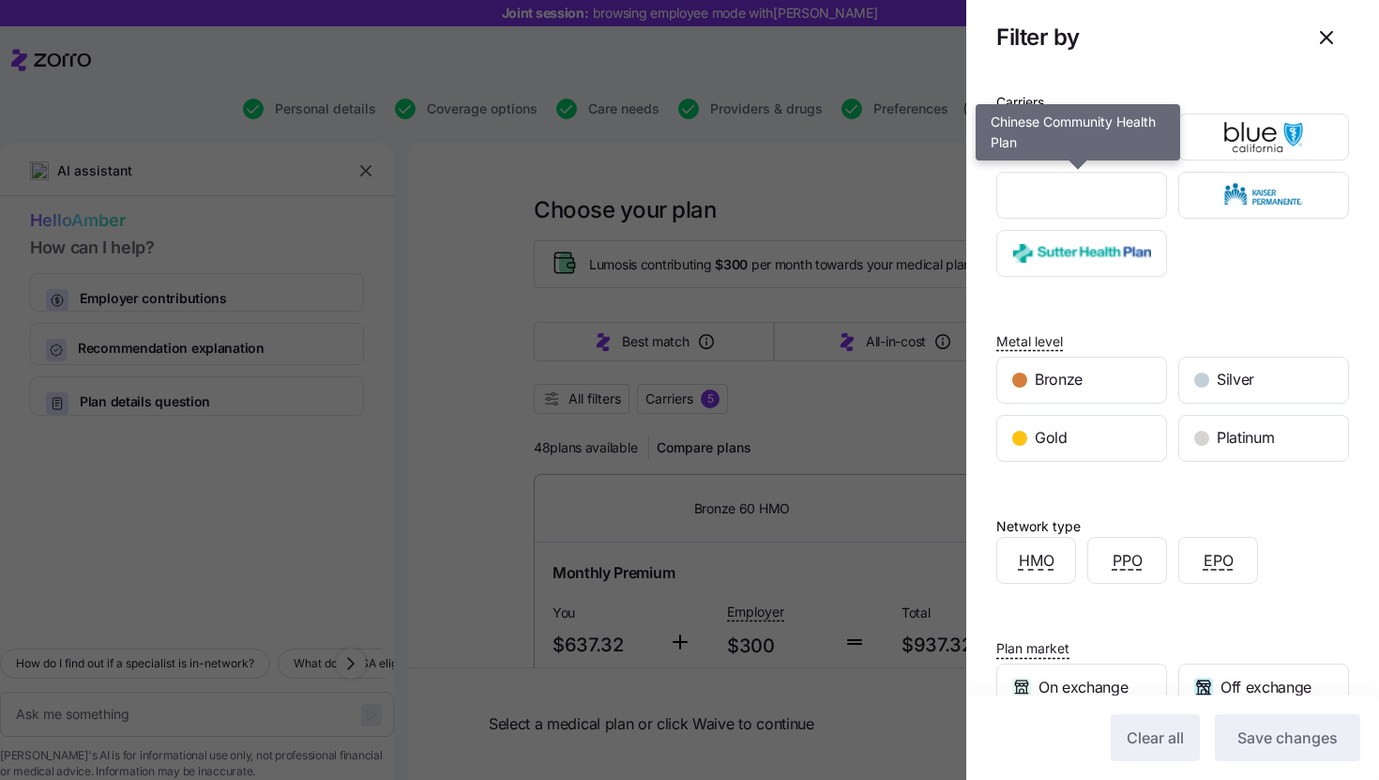
click at [1056, 142] on img "button" at bounding box center [1082, 137] width 138 height 38
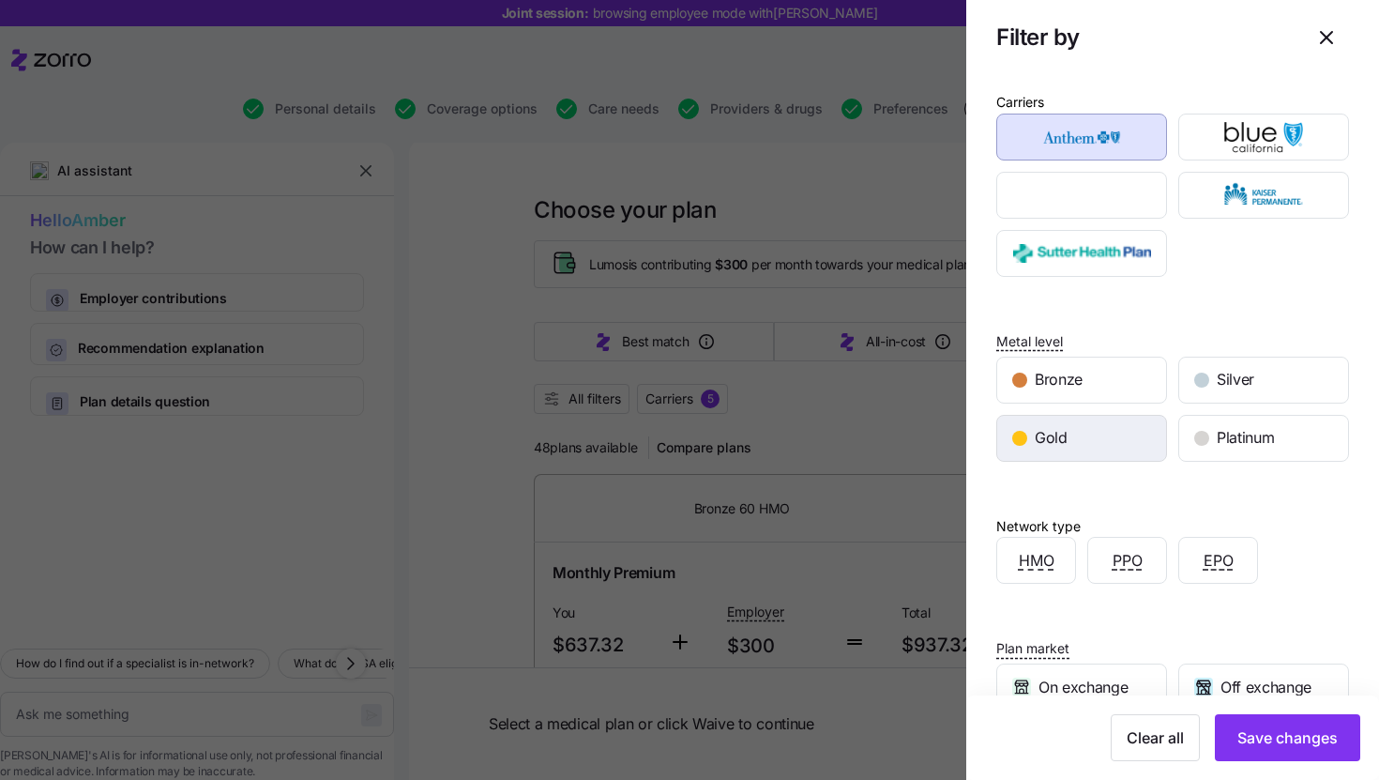
click at [1049, 431] on span "Gold" at bounding box center [1051, 437] width 33 height 23
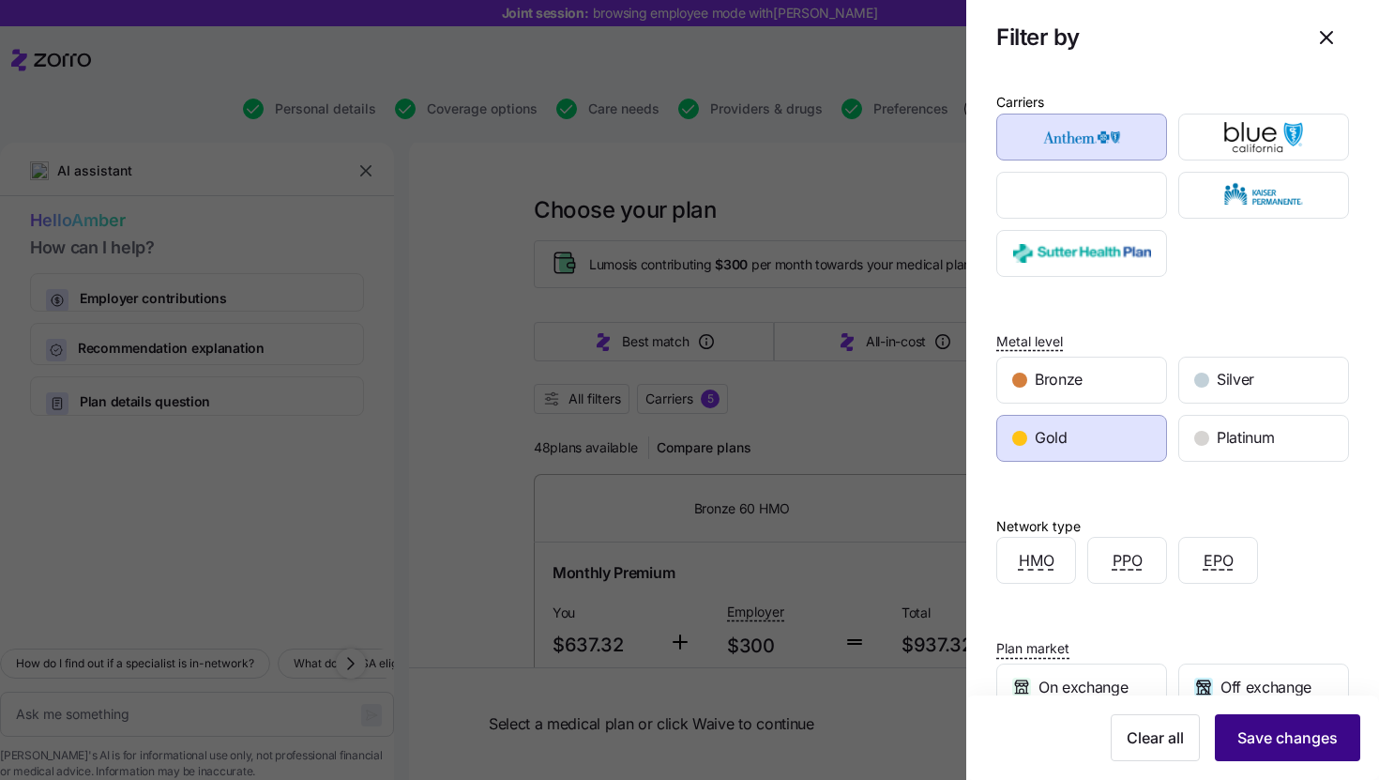
click at [1273, 724] on button "Save changes" at bounding box center [1287, 737] width 145 height 47
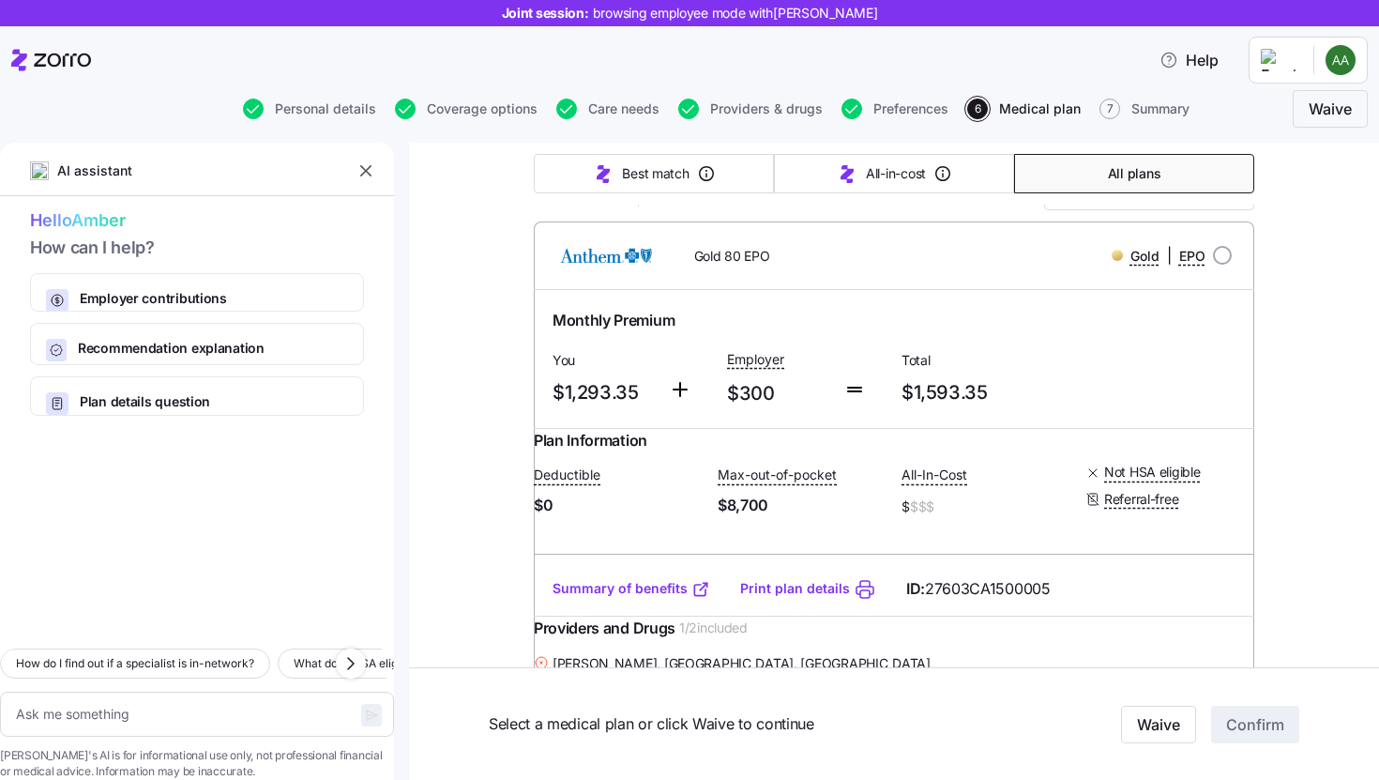
scroll to position [276, 0]
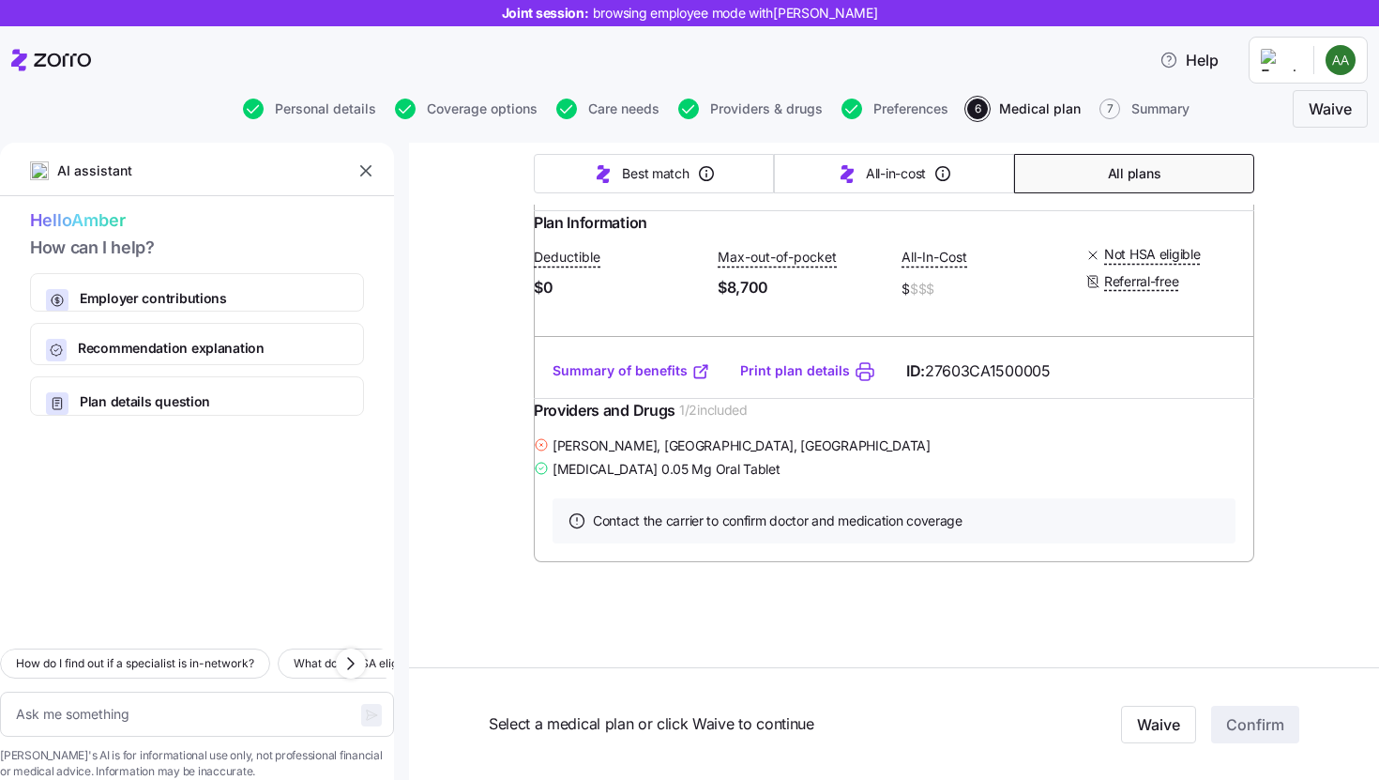
type textarea "x"
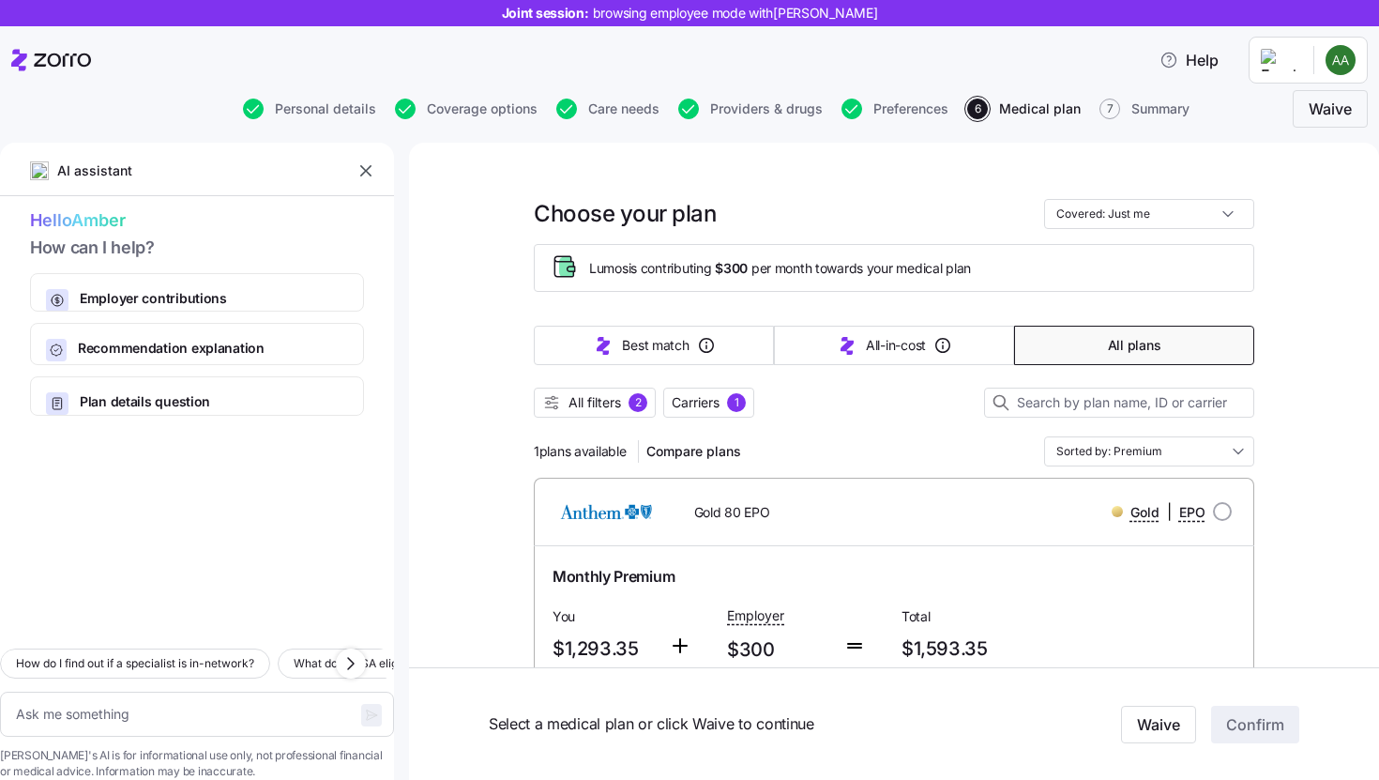
scroll to position [112, 0]
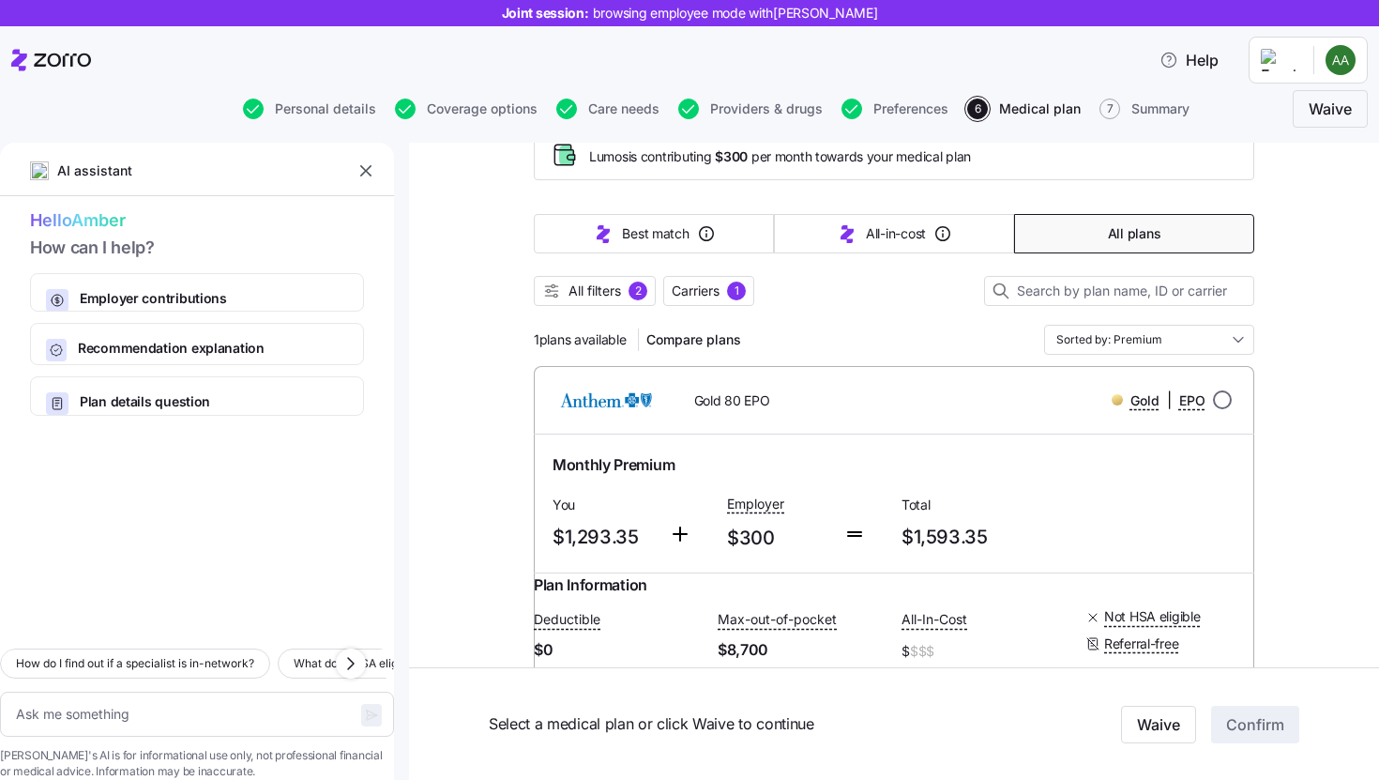
click at [1218, 395] on input "radio" at bounding box center [1222, 399] width 19 height 19
radio input "true"
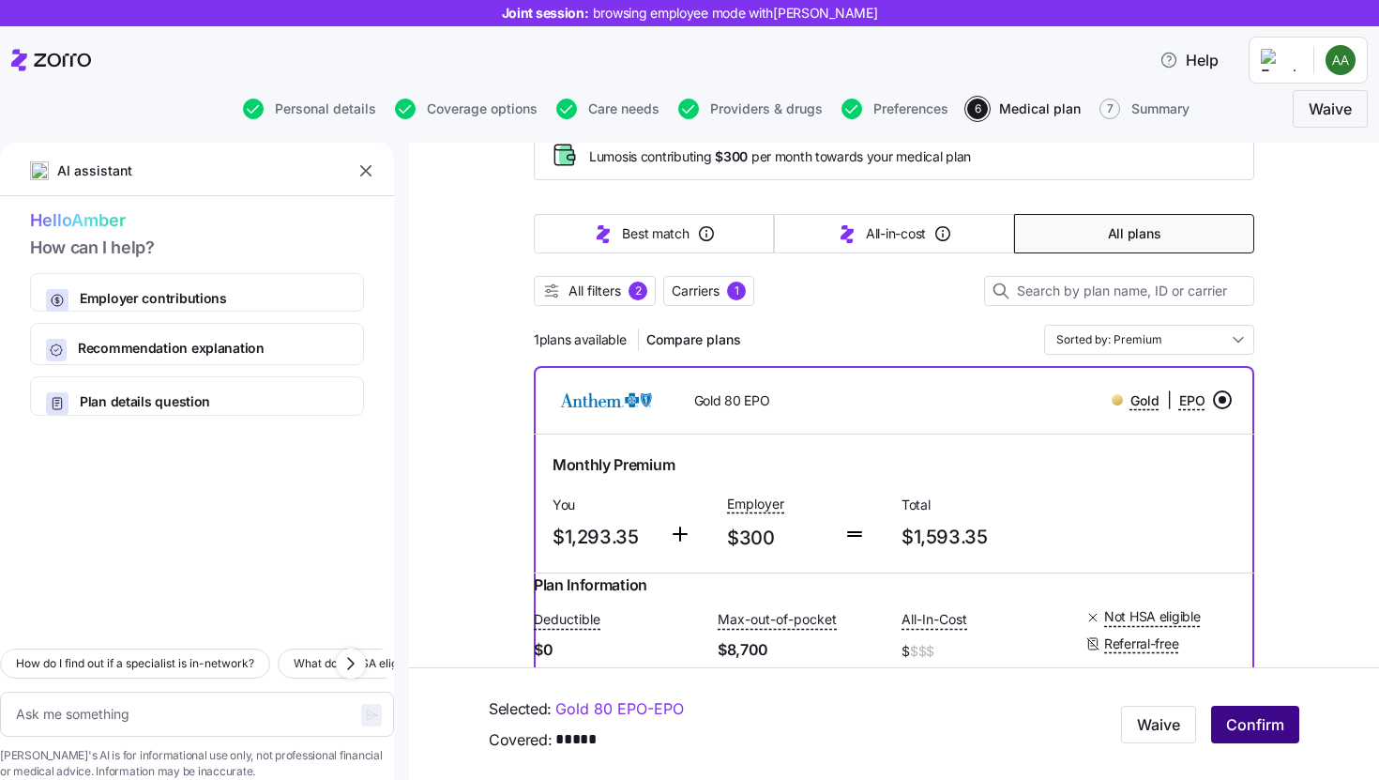
click at [1241, 738] on button "Confirm" at bounding box center [1255, 724] width 88 height 38
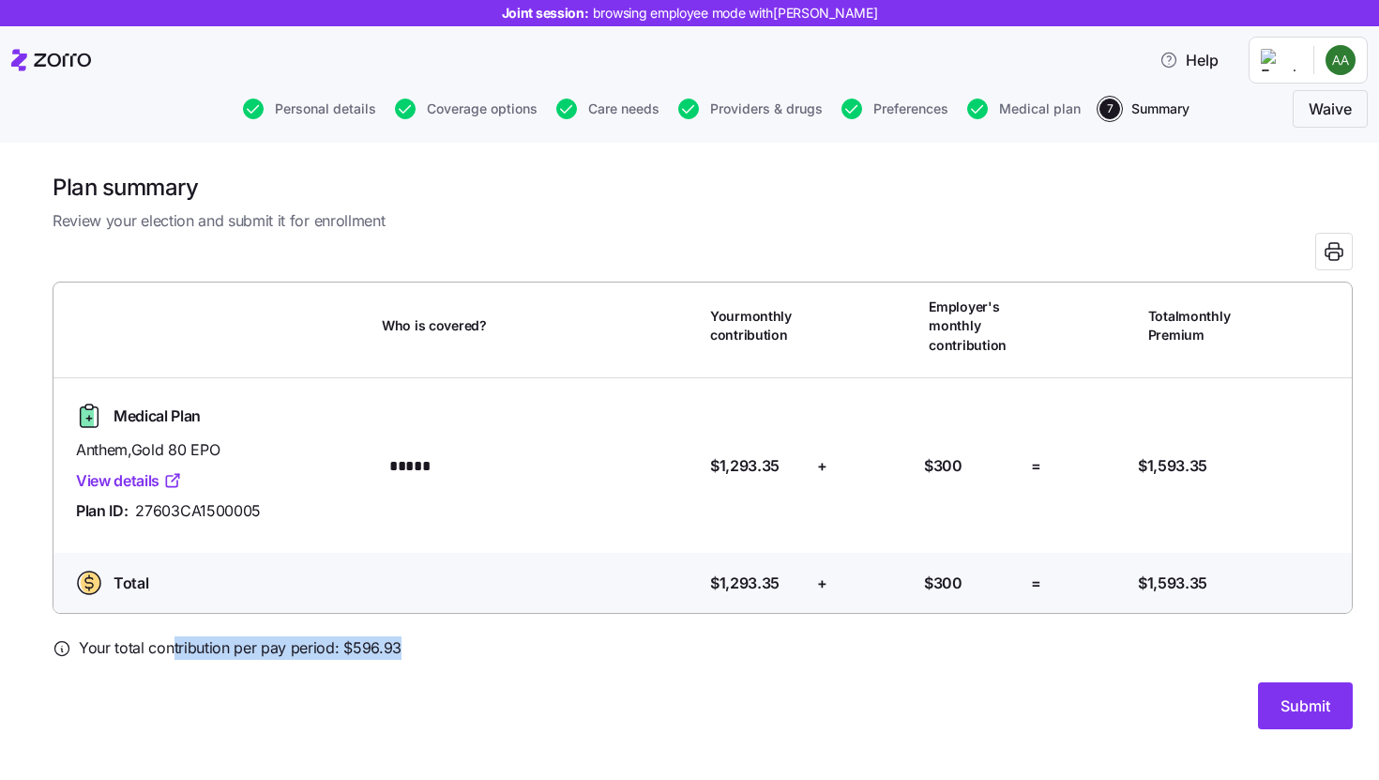
drag, startPoint x: 179, startPoint y: 651, endPoint x: 407, endPoint y: 654, distance: 228.0
click at [407, 654] on div "Your total contribution per pay period: $ 596.93" at bounding box center [703, 647] width 1300 height 23
click at [424, 648] on div "Your total contribution per pay period: $ 596.93" at bounding box center [703, 647] width 1300 height 23
drag, startPoint x: 412, startPoint y: 645, endPoint x: 315, endPoint y: 648, distance: 96.7
click at [315, 648] on div "Your total contribution per pay period: $ 596.93" at bounding box center [703, 647] width 1300 height 23
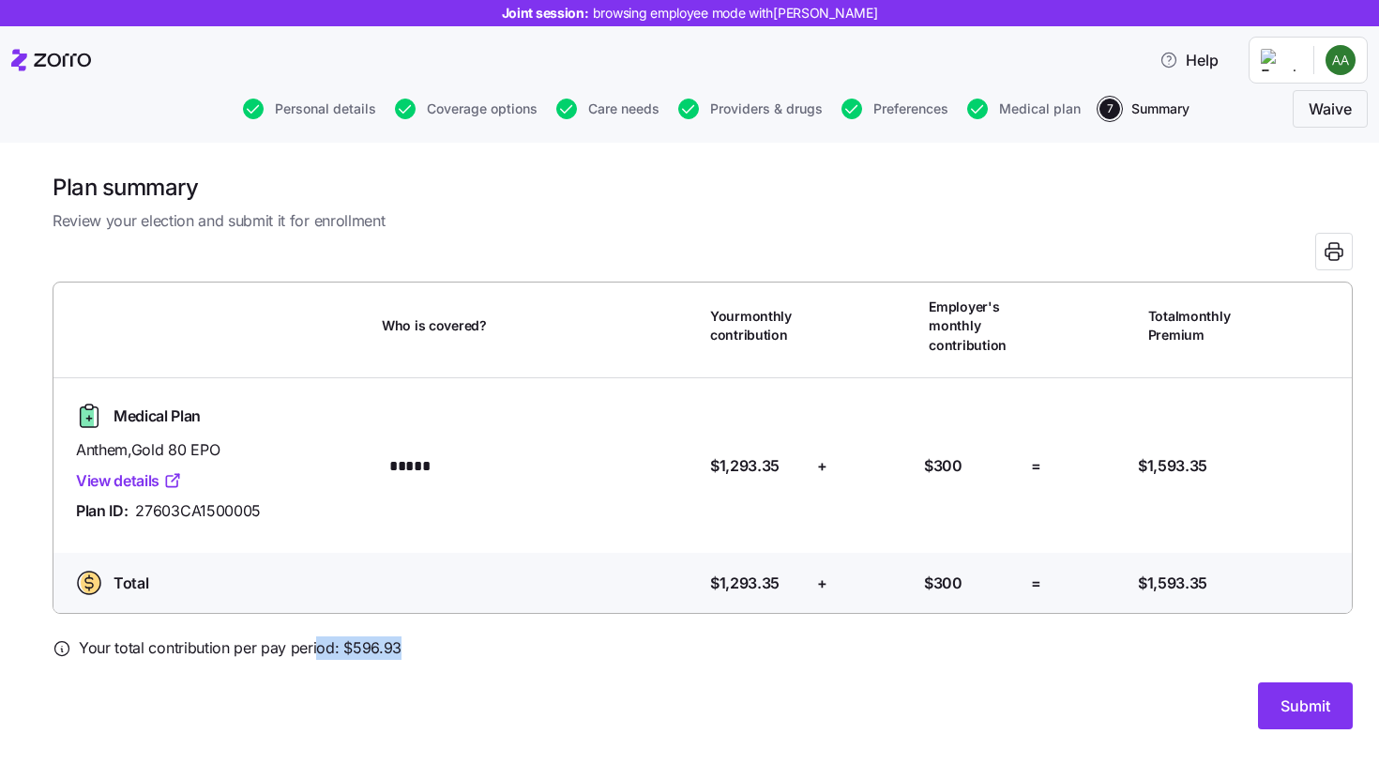
click at [428, 659] on div at bounding box center [703, 670] width 1300 height 23
drag, startPoint x: 404, startPoint y: 646, endPoint x: 343, endPoint y: 646, distance: 61.0
click at [343, 646] on div "Your total contribution per pay period: $ 596.93" at bounding box center [703, 647] width 1300 height 23
click at [1021, 106] on span "Medical plan" at bounding box center [1040, 108] width 82 height 13
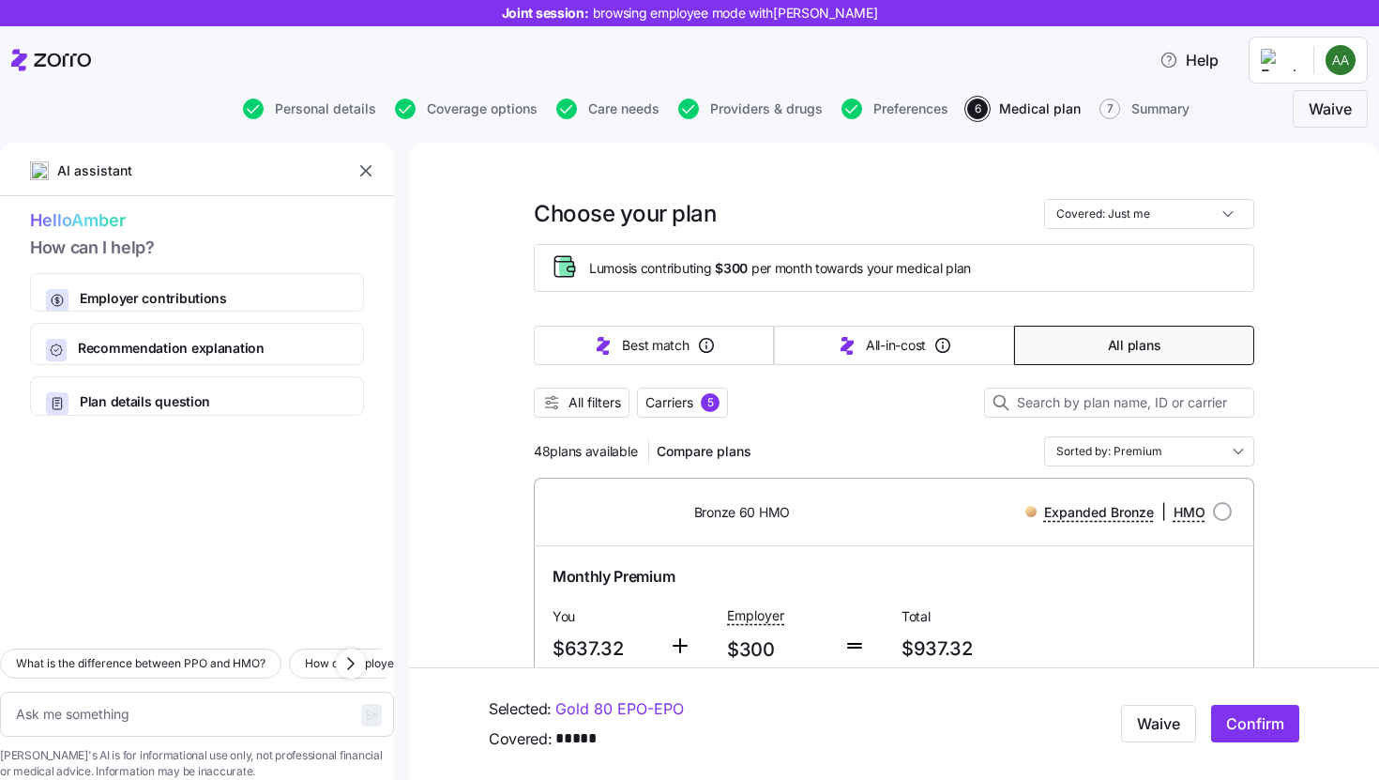
type textarea "x"
click at [356, 173] on icon "button" at bounding box center [365, 170] width 19 height 19
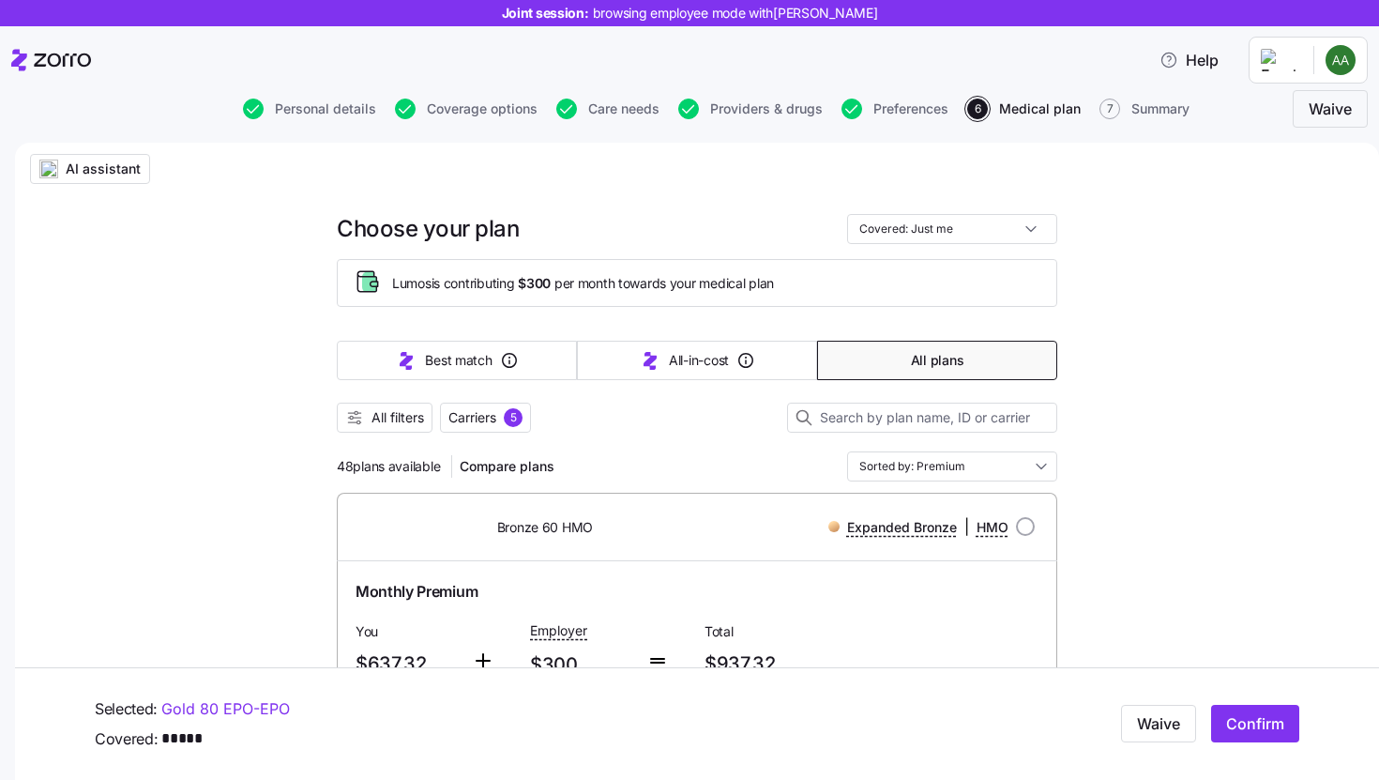
scroll to position [27, 0]
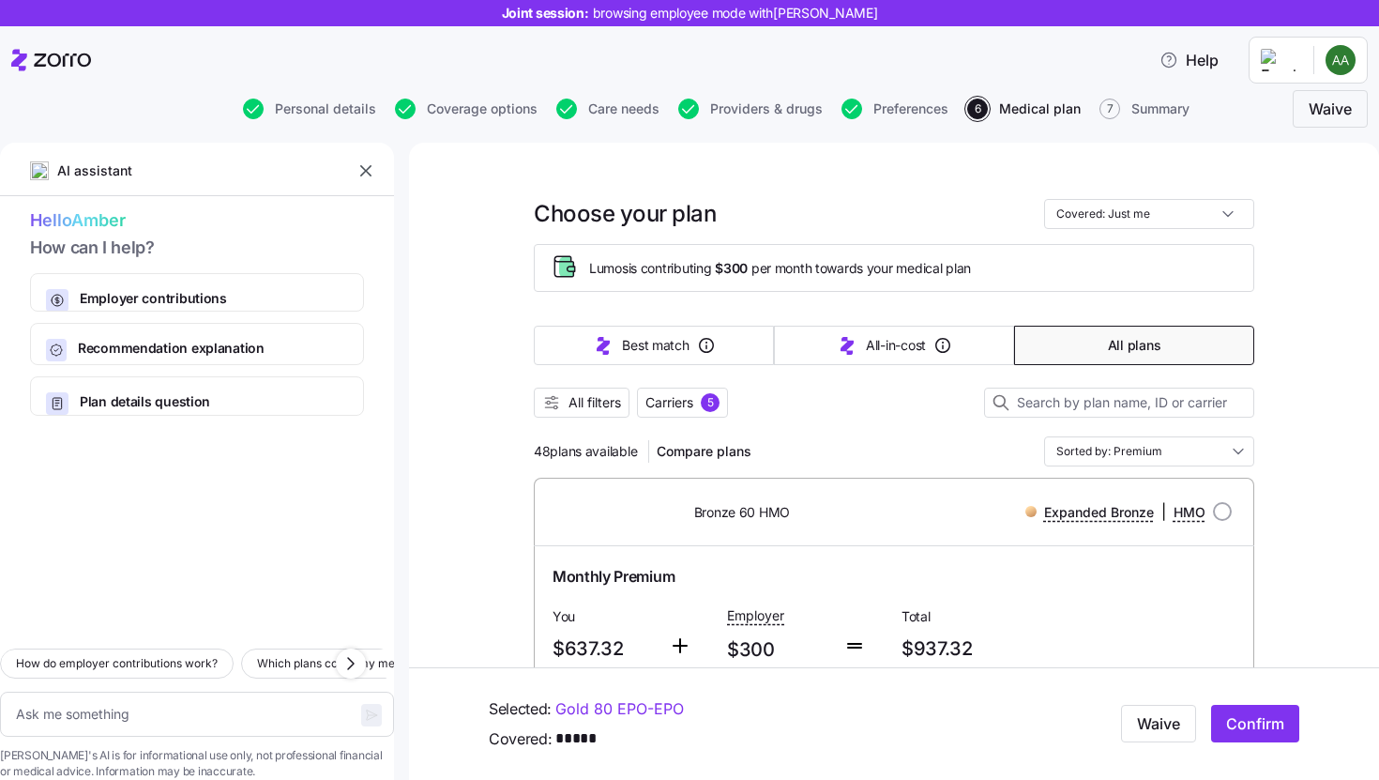
type textarea "x"
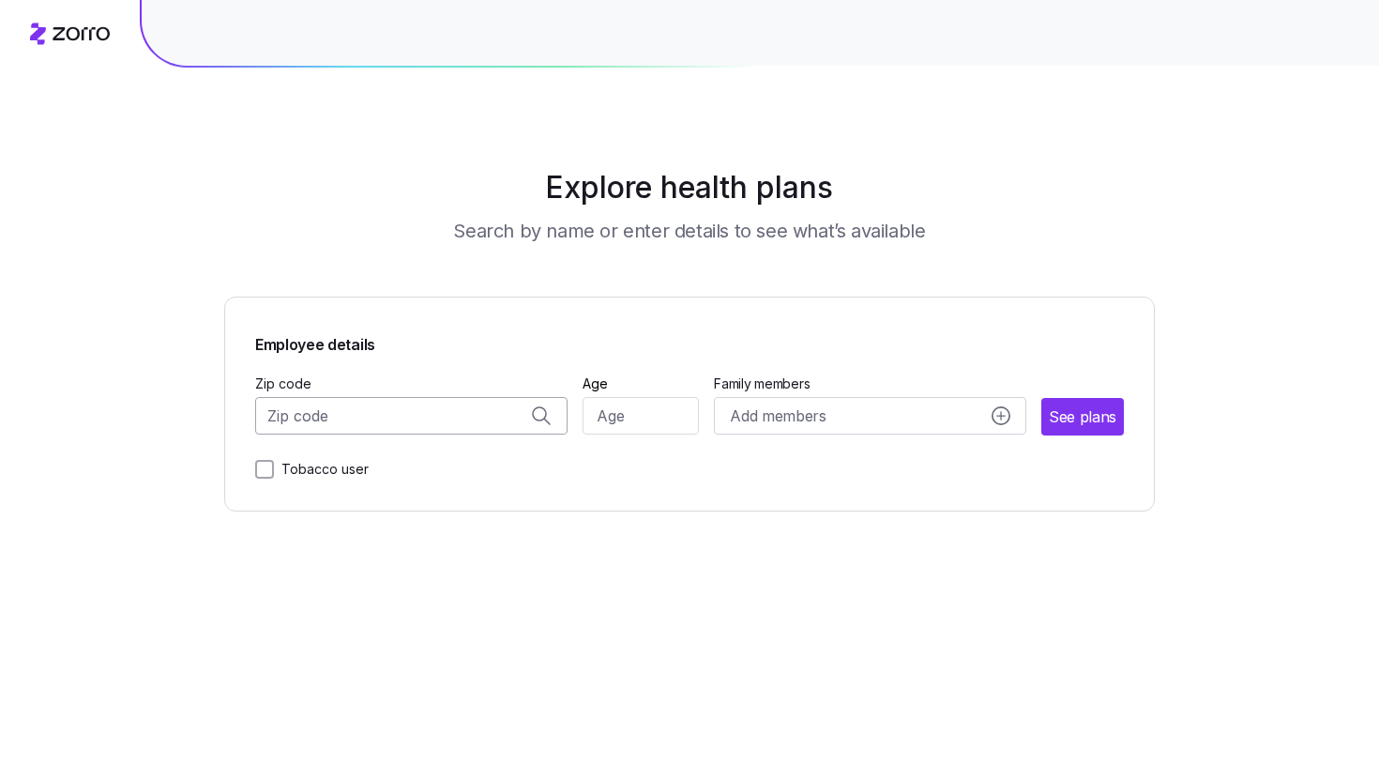
click at [463, 417] on input "Zip code" at bounding box center [411, 416] width 312 height 38
click at [468, 493] on span "44720, [GEOGRAPHIC_DATA], [GEOGRAPHIC_DATA]" at bounding box center [408, 504] width 263 height 23
type input "44720, [GEOGRAPHIC_DATA], [GEOGRAPHIC_DATA]"
click at [624, 420] on input "Age" at bounding box center [641, 416] width 117 height 38
type input "35"
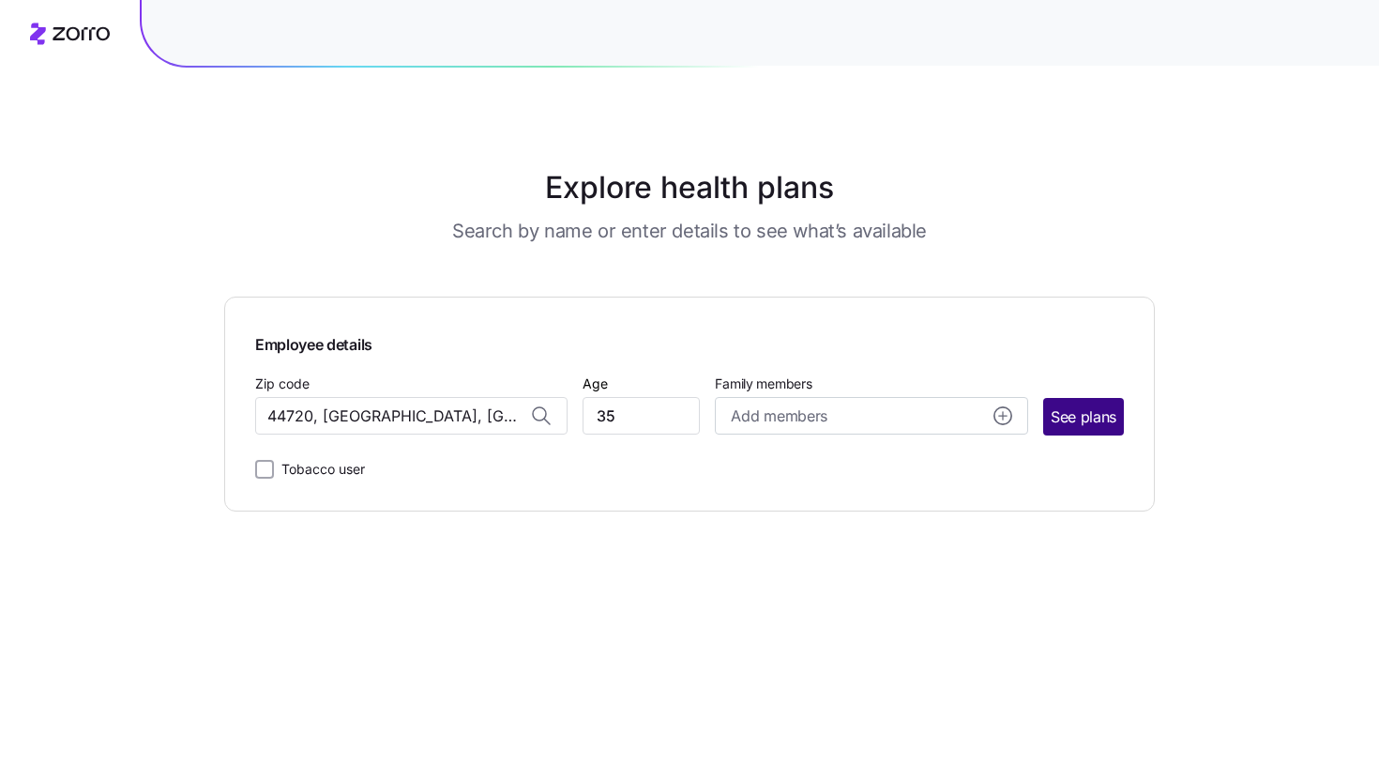
click at [1115, 428] on span "See plans" at bounding box center [1084, 416] width 66 height 23
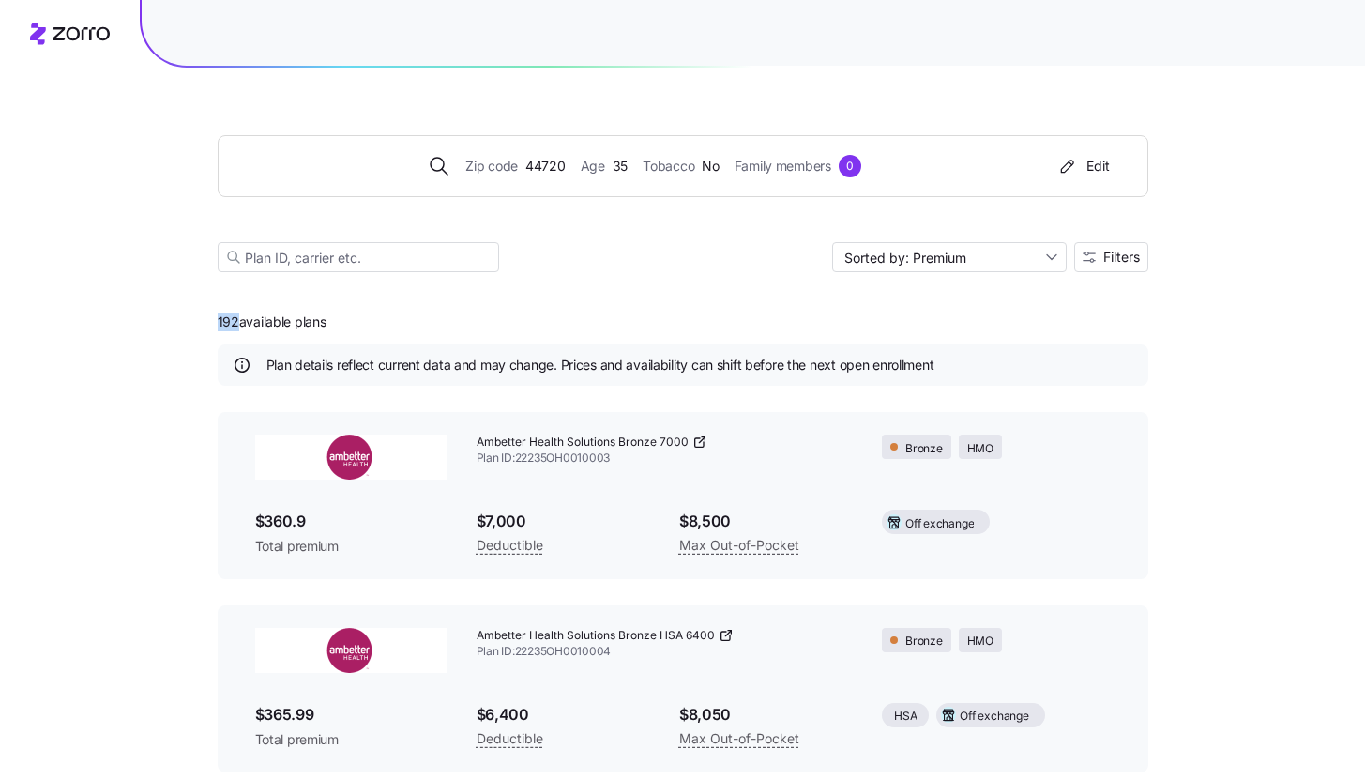
drag, startPoint x: 219, startPoint y: 316, endPoint x: 238, endPoint y: 320, distance: 20.1
click at [238, 320] on span "192 available plans" at bounding box center [272, 321] width 109 height 19
click at [1074, 266] on button "Filters" at bounding box center [1111, 257] width 74 height 30
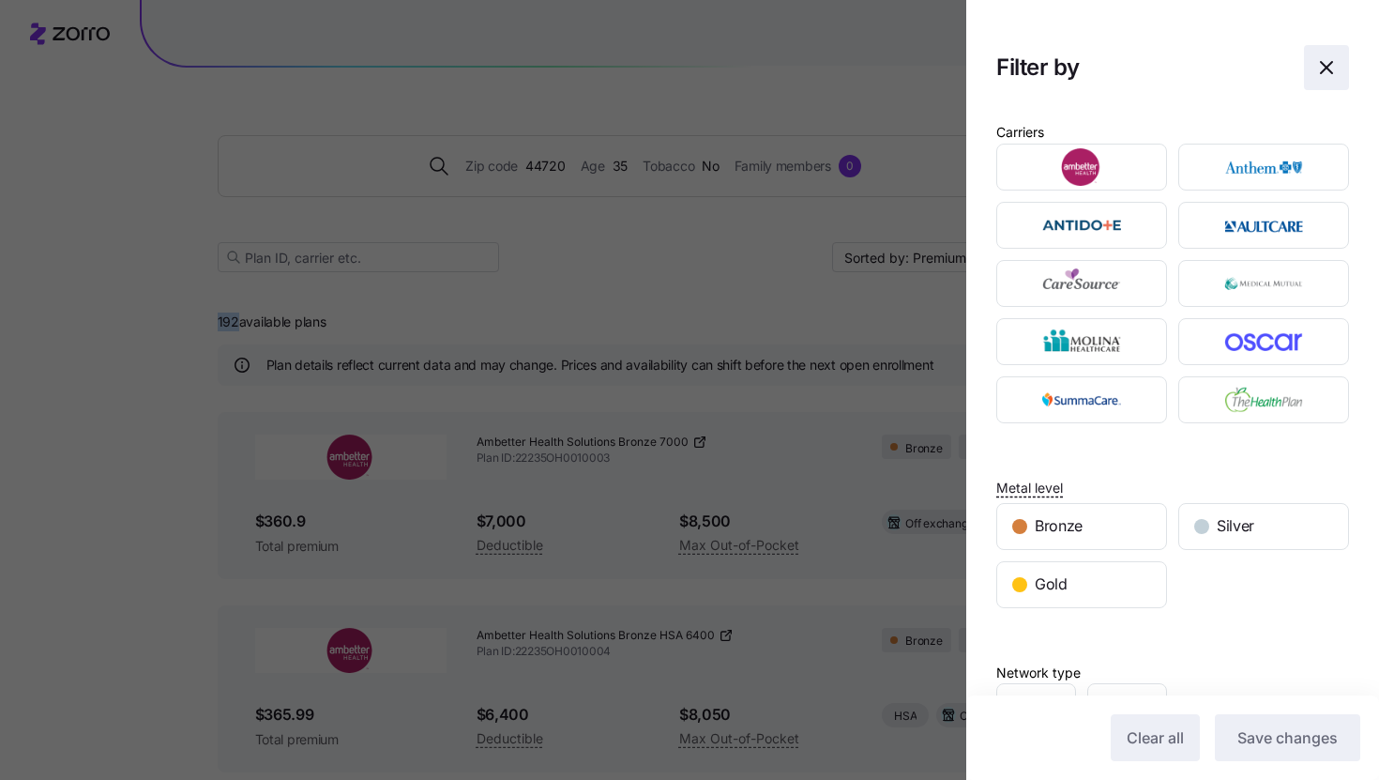
click at [1320, 75] on icon "button" at bounding box center [1326, 67] width 23 height 23
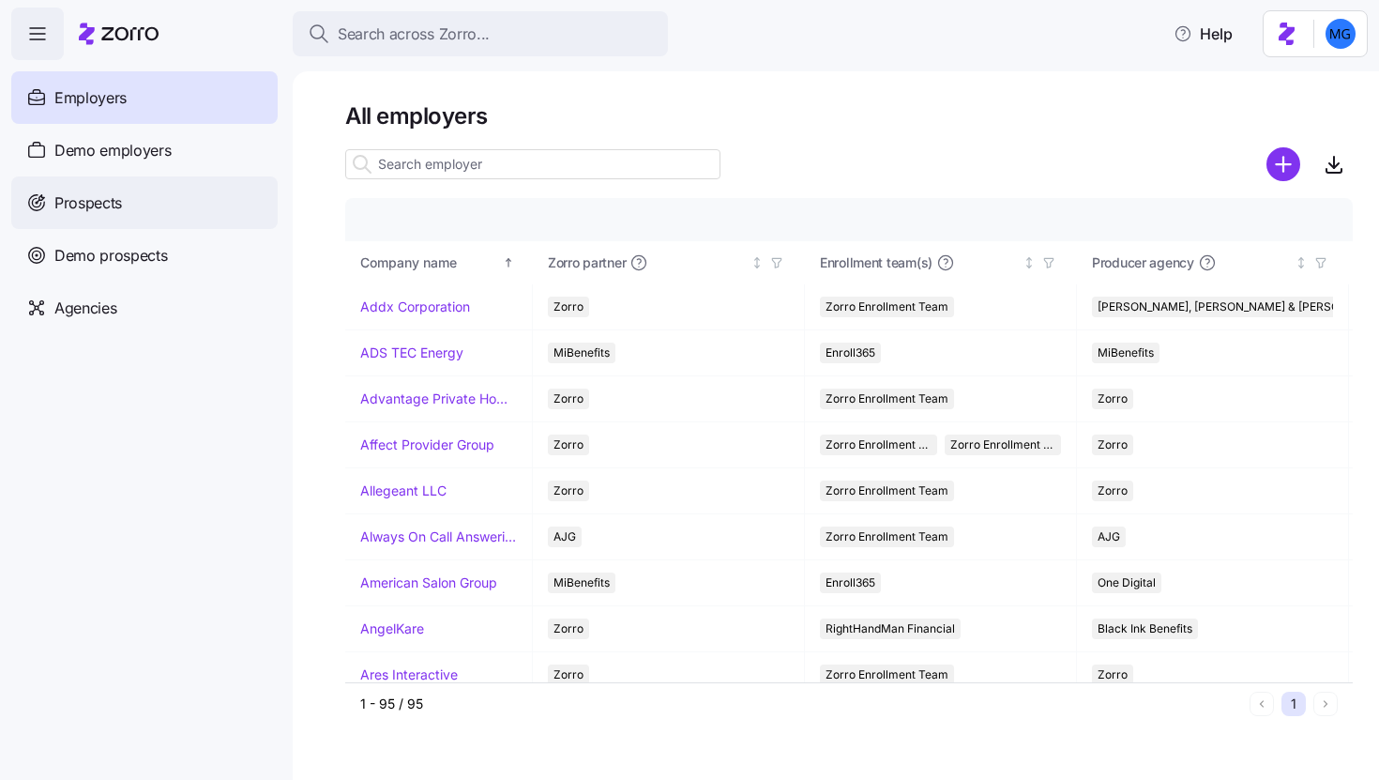
click at [194, 203] on div "Prospects" at bounding box center [144, 202] width 266 height 53
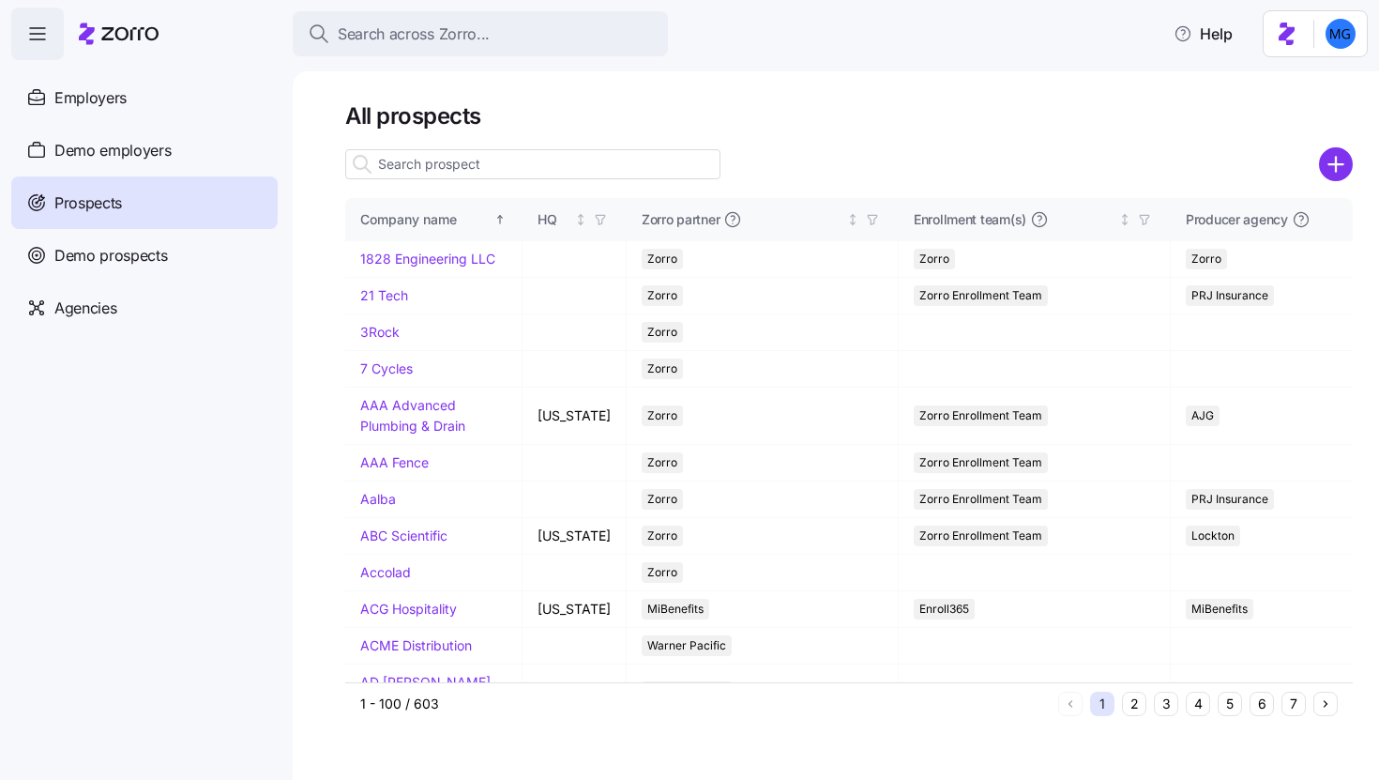
click at [515, 169] on input at bounding box center [532, 164] width 375 height 30
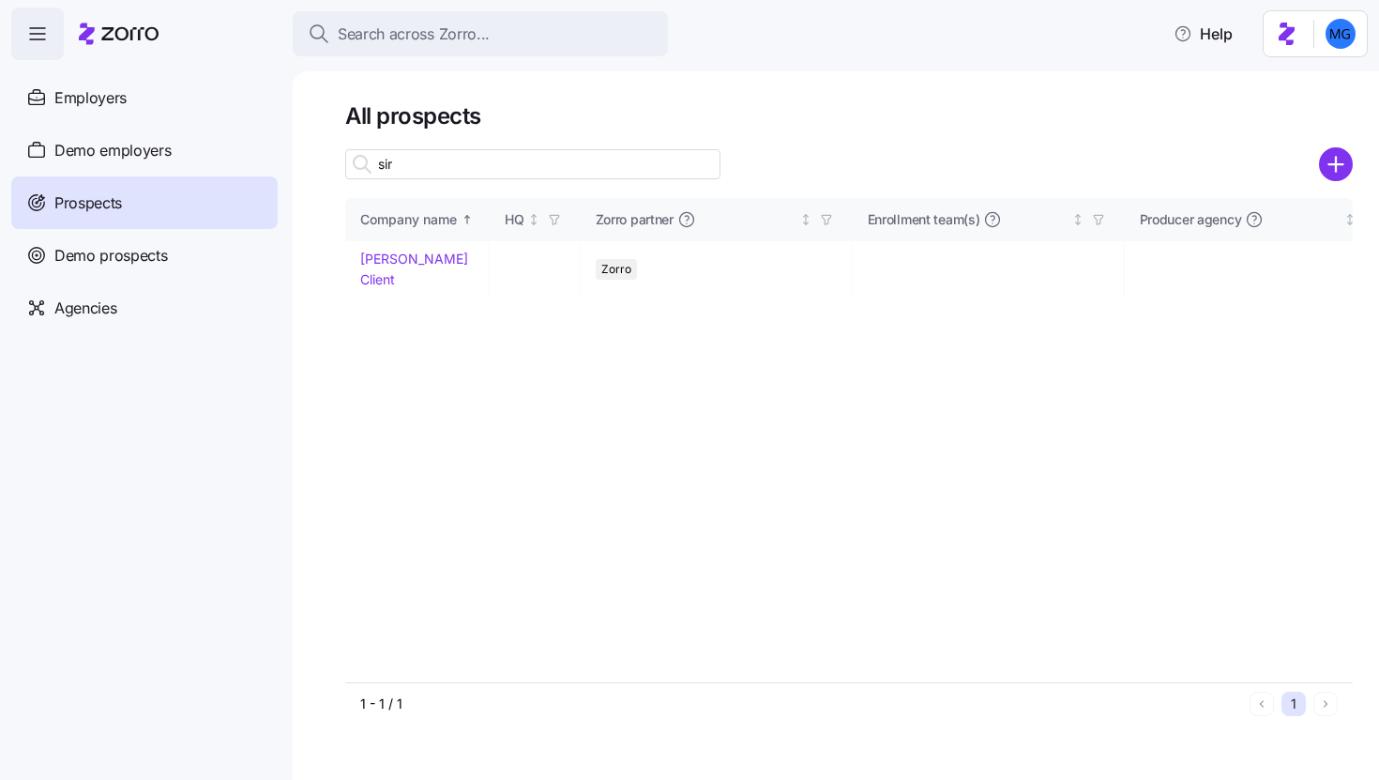
click at [487, 165] on input "sir" at bounding box center [532, 164] width 375 height 30
type input "sir"
click at [408, 262] on link "[PERSON_NAME] Client" at bounding box center [414, 268] width 108 height 37
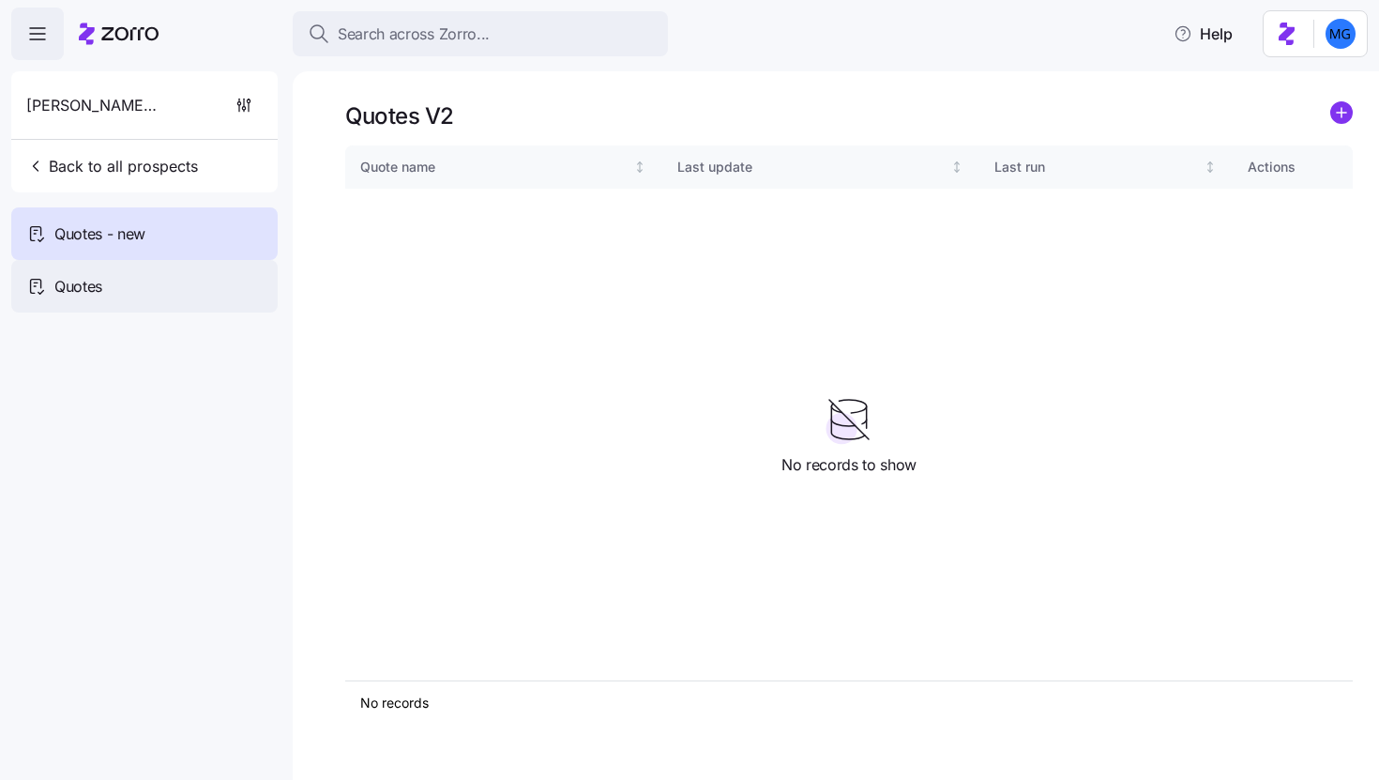
click at [186, 287] on div "Quotes" at bounding box center [144, 286] width 266 height 53
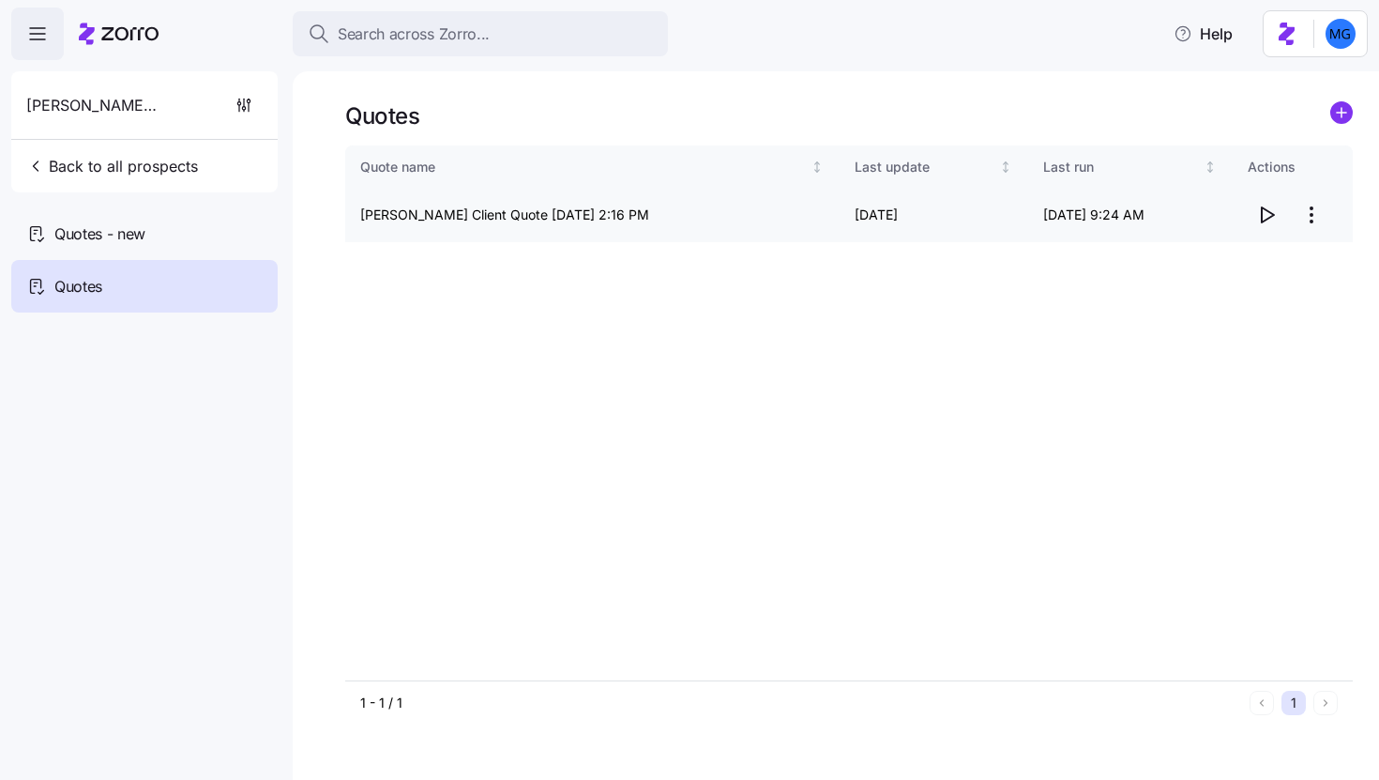
click at [1266, 216] on icon "button" at bounding box center [1266, 215] width 23 height 23
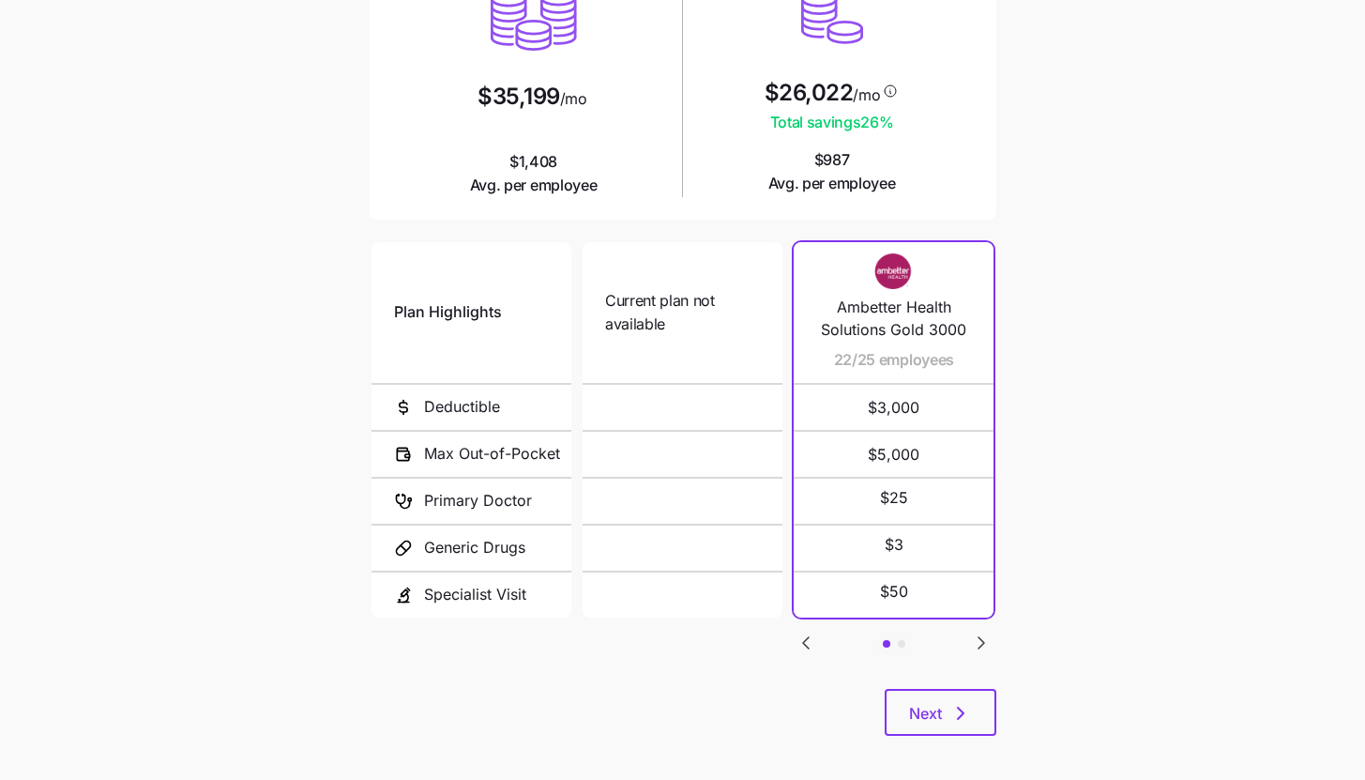
scroll to position [244, 0]
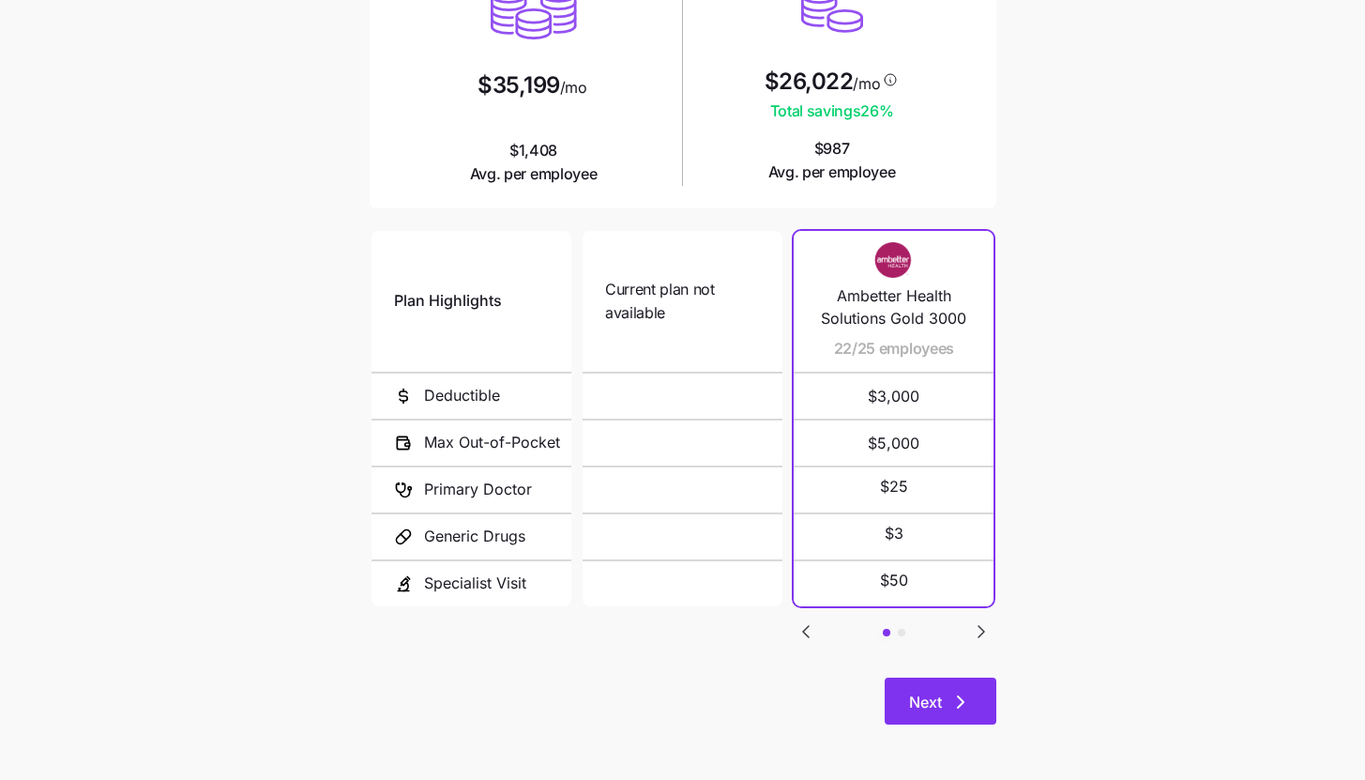
click at [968, 698] on icon "button" at bounding box center [960, 701] width 23 height 23
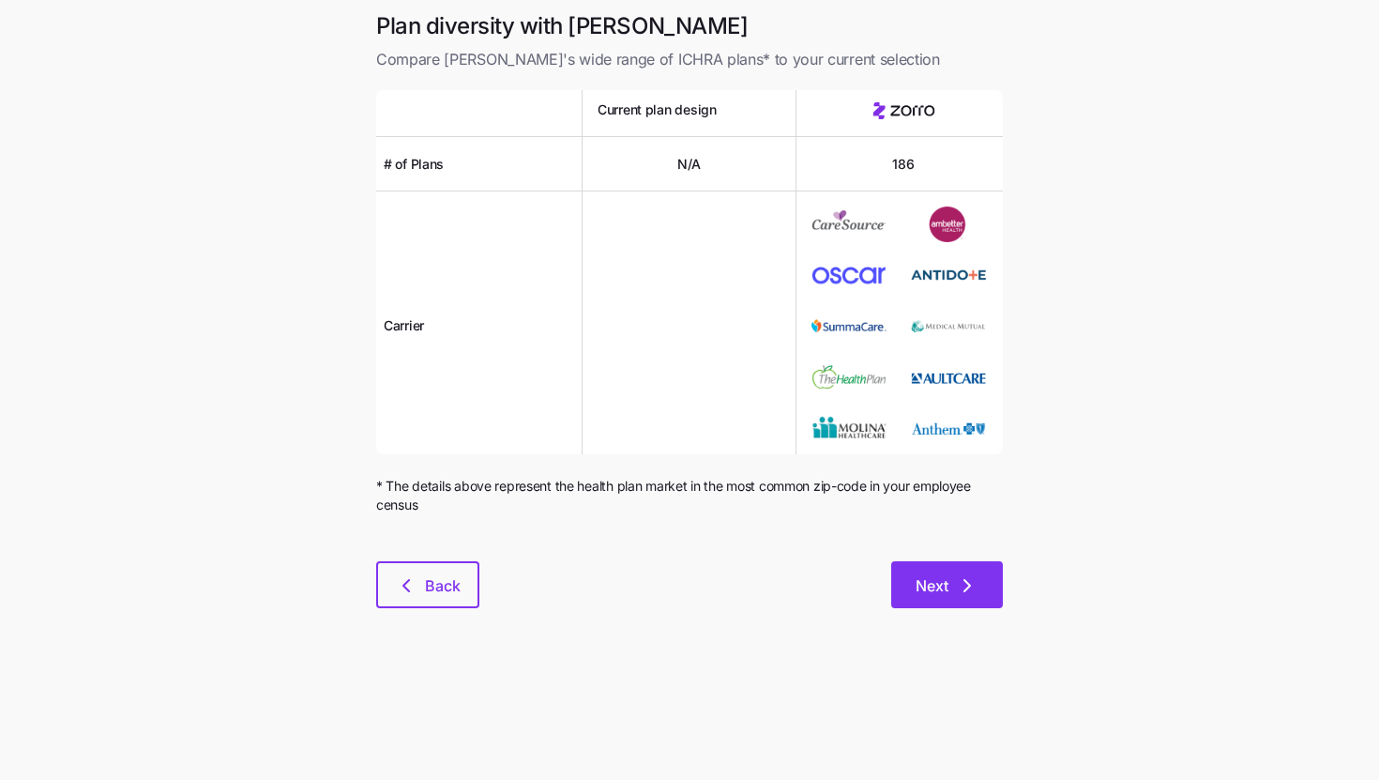
click at [959, 593] on icon "button" at bounding box center [967, 585] width 23 height 23
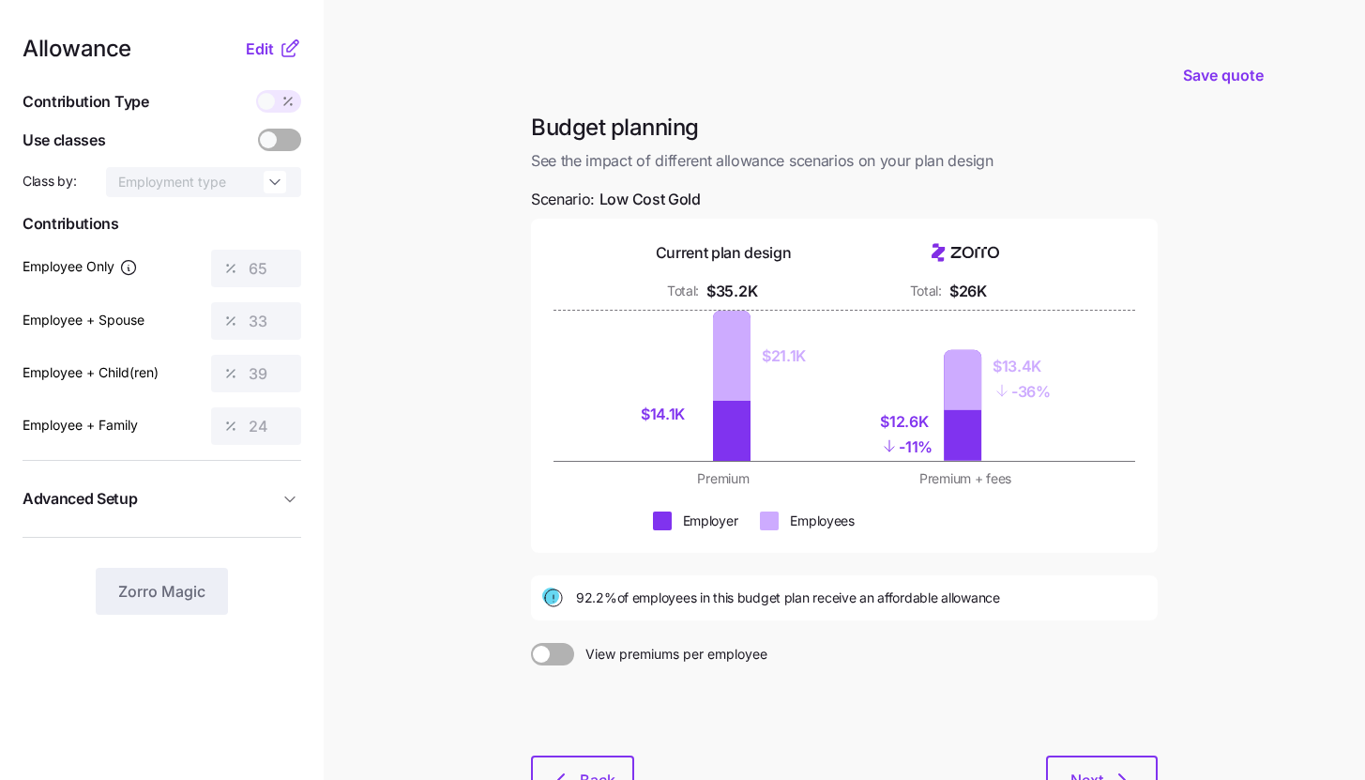
click at [235, 43] on div "Allowance Edit" at bounding box center [162, 49] width 279 height 23
click at [268, 47] on span "Edit" at bounding box center [260, 49] width 28 height 23
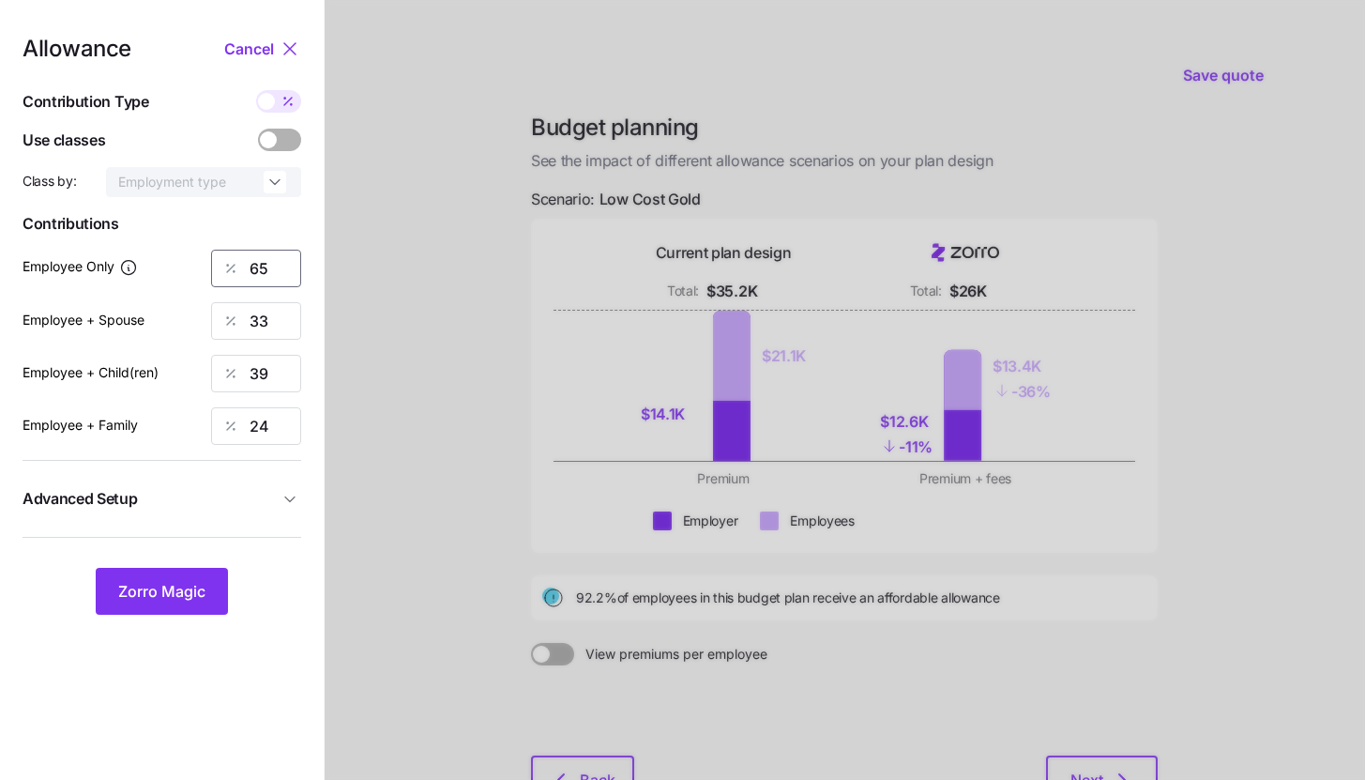
click at [288, 268] on input "65" at bounding box center [256, 269] width 90 height 38
type input "65"
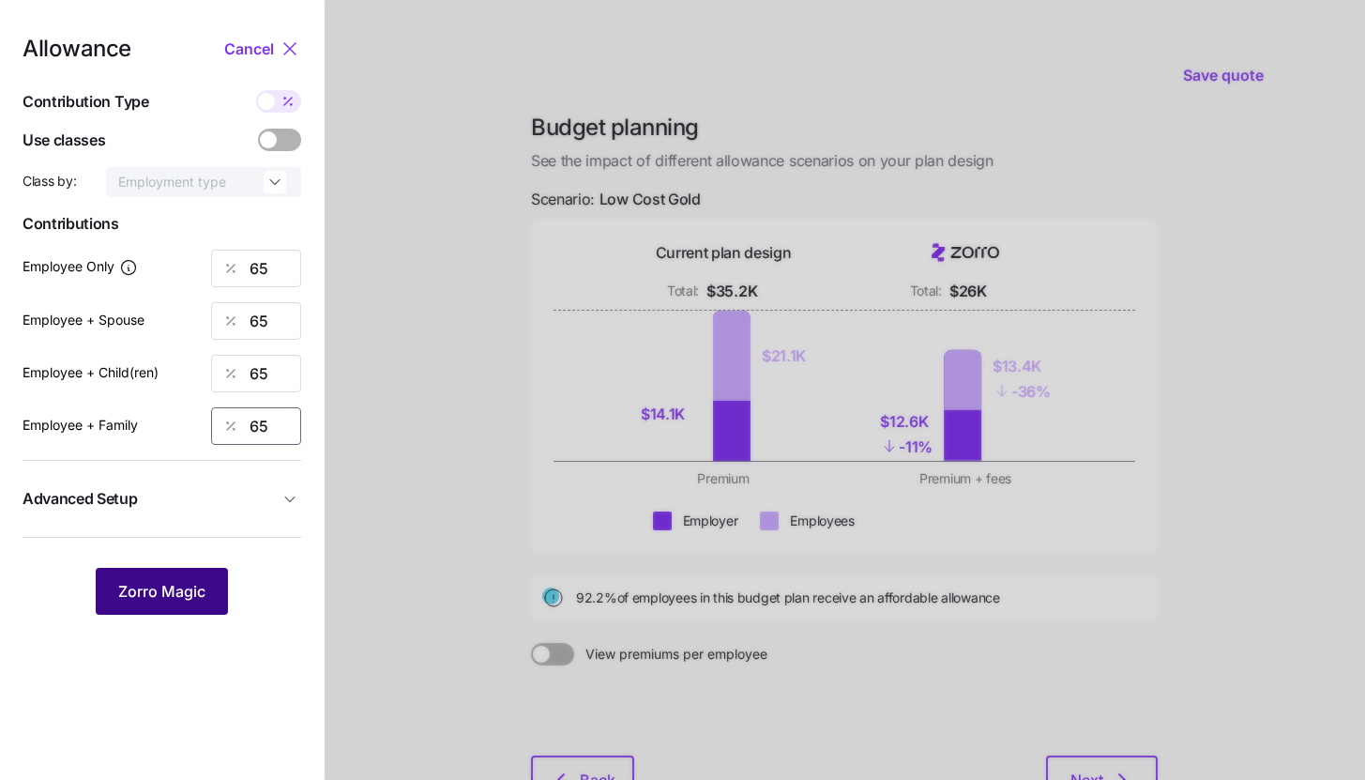
type input "65"
click at [174, 577] on button "Zorro Magic" at bounding box center [162, 591] width 132 height 47
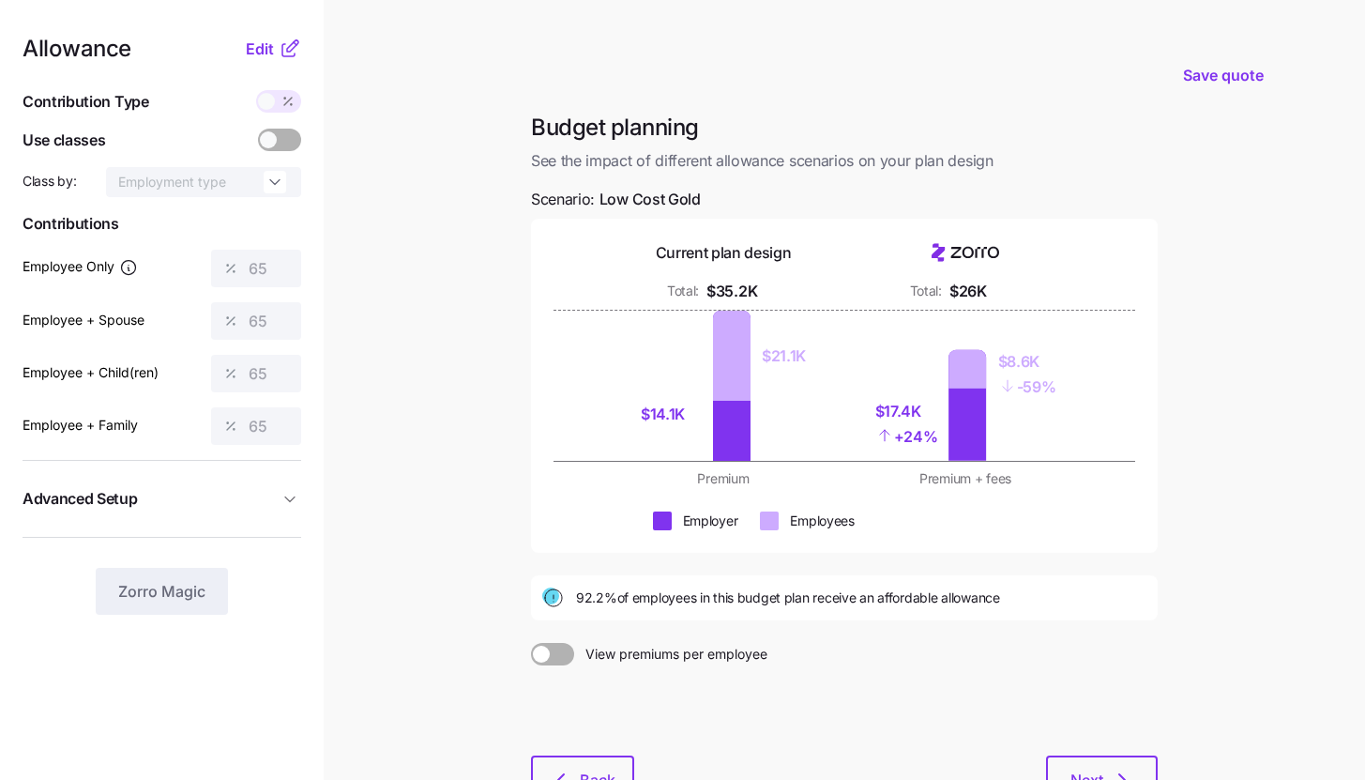
click at [277, 59] on div "Edit" at bounding box center [273, 49] width 55 height 23
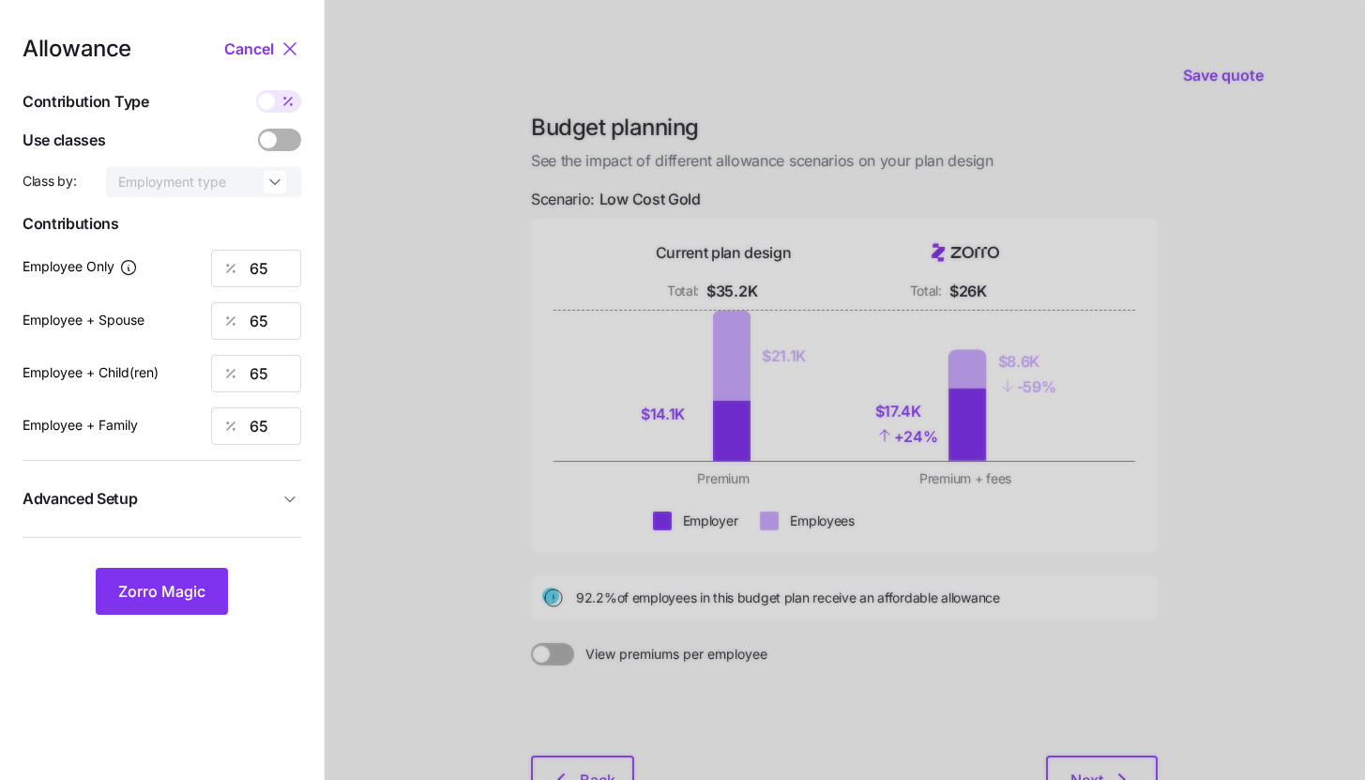
click at [272, 478] on button "Advanced Setup" at bounding box center [162, 499] width 279 height 46
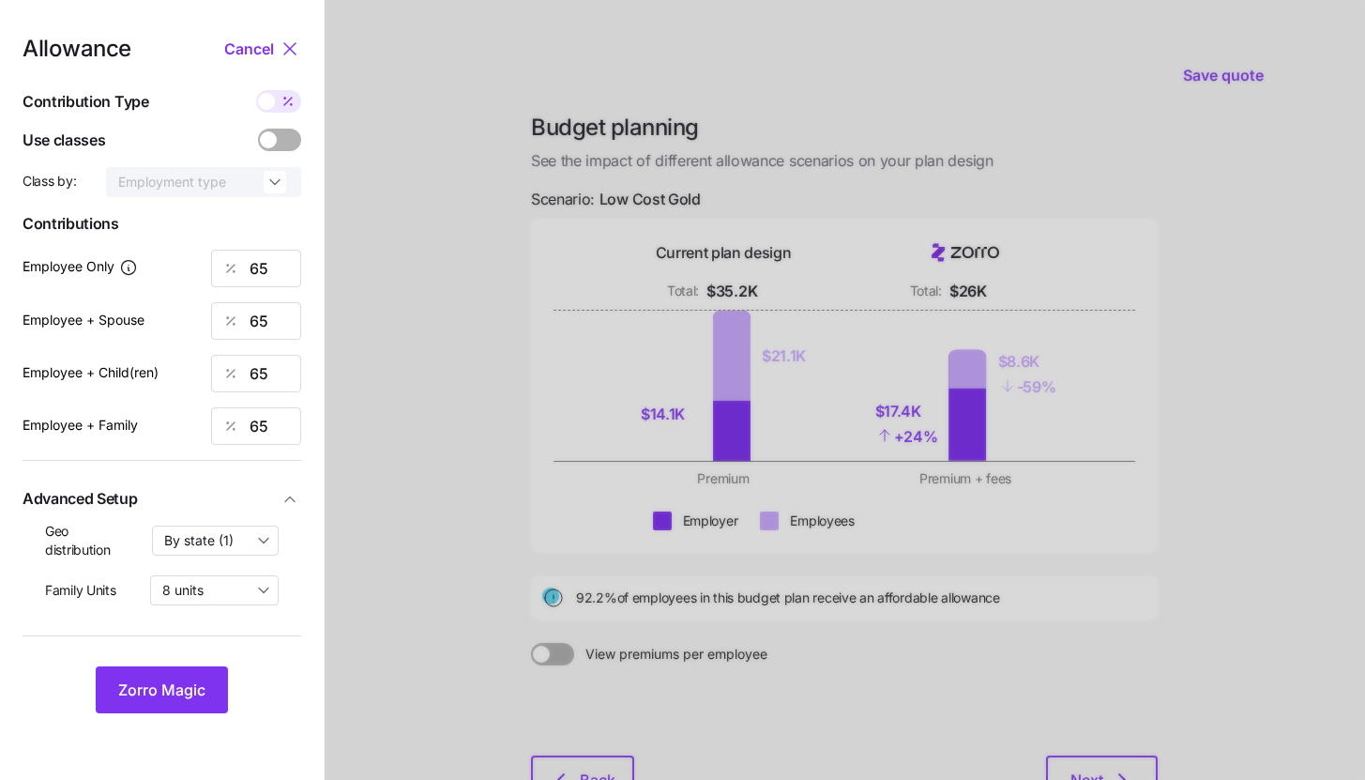
click at [269, 493] on span "Advanced Setup" at bounding box center [151, 498] width 256 height 23
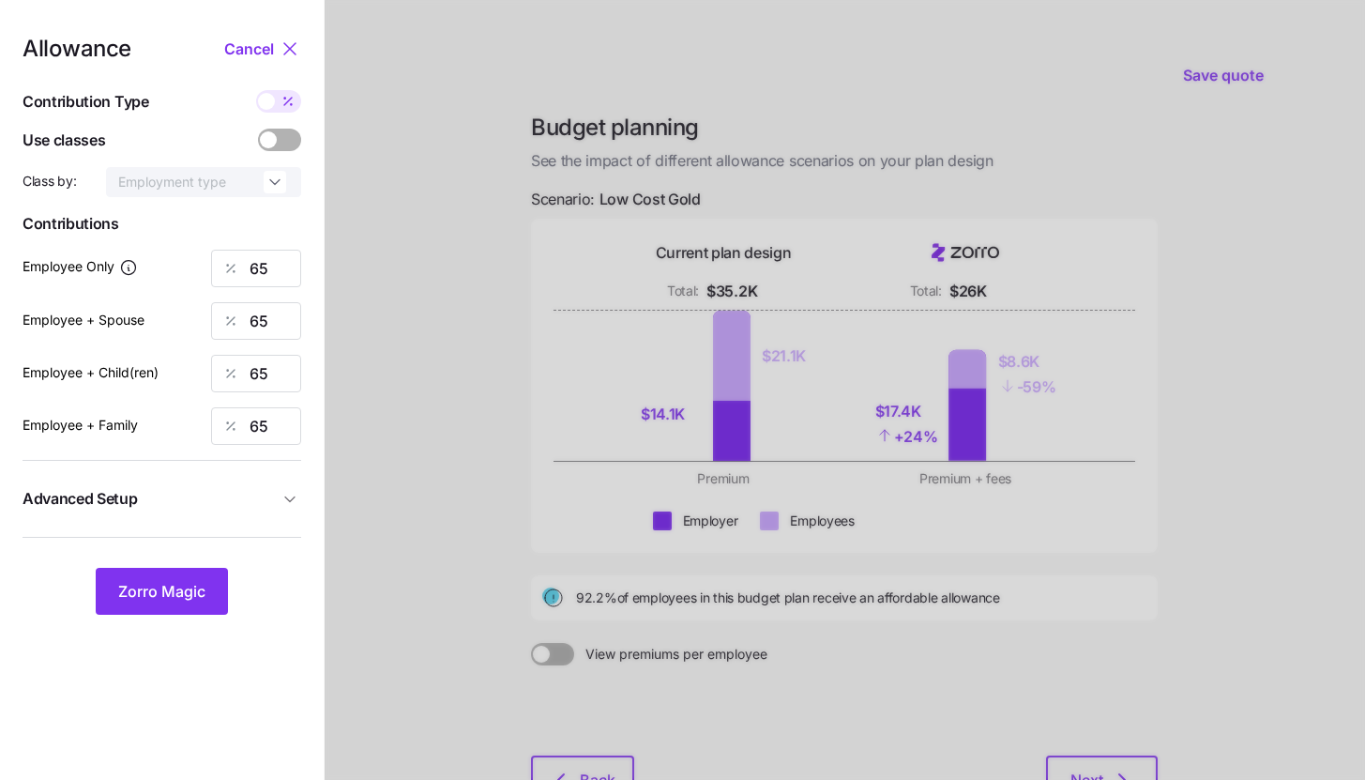
click at [283, 484] on button "Advanced Setup" at bounding box center [162, 499] width 279 height 46
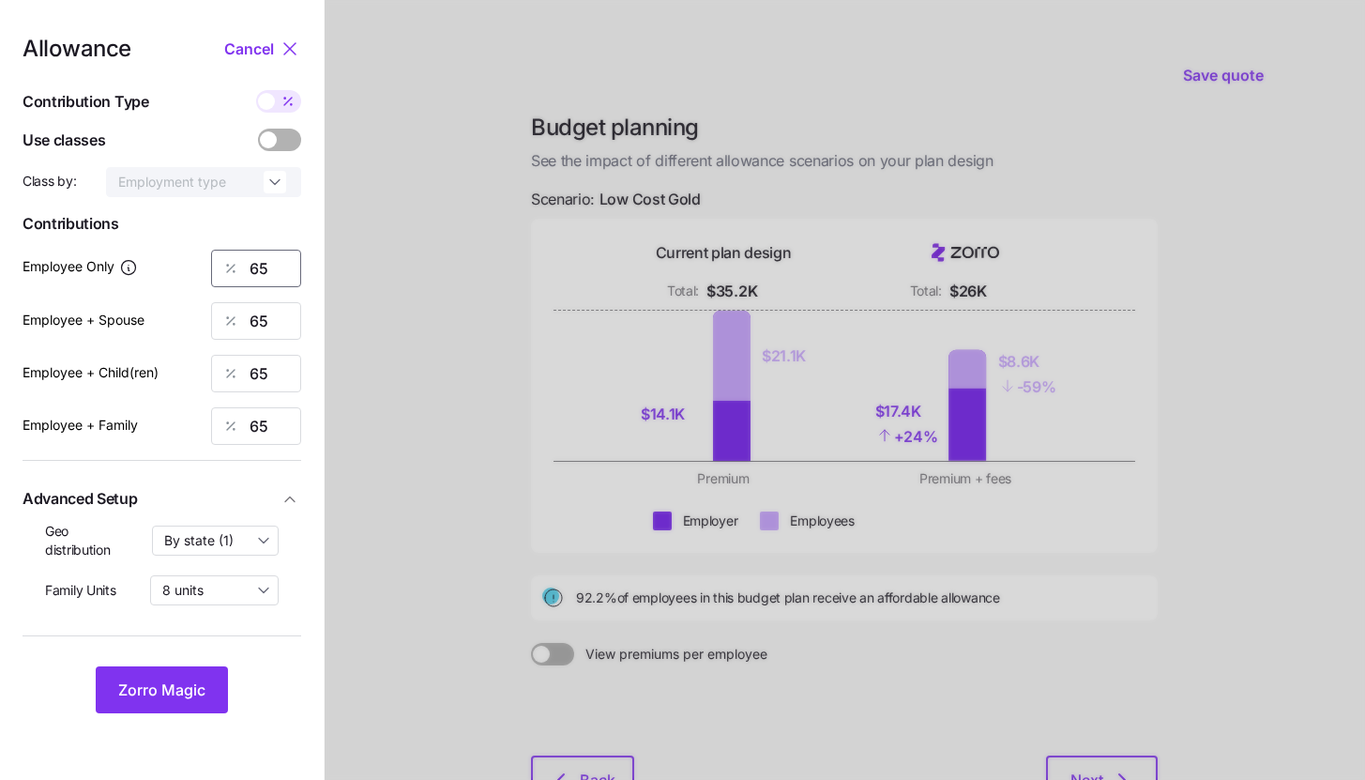
click at [269, 273] on input "65" at bounding box center [256, 269] width 90 height 38
type input "75"
type input "50"
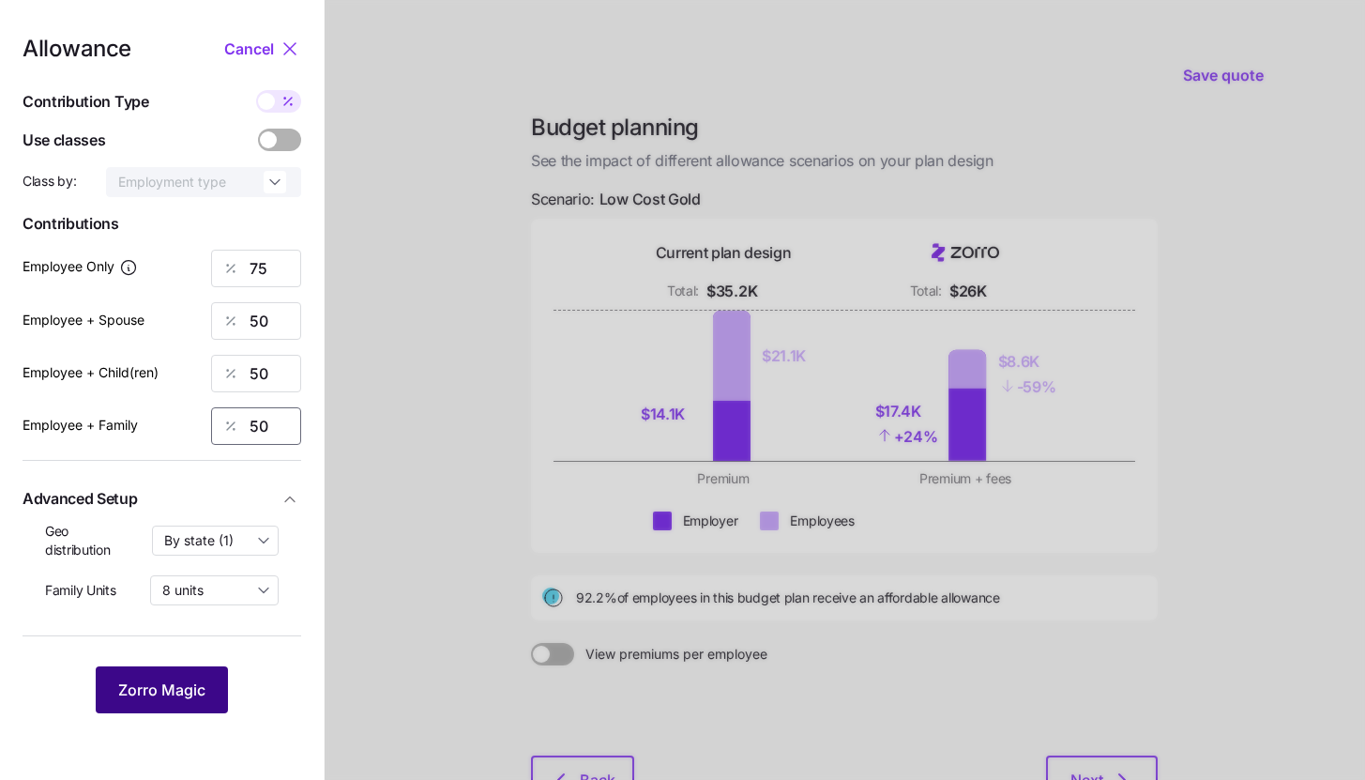
type input "50"
click at [174, 698] on span "Zorro Magic" at bounding box center [161, 689] width 87 height 23
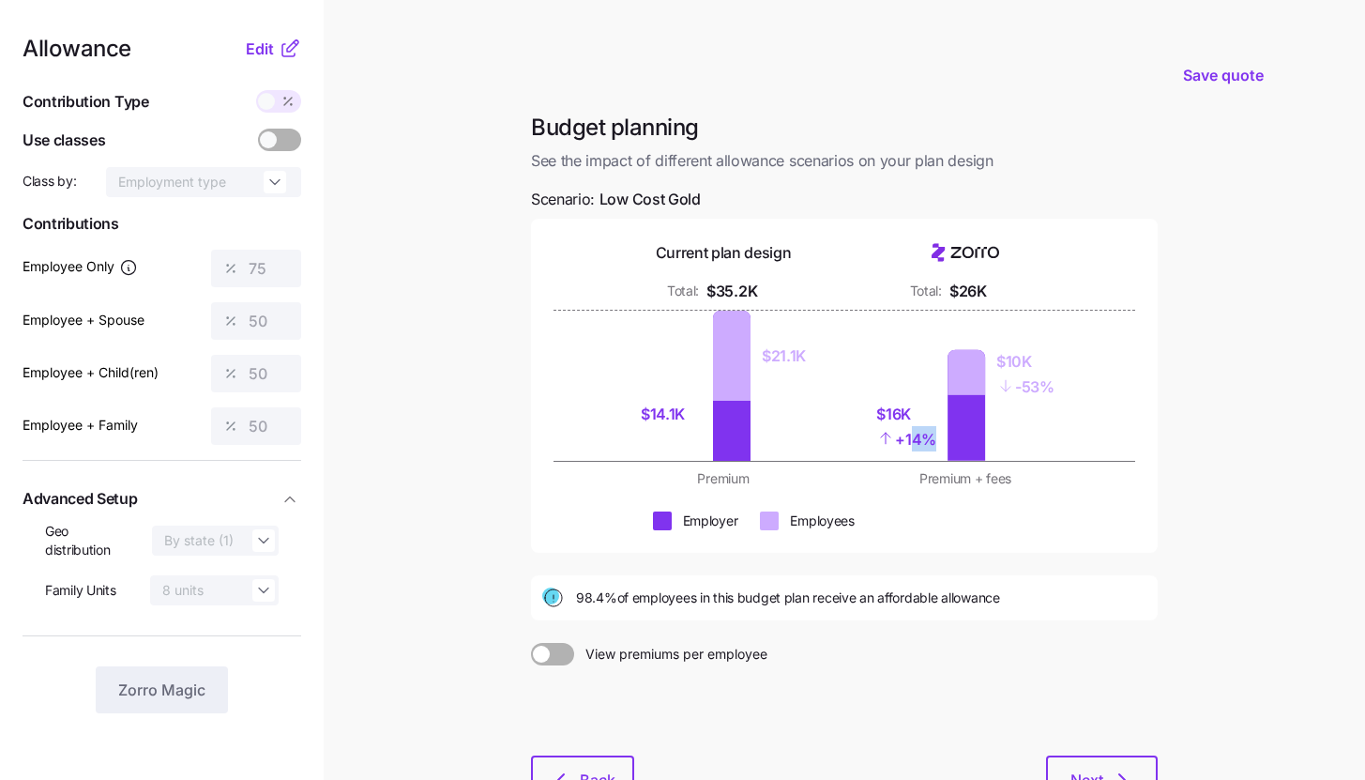
drag, startPoint x: 910, startPoint y: 444, endPoint x: 932, endPoint y: 445, distance: 21.6
click at [932, 445] on div "+ 14%" at bounding box center [906, 438] width 60 height 25
click at [906, 476] on div "Premium + fees" at bounding box center [966, 478] width 220 height 19
click at [311, 290] on nav "Allowance Edit Contribution Type Use classes Class by: Employment type Contribu…" at bounding box center [162, 461] width 324 height 922
drag, startPoint x: 598, startPoint y: 200, endPoint x: 707, endPoint y: 205, distance: 109.9
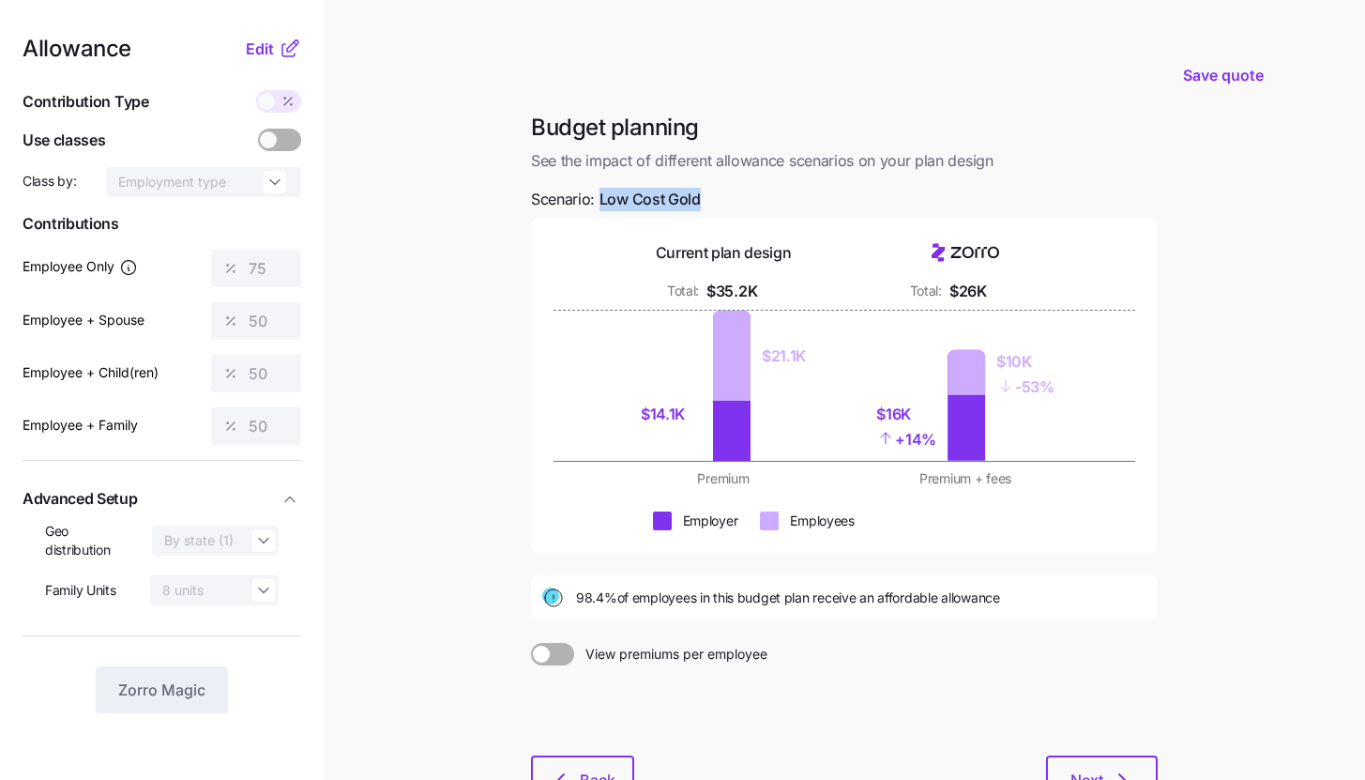
click at [707, 205] on div "Budget planning See the impact of different allowance scenarios on your plan de…" at bounding box center [844, 469] width 657 height 712
click at [729, 190] on div "Budget planning See the impact of different allowance scenarios on your plan de…" at bounding box center [844, 469] width 657 height 712
click at [1085, 761] on button "Next" at bounding box center [1102, 778] width 112 height 47
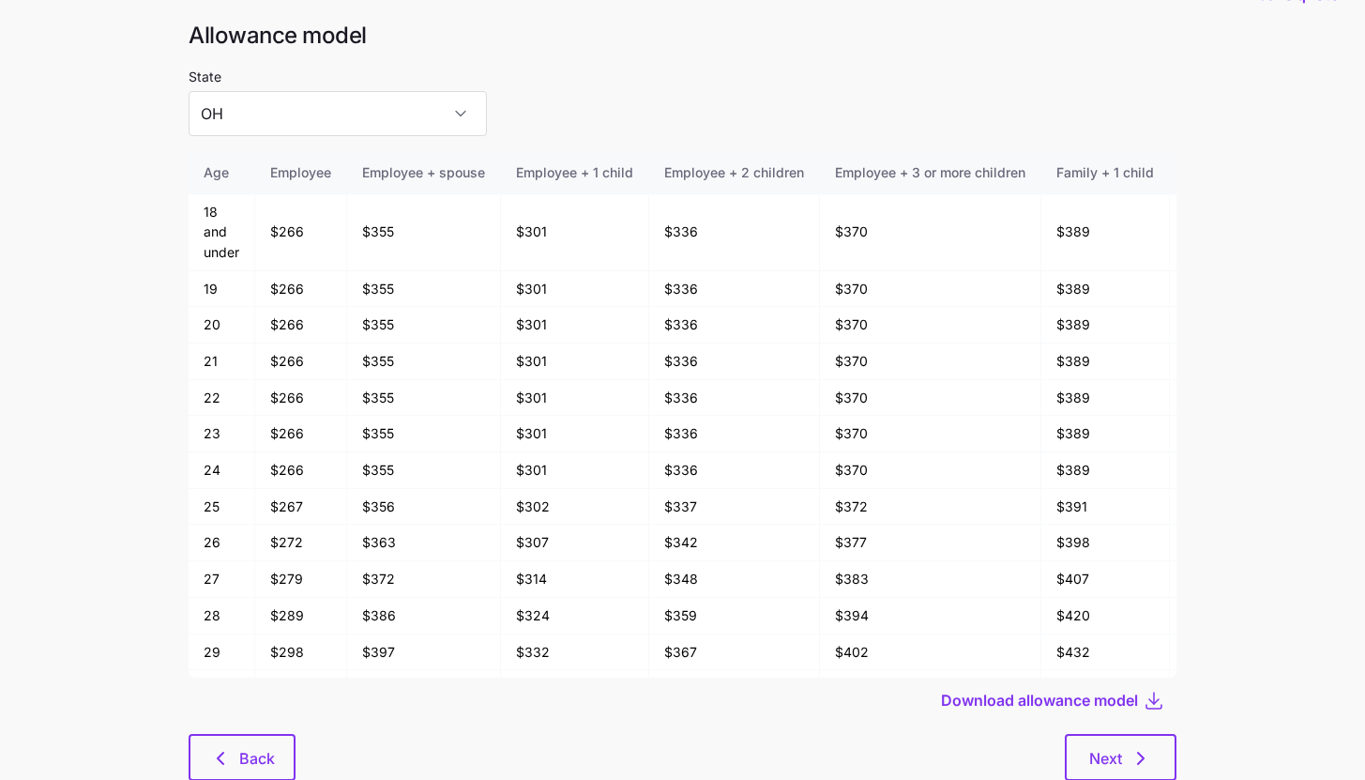
scroll to position [100, 0]
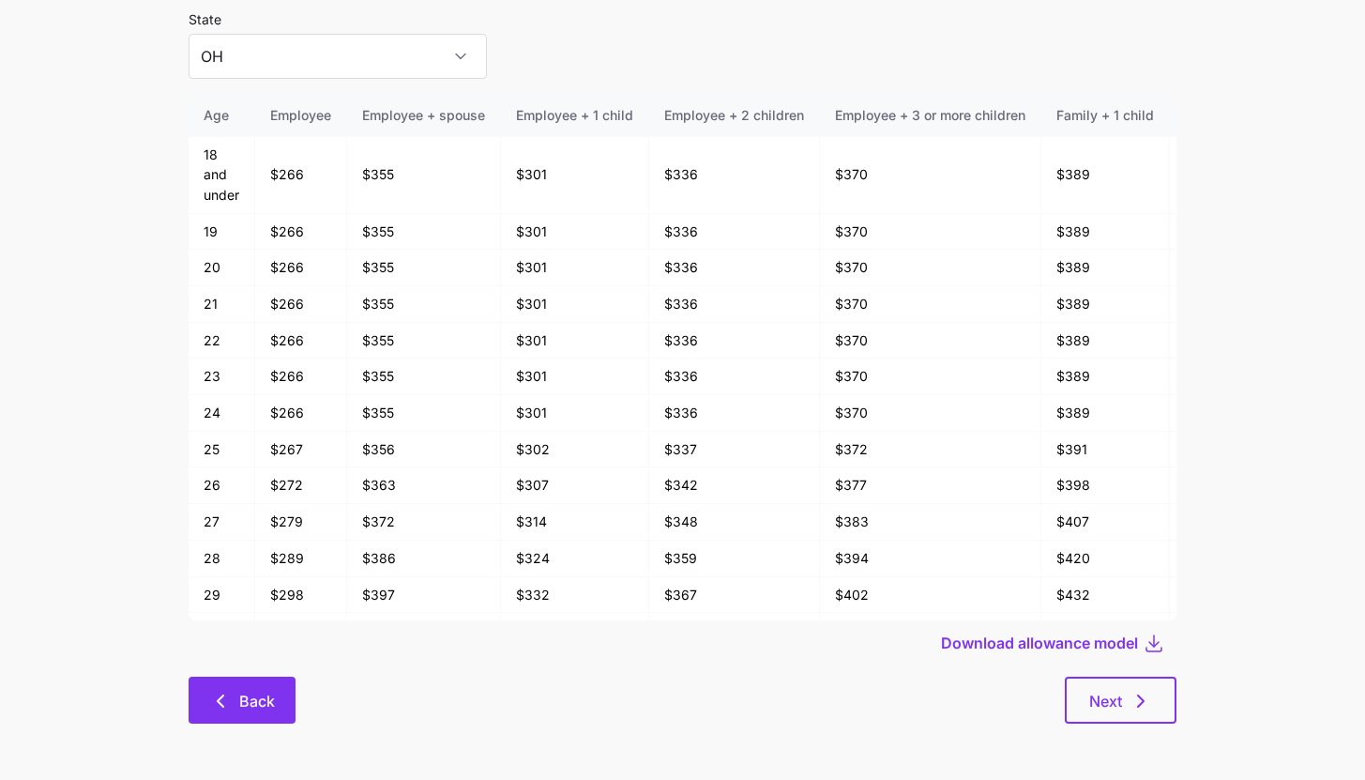
click at [265, 704] on span "Back" at bounding box center [257, 701] width 36 height 23
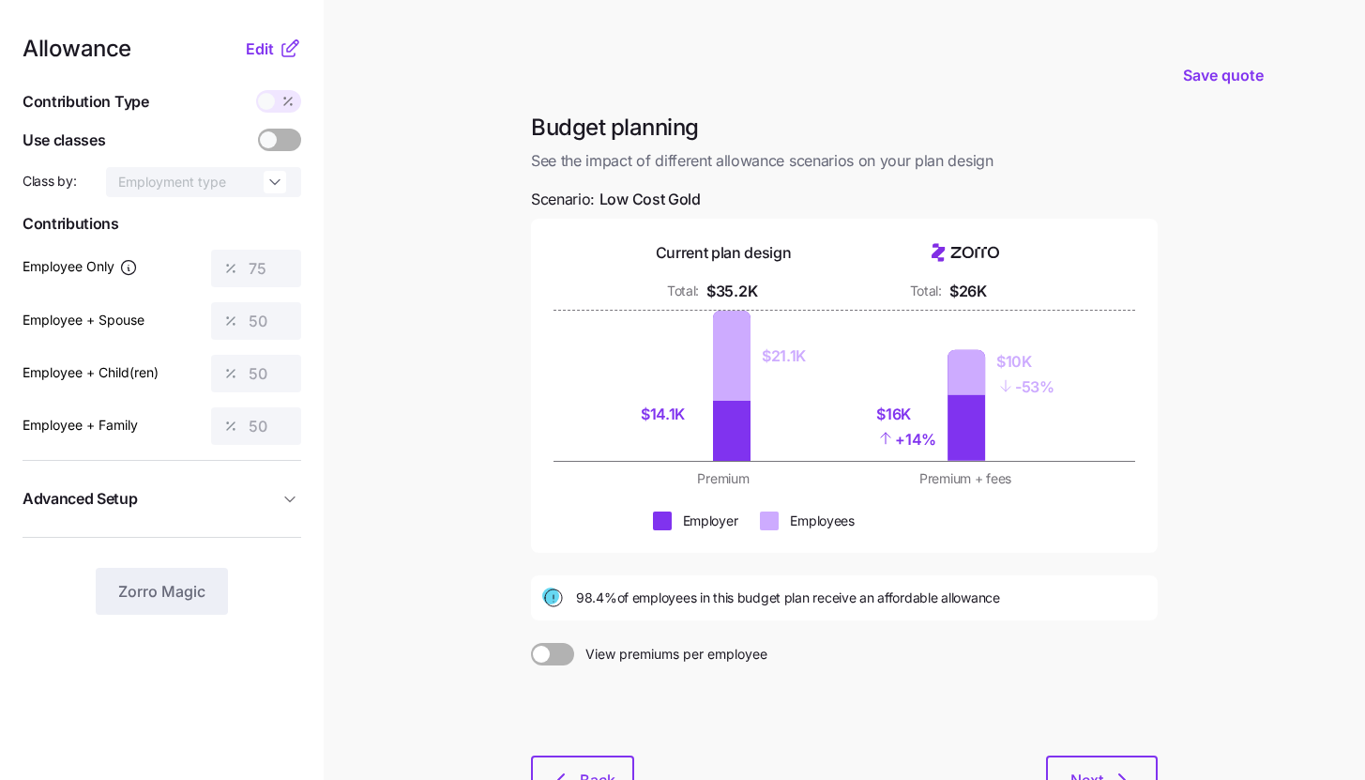
click at [295, 46] on icon at bounding box center [292, 45] width 11 height 11
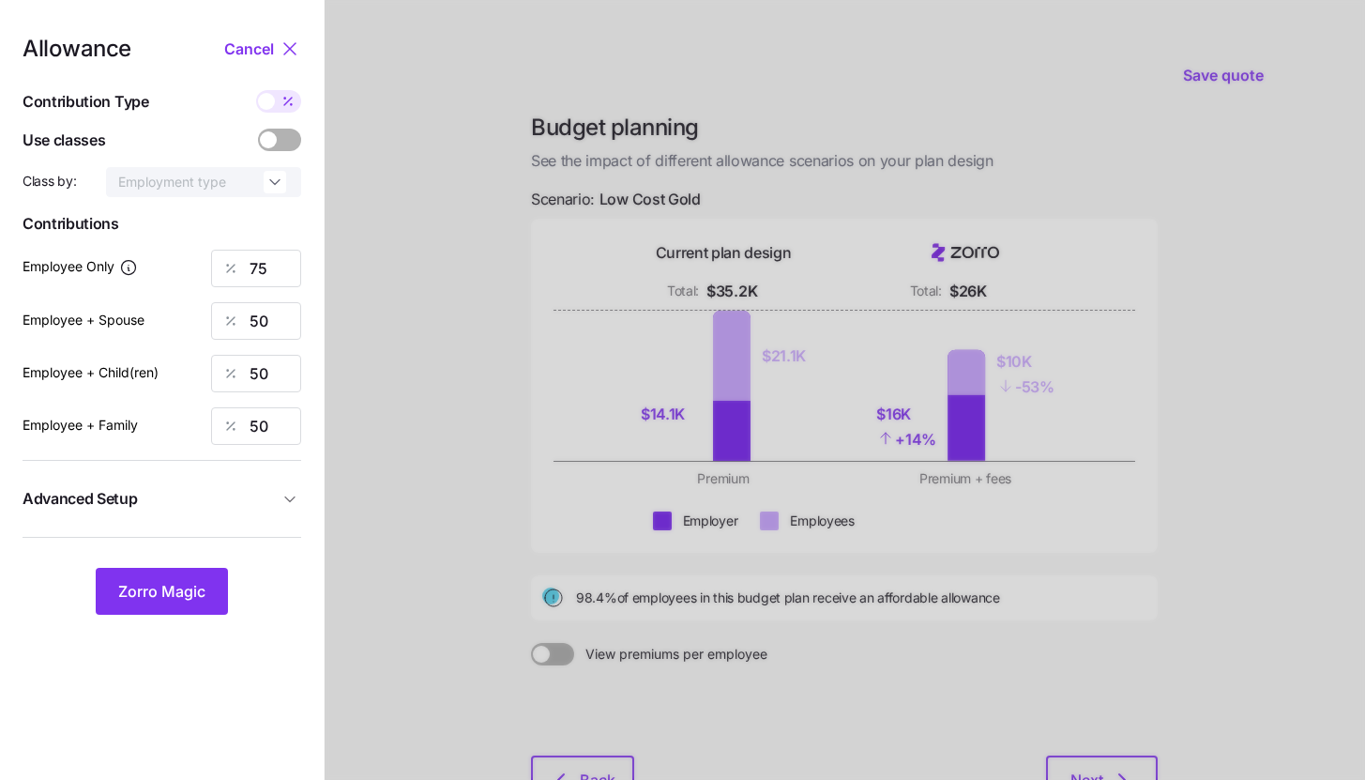
click at [281, 105] on icon at bounding box center [287, 101] width 15 height 15
click at [256, 90] on input "checkbox" at bounding box center [256, 90] width 0 height 0
type input "484"
type input "645"
type input "540"
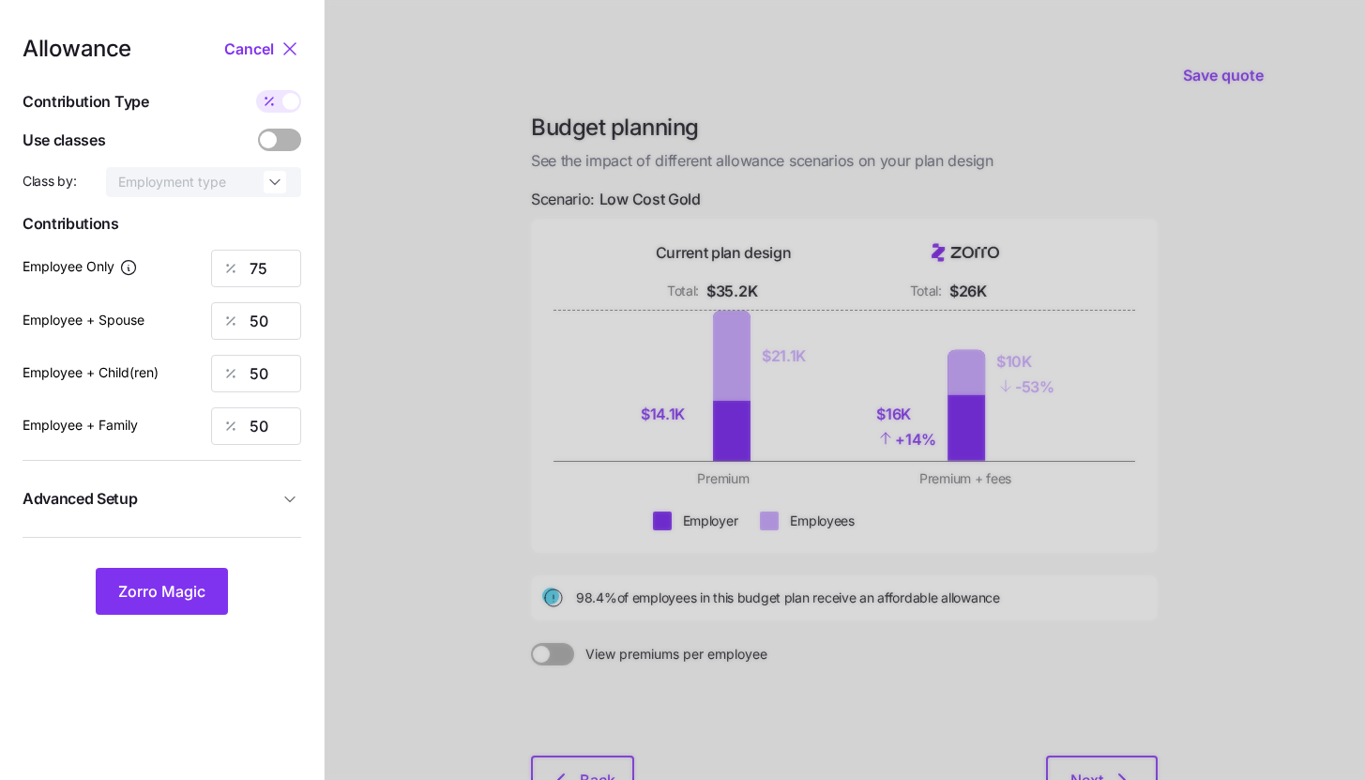
type input "863"
click at [281, 105] on span at bounding box center [269, 101] width 26 height 23
click at [256, 90] on input "checkbox" at bounding box center [256, 90] width 0 height 0
type input "75"
type input "50"
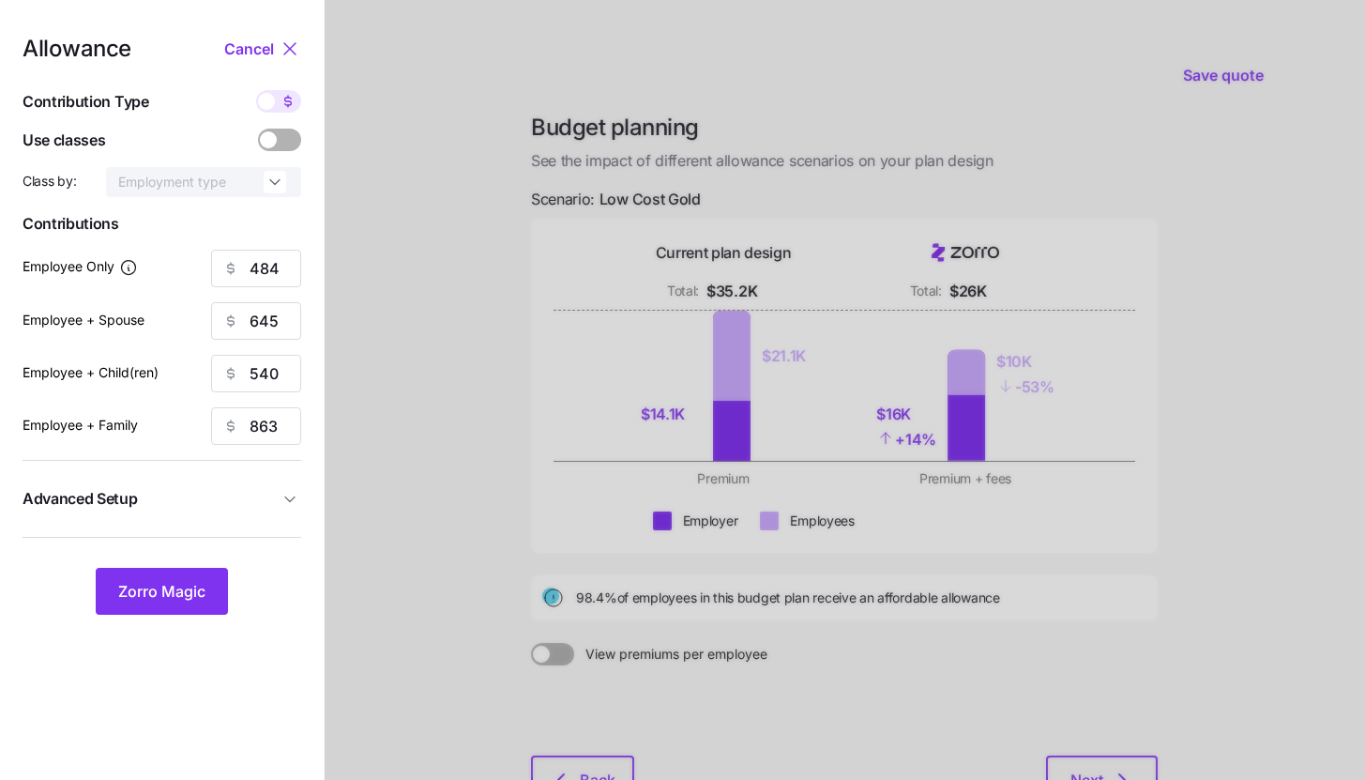
type input "50"
click at [196, 616] on nav "Allowance Cancel Contribution Type Use classes Class by: Employment type Contri…" at bounding box center [162, 461] width 324 height 922
click at [189, 601] on span "Zorro Magic" at bounding box center [161, 591] width 87 height 23
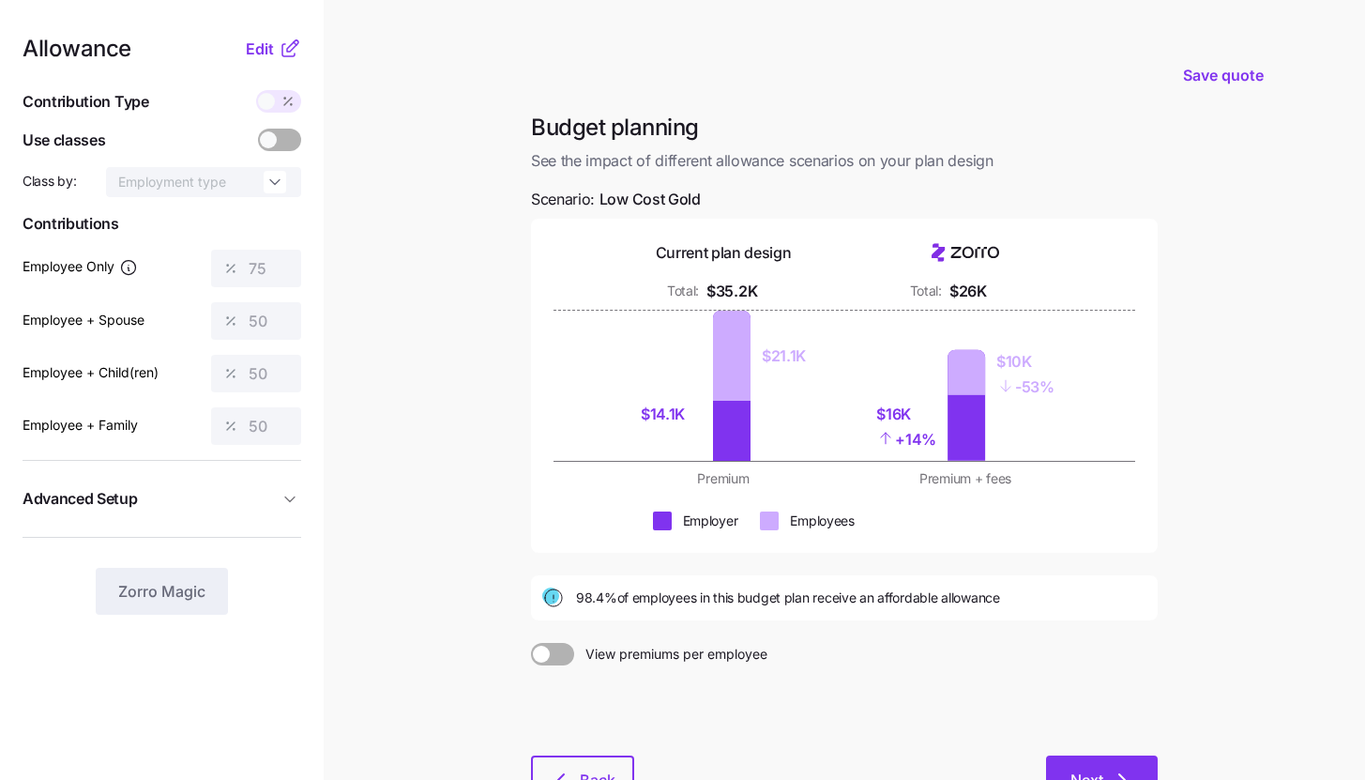
click at [1126, 767] on button "Next" at bounding box center [1102, 778] width 112 height 47
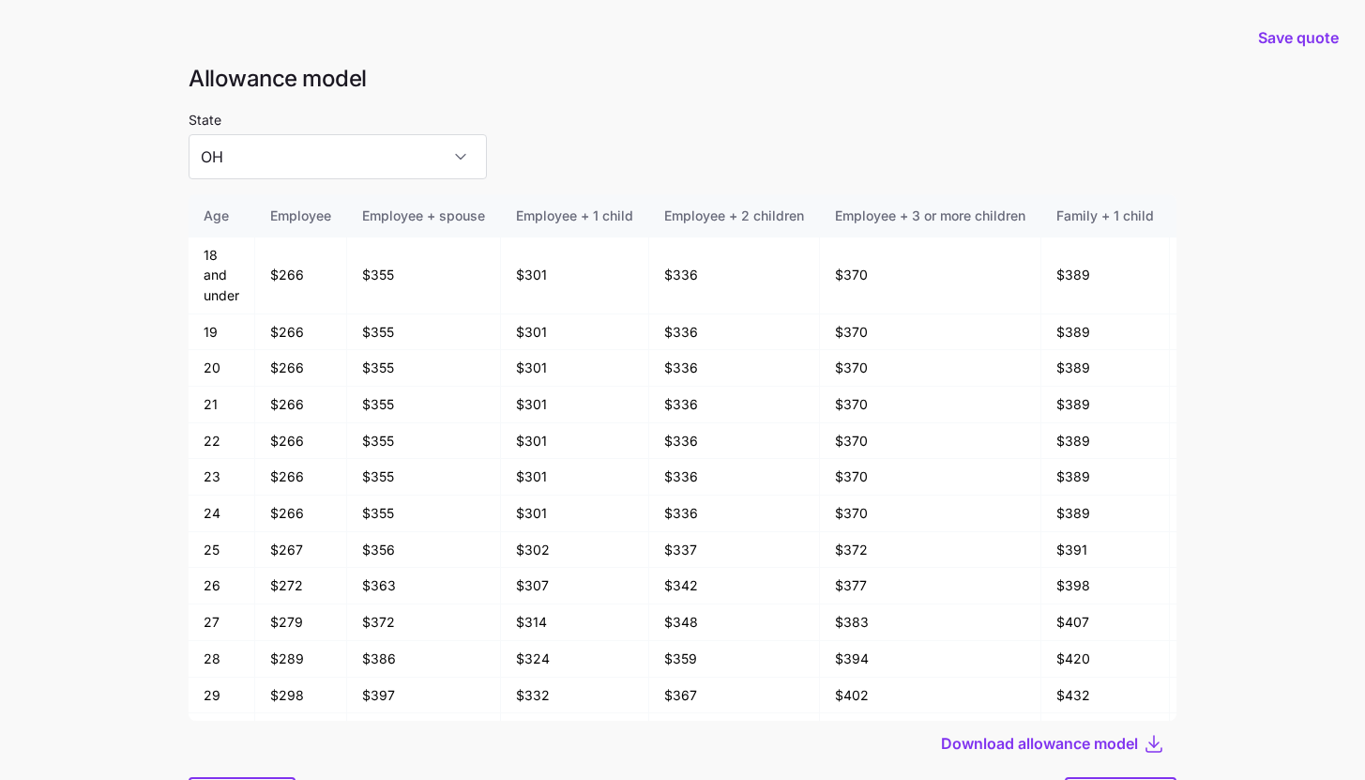
scroll to position [100, 0]
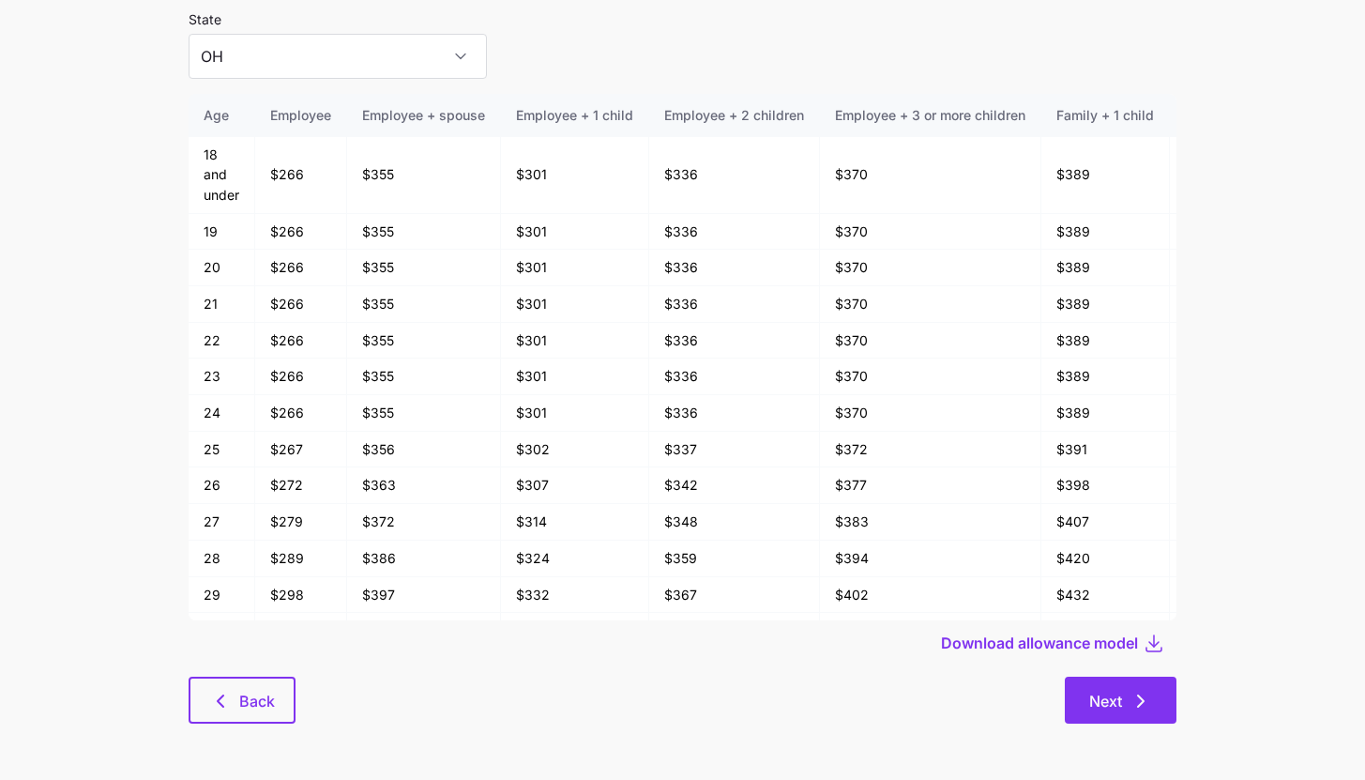
click at [1161, 697] on button "Next" at bounding box center [1121, 699] width 112 height 47
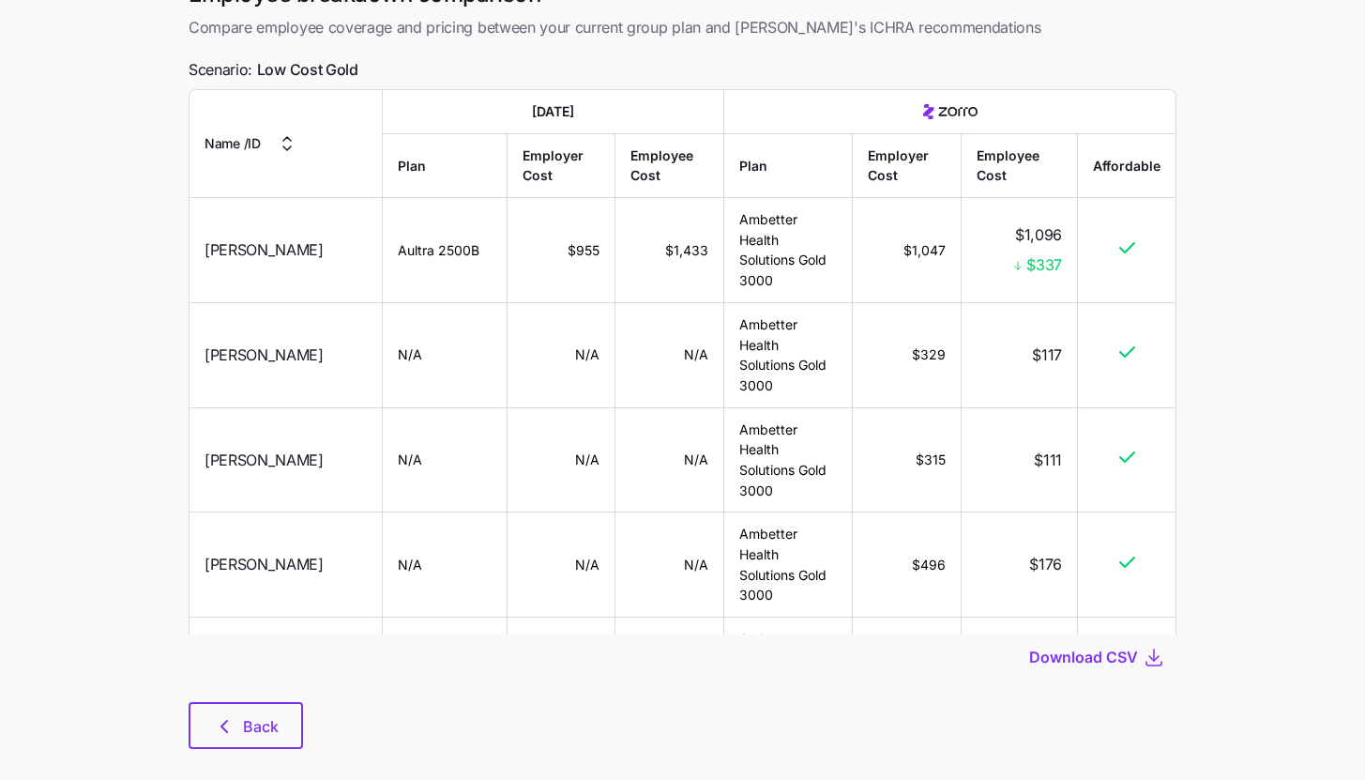
scroll to position [132, 0]
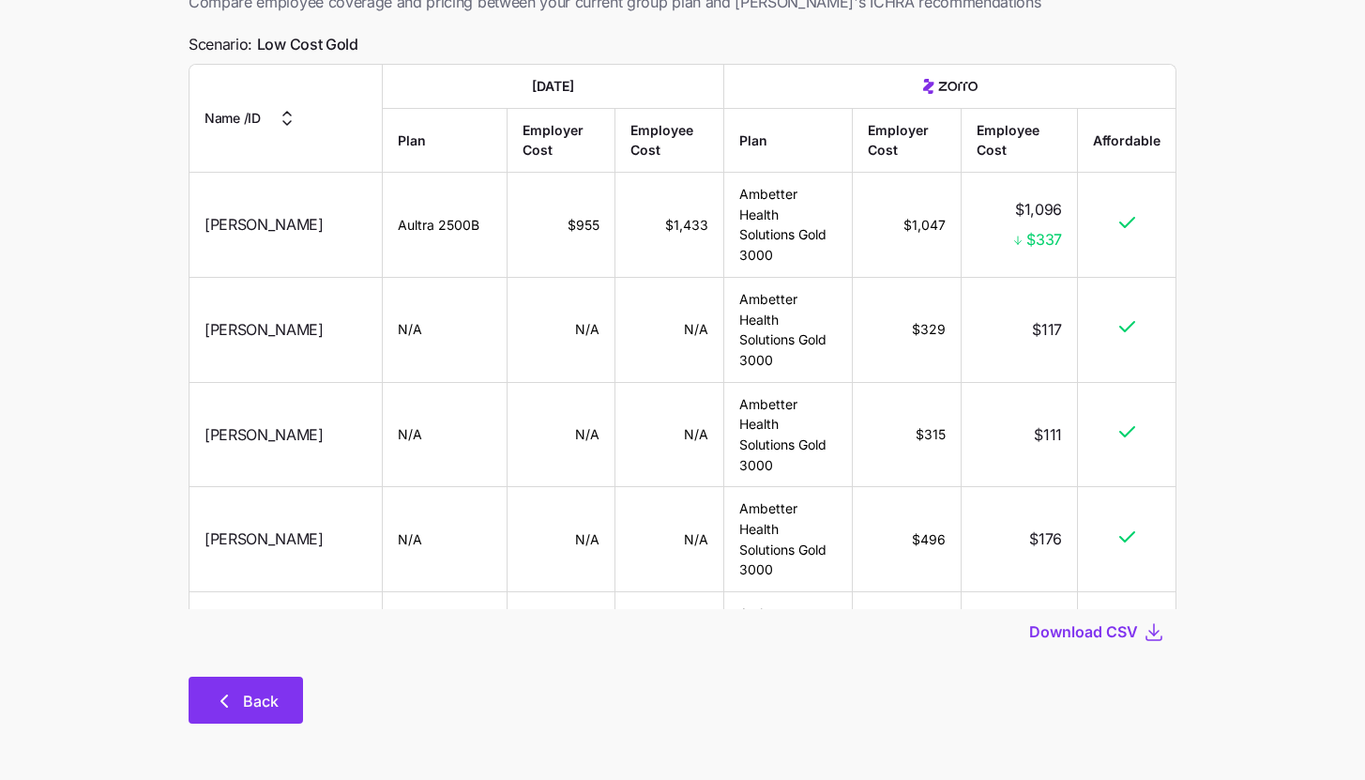
click at [238, 705] on span "Back" at bounding box center [246, 701] width 66 height 23
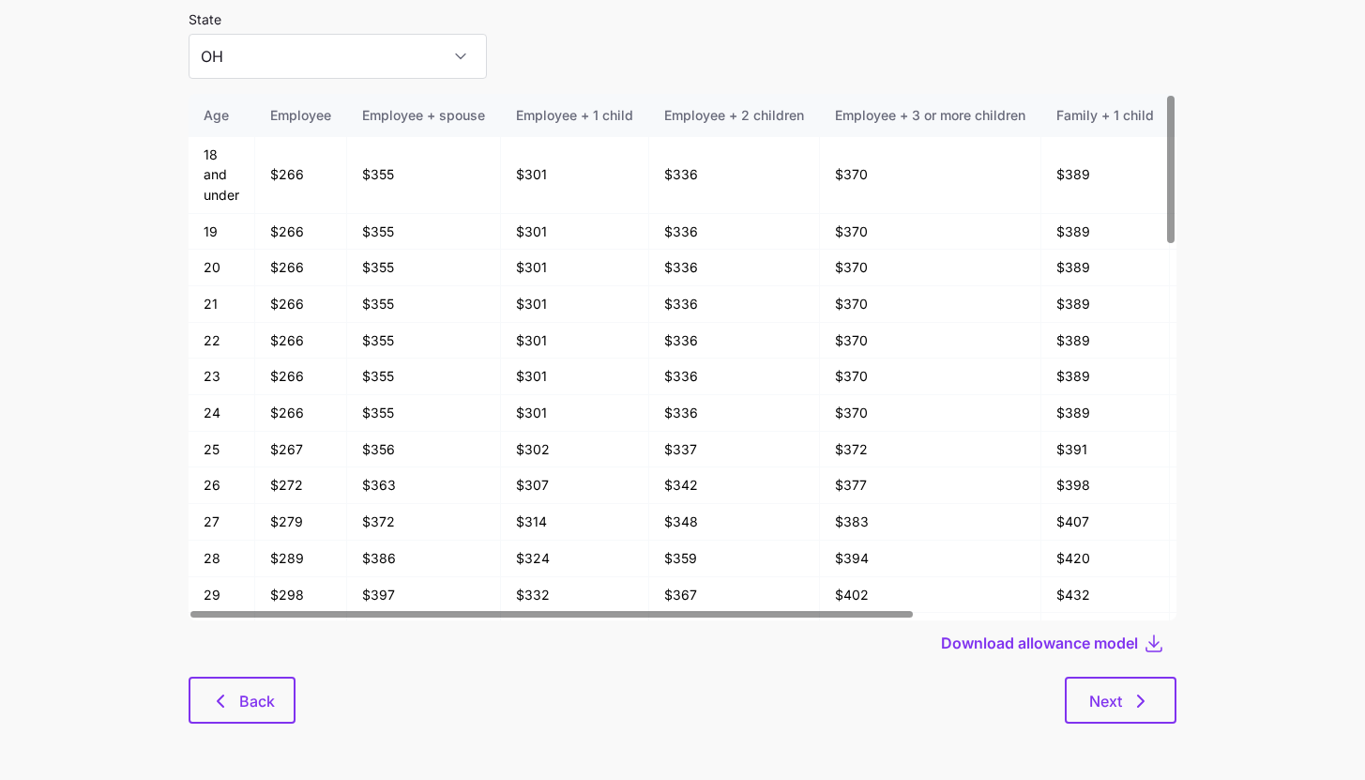
scroll to position [100, 0]
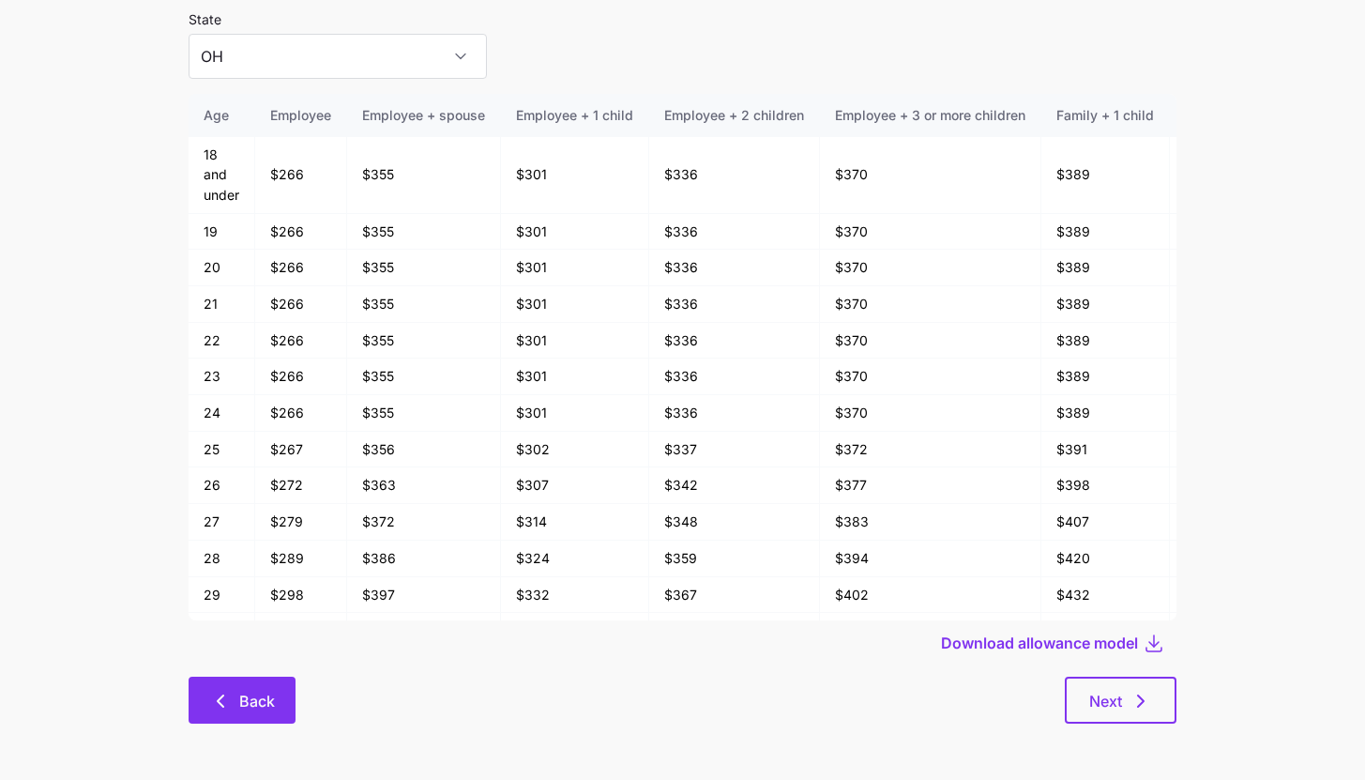
click at [204, 697] on button "Back" at bounding box center [242, 699] width 107 height 47
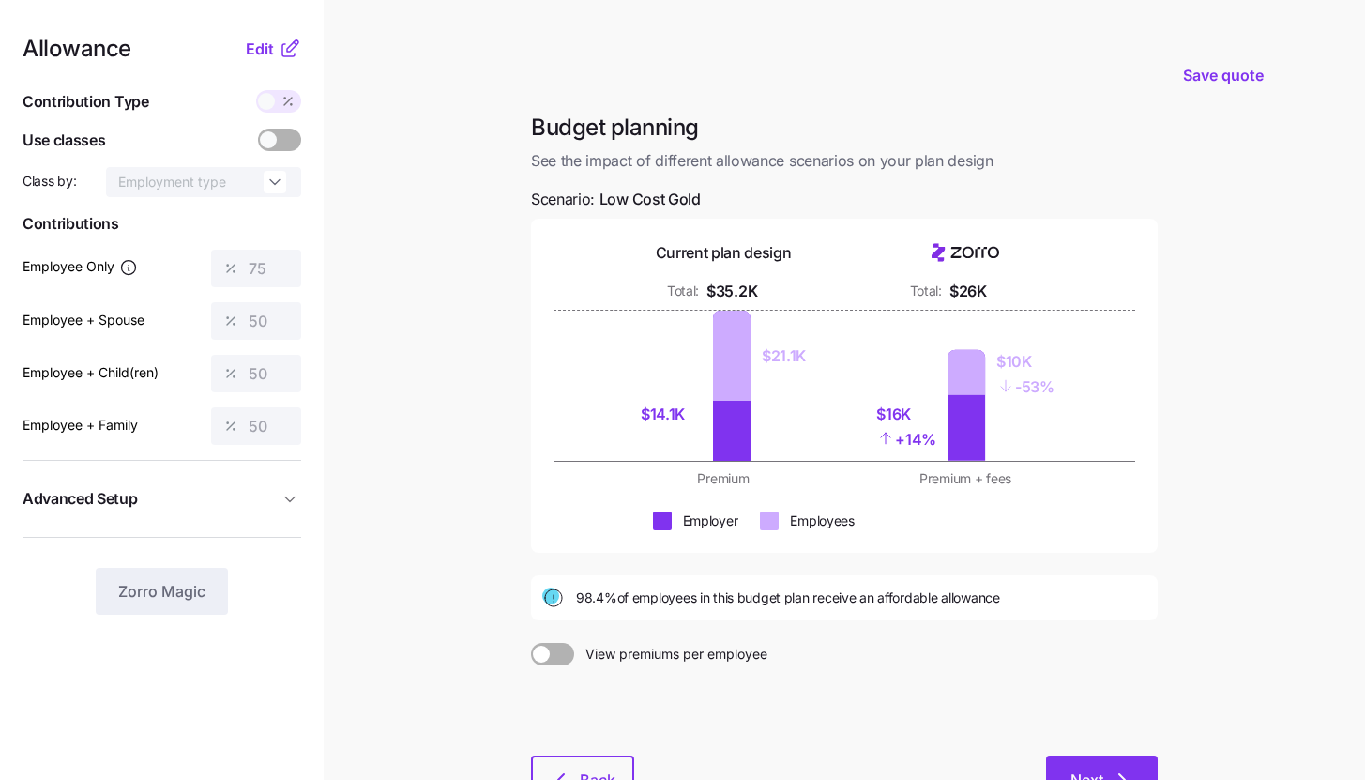
click at [1090, 760] on button "Next" at bounding box center [1102, 778] width 112 height 47
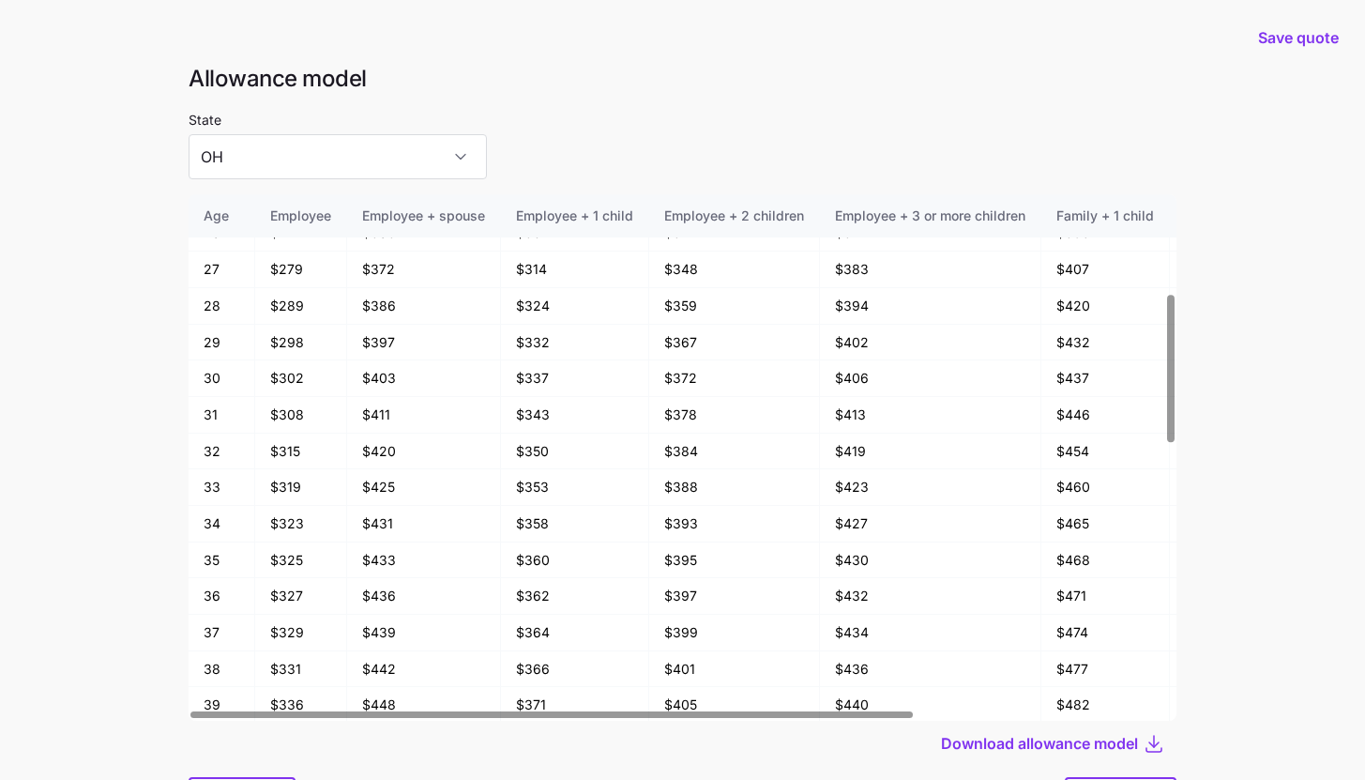
scroll to position [356, 0]
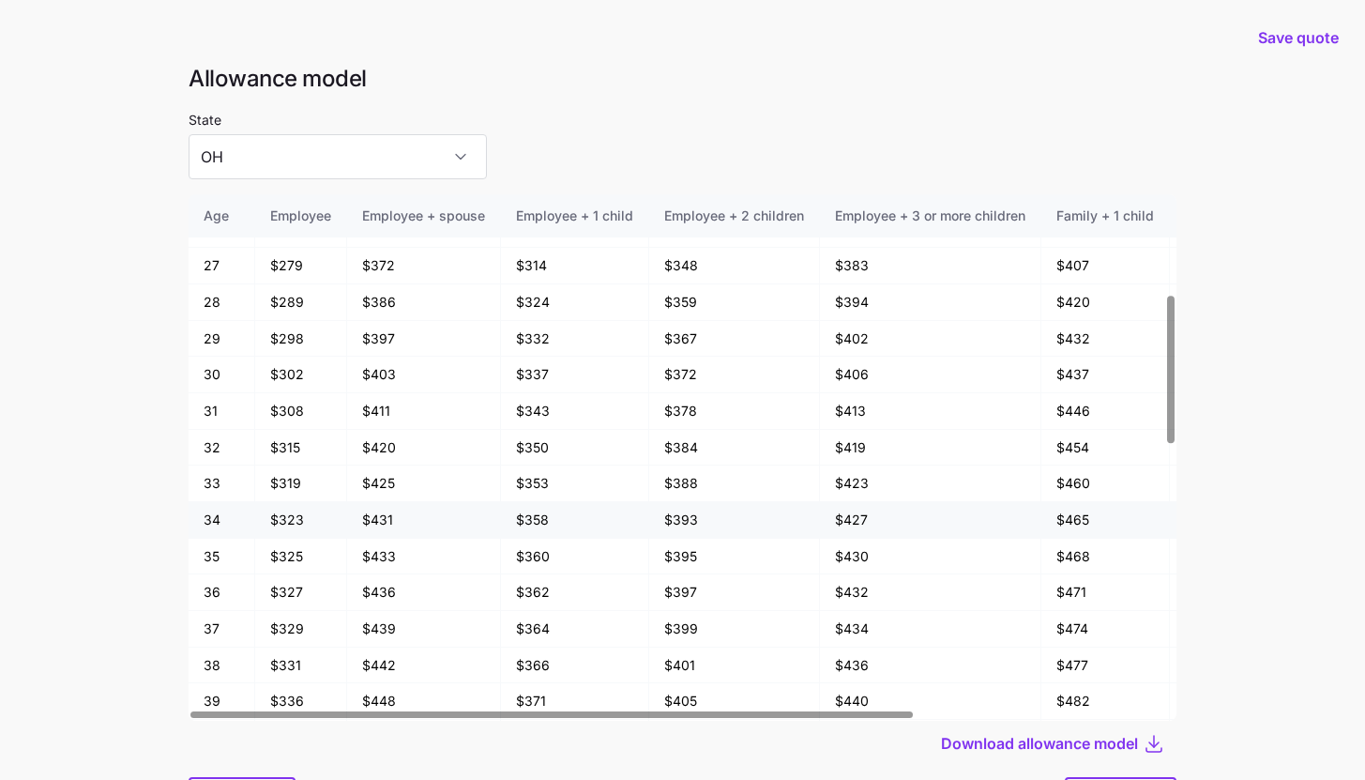
drag, startPoint x: 255, startPoint y: 523, endPoint x: 297, endPoint y: 523, distance: 42.2
click at [297, 523] on td "$323" at bounding box center [301, 520] width 92 height 37
click at [258, 140] on input "OH" at bounding box center [338, 156] width 298 height 45
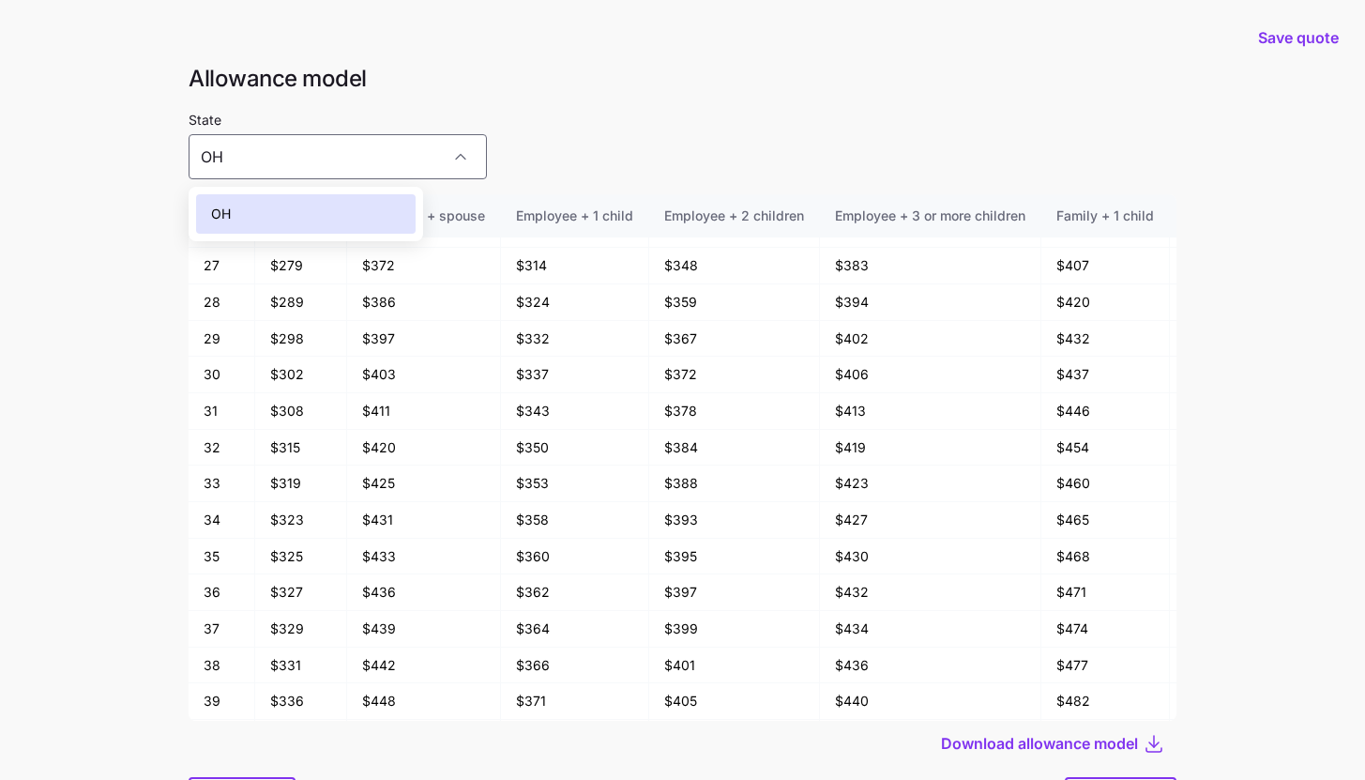
click at [123, 224] on main "Save quote Allowance model State [US_STATE] Age Employee Employee + spouse Empl…" at bounding box center [682, 440] width 1365 height 880
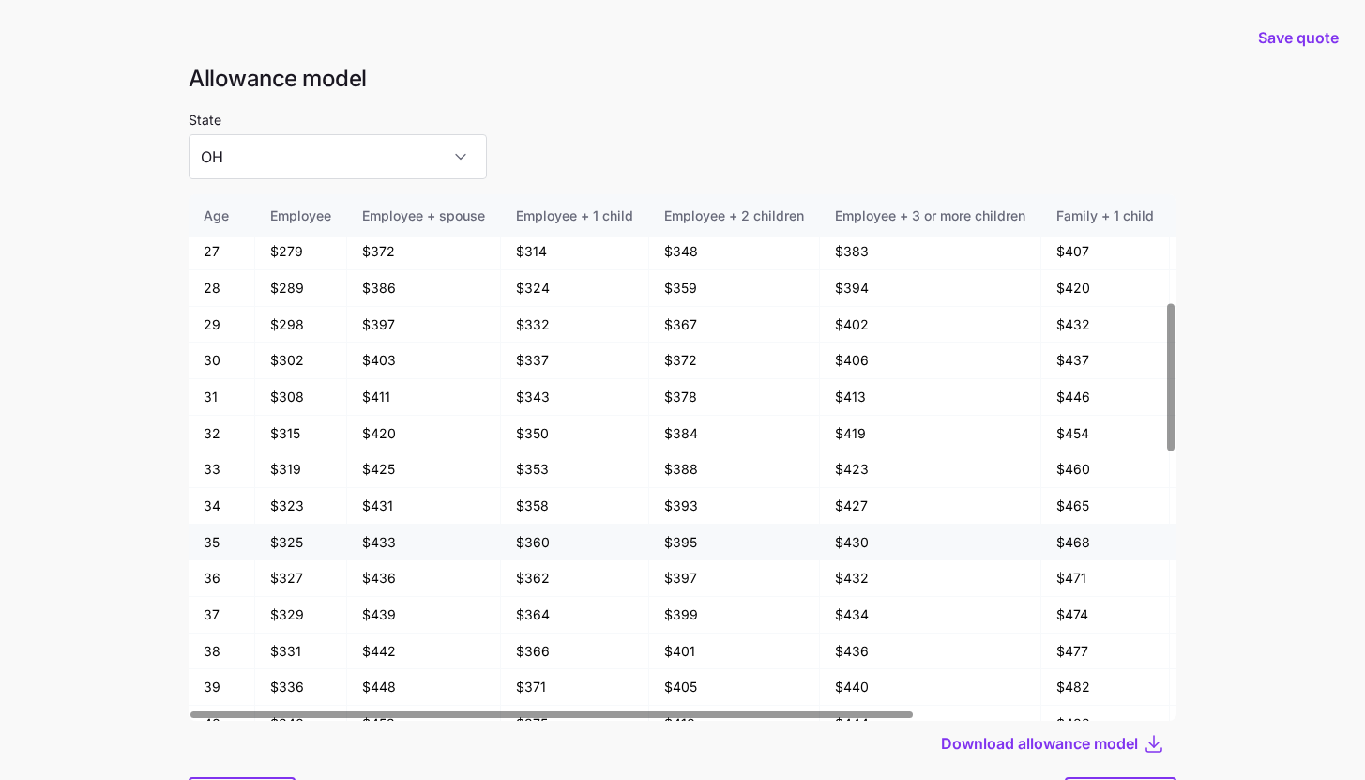
scroll to position [385, 0]
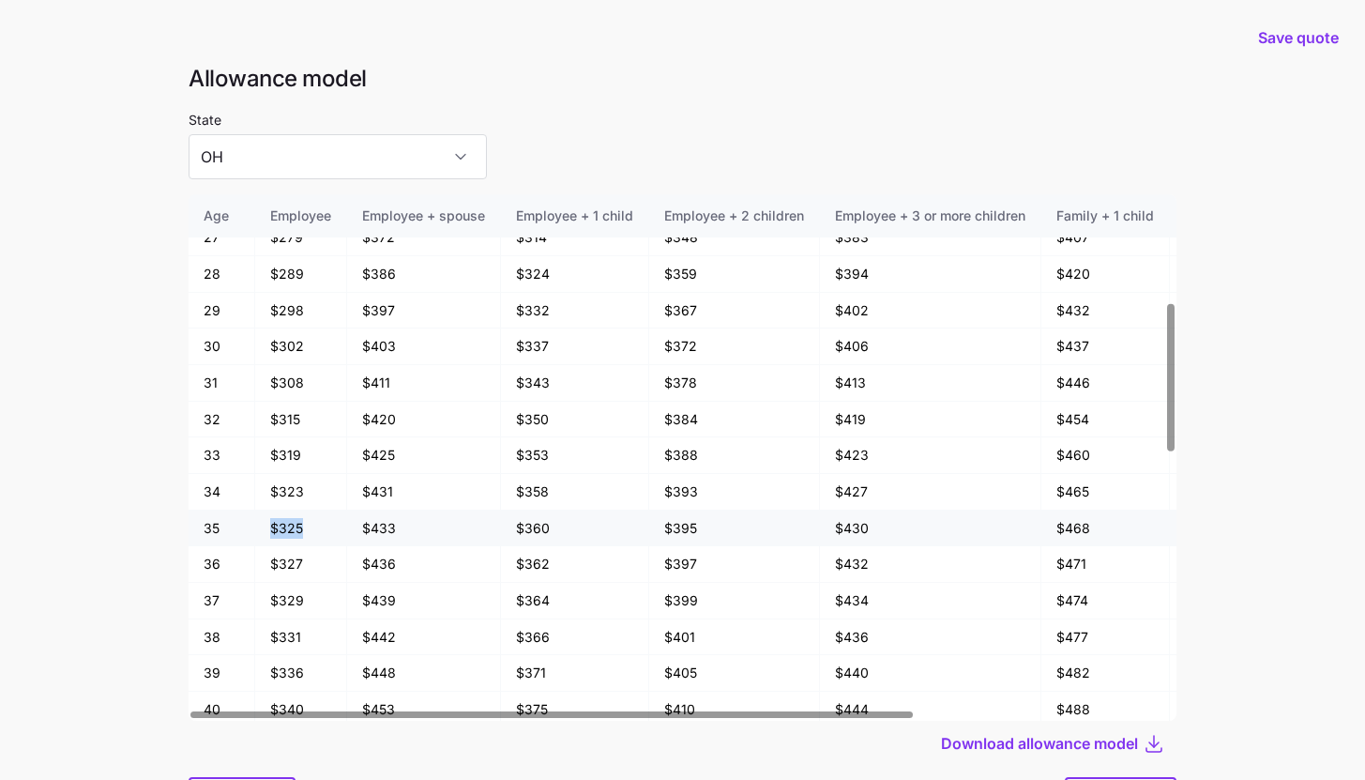
drag, startPoint x: 274, startPoint y: 530, endPoint x: 305, endPoint y: 530, distance: 31.0
click at [305, 530] on td "$325" at bounding box center [301, 528] width 92 height 37
drag, startPoint x: 832, startPoint y: 529, endPoint x: 887, endPoint y: 529, distance: 55.3
click at [887, 529] on td "$430" at bounding box center [930, 528] width 221 height 37
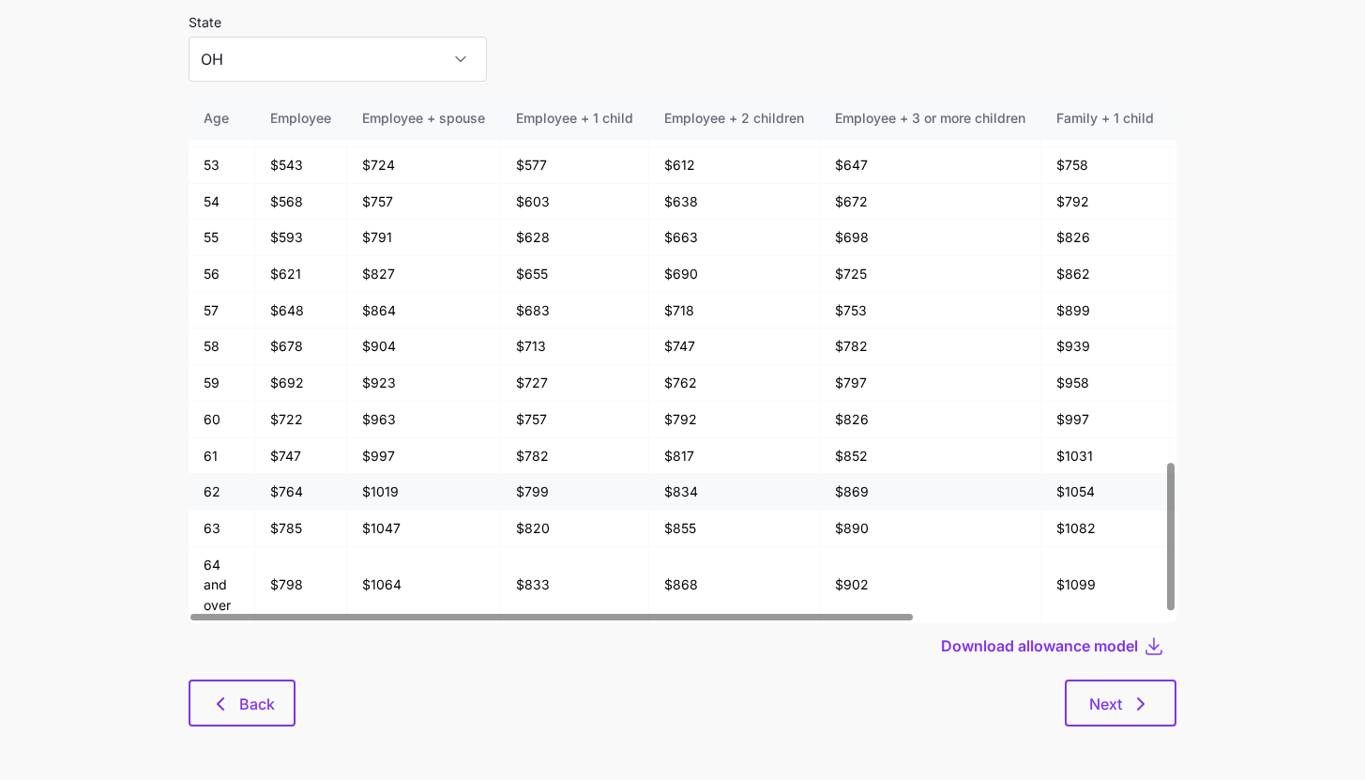
scroll to position [100, 0]
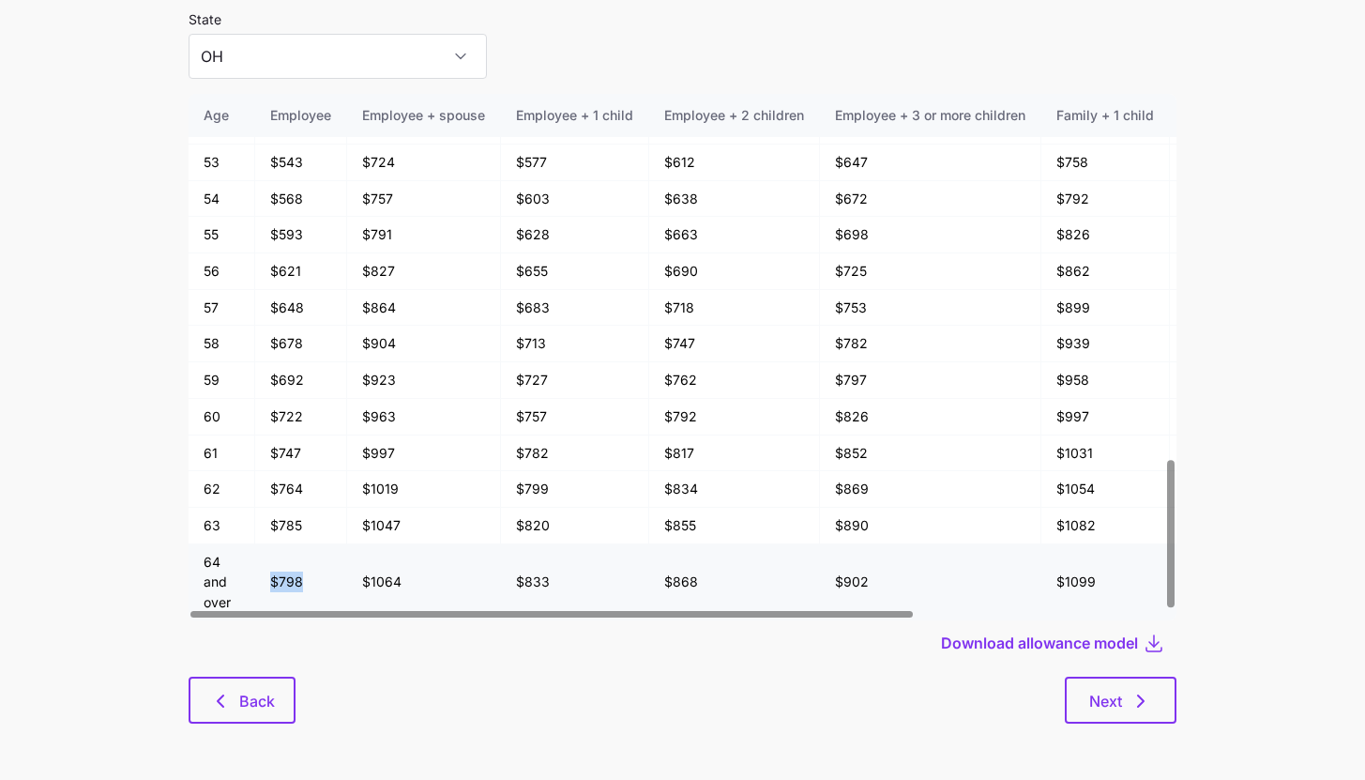
drag, startPoint x: 271, startPoint y: 579, endPoint x: 321, endPoint y: 580, distance: 49.7
click at [321, 580] on td "$798" at bounding box center [301, 582] width 92 height 76
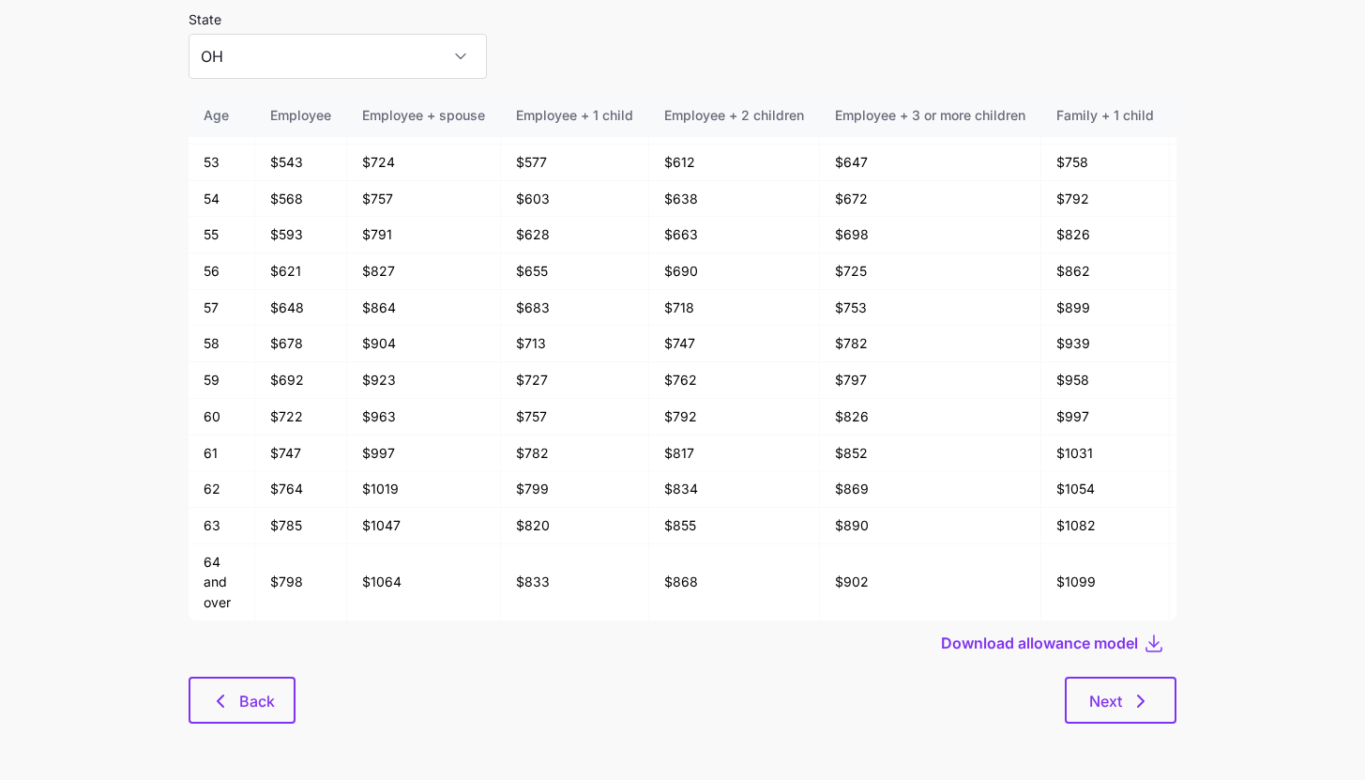
click at [473, 669] on div at bounding box center [683, 670] width 988 height 11
click at [265, 707] on span "Back" at bounding box center [257, 701] width 36 height 23
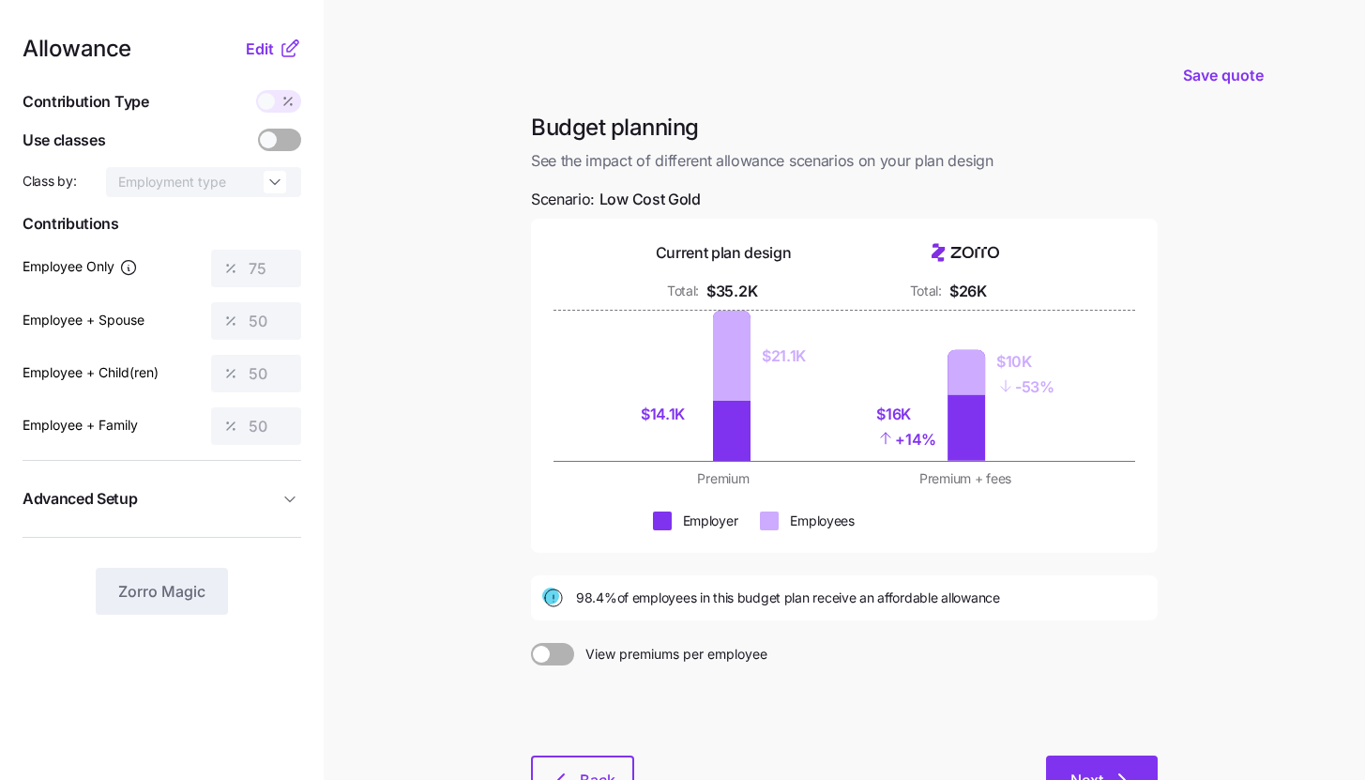
click at [1074, 766] on button "Next" at bounding box center [1102, 778] width 112 height 47
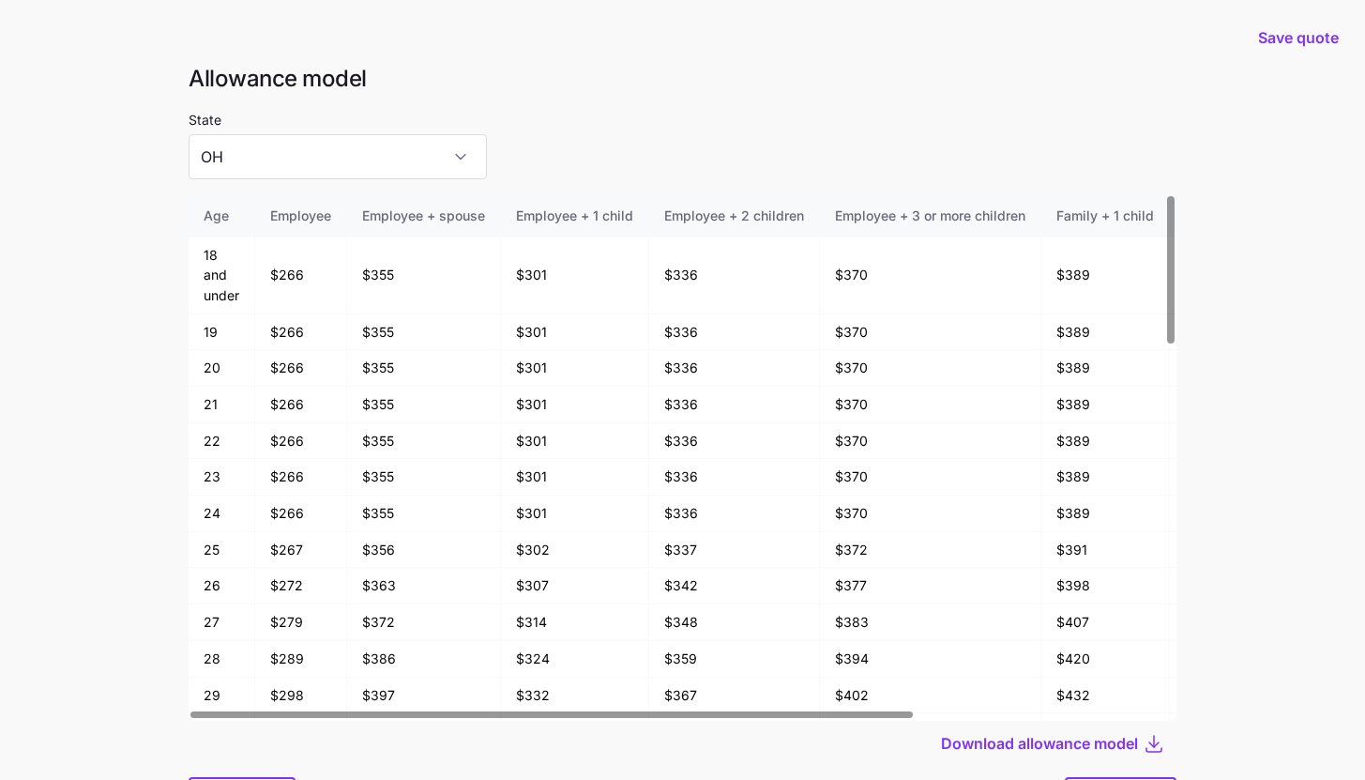
scroll to position [100, 0]
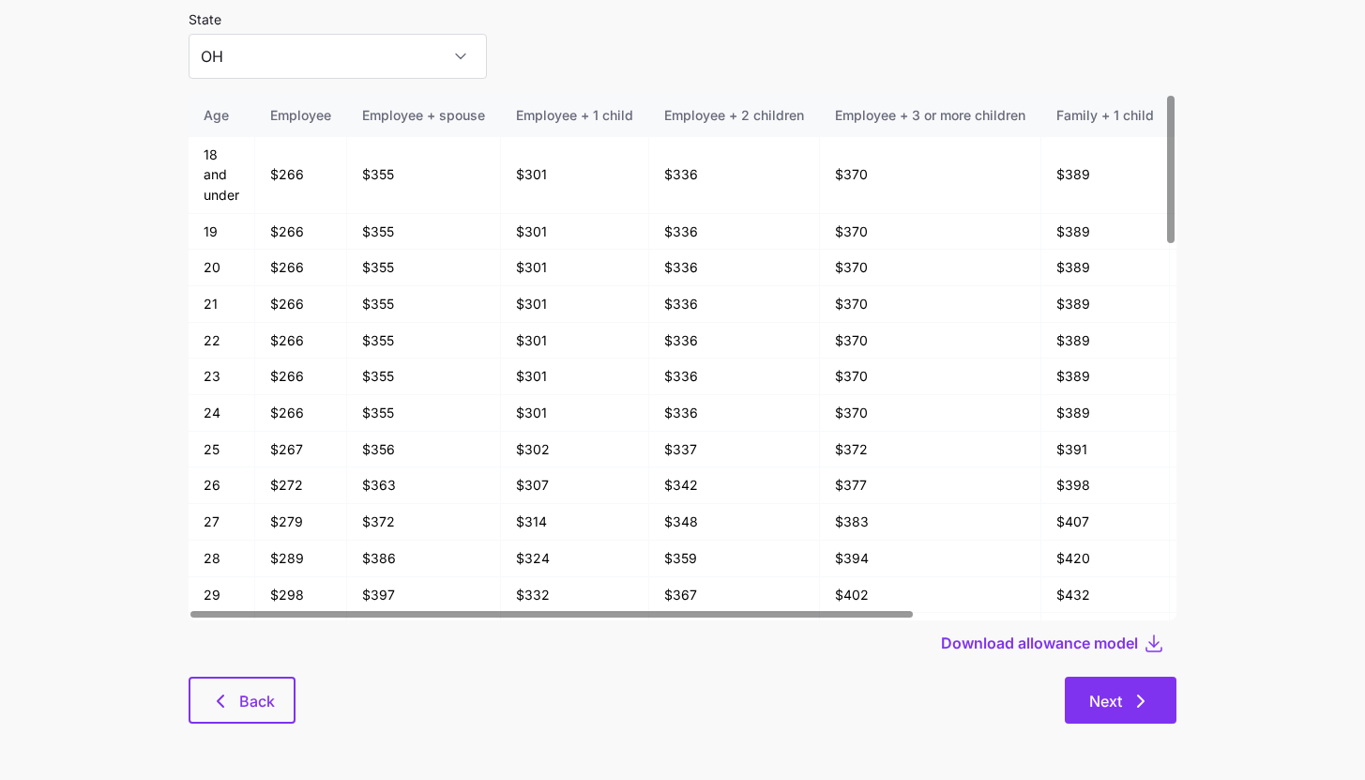
click at [1097, 713] on button "Next" at bounding box center [1121, 699] width 112 height 47
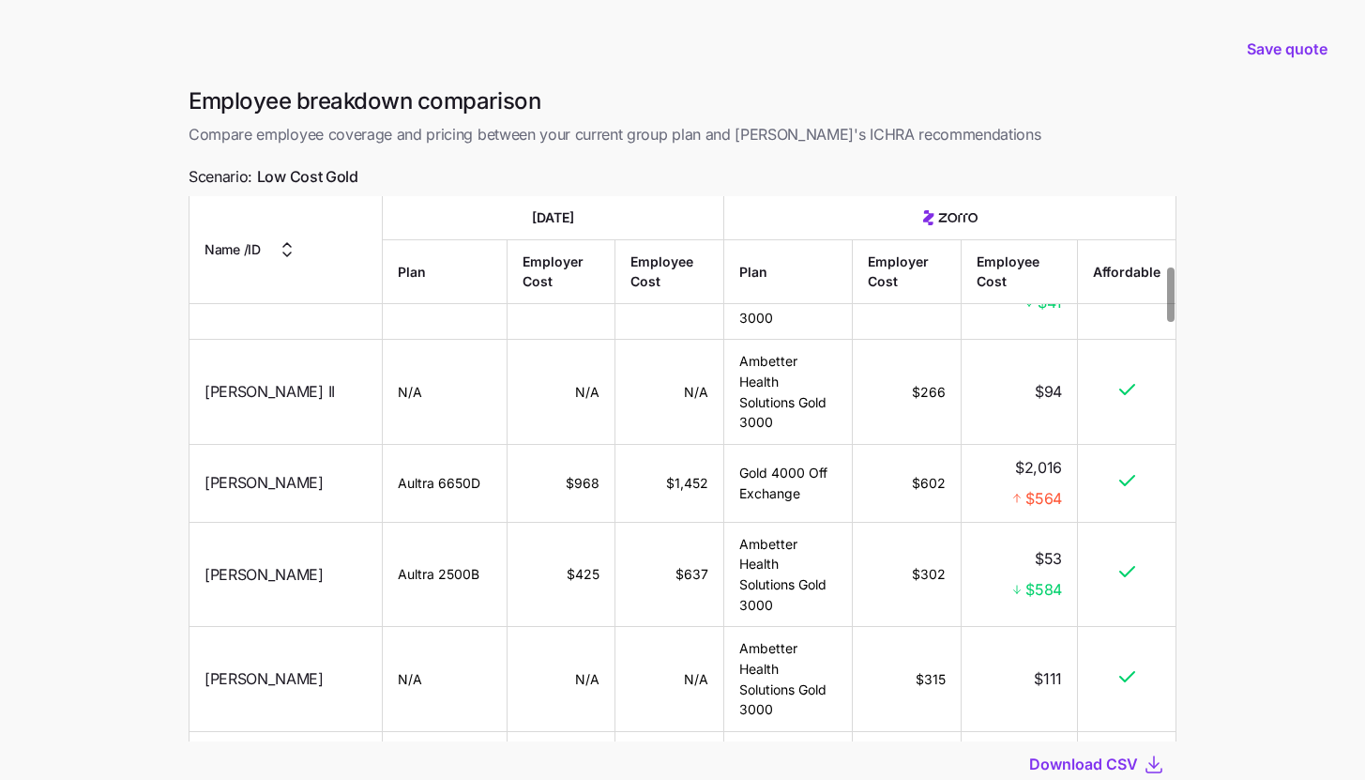
scroll to position [704, 0]
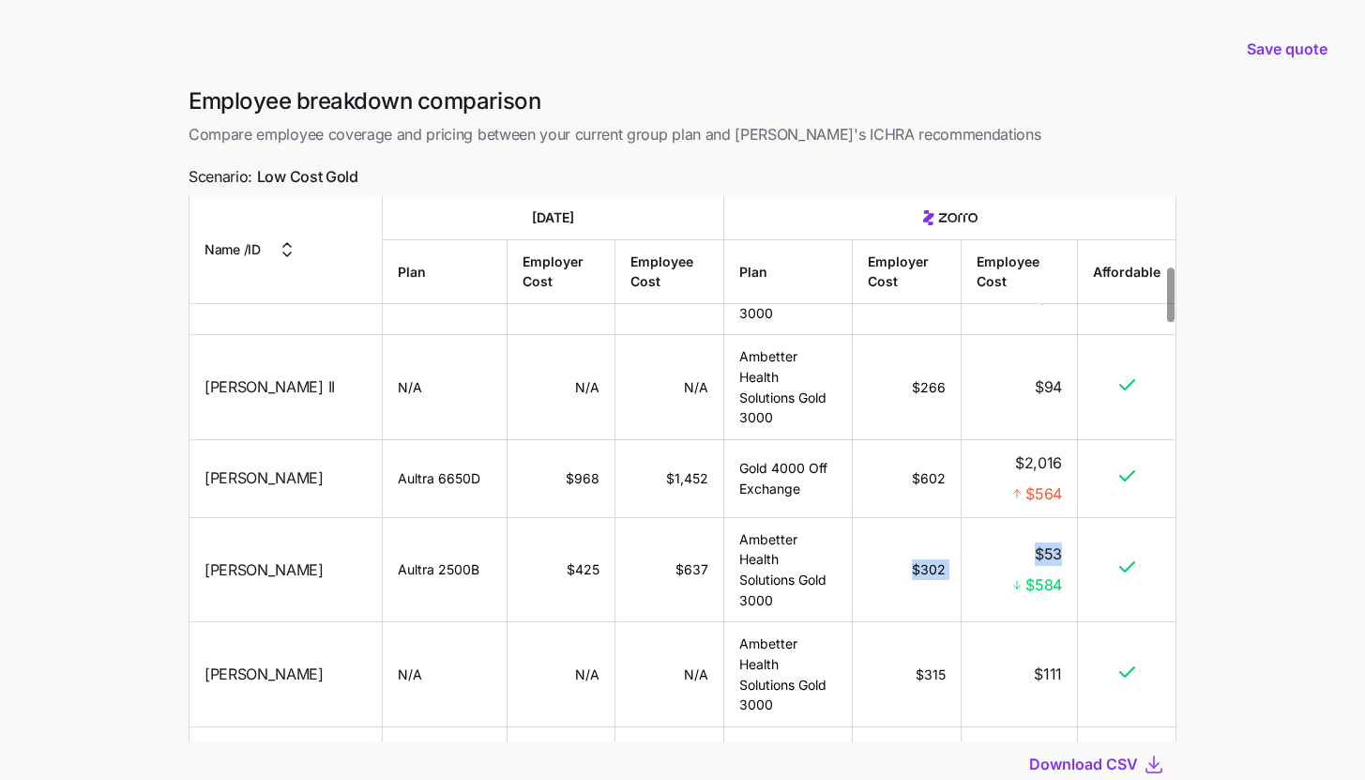
drag, startPoint x: 944, startPoint y: 395, endPoint x: 957, endPoint y: 394, distance: 13.2
click at [957, 517] on tr "[PERSON_NAME] Aultra 2500B $425 $637 Ambetter Health Solutions Gold 3000 $302 $…" at bounding box center [682, 569] width 986 height 105
click at [915, 517] on td "$302" at bounding box center [907, 569] width 108 height 105
drag, startPoint x: 1064, startPoint y: 413, endPoint x: 1033, endPoint y: 415, distance: 31.0
click at [1033, 517] on td "$53 $584" at bounding box center [1020, 569] width 116 height 105
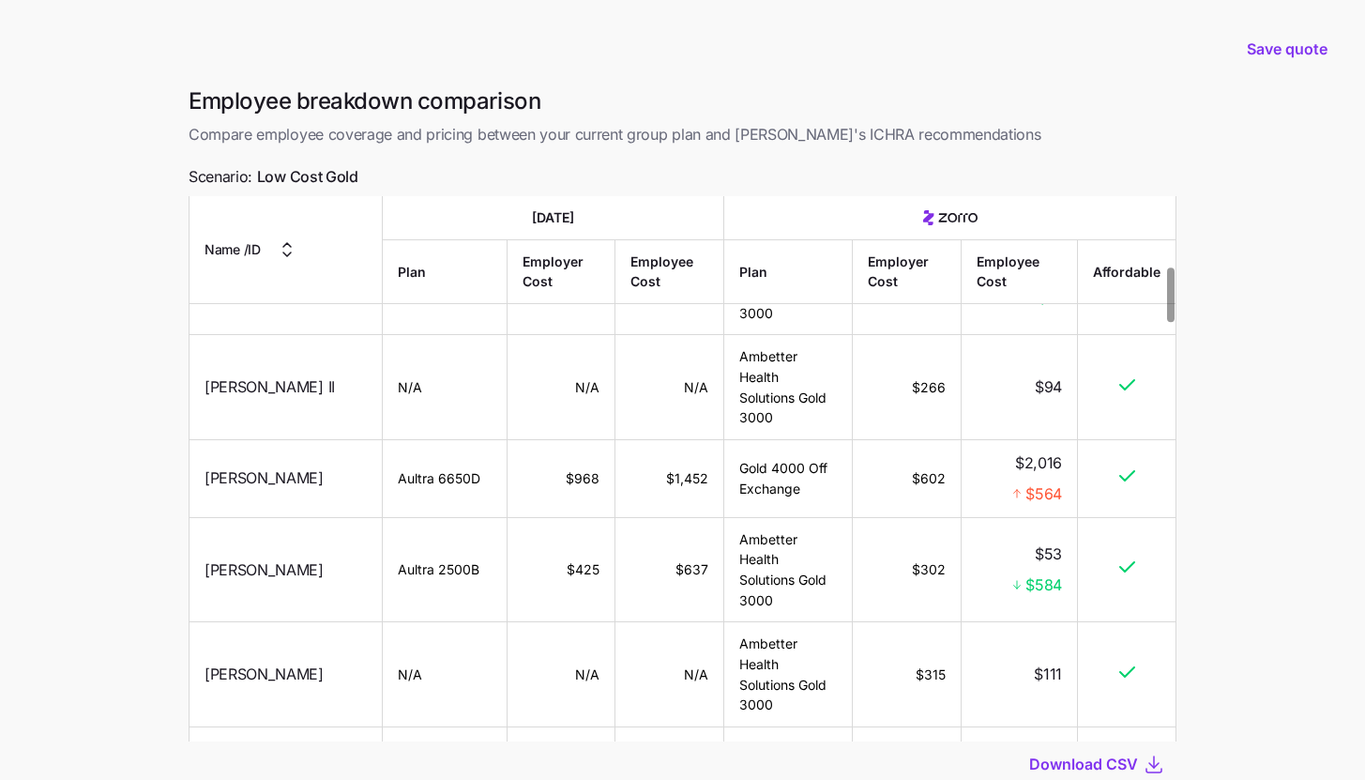
click at [758, 517] on td "Ambetter Health Solutions Gold 3000" at bounding box center [788, 569] width 129 height 105
drag, startPoint x: 744, startPoint y: 417, endPoint x: 728, endPoint y: 377, distance: 43.4
click at [728, 517] on td "Ambetter Health Solutions Gold 3000" at bounding box center [788, 569] width 129 height 105
click at [790, 517] on td "Ambetter Health Solutions Gold 3000" at bounding box center [788, 569] width 129 height 105
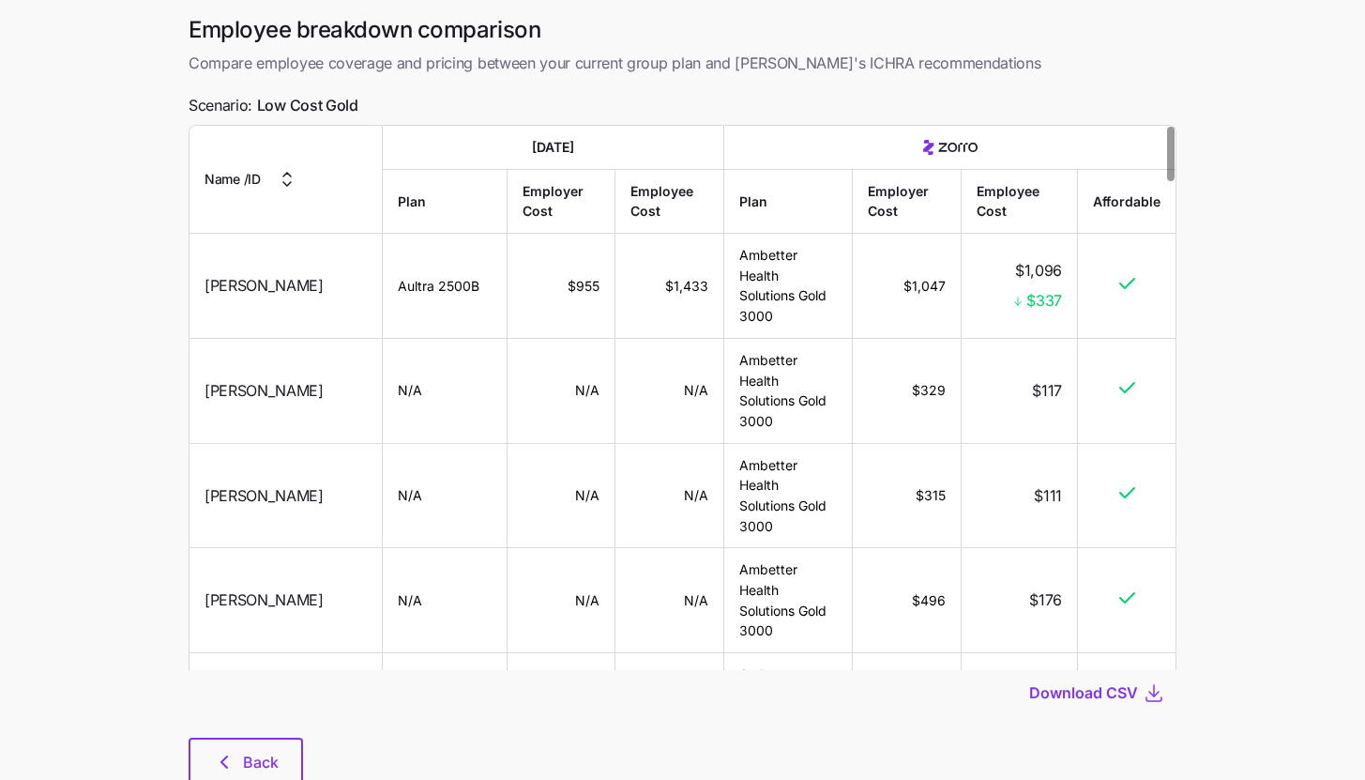
scroll to position [132, 0]
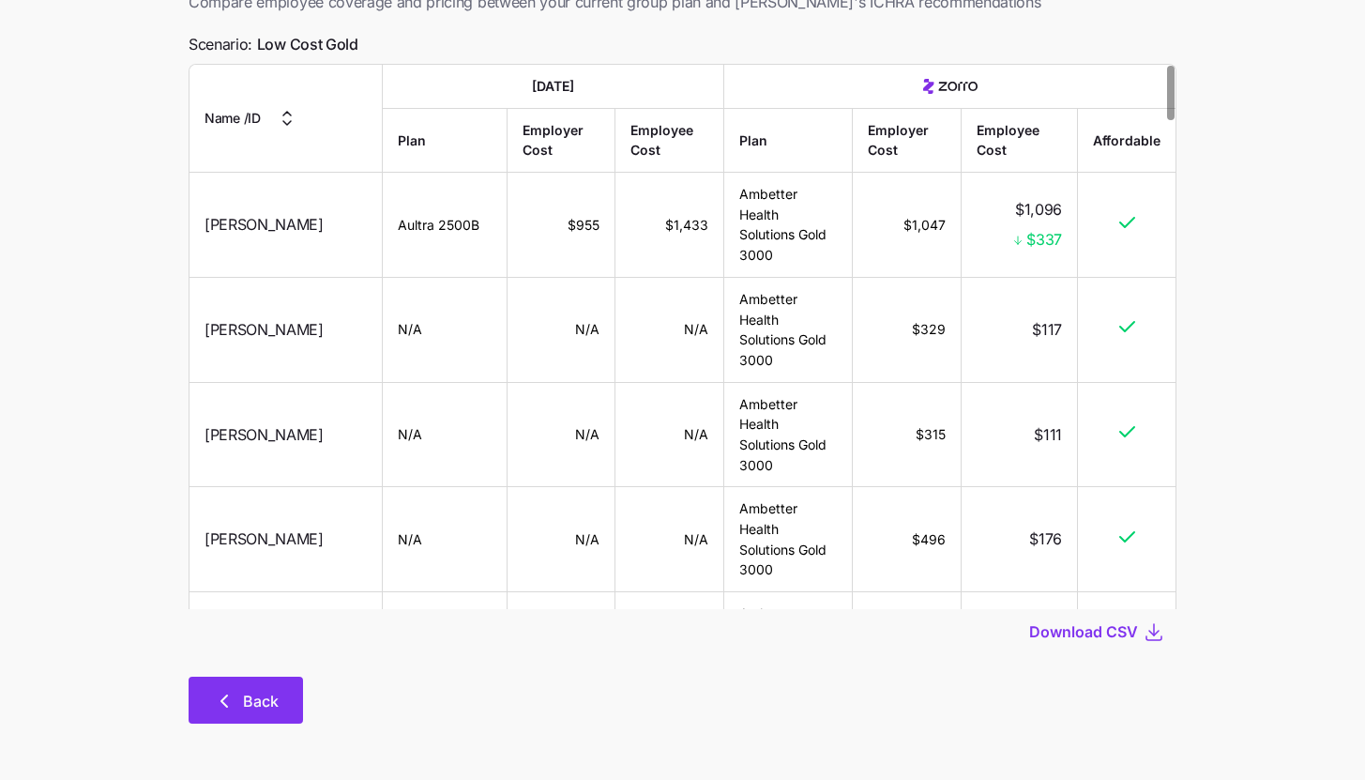
click at [286, 692] on button "Back" at bounding box center [246, 699] width 114 height 47
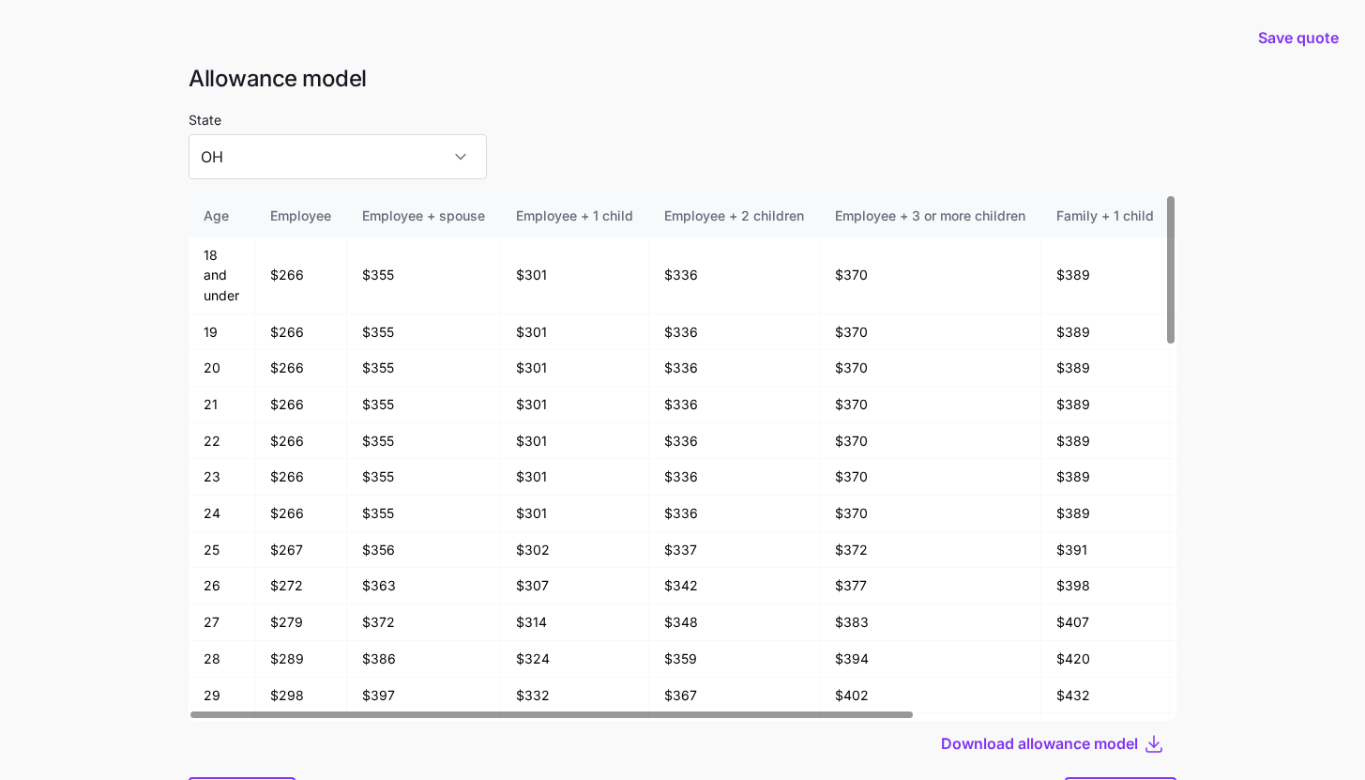
scroll to position [100, 0]
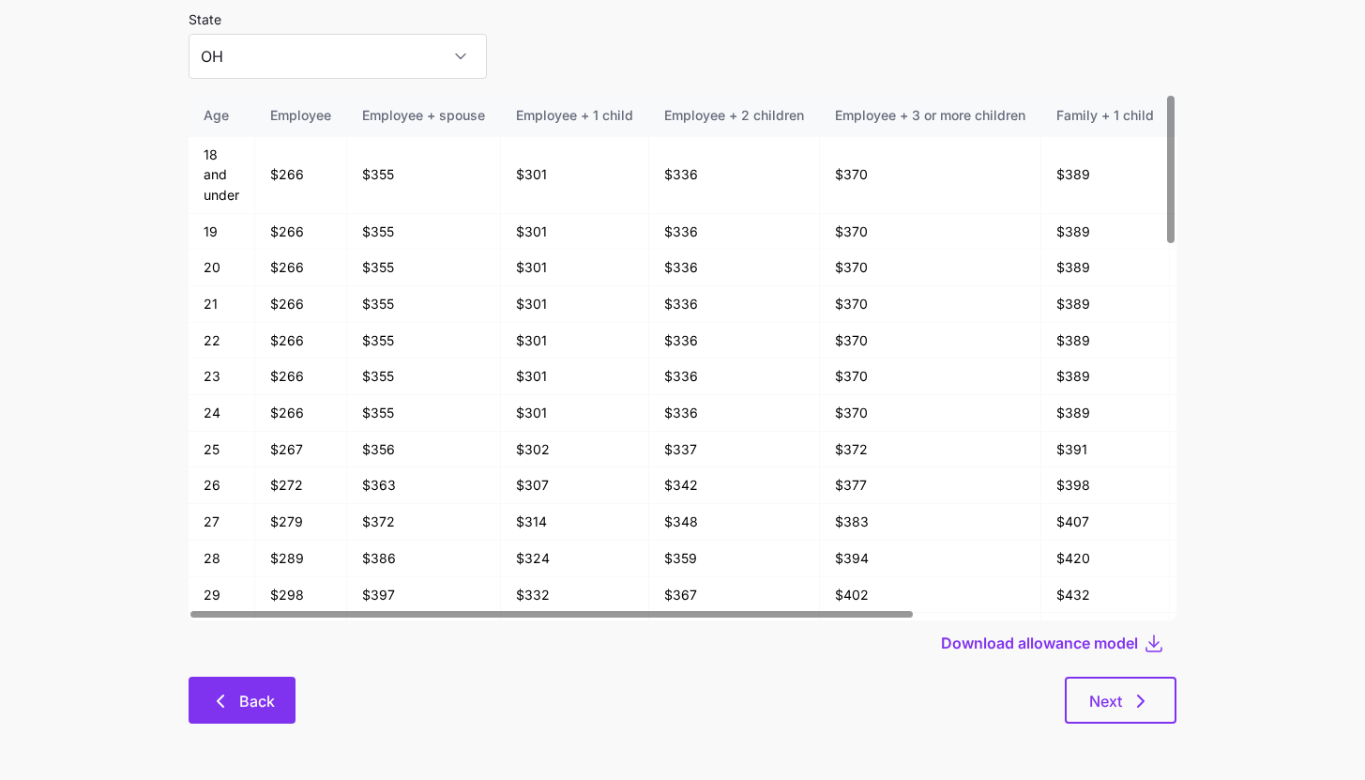
click at [244, 690] on span "Back" at bounding box center [257, 701] width 36 height 23
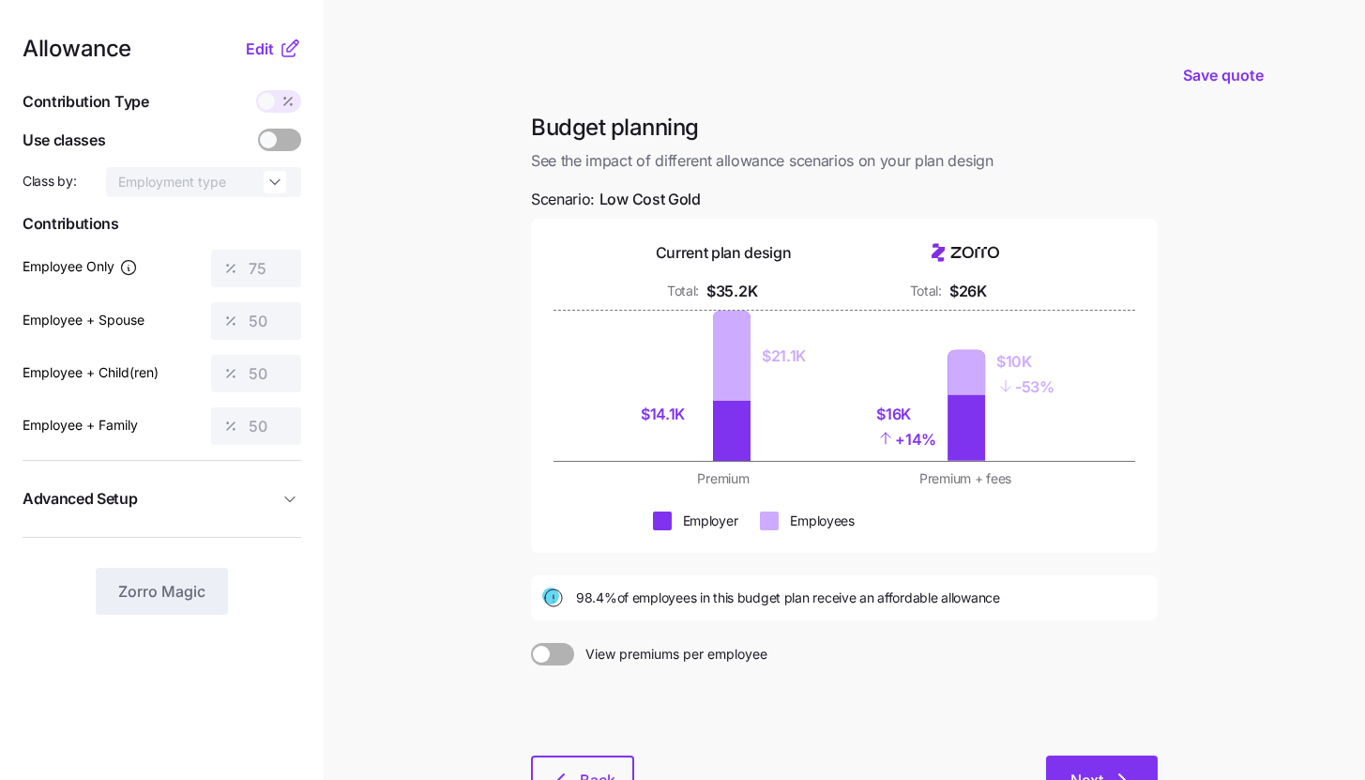
click at [1131, 769] on icon "button" at bounding box center [1122, 779] width 23 height 23
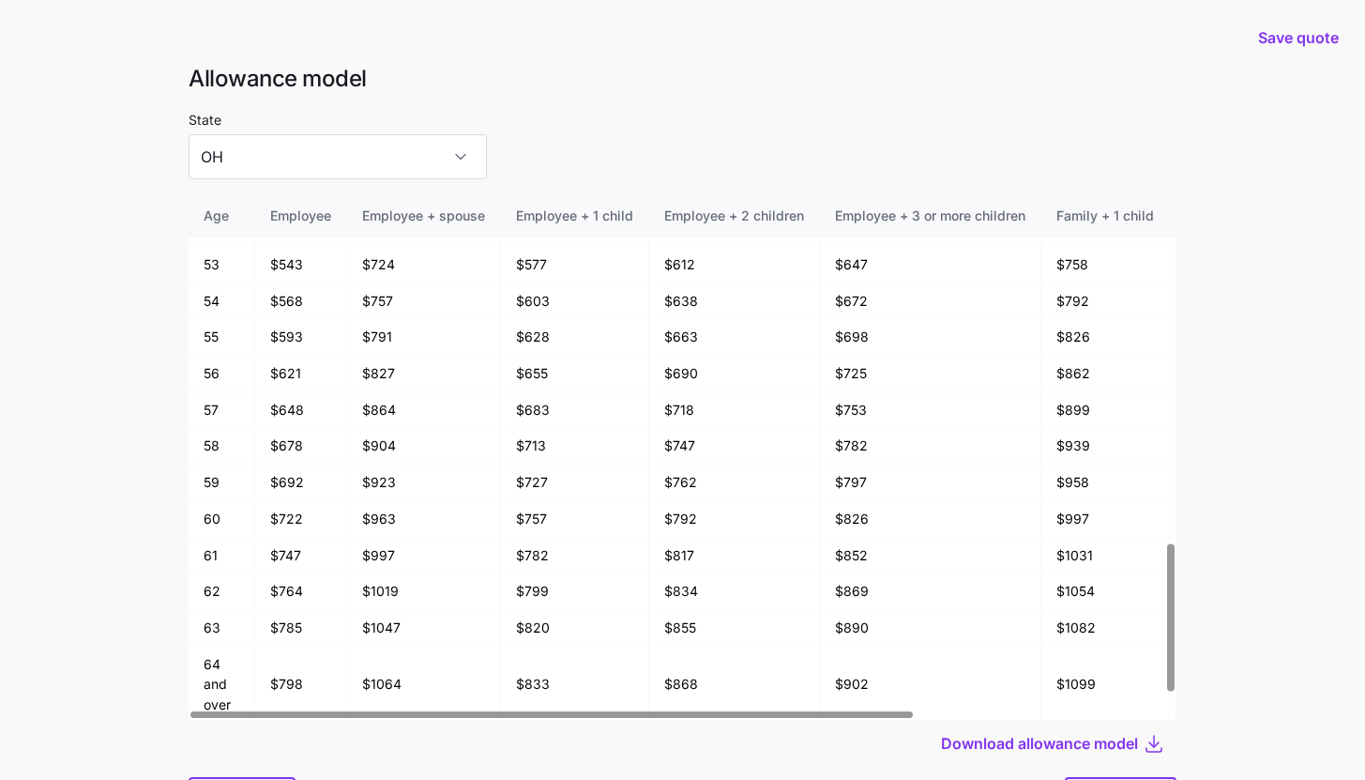
scroll to position [1303, 0]
drag, startPoint x: 365, startPoint y: 627, endPoint x: 405, endPoint y: 628, distance: 40.3
click at [404, 628] on td "$1047" at bounding box center [424, 626] width 154 height 37
click at [99, 368] on main "Save quote Allowance model State [US_STATE] Age Employee Employee + spouse Empl…" at bounding box center [682, 440] width 1365 height 880
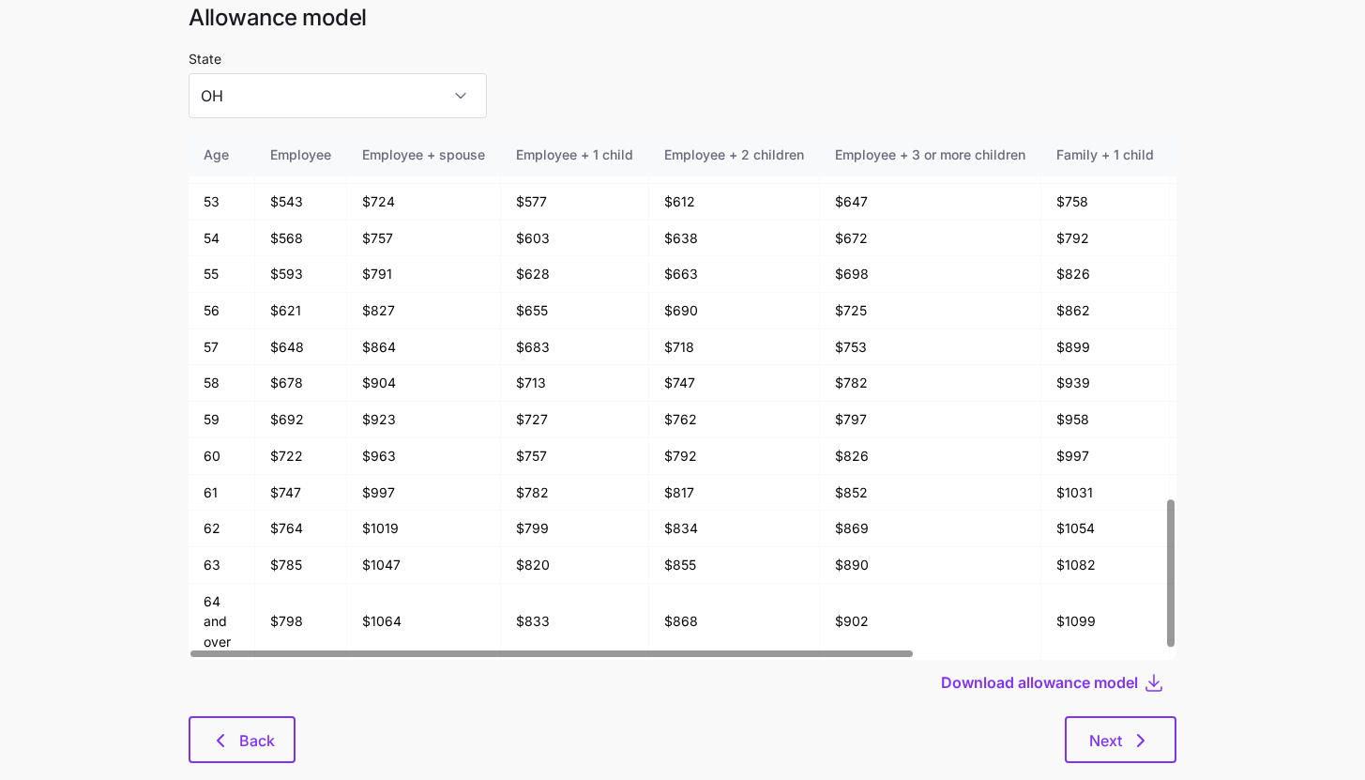
scroll to position [100, 0]
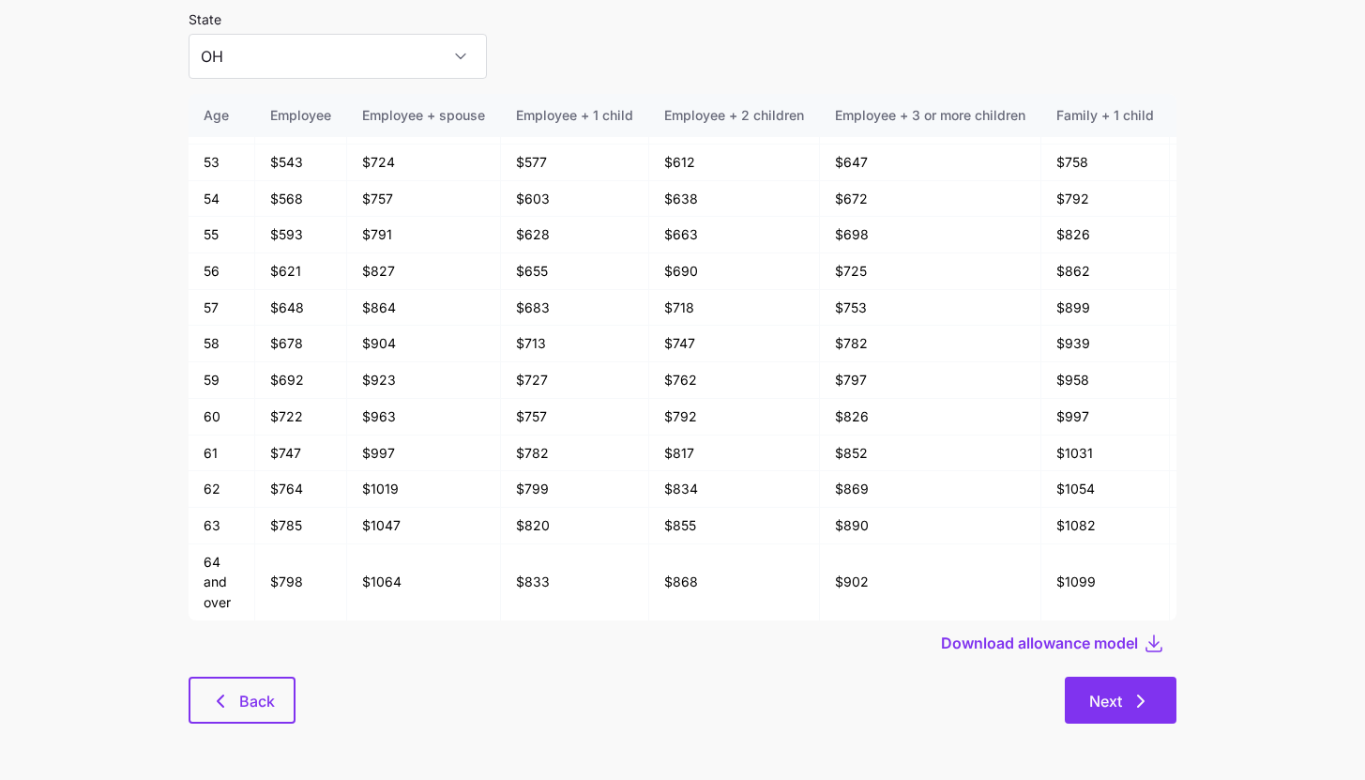
click at [1125, 709] on span "Next" at bounding box center [1120, 701] width 63 height 23
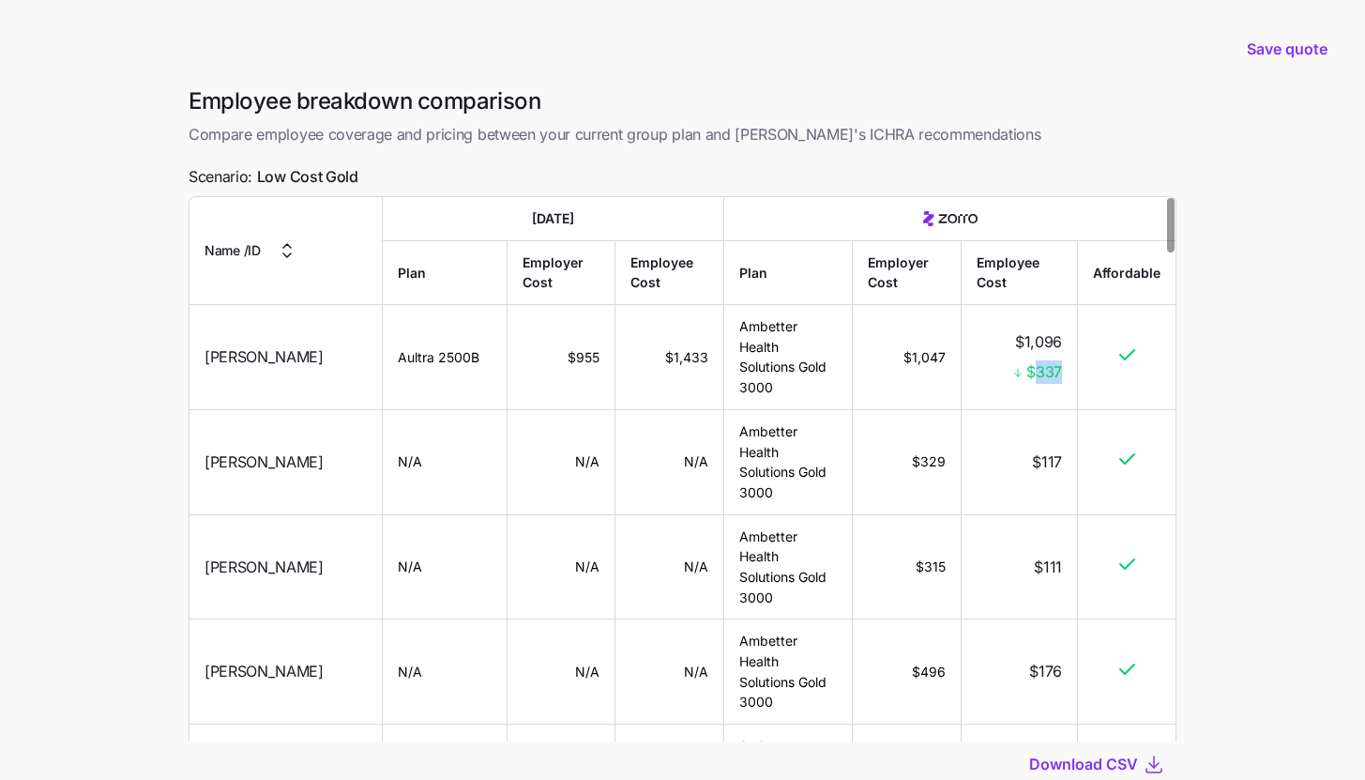
drag, startPoint x: 1033, startPoint y: 369, endPoint x: 1068, endPoint y: 368, distance: 35.7
click at [1068, 368] on td "$1,096 $337" at bounding box center [1020, 357] width 116 height 105
click at [1085, 374] on td at bounding box center [1127, 357] width 98 height 105
drag, startPoint x: 631, startPoint y: 344, endPoint x: 688, endPoint y: 347, distance: 56.4
click at [688, 347] on td "$1,433" at bounding box center [669, 357] width 109 height 105
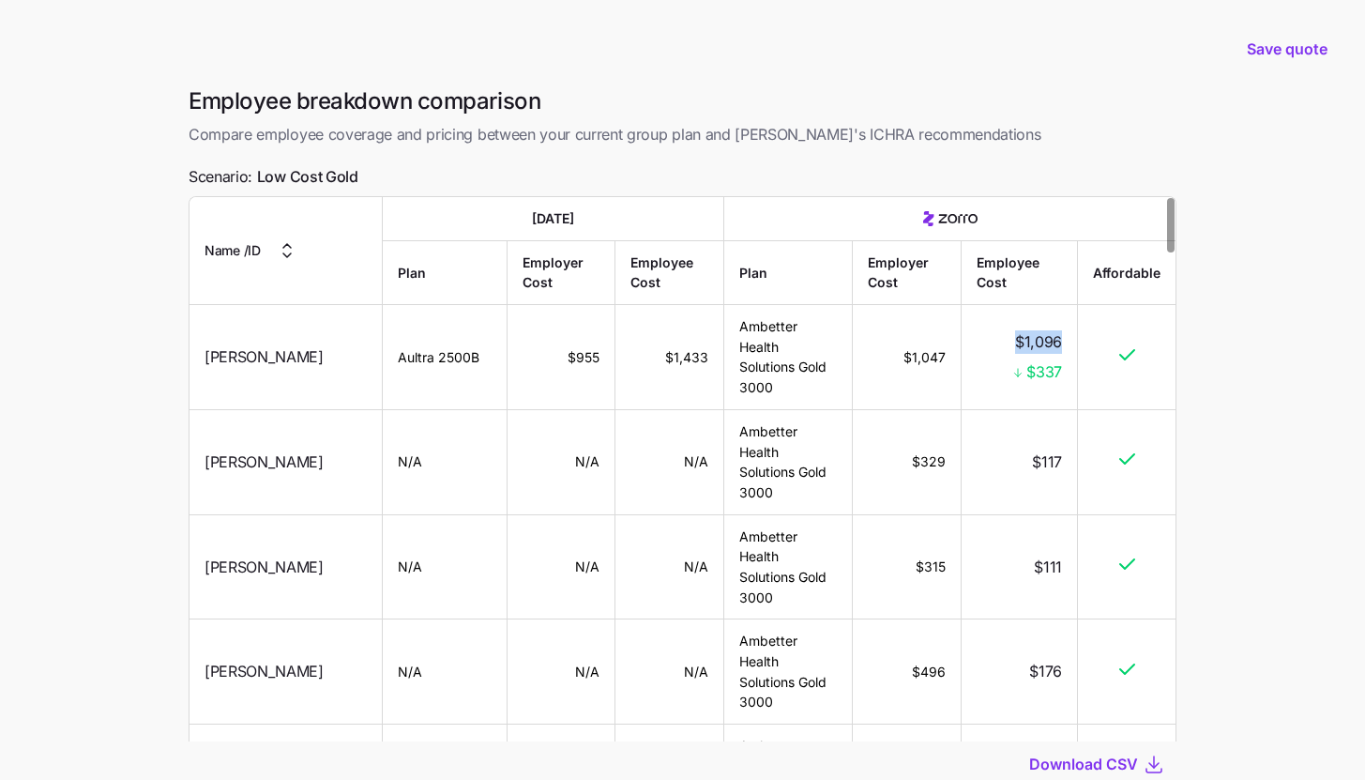
drag, startPoint x: 1015, startPoint y: 325, endPoint x: 1072, endPoint y: 331, distance: 57.6
click at [1072, 331] on td "$1,096 $337" at bounding box center [1020, 357] width 116 height 105
click at [1072, 336] on td "$1,096 $337" at bounding box center [1020, 357] width 116 height 105
drag, startPoint x: 885, startPoint y: 346, endPoint x: 941, endPoint y: 351, distance: 56.5
click at [941, 351] on td "$1,047" at bounding box center [907, 357] width 108 height 105
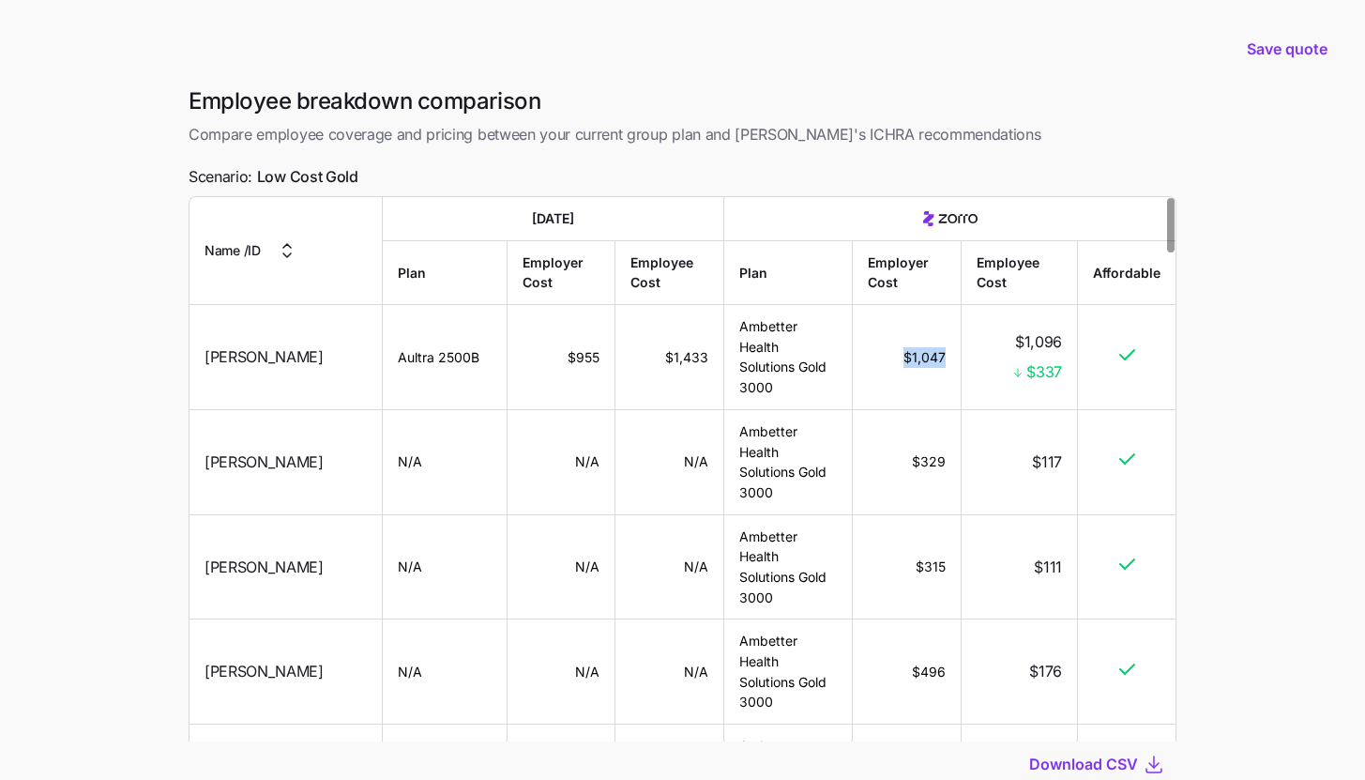
click at [925, 370] on td "$1,047" at bounding box center [907, 357] width 108 height 105
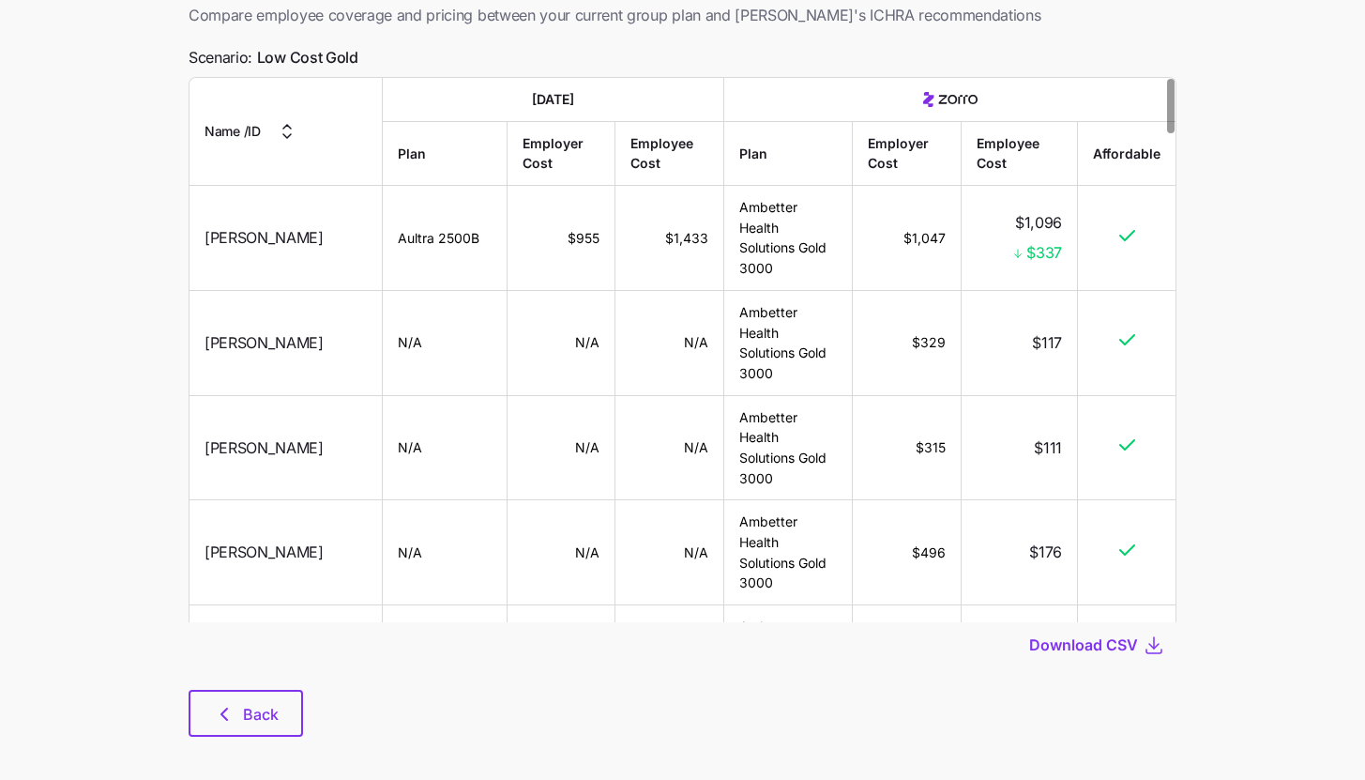
scroll to position [132, 0]
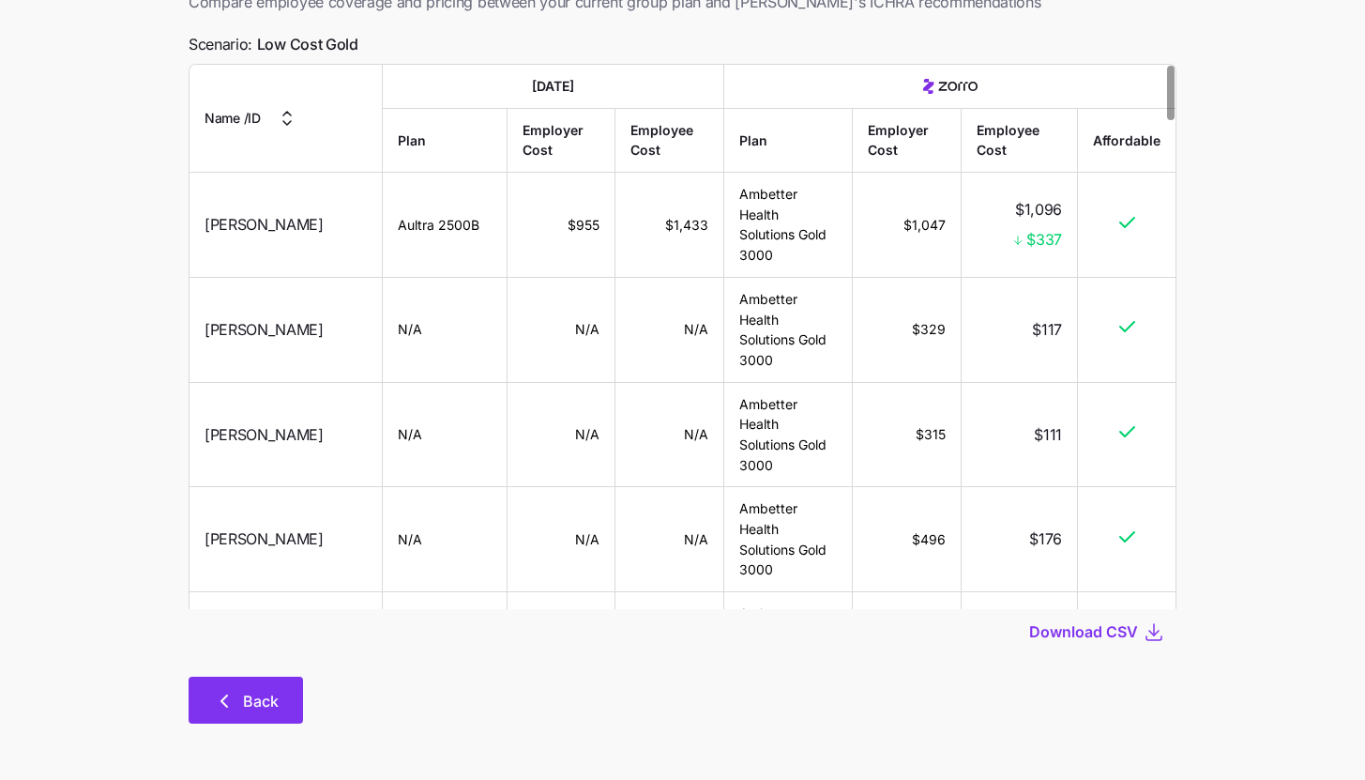
click at [264, 687] on button "Back" at bounding box center [246, 699] width 114 height 47
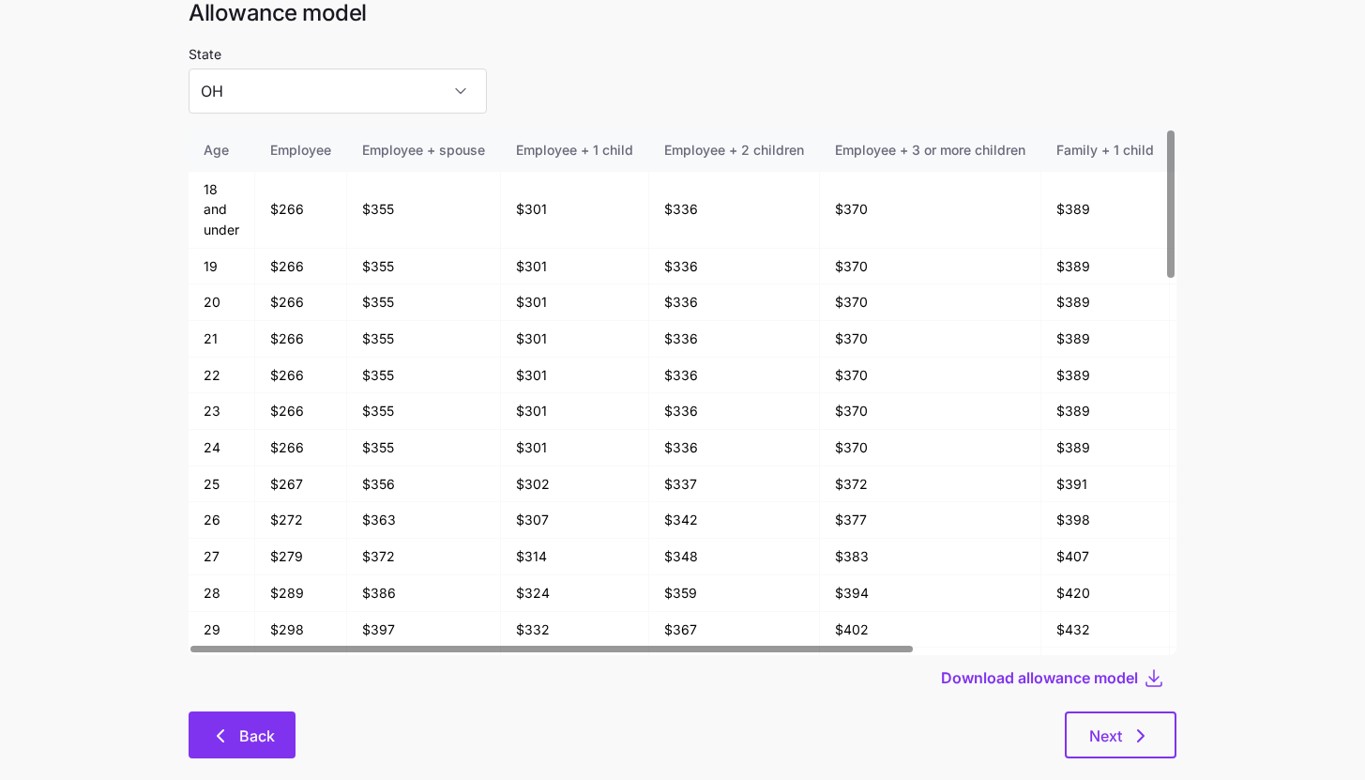
scroll to position [100, 0]
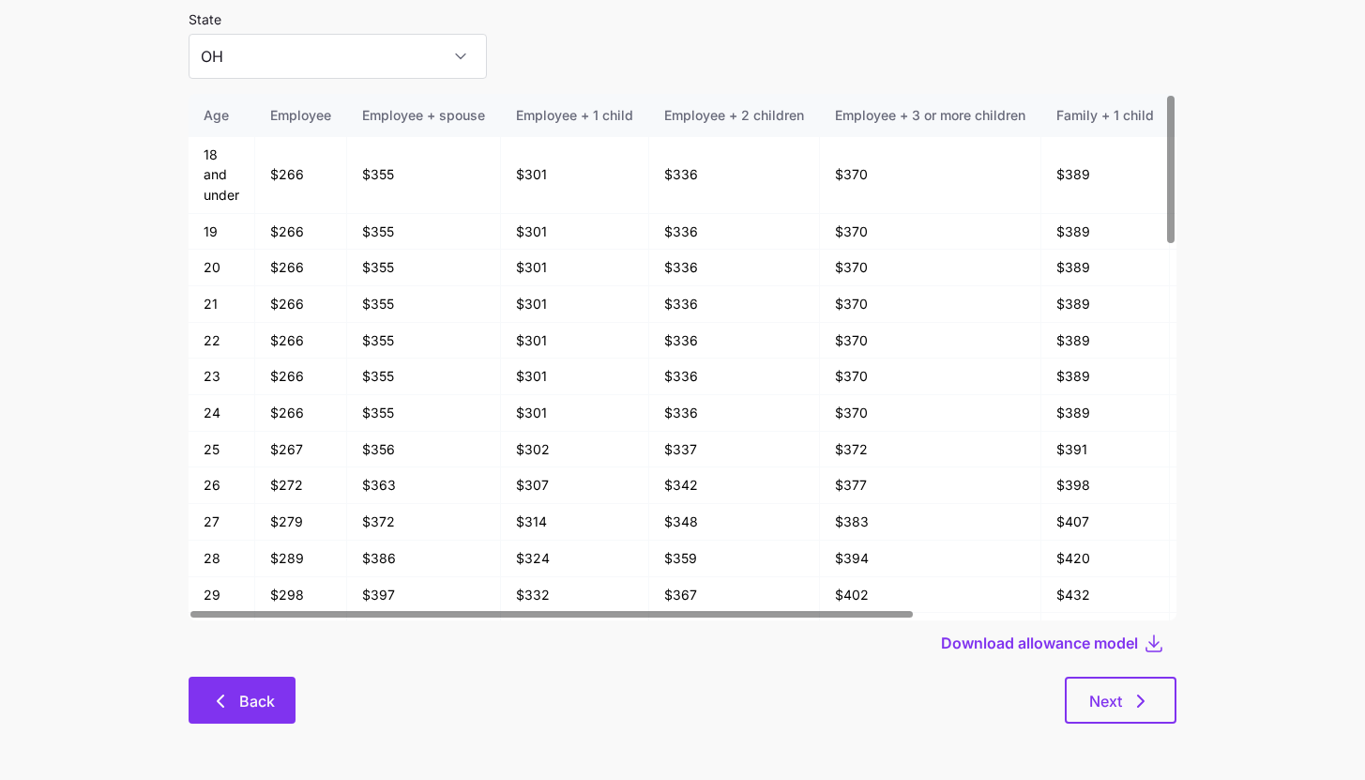
click at [280, 705] on button "Back" at bounding box center [242, 699] width 107 height 47
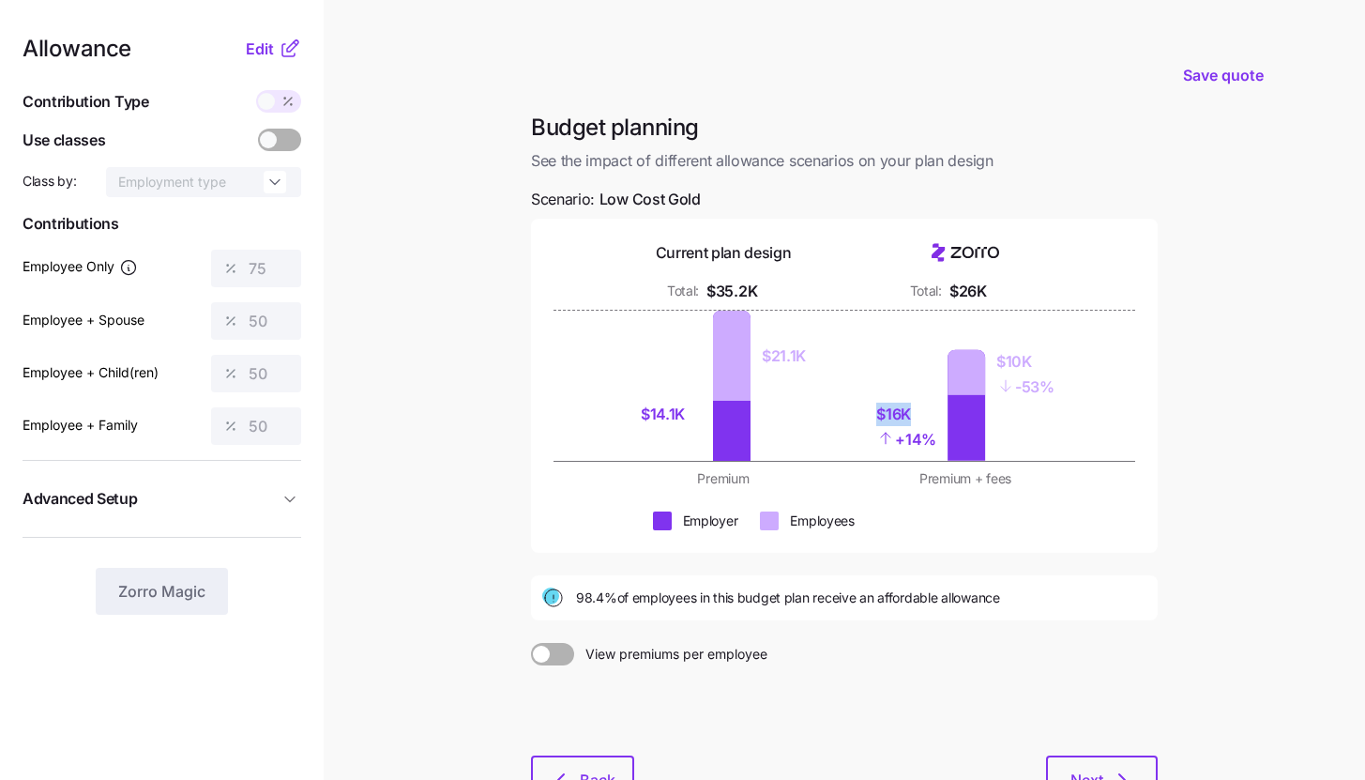
drag, startPoint x: 874, startPoint y: 417, endPoint x: 918, endPoint y: 415, distance: 44.1
click at [918, 415] on div "$16K + 14% $10K - 53%" at bounding box center [966, 386] width 220 height 150
click at [428, 271] on main "Save quote Budget planning See the impact of different allowance scenarios on y…" at bounding box center [682, 461] width 1365 height 922
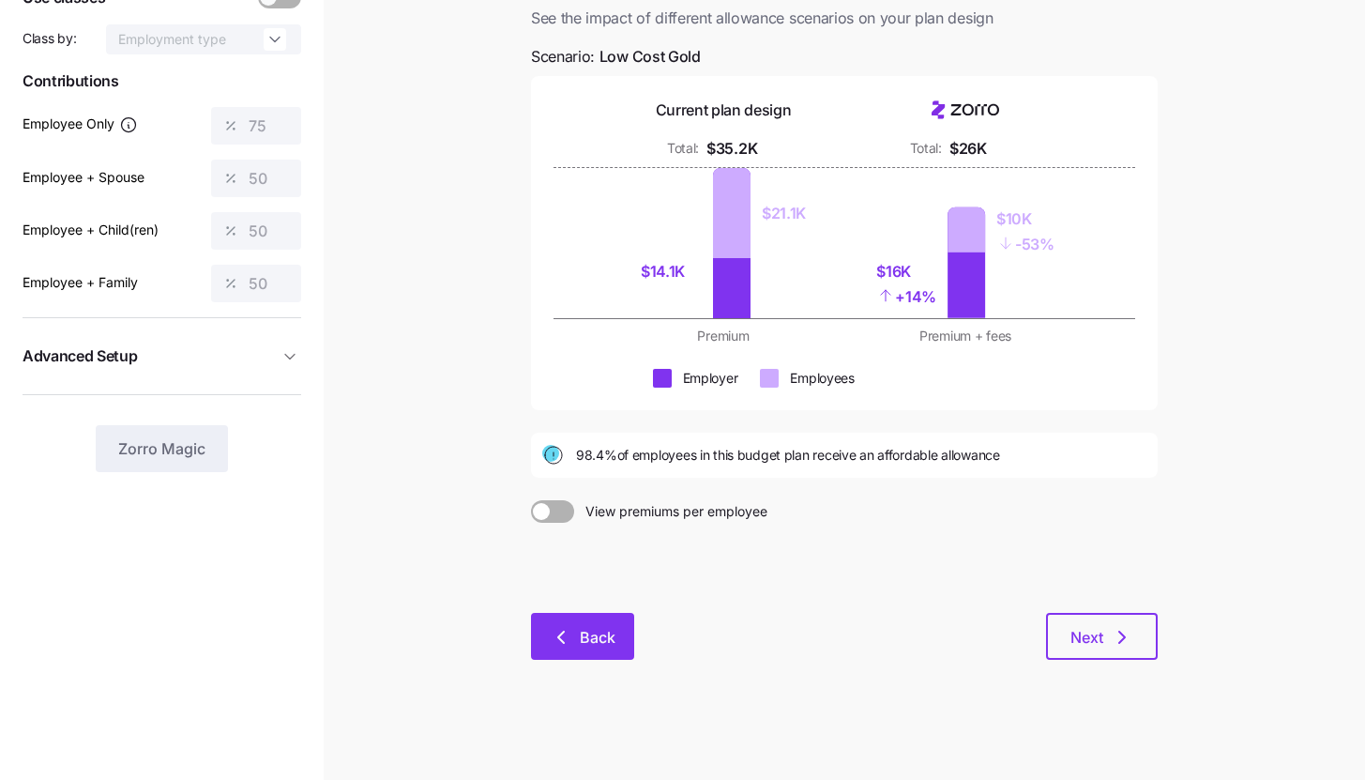
click at [589, 649] on button "Back" at bounding box center [582, 636] width 103 height 47
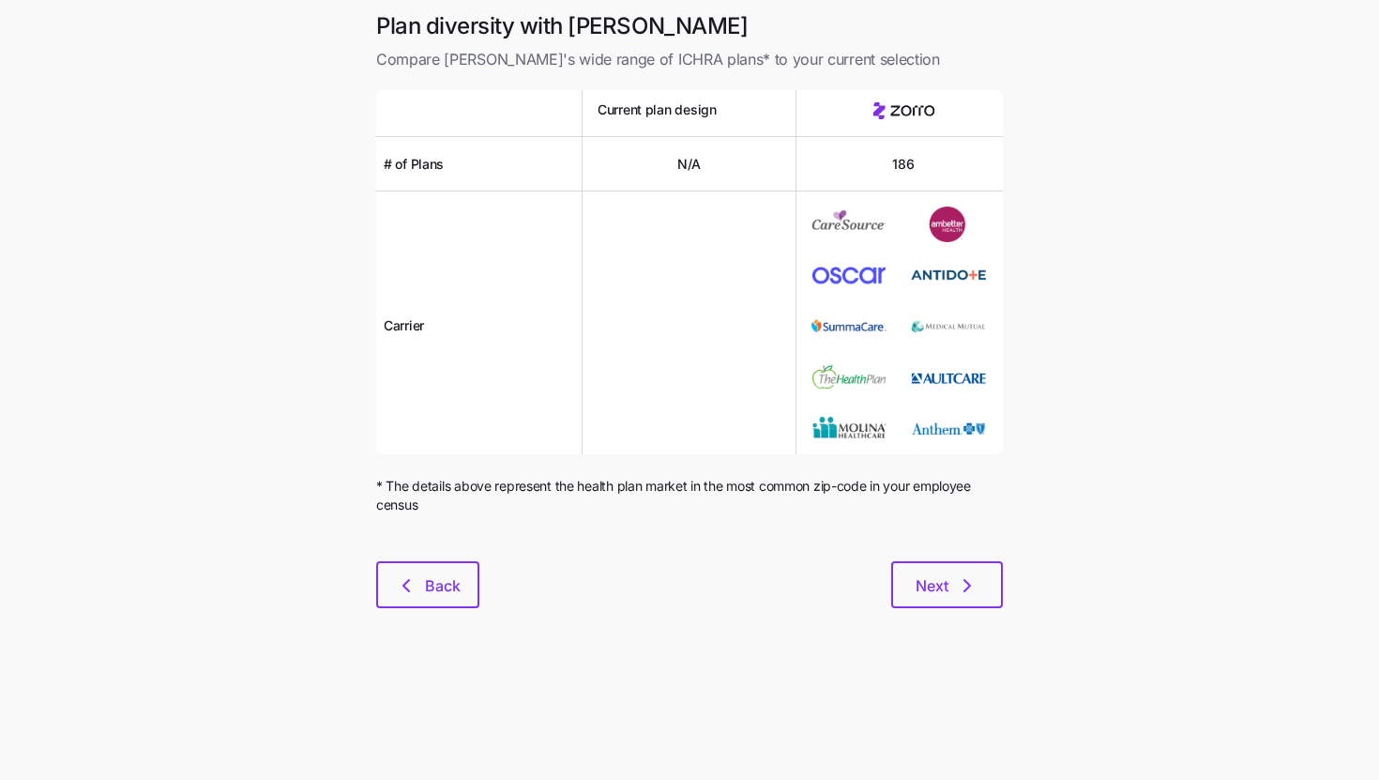
click at [483, 578] on div "Next" at bounding box center [740, 584] width 523 height 47
click at [468, 583] on button "Back" at bounding box center [427, 584] width 103 height 47
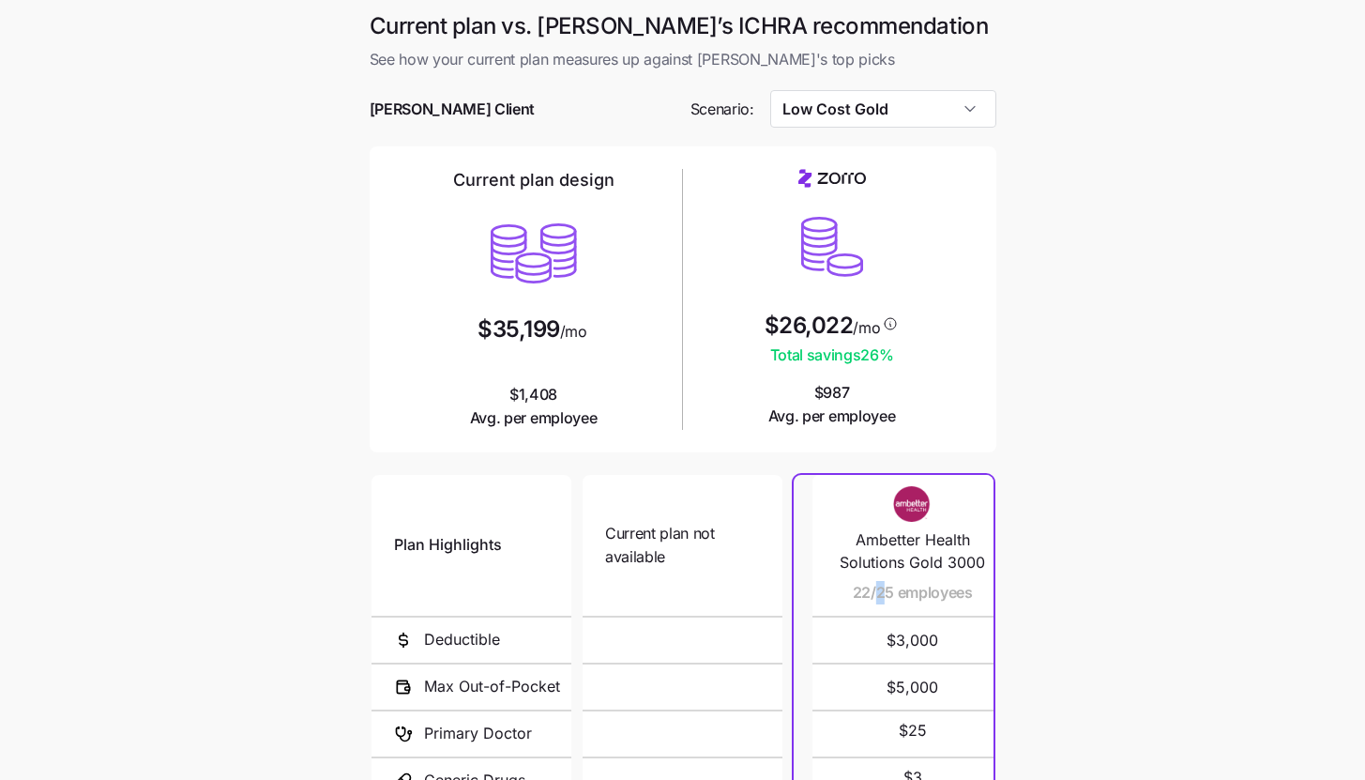
drag, startPoint x: 864, startPoint y: 595, endPoint x: 887, endPoint y: 597, distance: 23.5
click at [887, 597] on span "22/25 employees" at bounding box center [913, 592] width 120 height 23
click at [1057, 600] on main "Current plan vs. [PERSON_NAME]’s ICHRA recommendation See how your current plan…" at bounding box center [682, 512] width 1365 height 1024
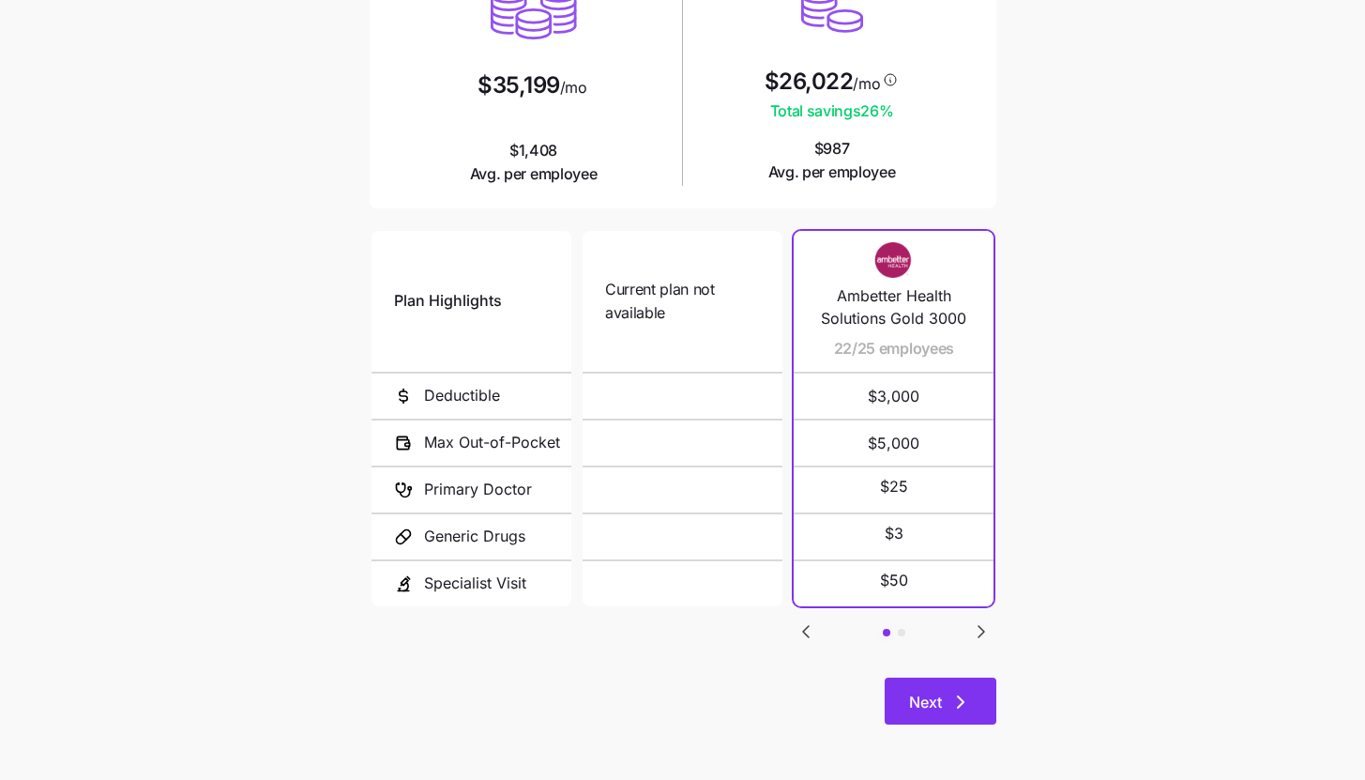
scroll to position [244, 0]
click at [969, 700] on icon "button" at bounding box center [960, 701] width 23 height 23
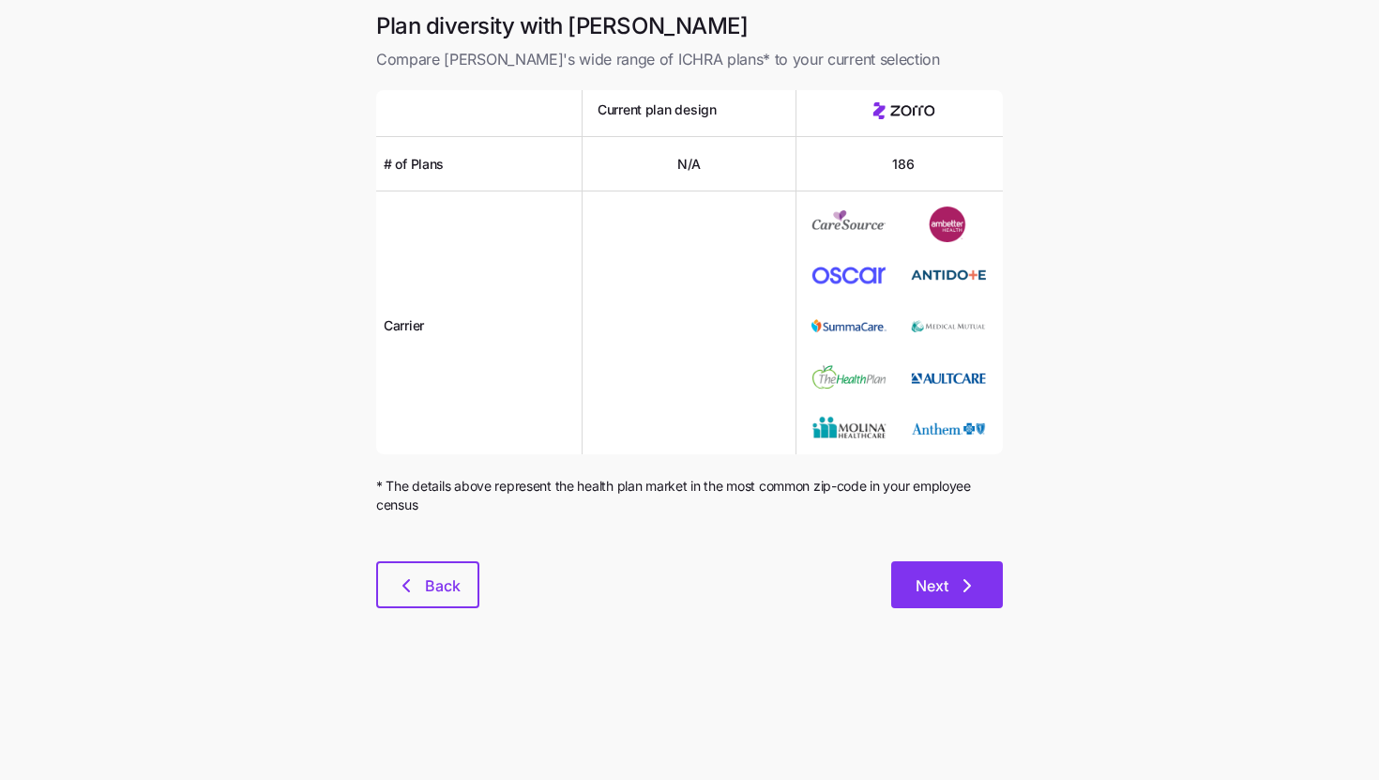
click at [954, 596] on button "Next" at bounding box center [947, 584] width 112 height 47
